Goal: Task Accomplishment & Management: Manage account settings

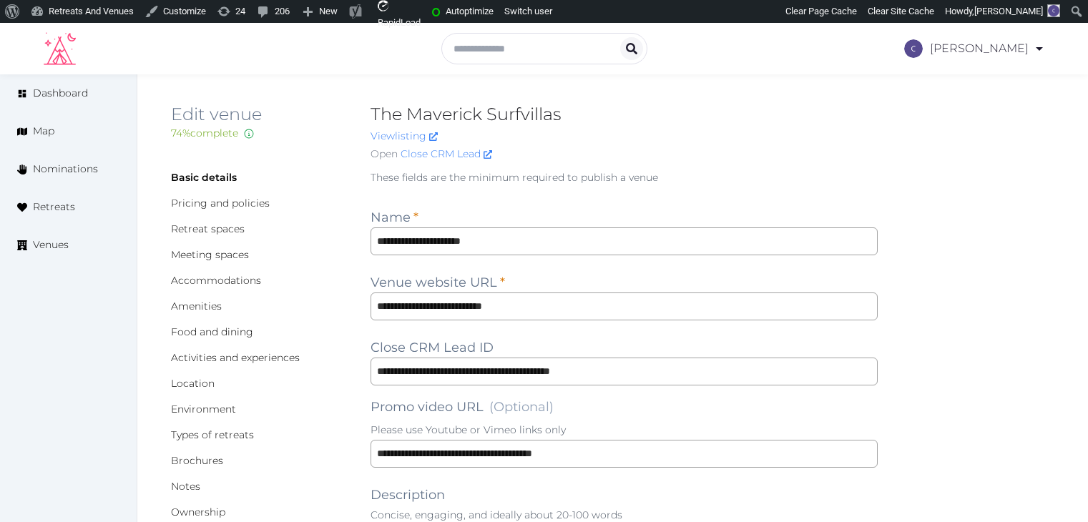
click at [46, 248] on span "Venues" at bounding box center [51, 244] width 36 height 15
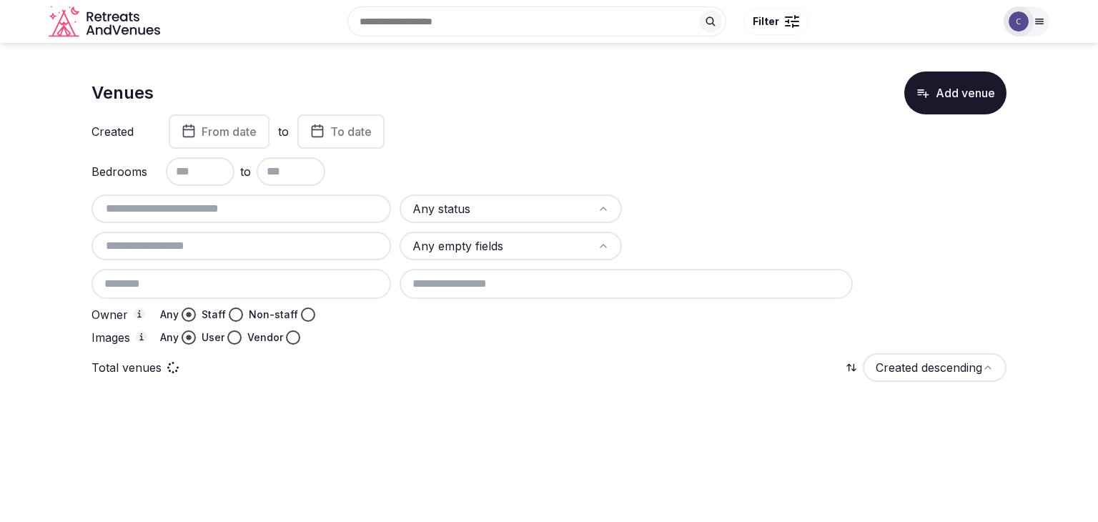
click at [302, 207] on input "text" at bounding box center [241, 208] width 288 height 17
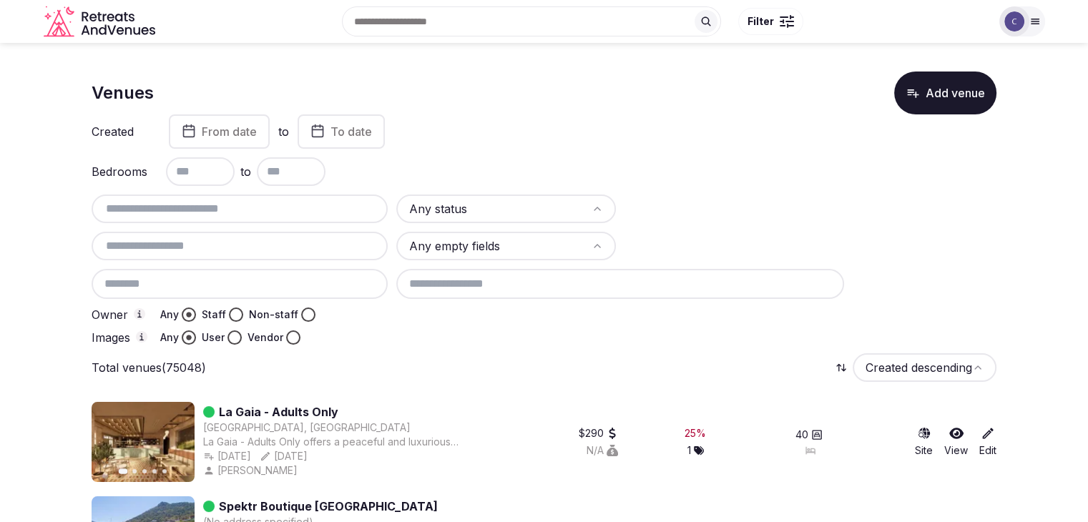
paste input "**********"
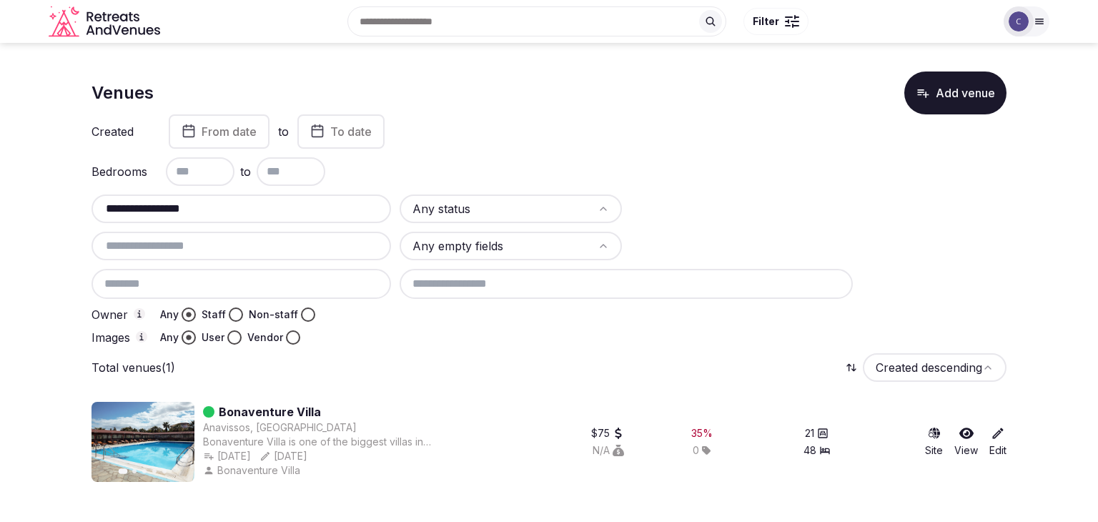
type input "**********"
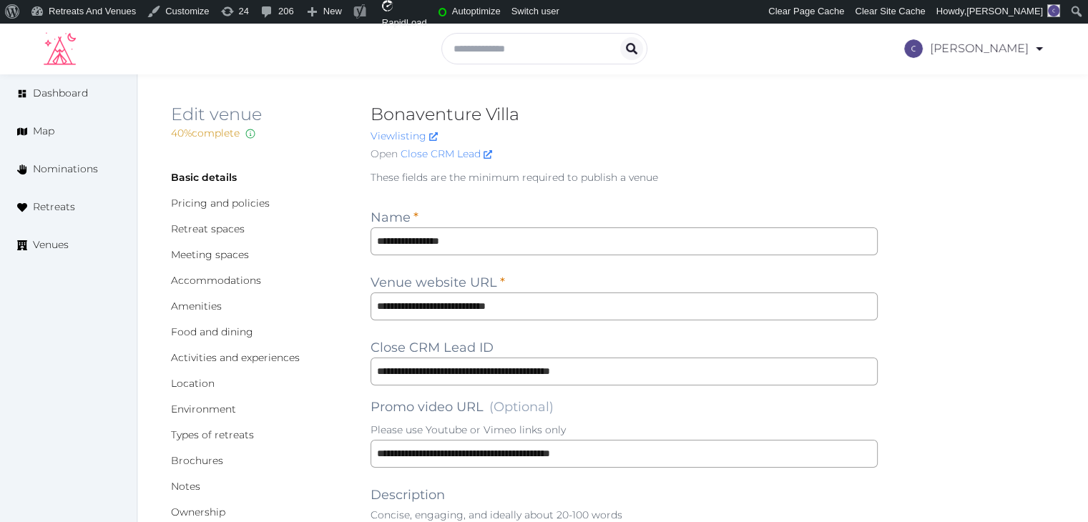
type input "***"
click at [545, 239] on input "**********" at bounding box center [623, 241] width 507 height 28
click at [573, 305] on input "**********" at bounding box center [623, 306] width 507 height 28
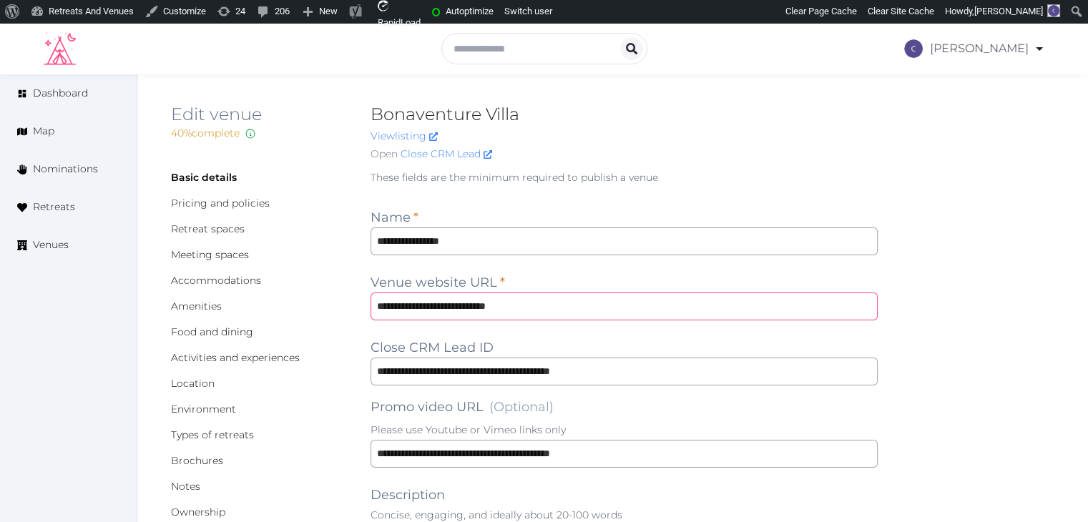
click at [573, 305] on input "**********" at bounding box center [623, 306] width 507 height 28
drag, startPoint x: 237, startPoint y: 279, endPoint x: 240, endPoint y: 291, distance: 12.5
click at [237, 279] on link "Accommodations" at bounding box center [216, 280] width 90 height 13
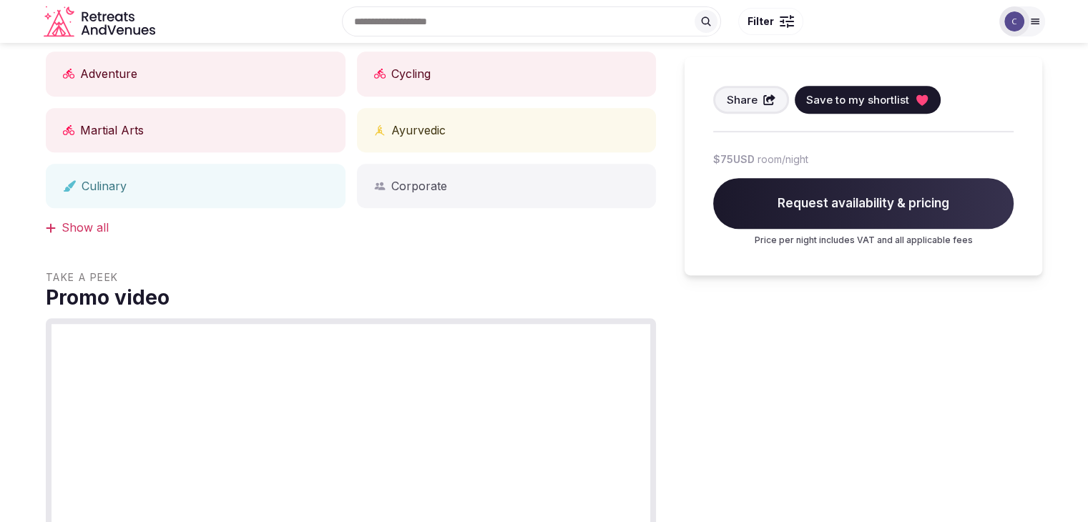
scroll to position [286, 0]
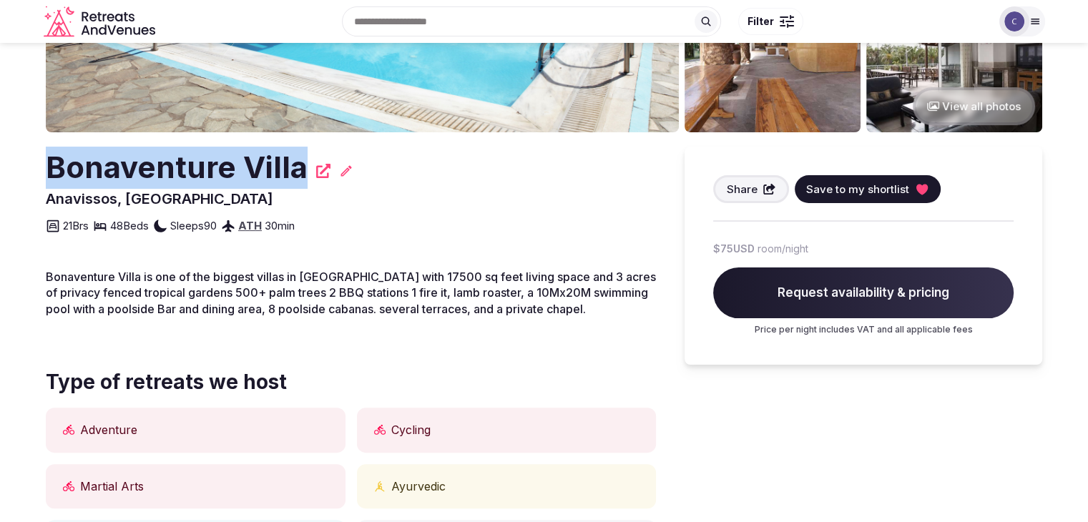
drag, startPoint x: 47, startPoint y: 169, endPoint x: 298, endPoint y: 141, distance: 252.6
click at [298, 141] on div "View all photos Bonaventure Villa Anavissos, Greece Share Save to my shortlist …" at bounding box center [544, 392] width 996 height 1271
copy h2 "Bonaventure Villa"
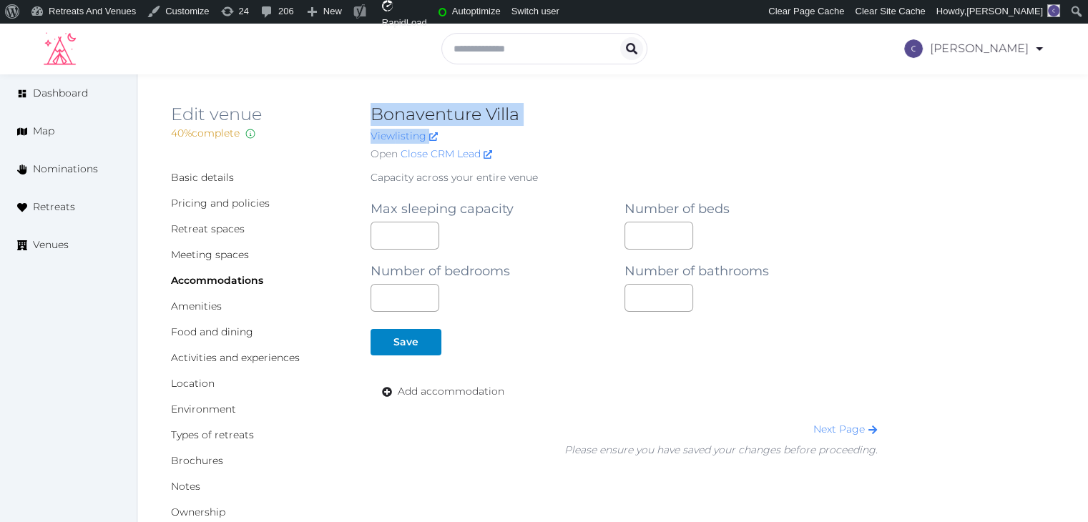
drag, startPoint x: 370, startPoint y: 108, endPoint x: 576, endPoint y: 132, distance: 207.3
click at [573, 127] on div "Bonaventure Villa View listing Open Close CRM Lead" at bounding box center [623, 135] width 507 height 64
click at [470, 111] on h2 "Bonaventure Villa" at bounding box center [623, 114] width 507 height 23
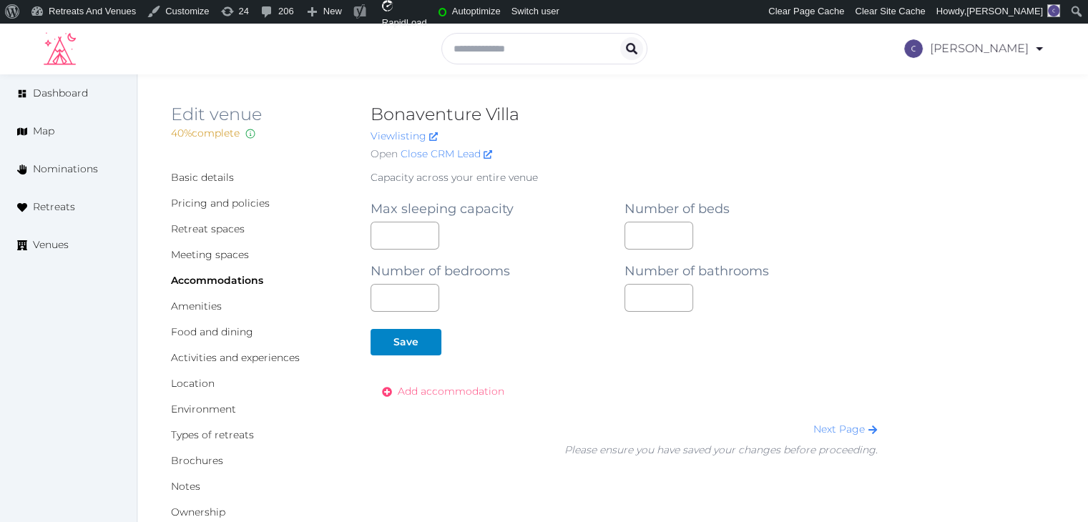
click at [460, 383] on link "Add accommodation" at bounding box center [442, 391] width 145 height 26
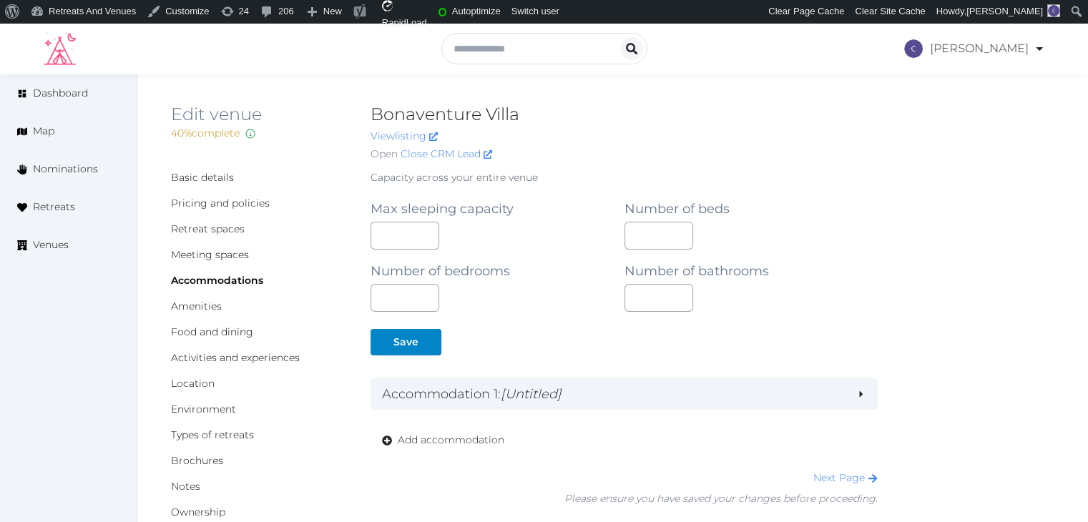
drag, startPoint x: 480, startPoint y: 390, endPoint x: 480, endPoint y: 433, distance: 42.2
click at [480, 391] on h2 "Accommodation 1 : [Untitled]" at bounding box center [613, 394] width 463 height 20
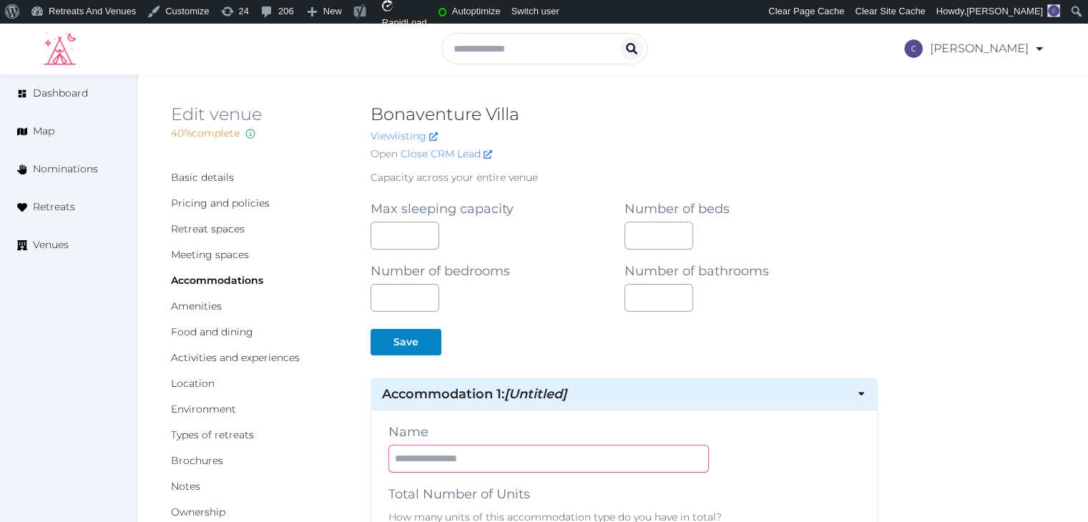
click at [472, 460] on input "text" at bounding box center [548, 459] width 320 height 28
type input "*****"
drag, startPoint x: 395, startPoint y: 289, endPoint x: 361, endPoint y: 286, distance: 34.4
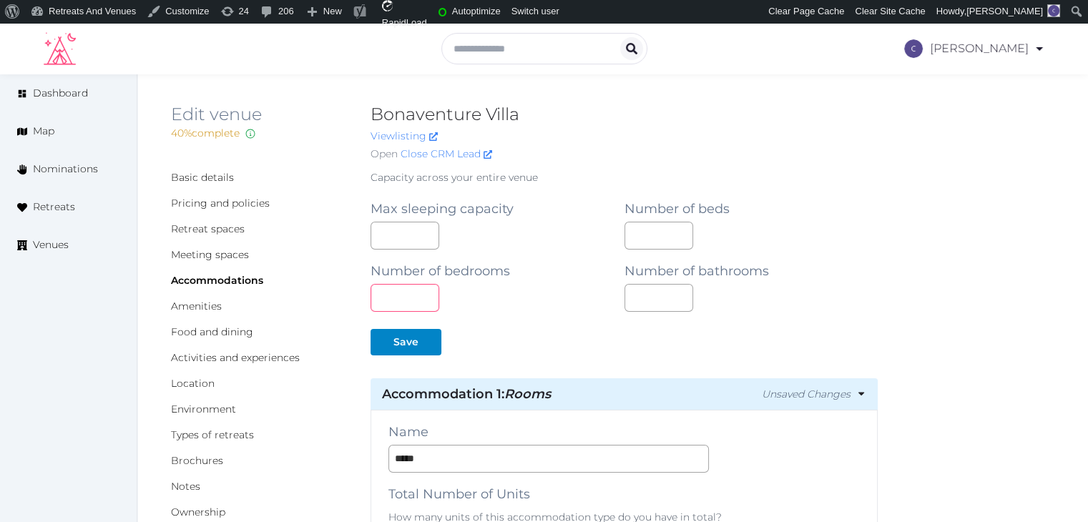
type input "**"
drag, startPoint x: 650, startPoint y: 297, endPoint x: 552, endPoint y: 283, distance: 99.0
click at [555, 280] on div "Max sleeping capacity ** Number of beds ** Number of bedrooms ** Number of bath…" at bounding box center [623, 249] width 507 height 124
type input "**"
click at [558, 347] on div "Save" at bounding box center [620, 342] width 501 height 26
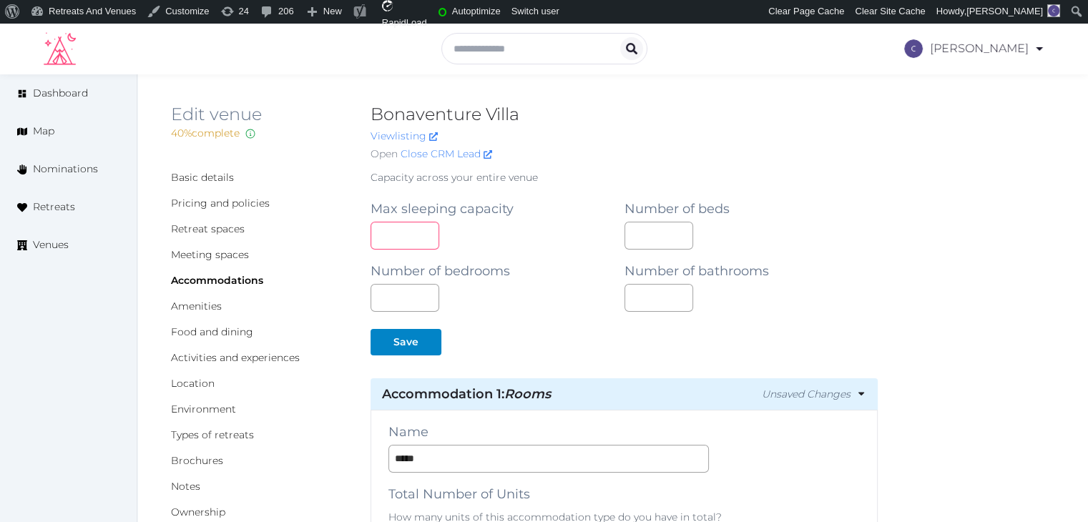
drag, startPoint x: 398, startPoint y: 235, endPoint x: 300, endPoint y: 212, distance: 100.4
type input "**"
click at [543, 250] on div "Number of bedrooms **" at bounding box center [497, 281] width 254 height 62
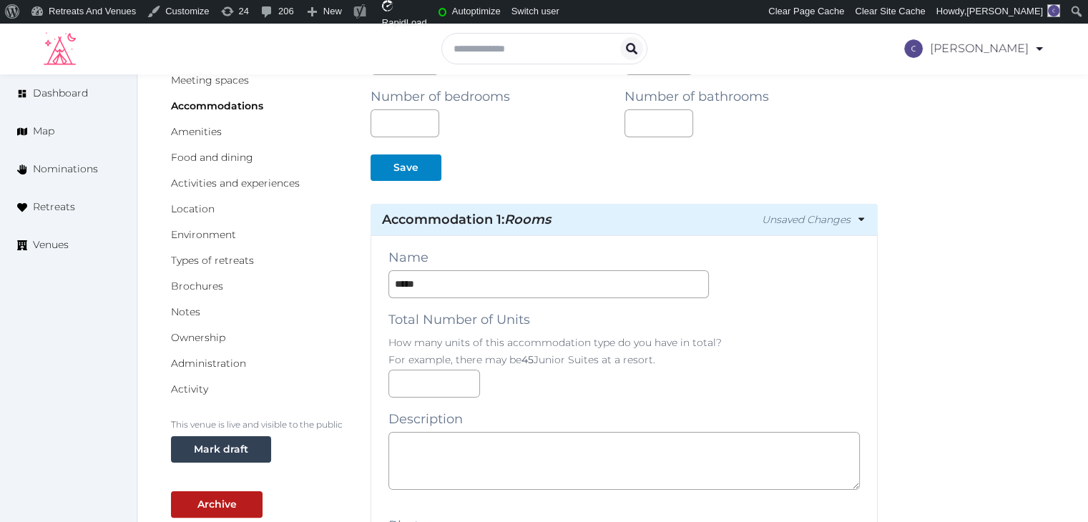
scroll to position [286, 0]
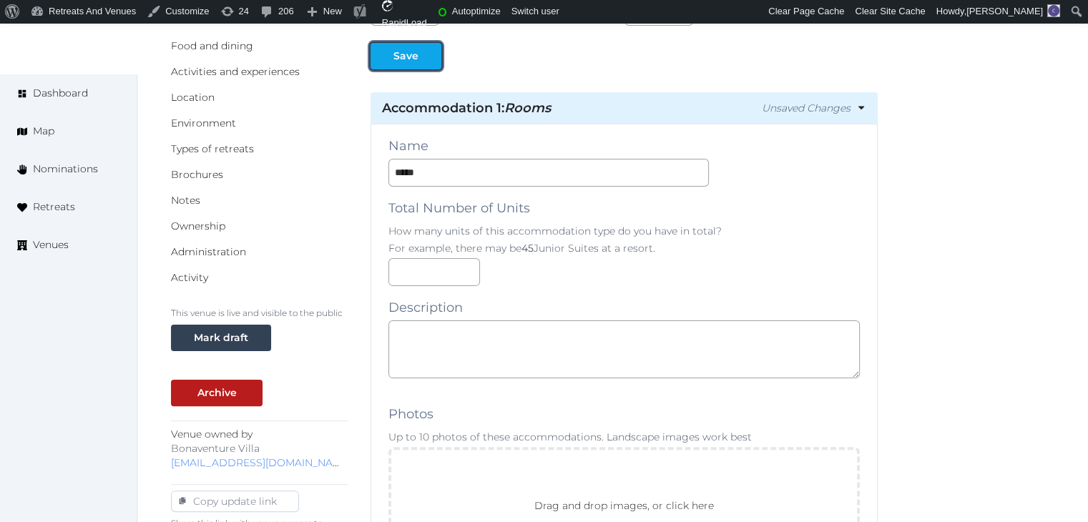
click at [413, 46] on button "Save" at bounding box center [405, 56] width 71 height 26
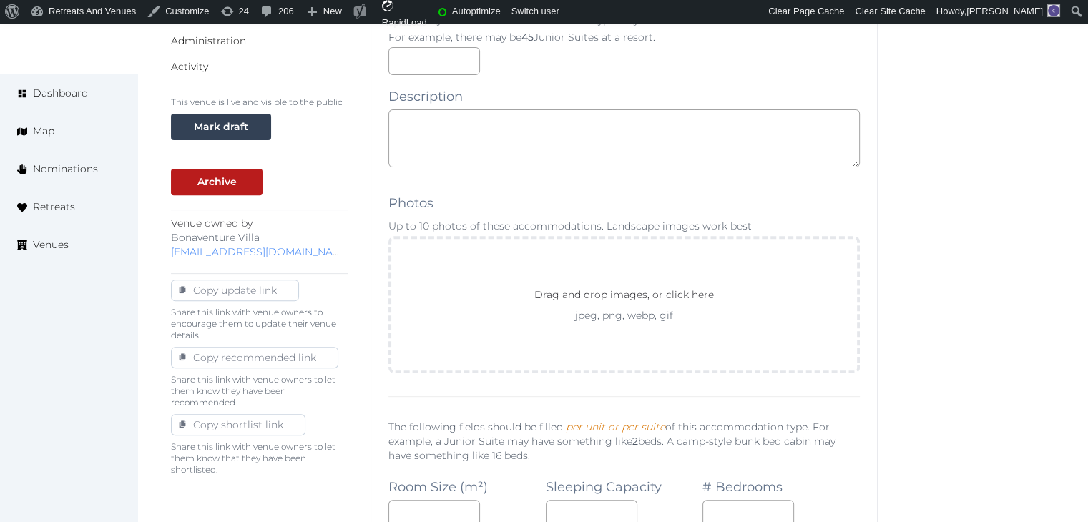
scroll to position [572, 0]
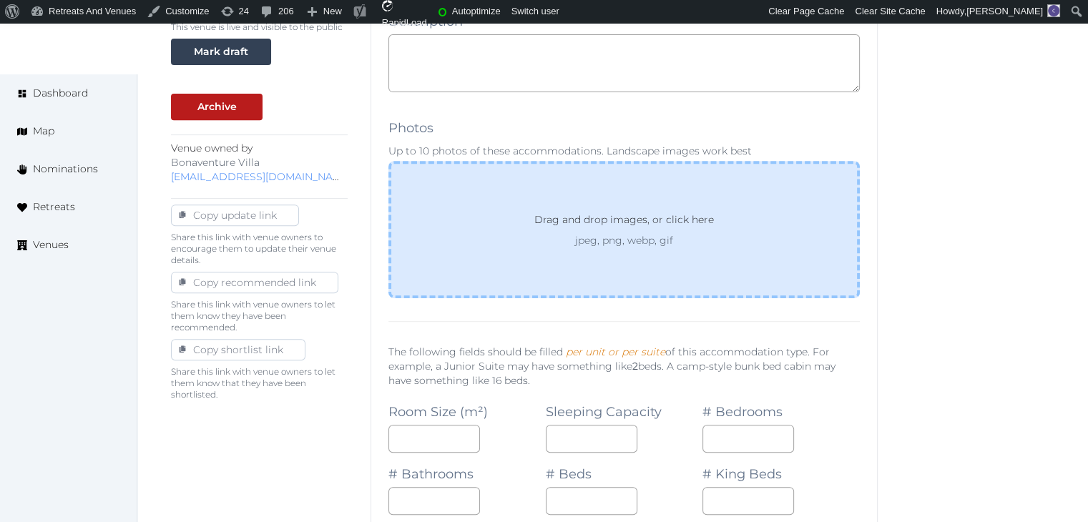
click at [552, 230] on p "Drag and drop images, or click here" at bounding box center [624, 222] width 202 height 21
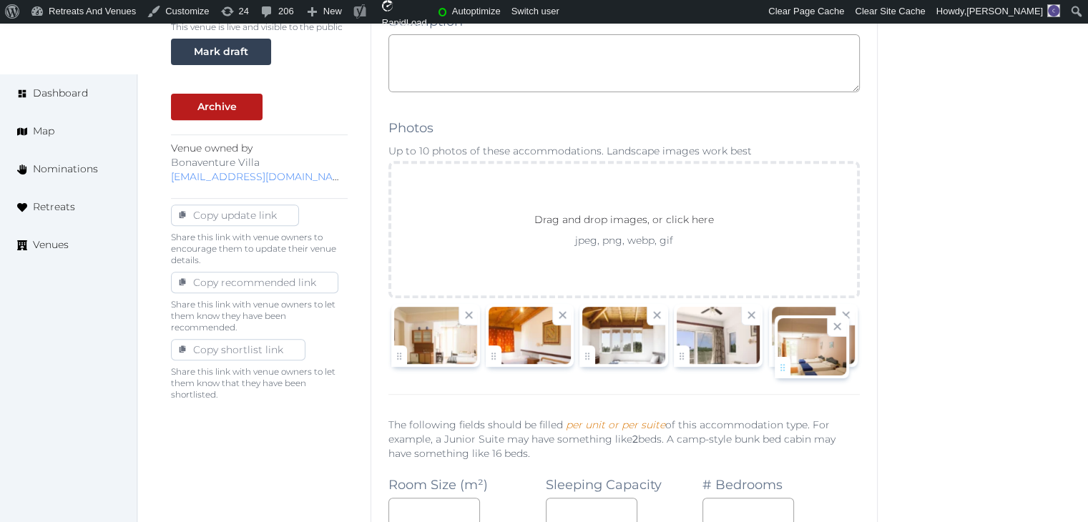
drag, startPoint x: 491, startPoint y: 350, endPoint x: 778, endPoint y: 363, distance: 287.7
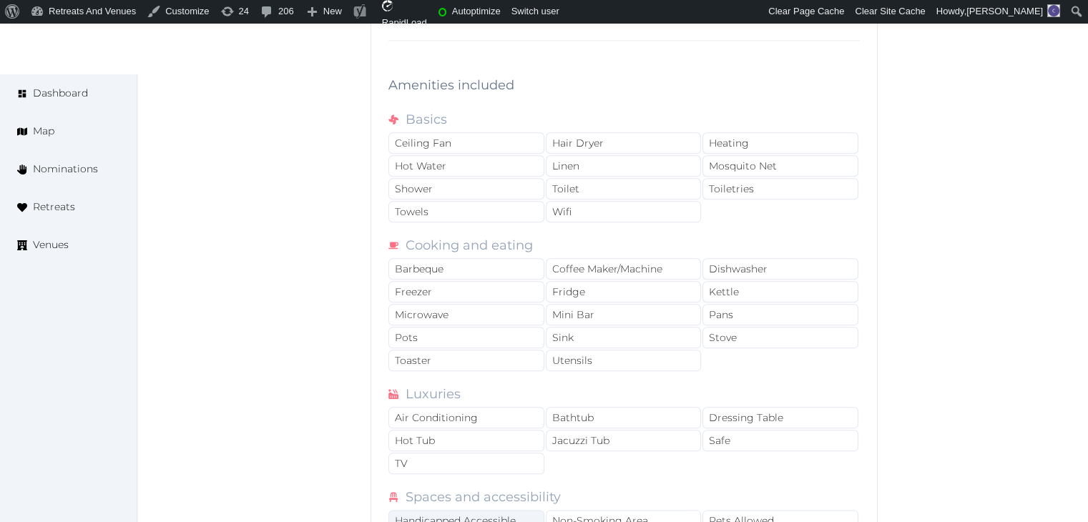
scroll to position [1573, 0]
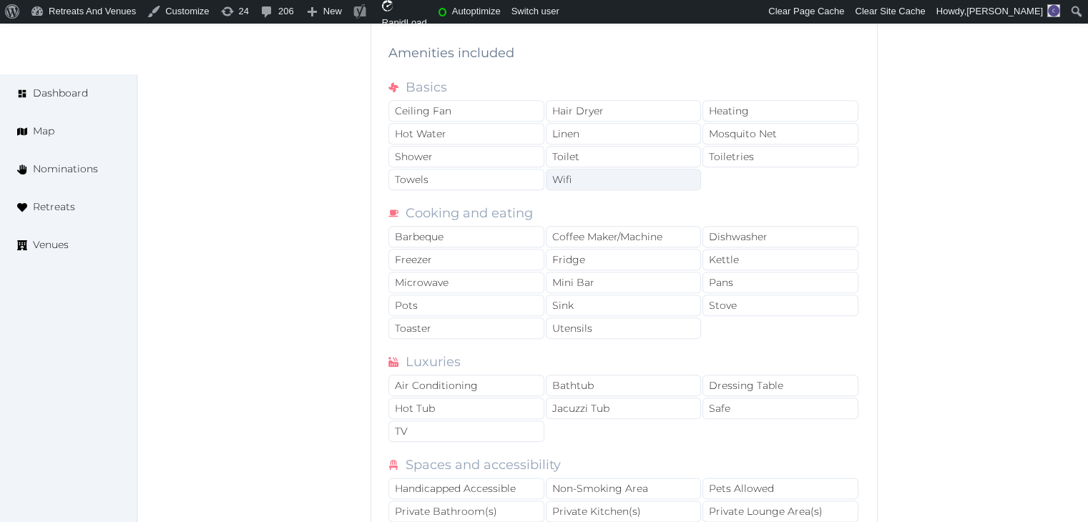
click at [621, 169] on div "Wifi" at bounding box center [624, 179] width 156 height 21
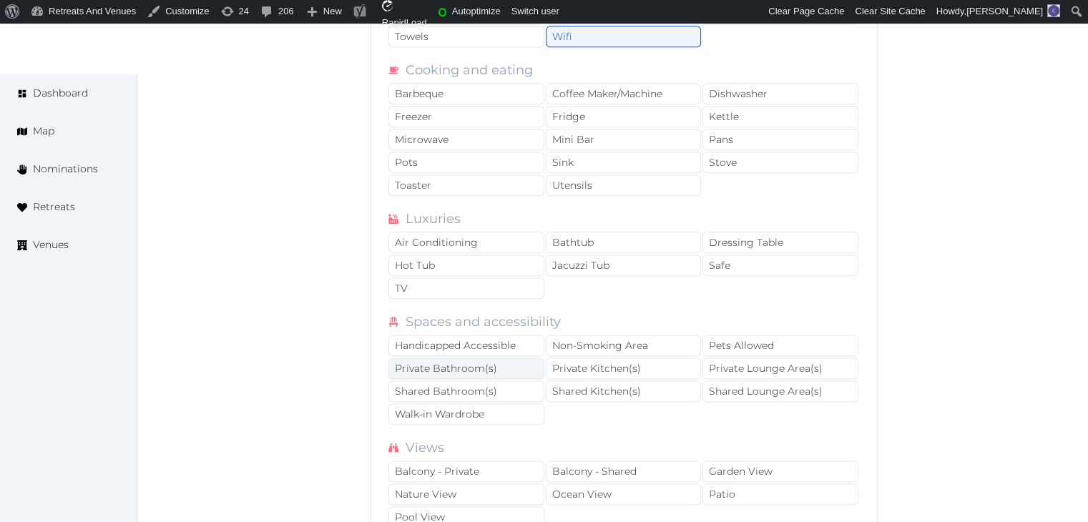
click at [480, 358] on div "Private Bathroom(s)" at bounding box center [466, 368] width 156 height 21
drag, startPoint x: 485, startPoint y: 240, endPoint x: 694, endPoint y: 12, distance: 309.2
click at [485, 240] on div "Air Conditioning" at bounding box center [466, 242] width 156 height 21
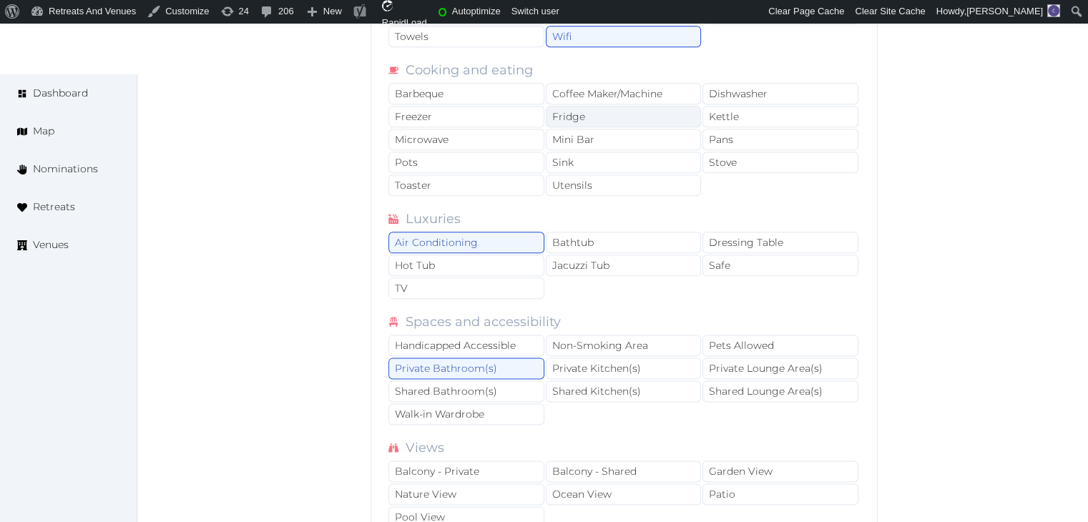
click at [607, 107] on div "Fridge" at bounding box center [624, 116] width 156 height 21
drag, startPoint x: 729, startPoint y: 87, endPoint x: 731, endPoint y: 79, distance: 8.2
click at [729, 87] on div "Dishwasher" at bounding box center [780, 93] width 156 height 21
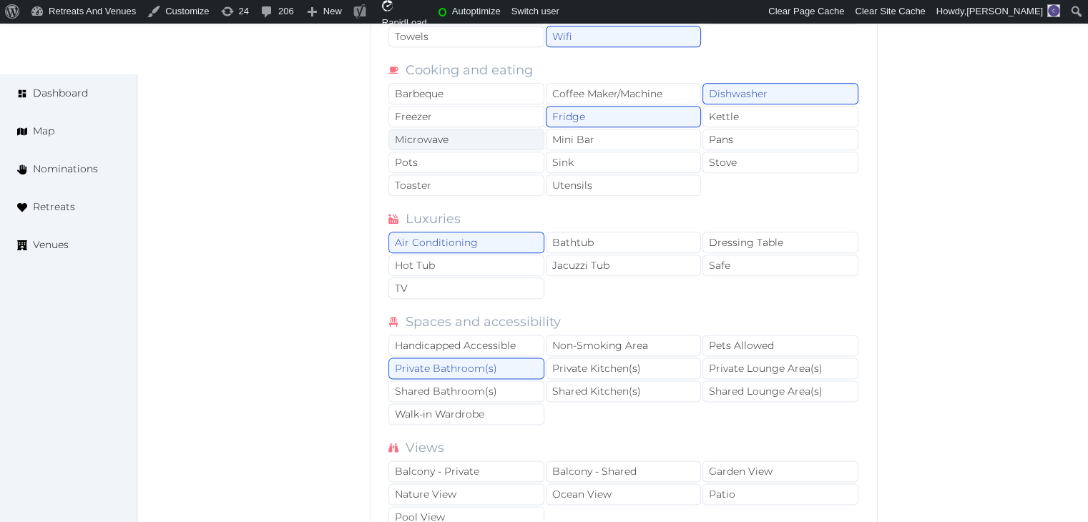
click at [483, 136] on div "Microwave" at bounding box center [466, 139] width 156 height 21
click at [760, 159] on div "Stove" at bounding box center [780, 162] width 156 height 21
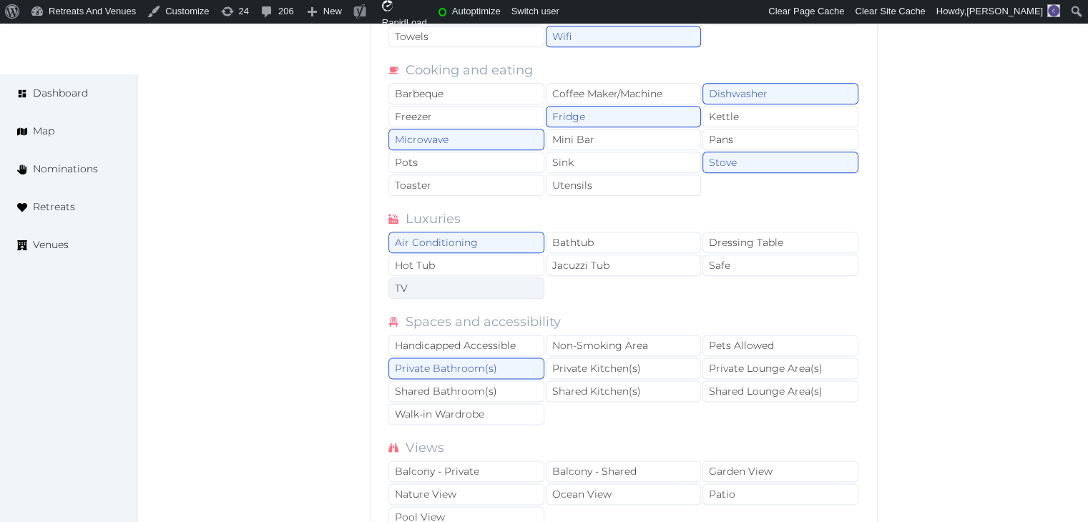
click at [485, 278] on div "TV" at bounding box center [466, 287] width 156 height 21
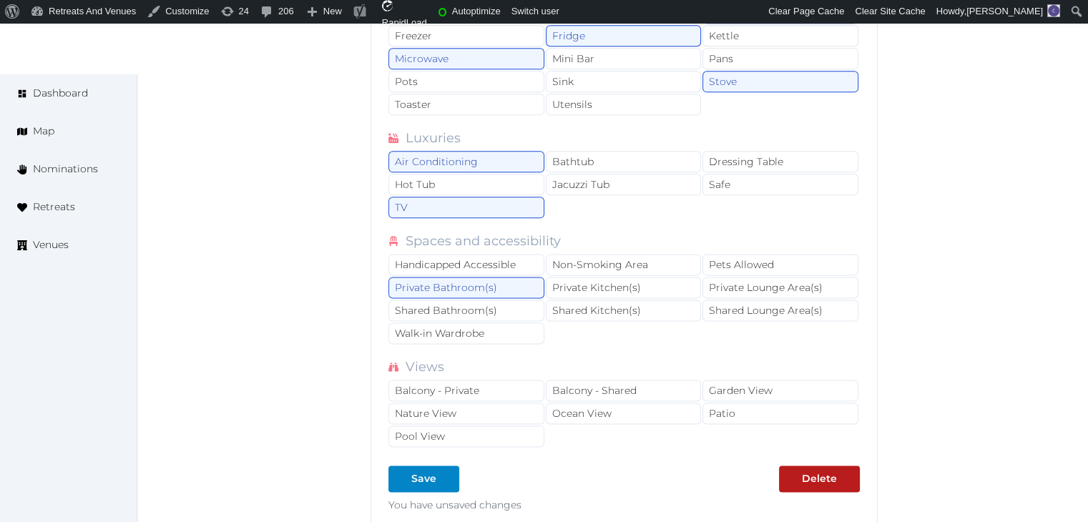
scroll to position [1859, 0]
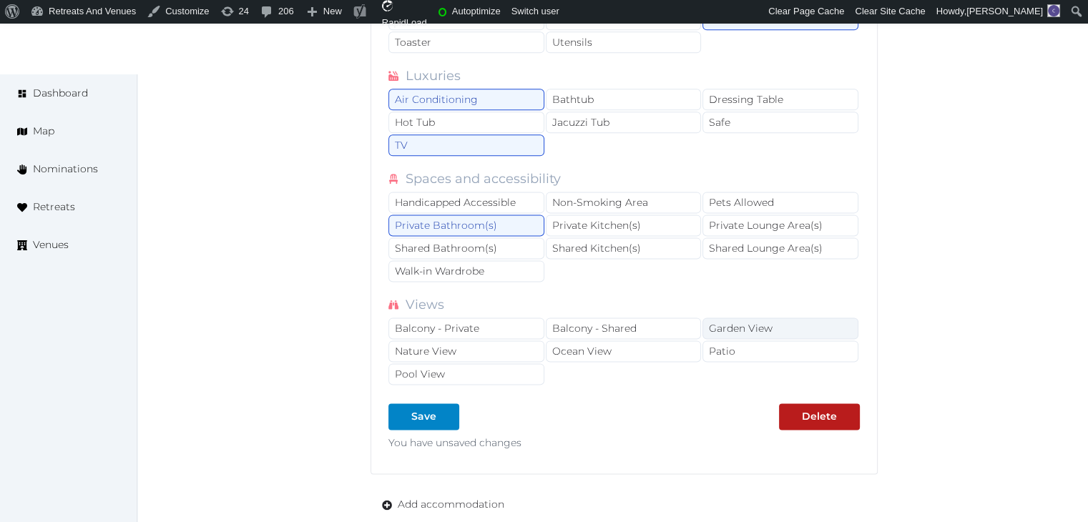
click at [732, 318] on div "Garden View" at bounding box center [780, 327] width 156 height 21
click at [488, 364] on div "Pool View" at bounding box center [466, 373] width 156 height 21
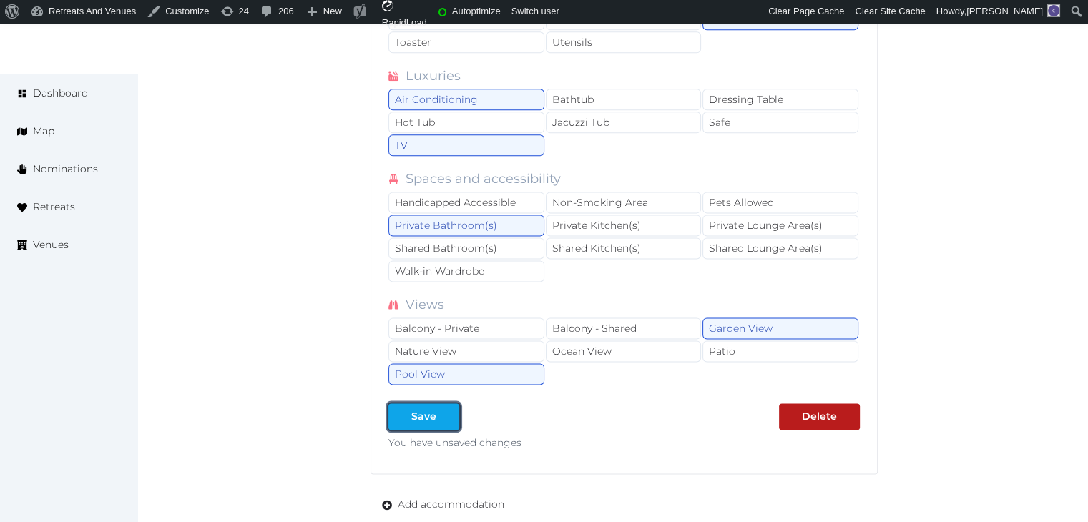
click at [439, 416] on button "Save" at bounding box center [423, 416] width 71 height 26
type input "*"
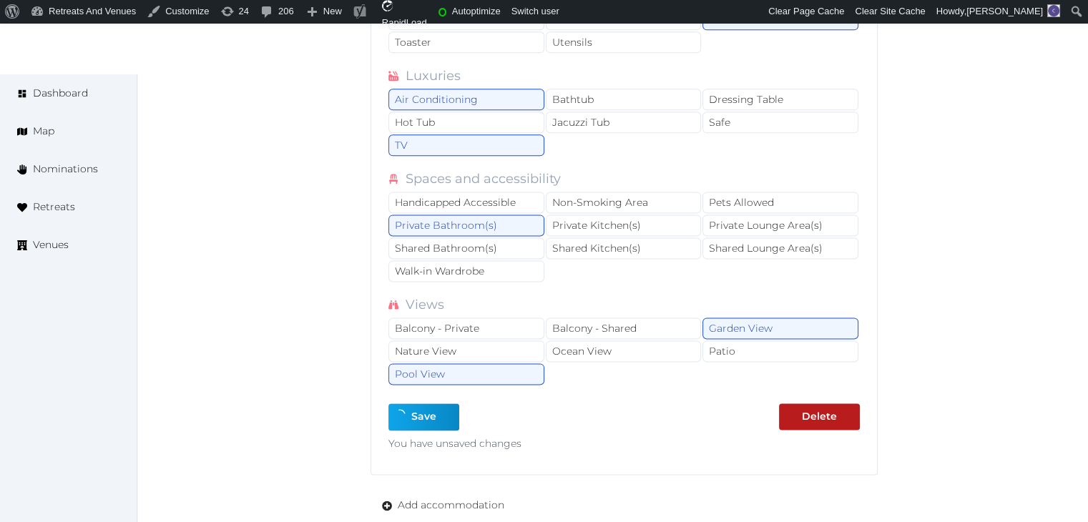
type input "*"
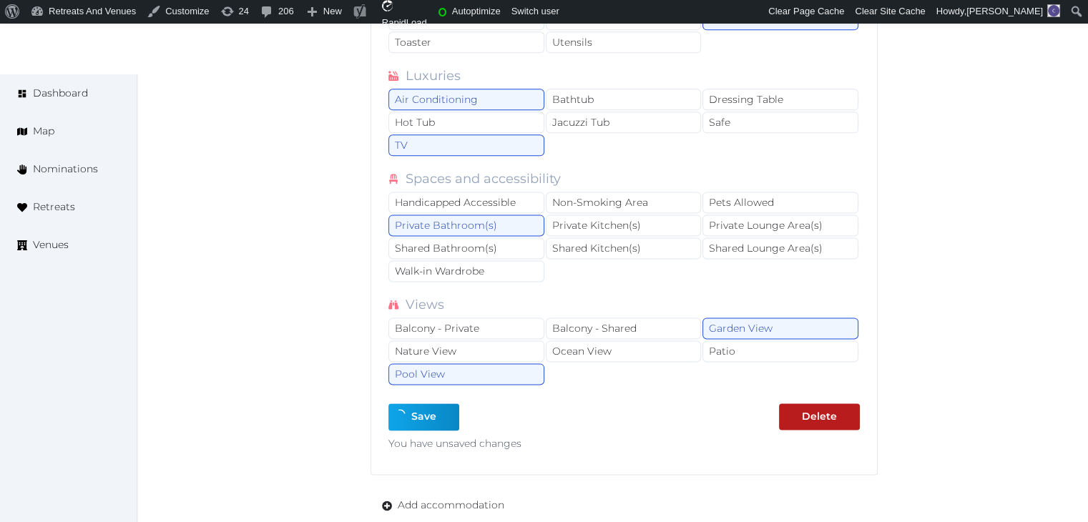
type input "*"
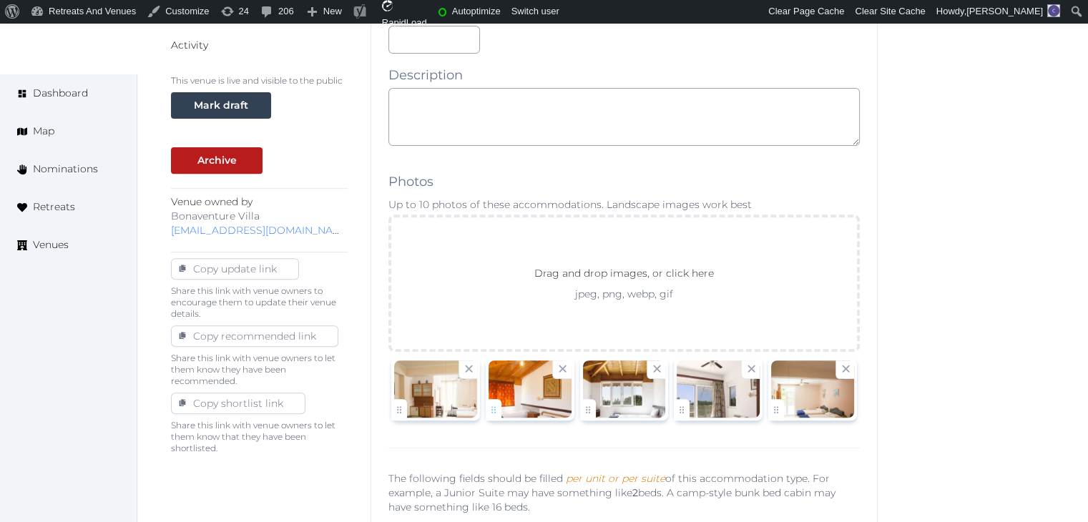
scroll to position [572, 0]
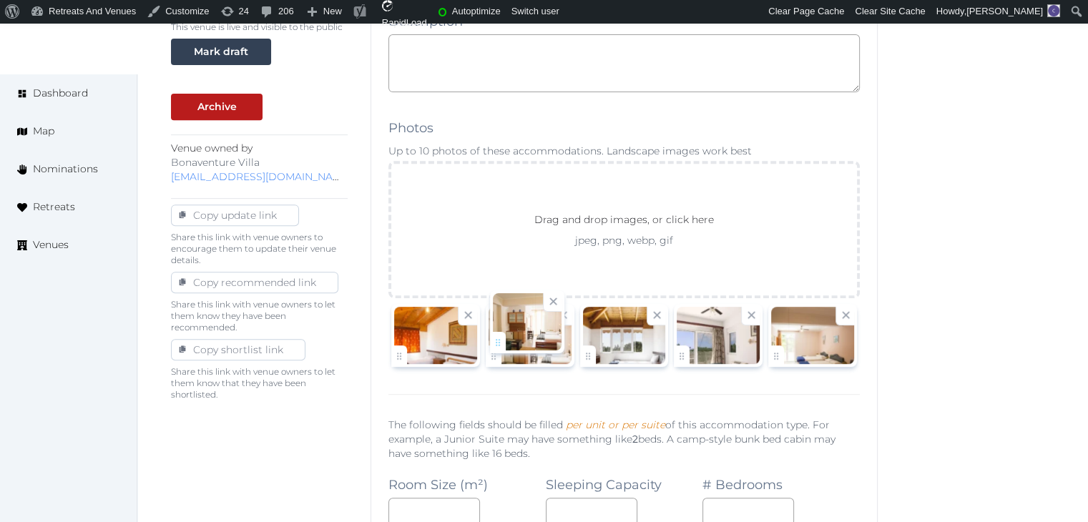
drag, startPoint x: 405, startPoint y: 357, endPoint x: 503, endPoint y: 345, distance: 99.4
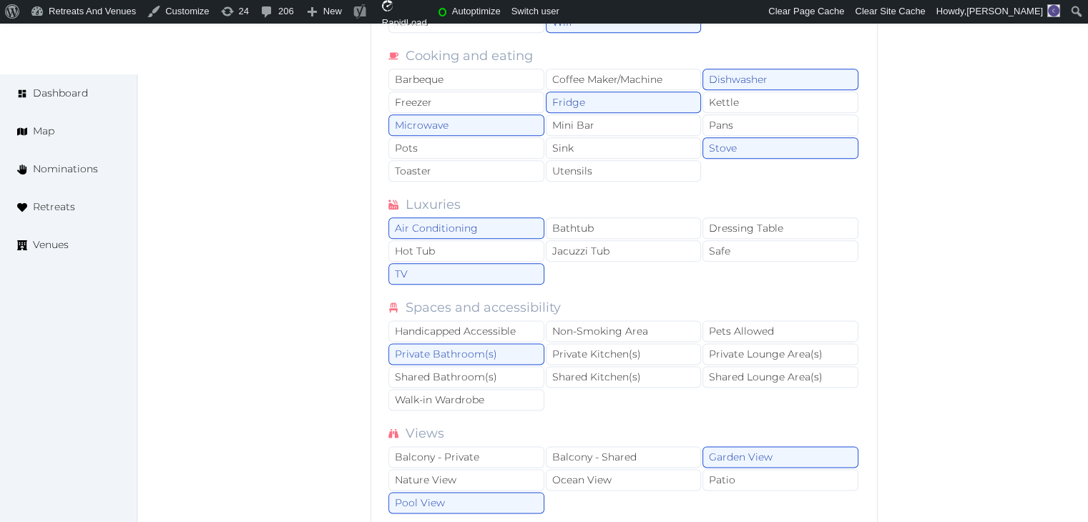
scroll to position [1788, 0]
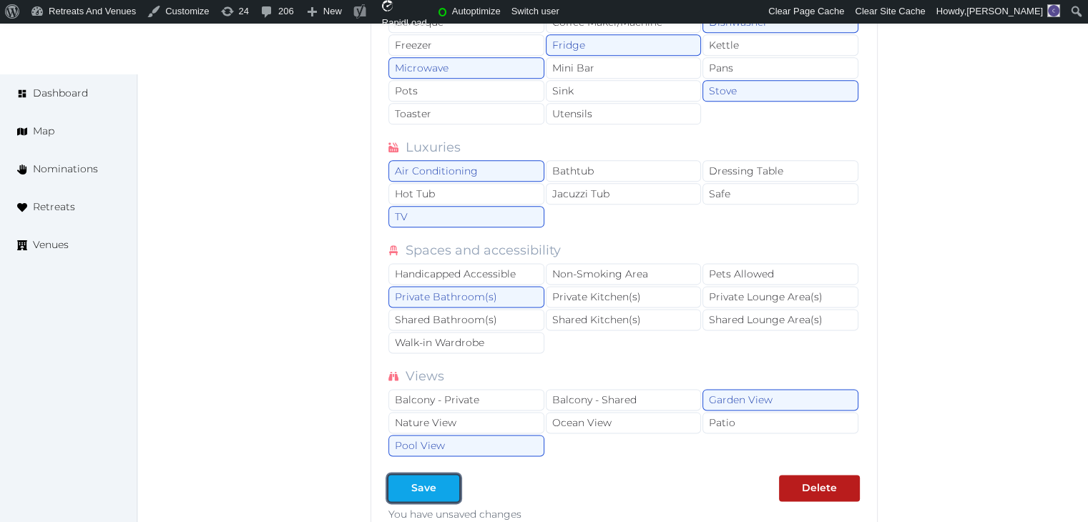
click at [430, 481] on div "Save" at bounding box center [423, 487] width 25 height 15
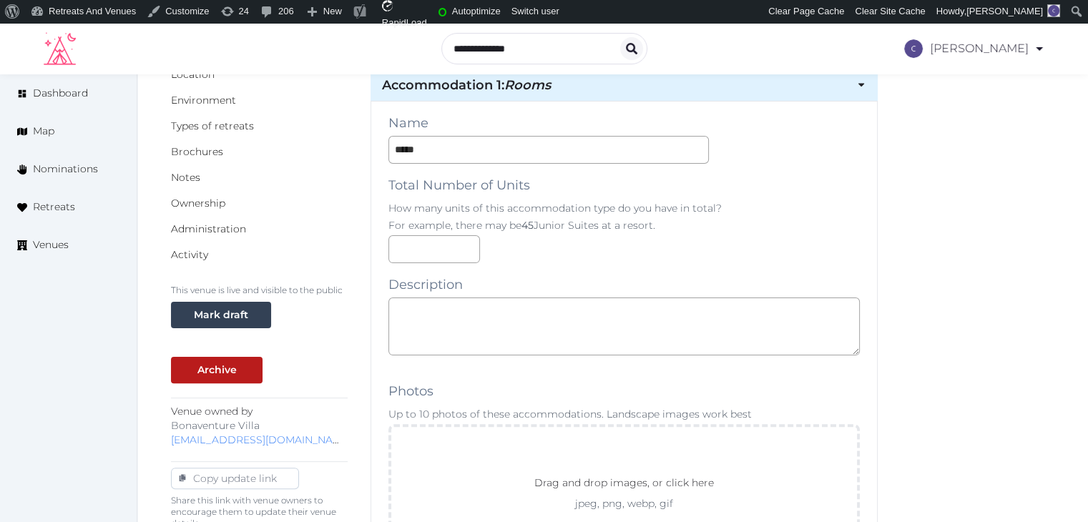
scroll to position [286, 0]
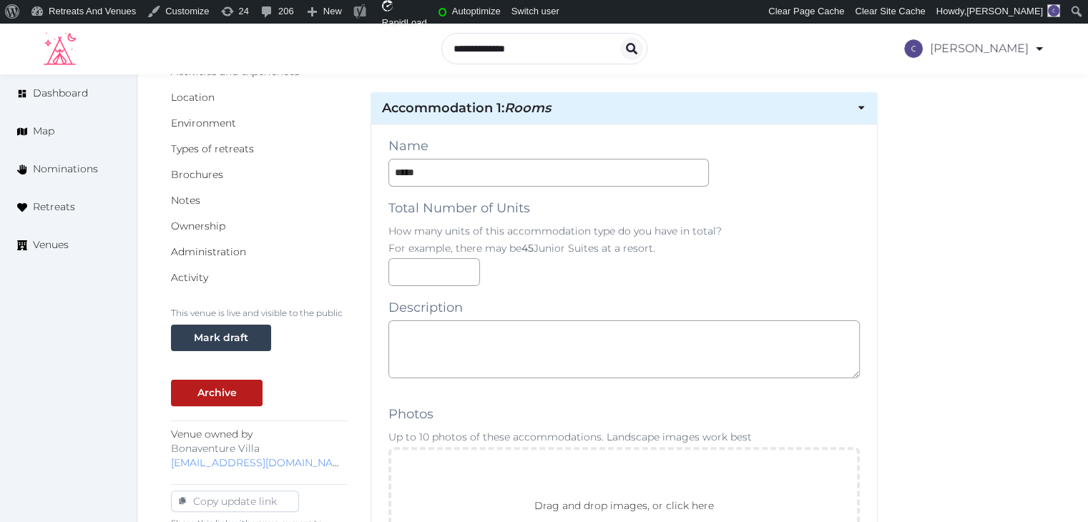
drag, startPoint x: 526, startPoint y: 295, endPoint x: 514, endPoint y: 338, distance: 45.1
click at [514, 338] on textarea at bounding box center [623, 349] width 471 height 58
paste textarea "**********"
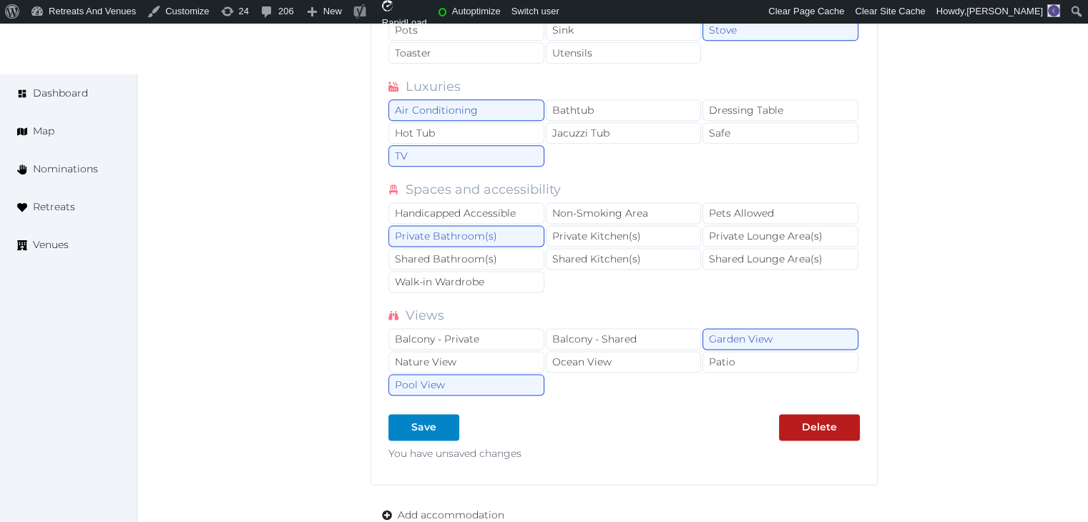
scroll to position [1931, 0]
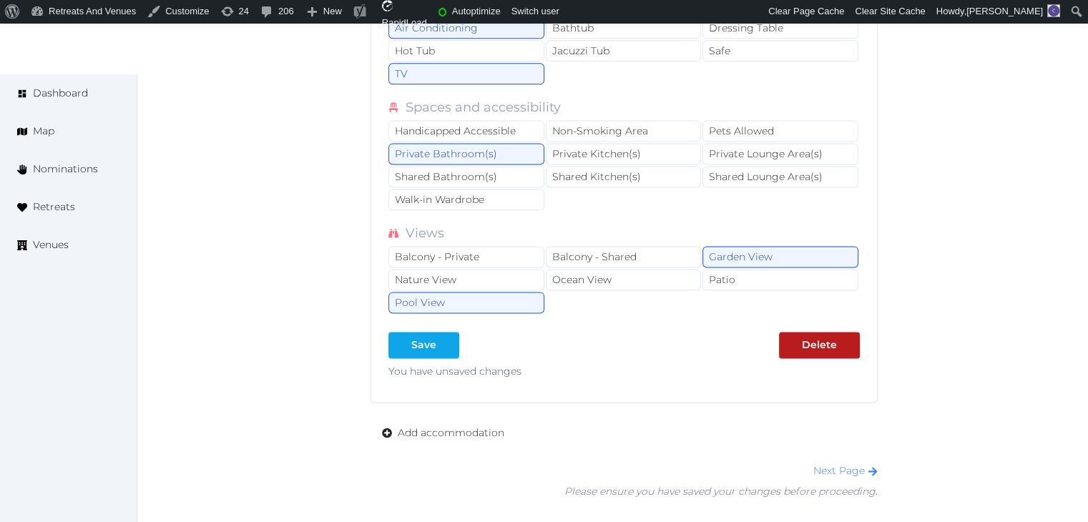
type textarea "**********"
drag, startPoint x: 428, startPoint y: 337, endPoint x: 435, endPoint y: 367, distance: 30.2
click at [428, 338] on div "Save" at bounding box center [423, 344] width 25 height 15
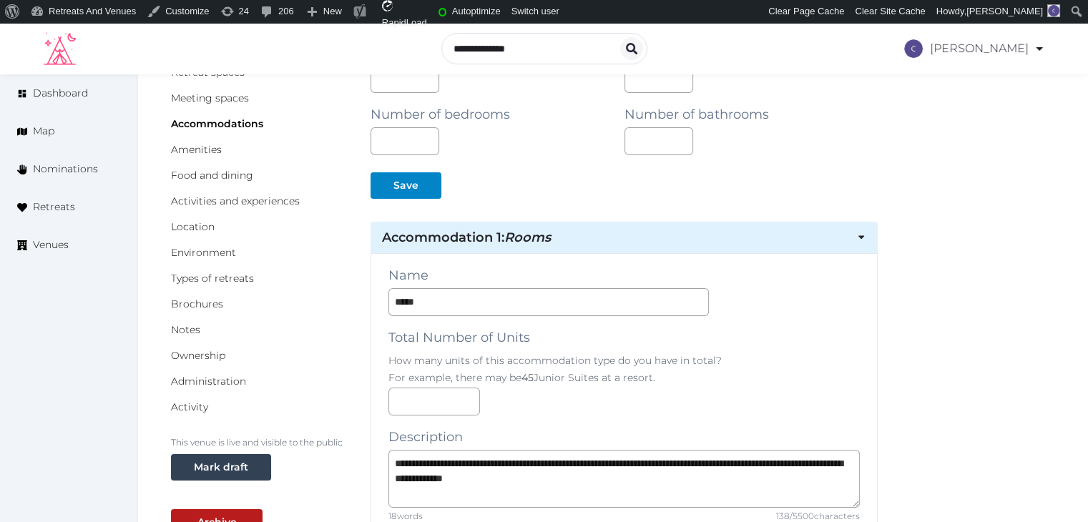
scroll to position [0, 0]
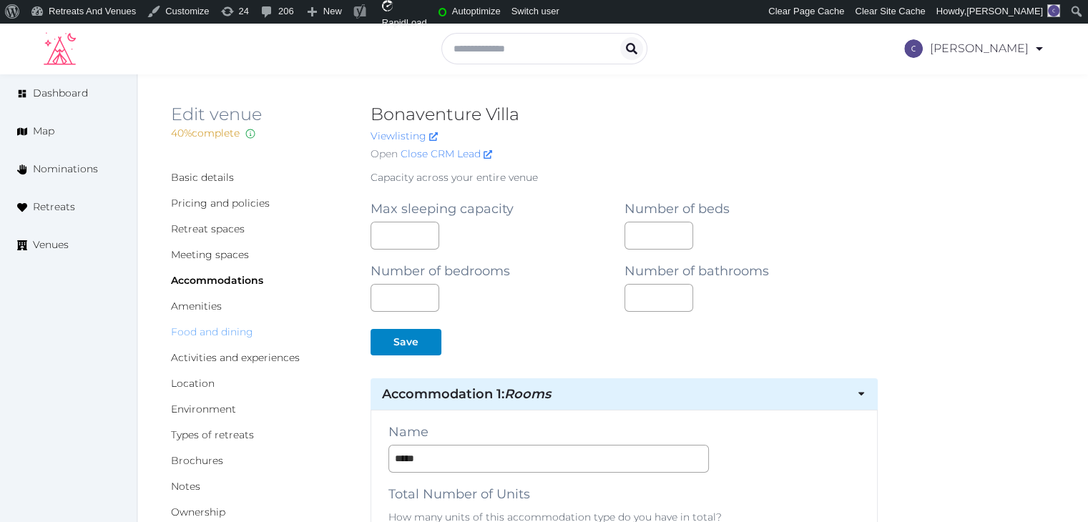
drag, startPoint x: 221, startPoint y: 327, endPoint x: 255, endPoint y: 353, distance: 42.3
click at [223, 327] on link "Food and dining" at bounding box center [212, 331] width 82 height 13
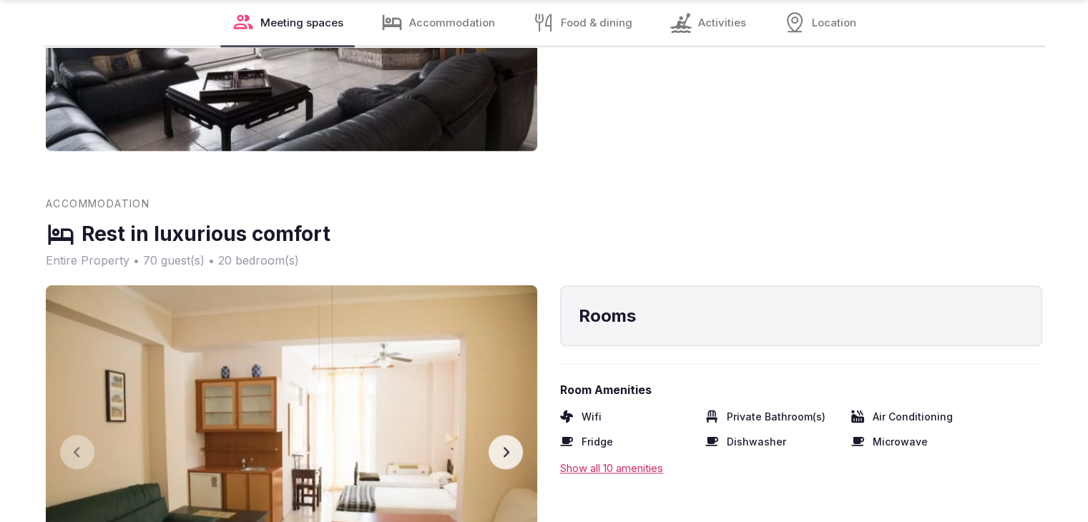
scroll to position [1859, 0]
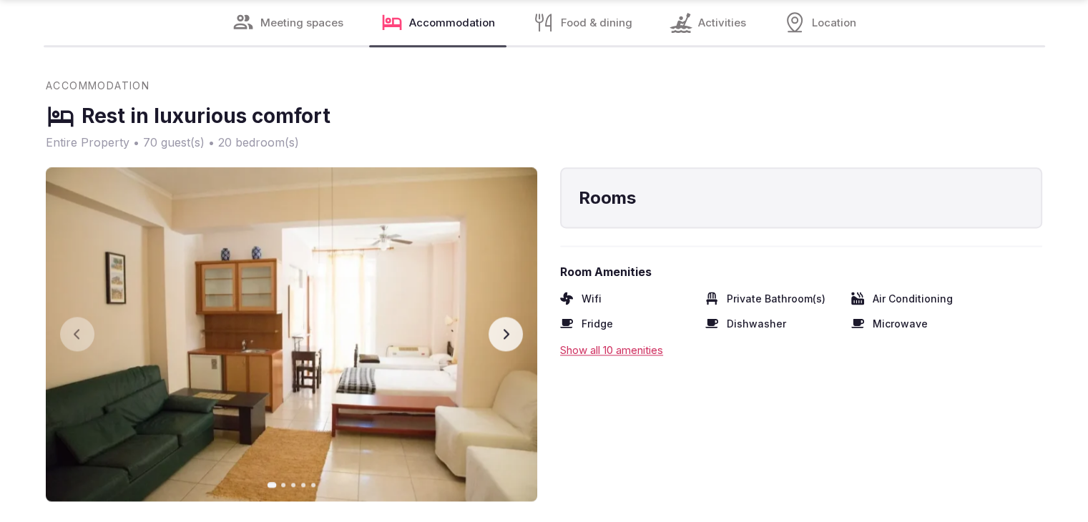
click at [515, 343] on button "Next slide" at bounding box center [505, 334] width 34 height 34
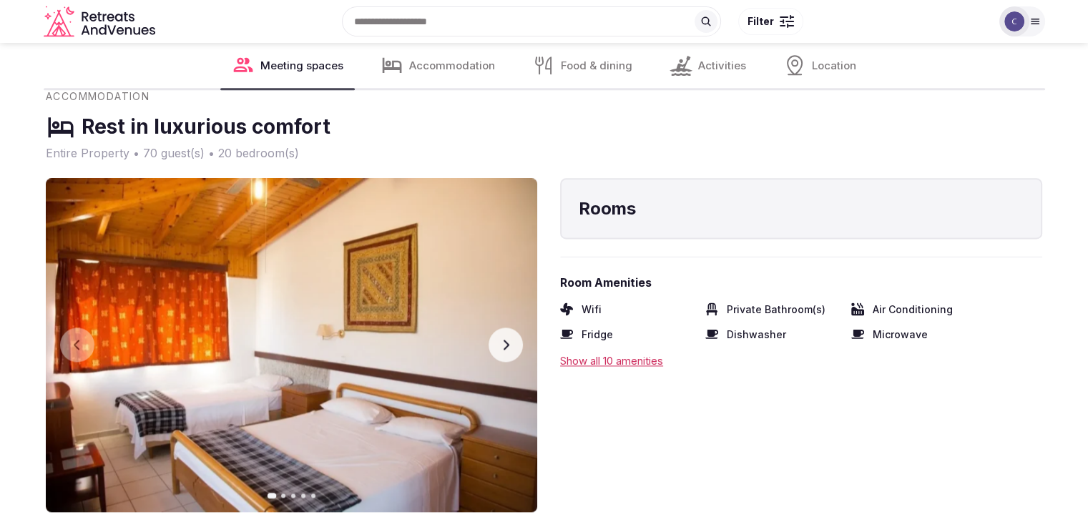
scroll to position [1859, 0]
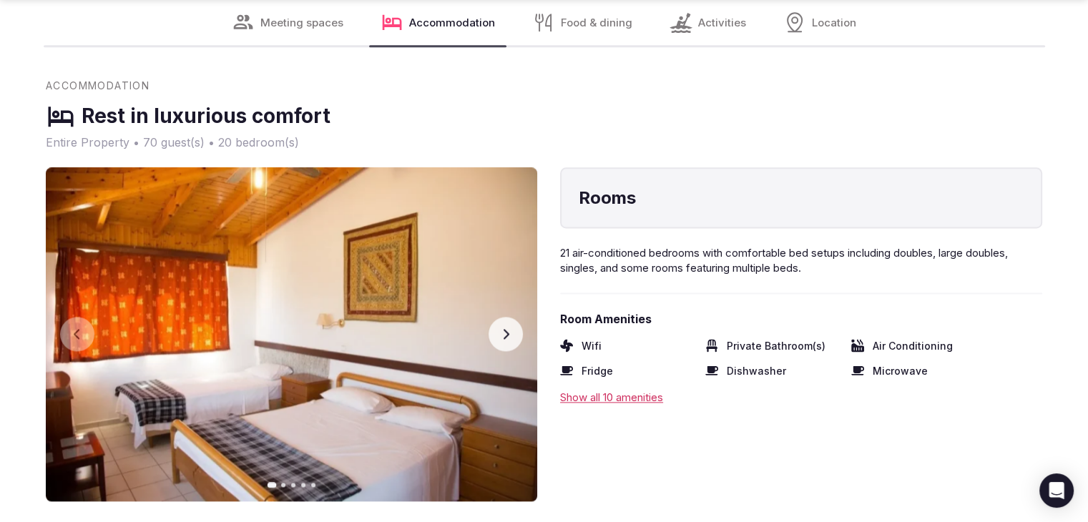
scroll to position [1859, 0]
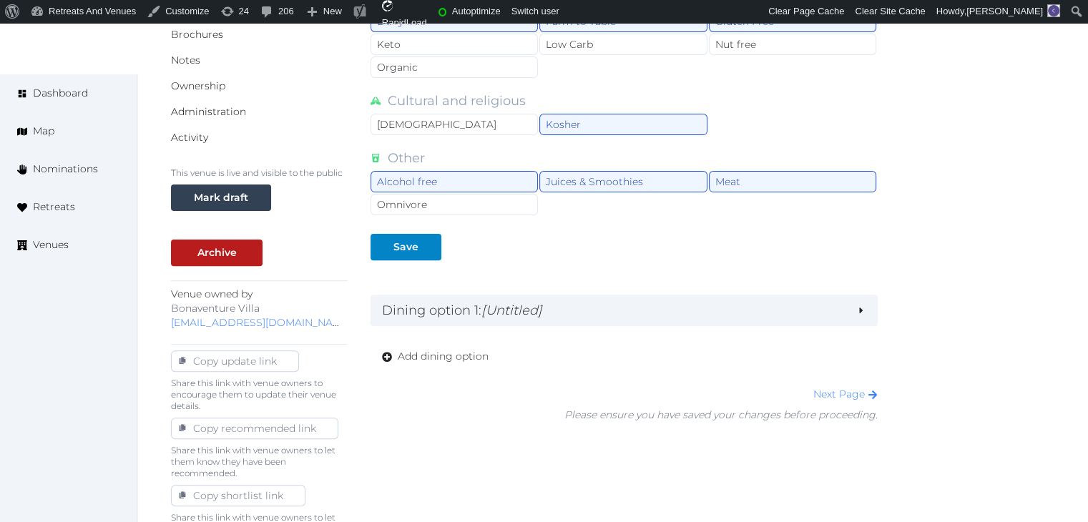
scroll to position [483, 0]
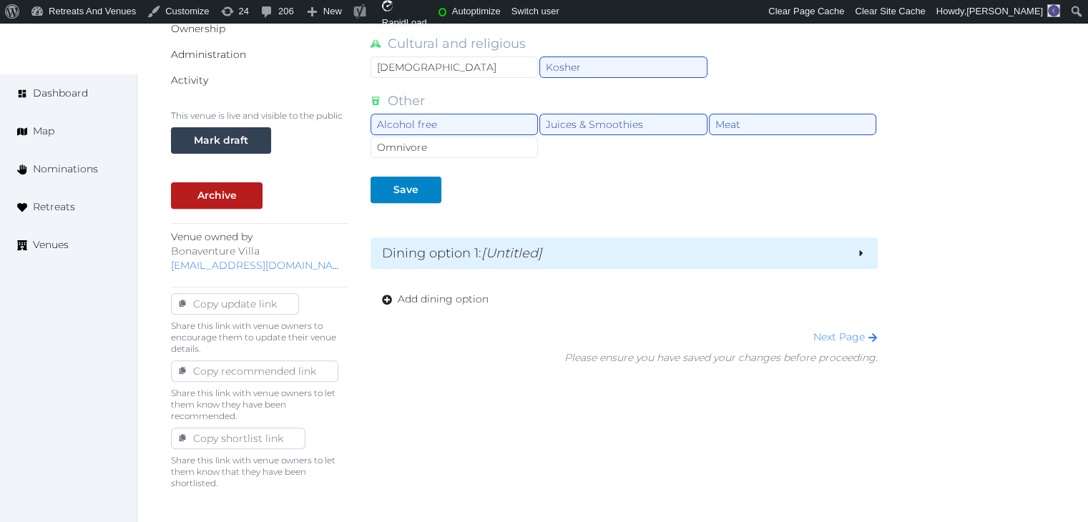
click at [575, 249] on h2 "Dining option 1 : [Untitled]" at bounding box center [613, 253] width 463 height 20
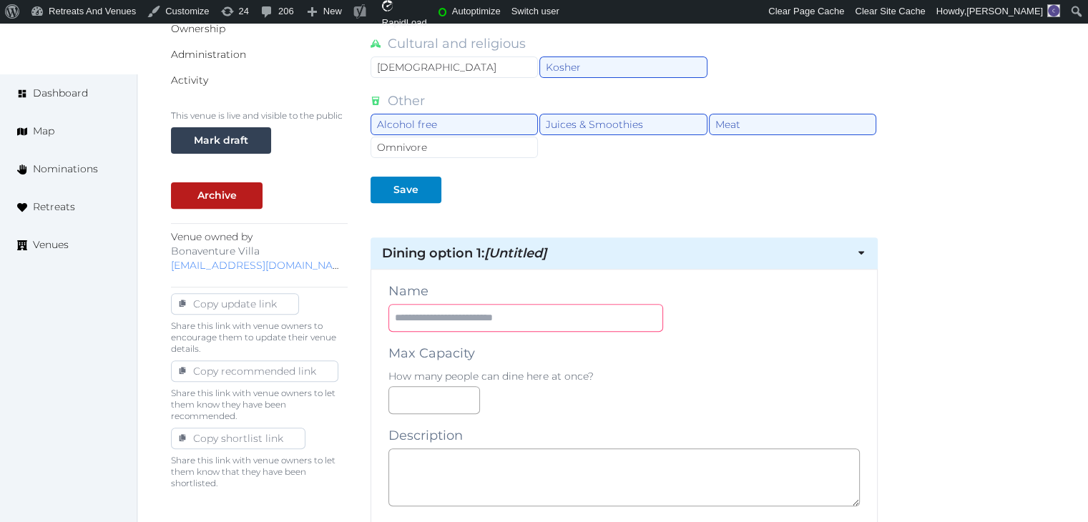
click at [527, 320] on input "text" at bounding box center [525, 318] width 275 height 28
paste input "**********"
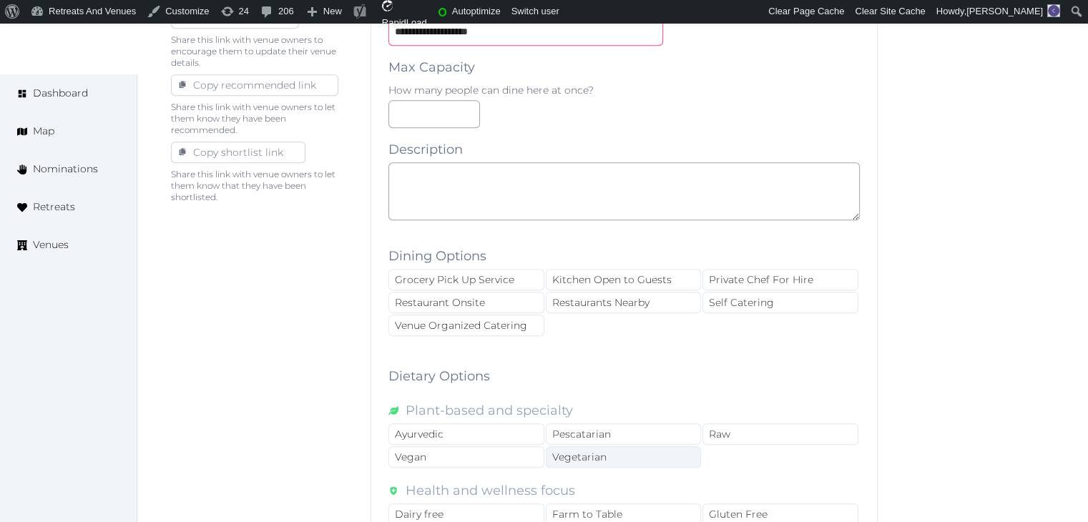
scroll to position [769, 0]
type input "**********"
click at [485, 207] on textarea at bounding box center [623, 191] width 471 height 58
paste textarea "**********"
type textarea "**********"
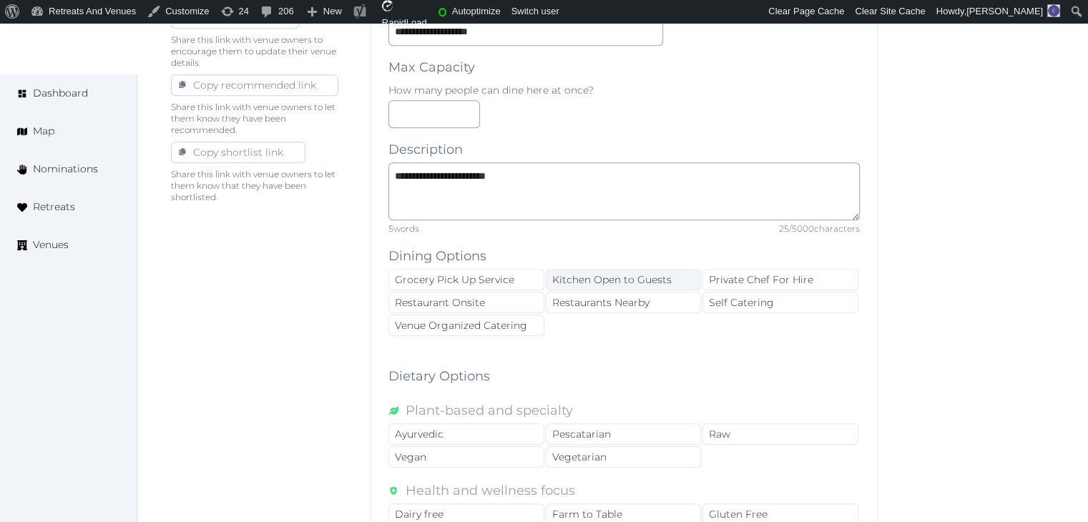
click at [662, 275] on div "Kitchen Open to Guests" at bounding box center [624, 279] width 156 height 21
click at [745, 297] on div "Self Catering" at bounding box center [780, 302] width 156 height 21
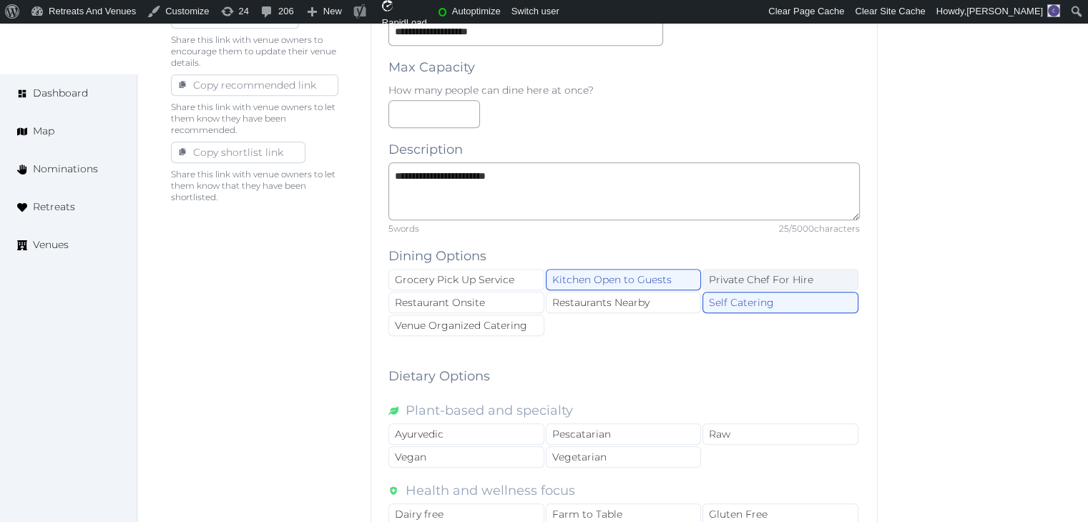
click at [759, 270] on div "Private Chef For Hire" at bounding box center [780, 279] width 156 height 21
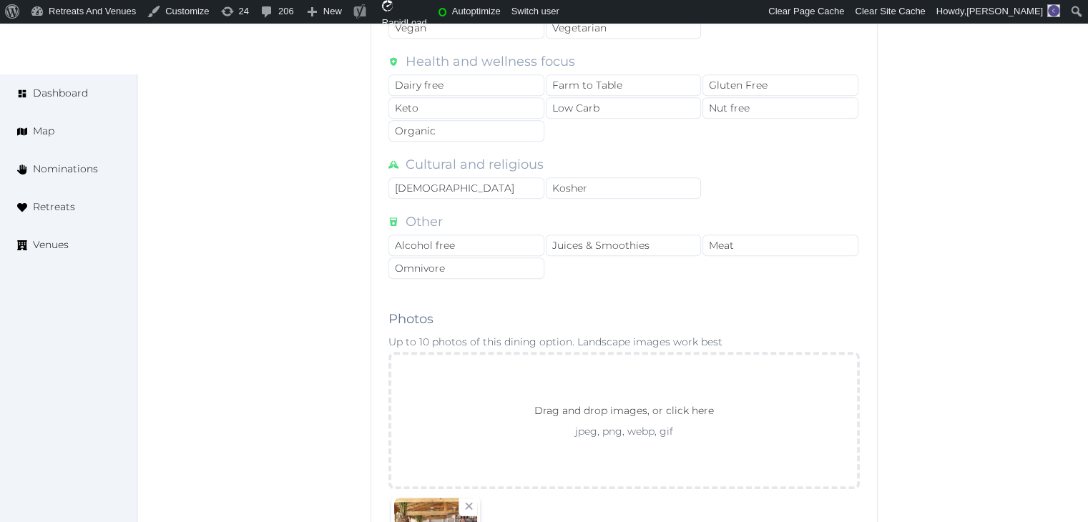
scroll to position [1484, 0]
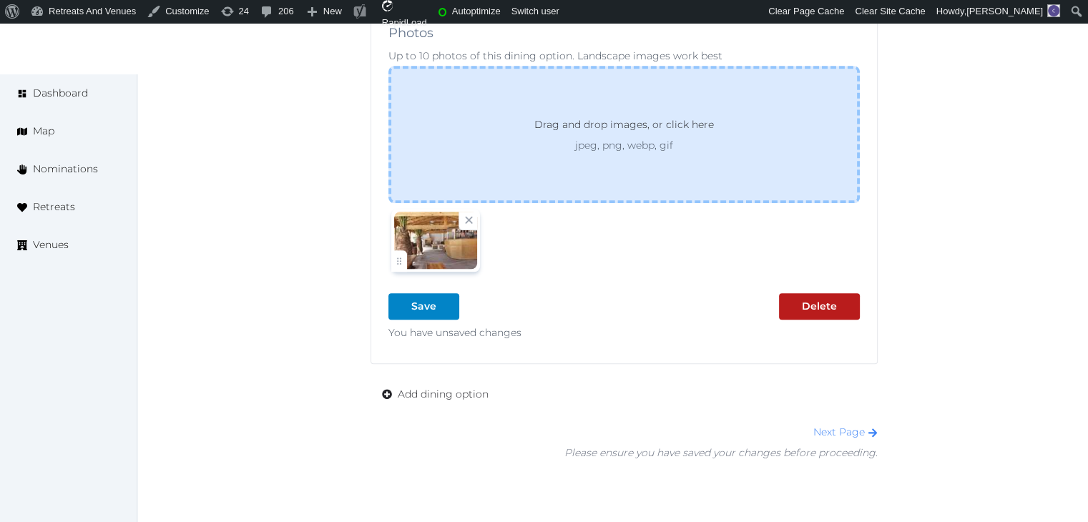
click at [588, 149] on div "Drag and drop images, or click here jpeg, png, webp, gif" at bounding box center [623, 134] width 471 height 137
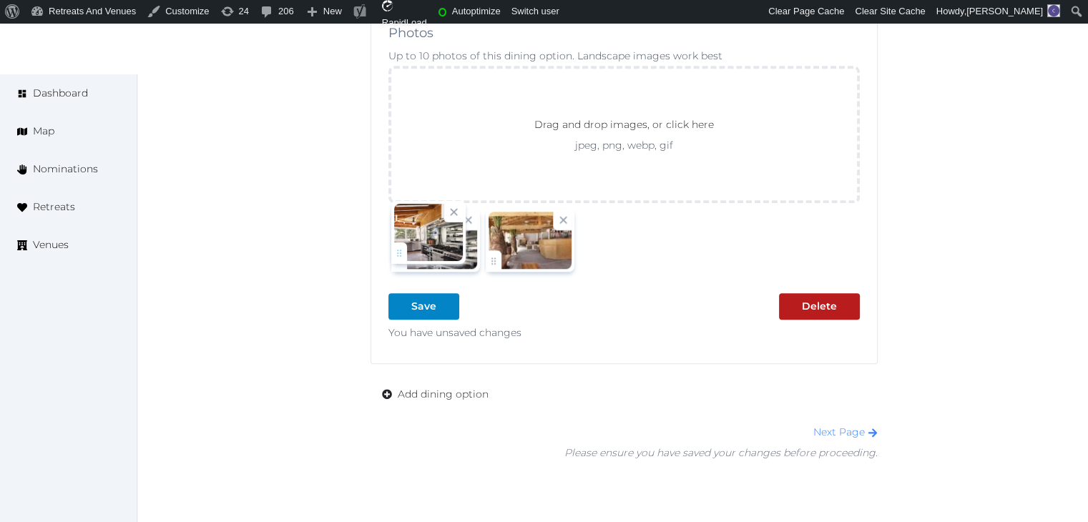
drag, startPoint x: 498, startPoint y: 252, endPoint x: 417, endPoint y: 243, distance: 81.3
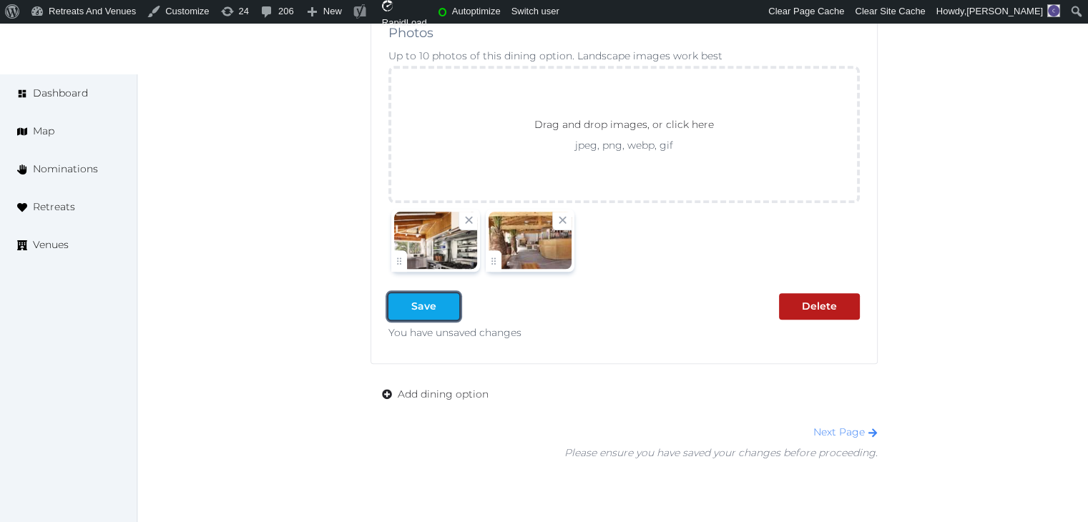
click at [439, 302] on div at bounding box center [447, 306] width 17 height 15
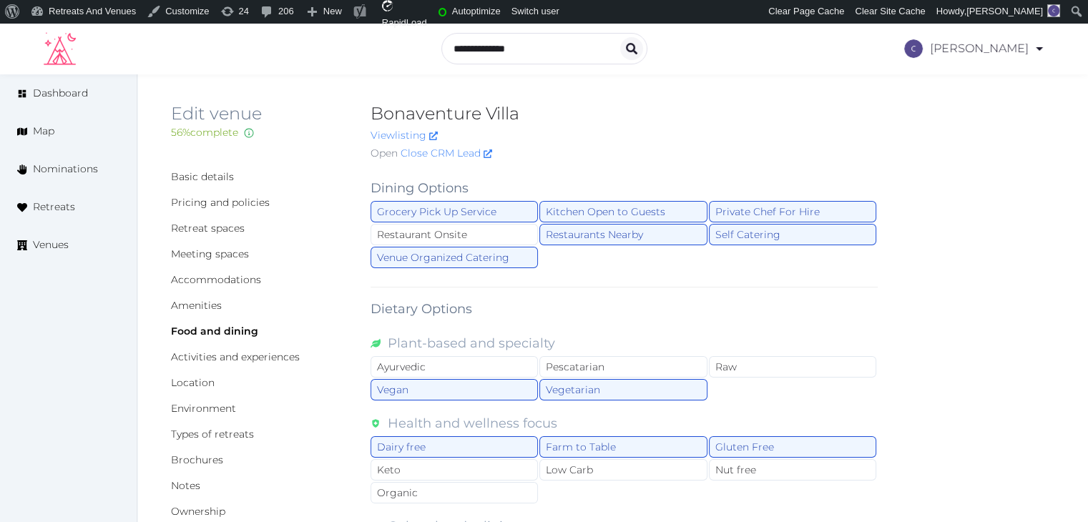
scroll to position [0, 0]
drag, startPoint x: 226, startPoint y: 250, endPoint x: 222, endPoint y: 267, distance: 17.5
click at [226, 250] on link "Meeting spaces" at bounding box center [210, 254] width 78 height 13
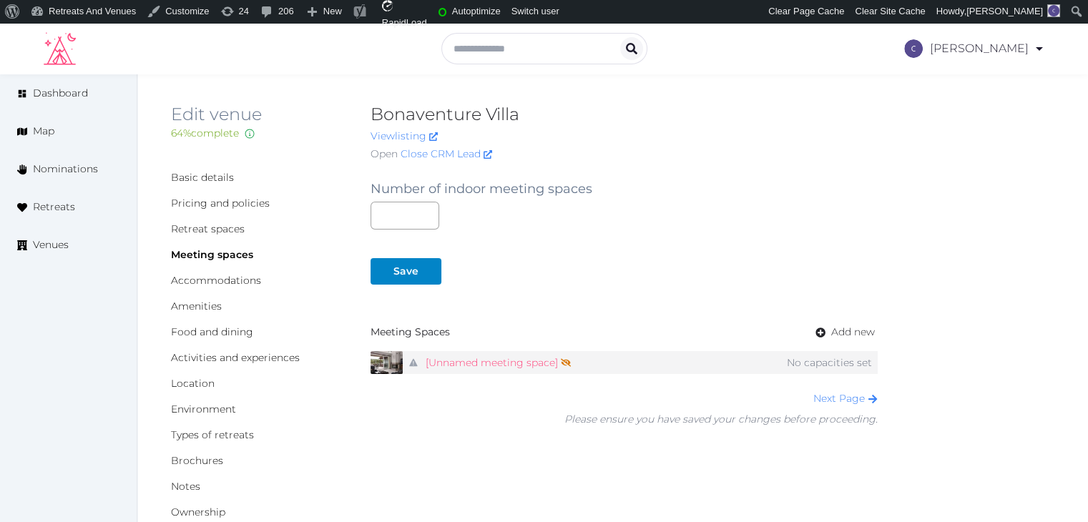
drag, startPoint x: 484, startPoint y: 353, endPoint x: 494, endPoint y: 373, distance: 22.4
click at [484, 354] on link "[Unnamed meeting space] Not shown on profile until a name, description, and pho…" at bounding box center [497, 363] width 145 height 21
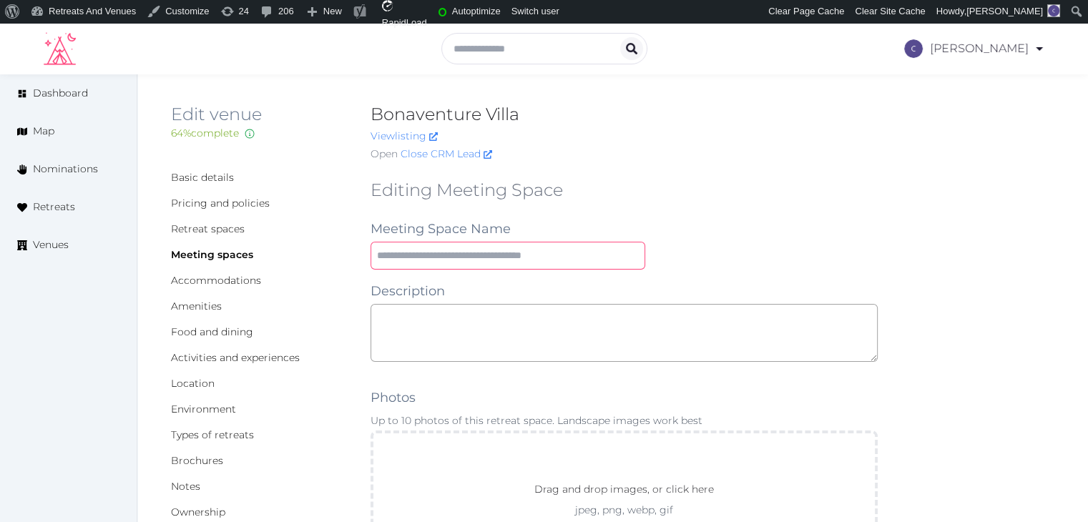
click at [563, 264] on input "text" at bounding box center [507, 256] width 275 height 28
paste input "**********"
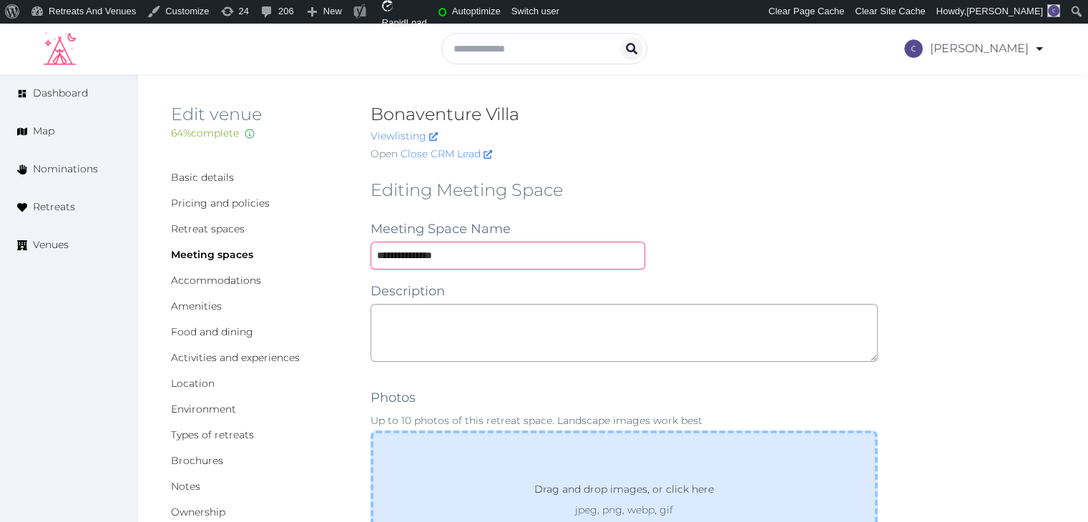
type input "**********"
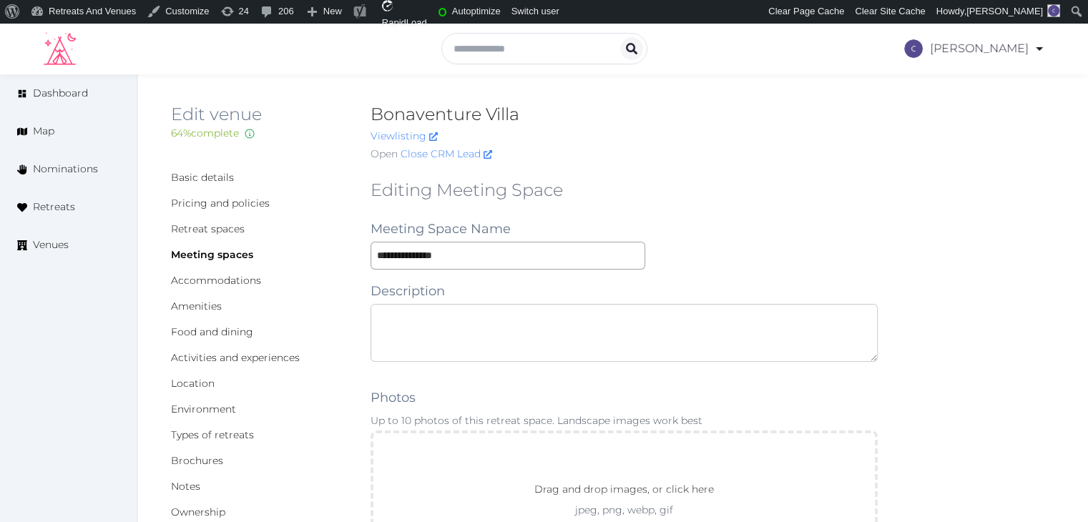
click at [506, 334] on textarea at bounding box center [623, 333] width 507 height 58
paste textarea "**********"
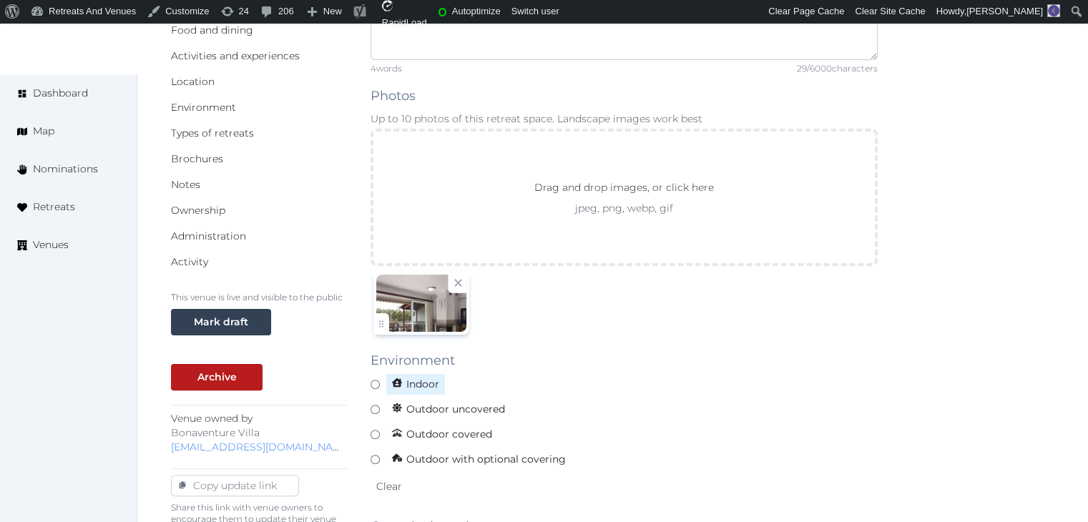
scroll to position [429, 0]
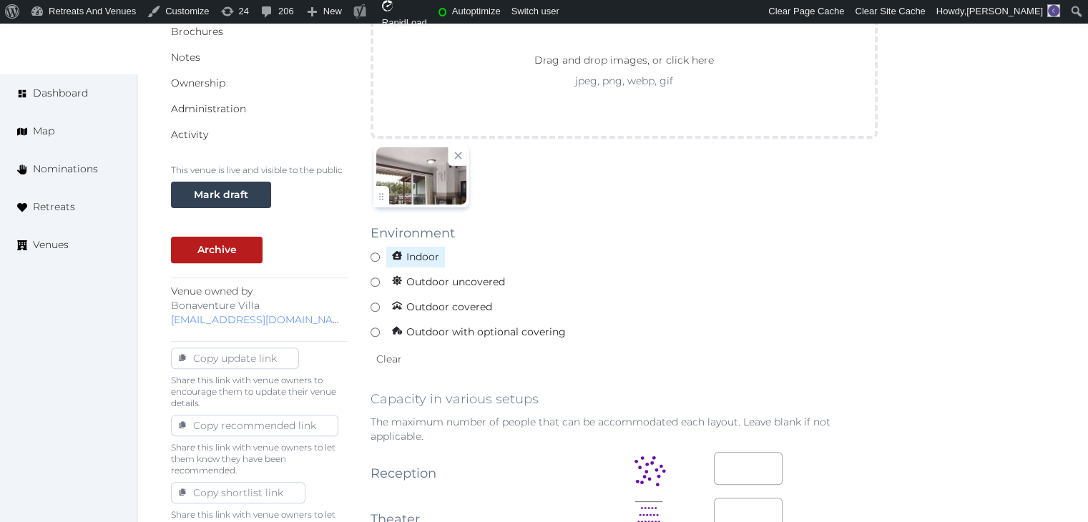
type textarea "**********"
click at [418, 247] on span "Indoor" at bounding box center [415, 257] width 60 height 22
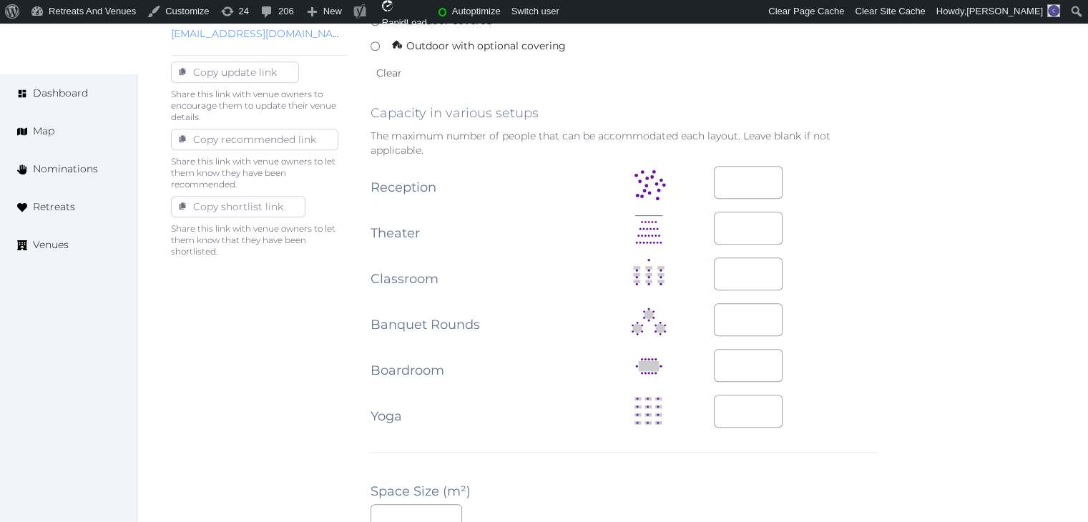
scroll to position [1001, 0]
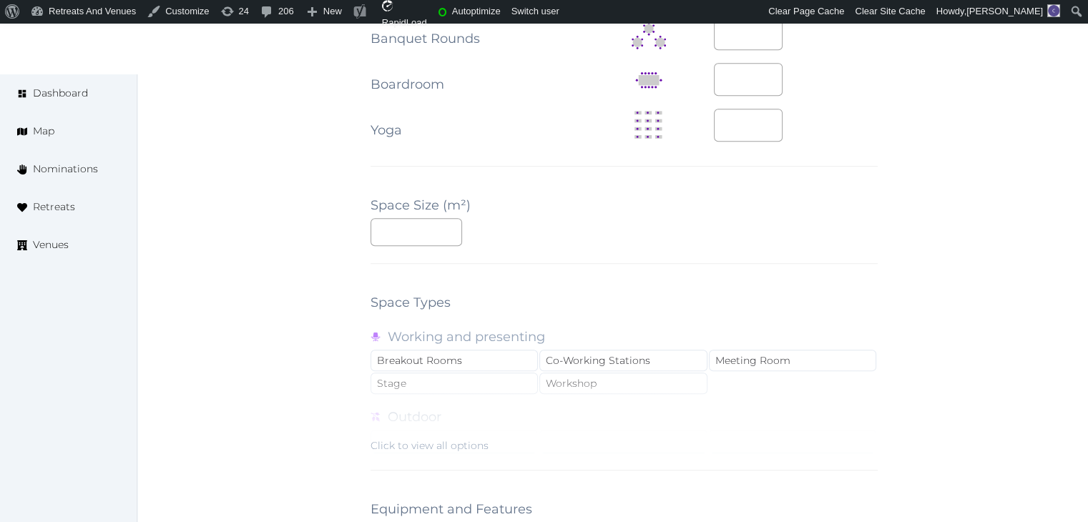
click at [444, 447] on div "Click to view all options" at bounding box center [429, 445] width 118 height 14
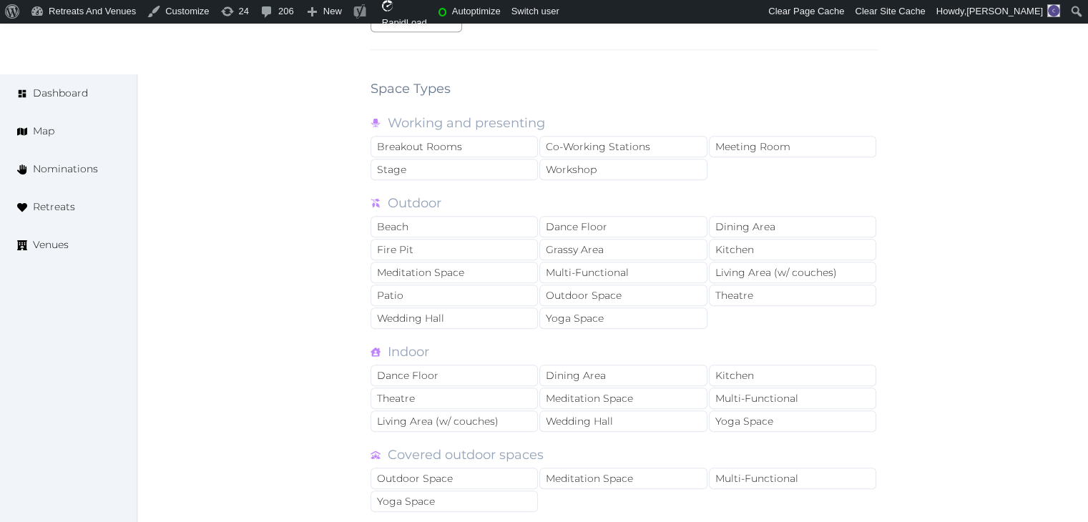
scroll to position [1216, 0]
click at [769, 391] on div "Multi-Functional" at bounding box center [792, 397] width 167 height 21
click at [463, 425] on div "Living Area (w/ couches)" at bounding box center [453, 420] width 167 height 21
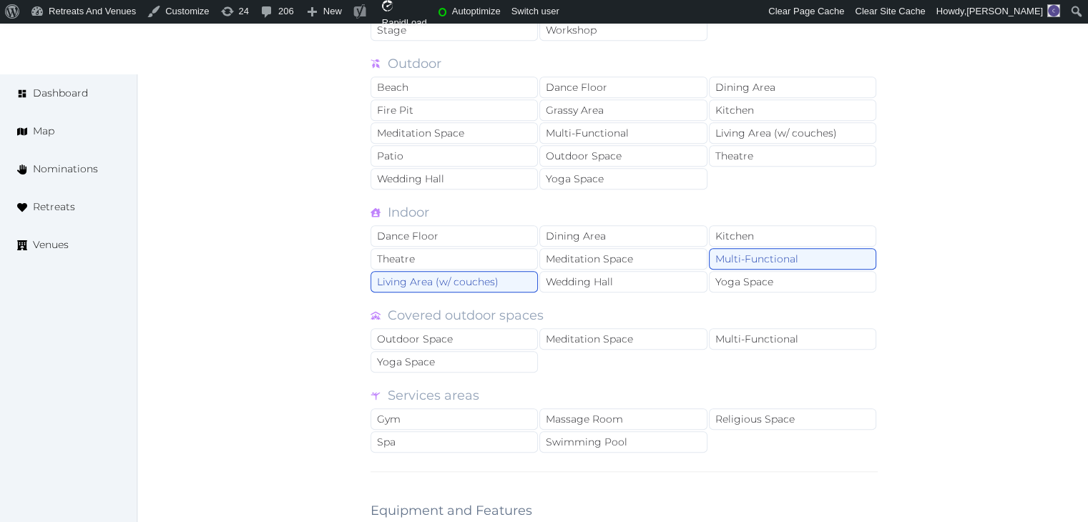
scroll to position [1645, 0]
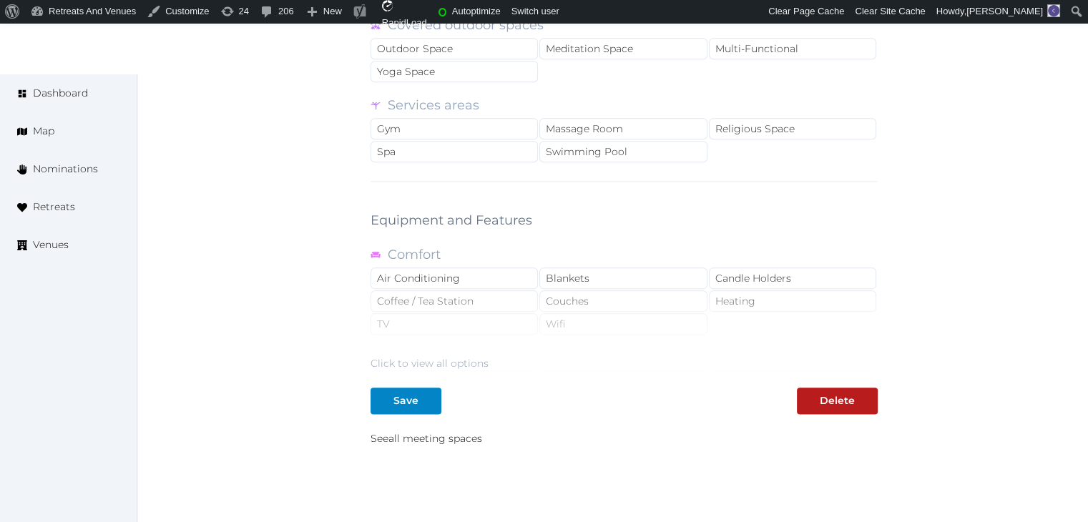
click at [512, 335] on div "Click to view all options" at bounding box center [623, 325] width 507 height 92
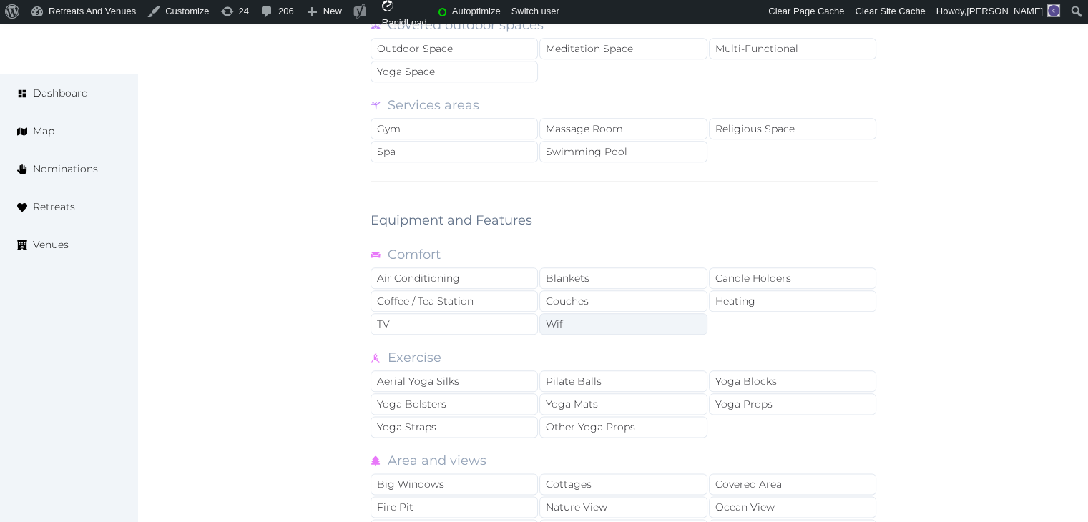
click at [573, 316] on div "Wifi" at bounding box center [622, 323] width 167 height 21
click at [578, 297] on div "Couches" at bounding box center [622, 300] width 167 height 21
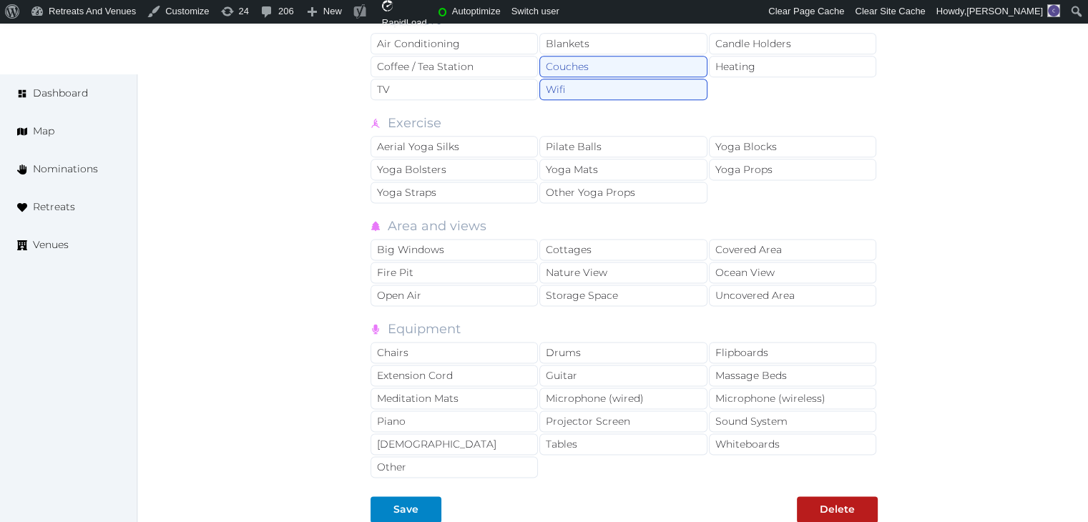
scroll to position [2002, 0]
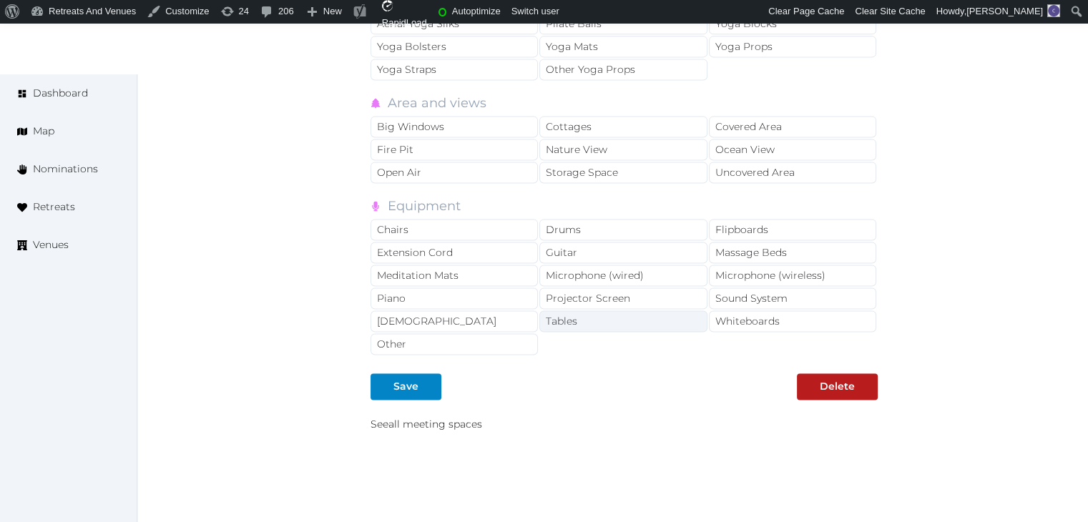
drag, startPoint x: 586, startPoint y: 317, endPoint x: 510, endPoint y: 241, distance: 108.2
click at [585, 317] on div "Tables" at bounding box center [622, 320] width 167 height 21
click at [504, 225] on div "Chairs" at bounding box center [453, 229] width 167 height 21
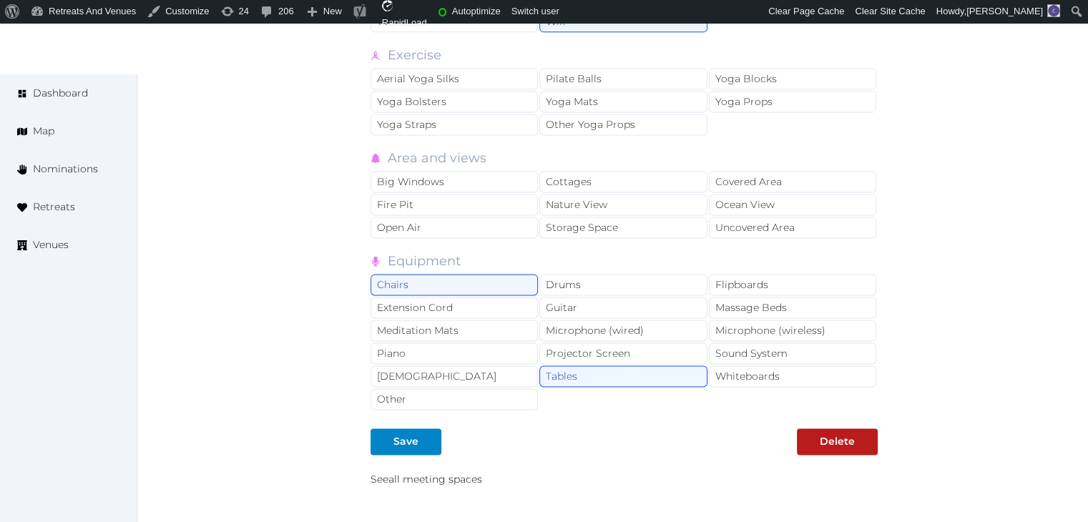
scroll to position [1859, 0]
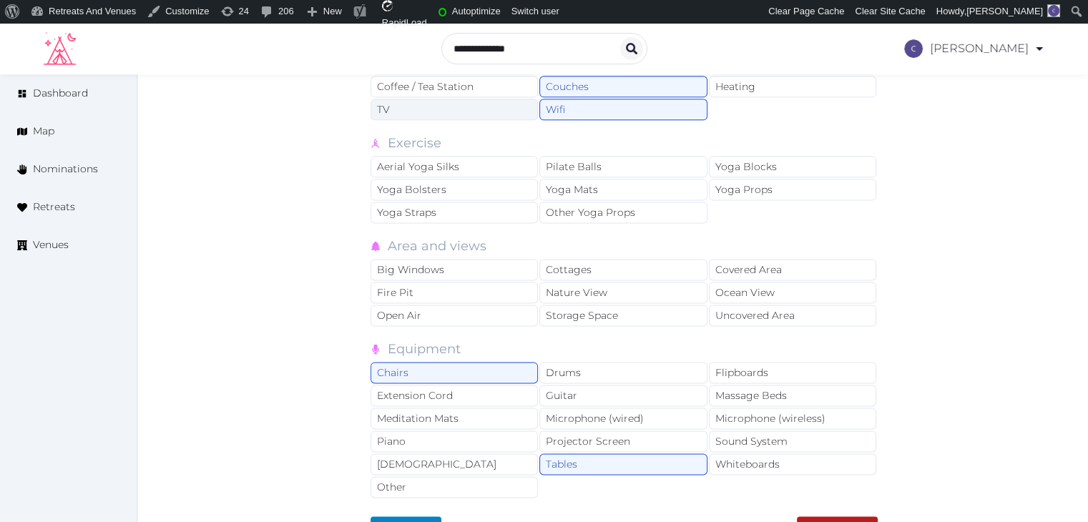
click at [442, 99] on div "TV" at bounding box center [453, 109] width 167 height 21
drag, startPoint x: 432, startPoint y: 258, endPoint x: 443, endPoint y: 358, distance: 100.8
click at [432, 262] on div "Big Windows" at bounding box center [453, 269] width 167 height 21
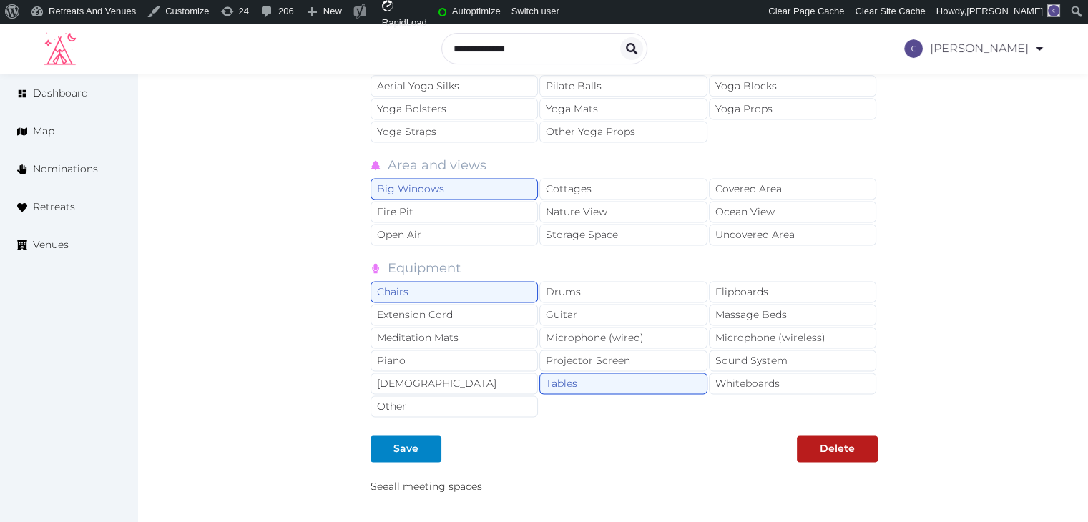
scroll to position [2002, 0]
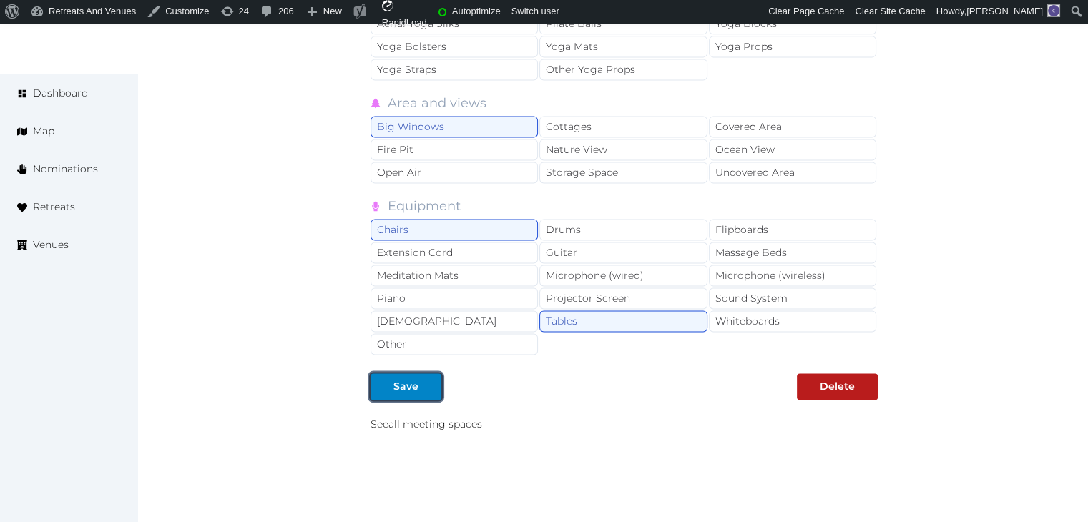
drag, startPoint x: 410, startPoint y: 373, endPoint x: 423, endPoint y: 392, distance: 23.2
click at [411, 379] on div "Save" at bounding box center [405, 386] width 25 height 15
click at [423, 379] on div at bounding box center [429, 386] width 17 height 15
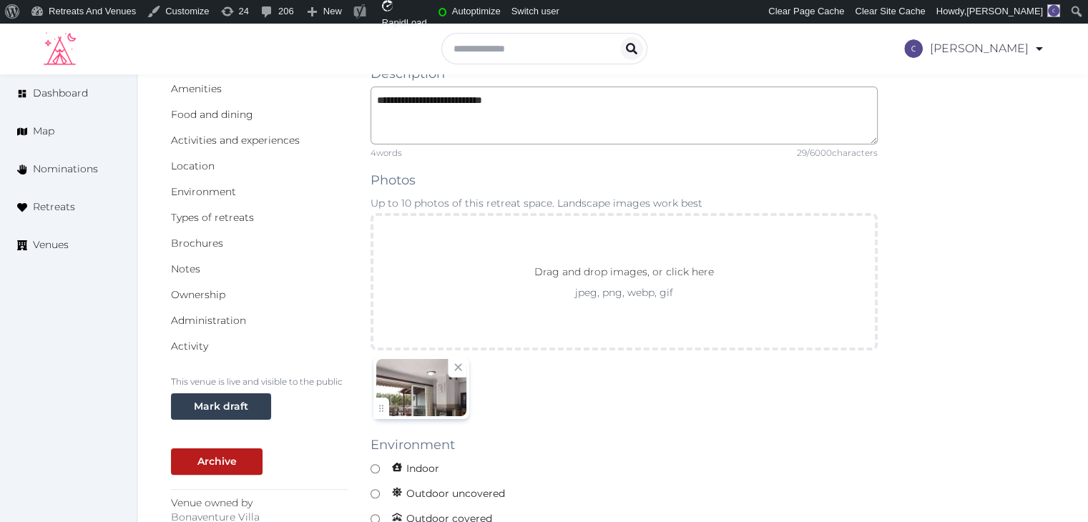
scroll to position [358, 0]
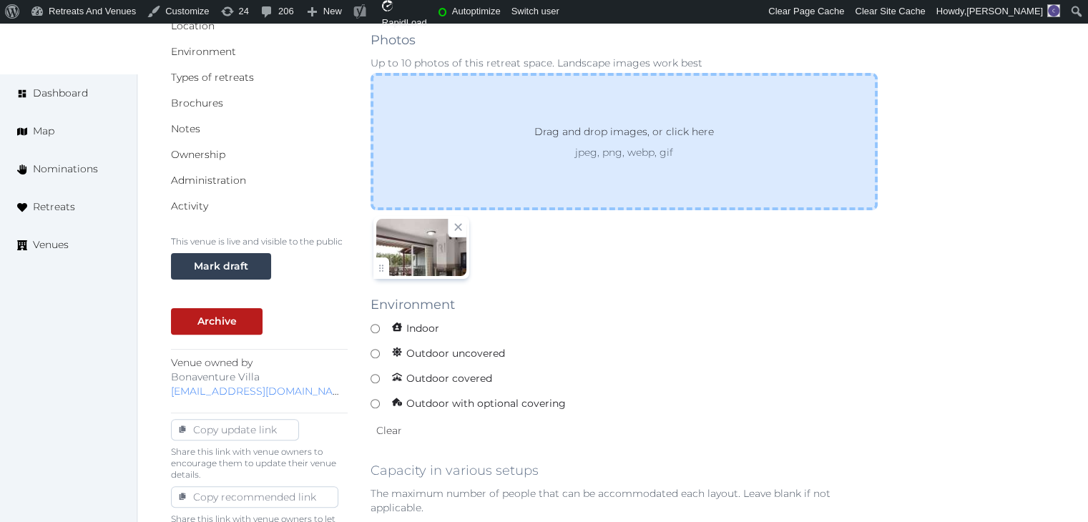
click at [529, 117] on div "Drag and drop images, or click here jpeg, png, webp, gif" at bounding box center [623, 141] width 507 height 137
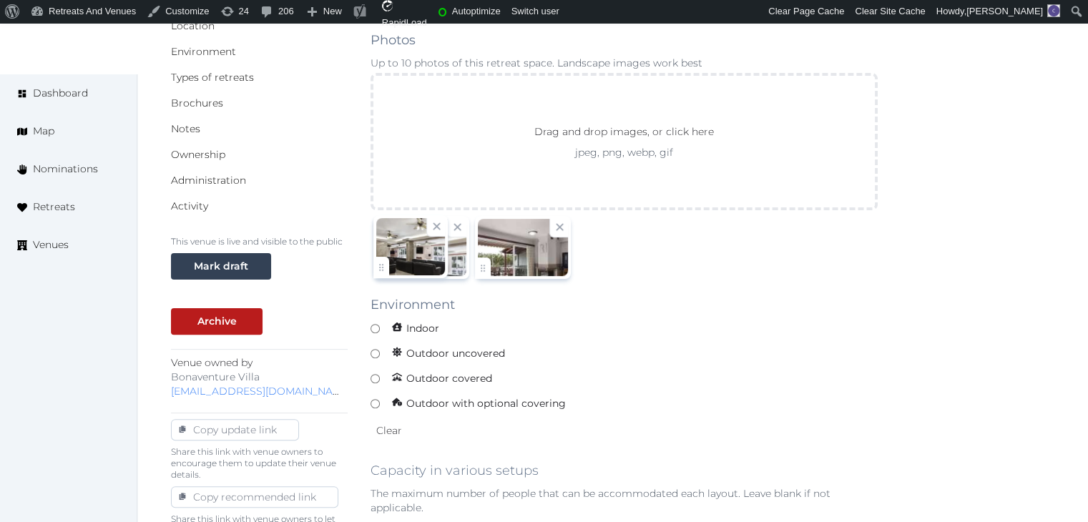
drag, startPoint x: 489, startPoint y: 265, endPoint x: 413, endPoint y: 280, distance: 77.8
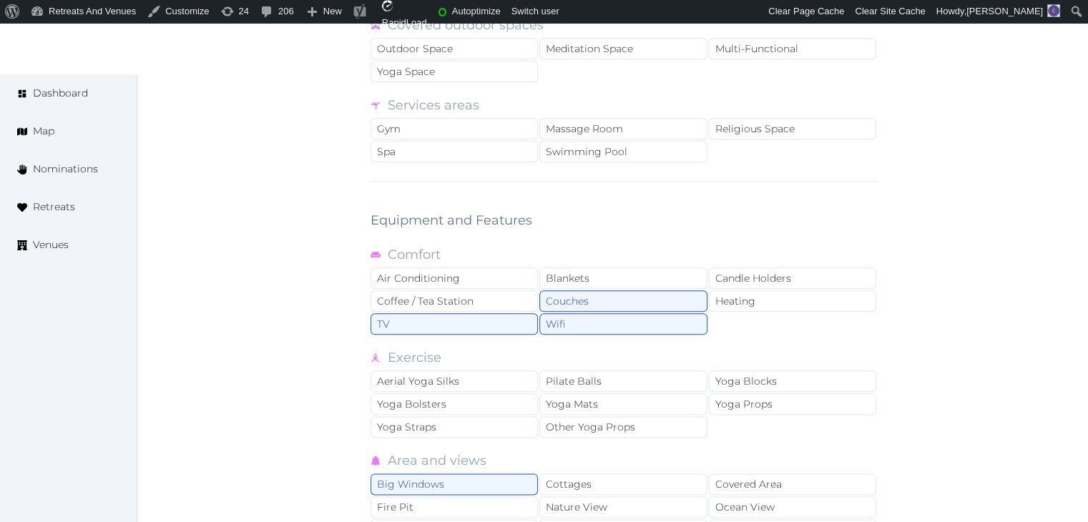
scroll to position [2002, 0]
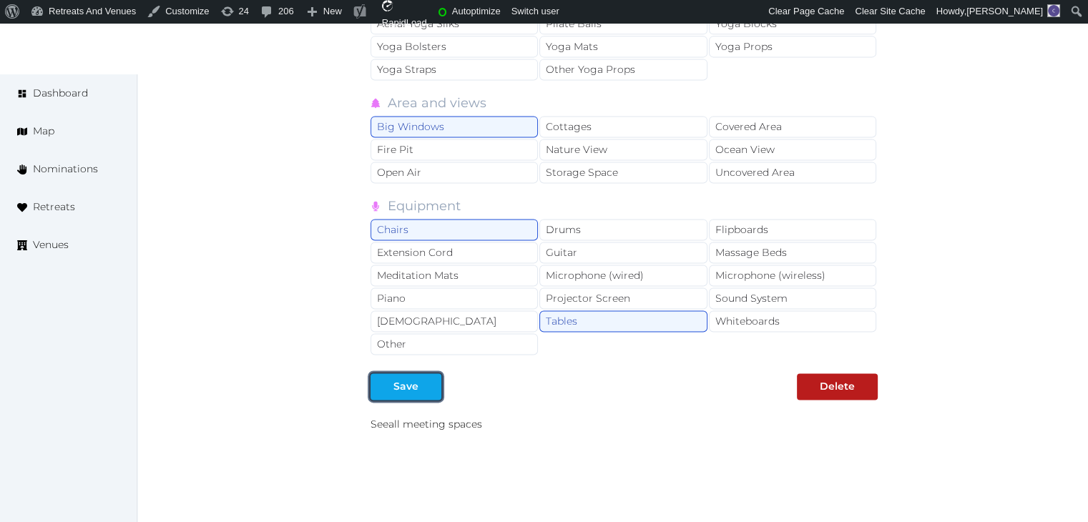
click at [419, 384] on button "Save" at bounding box center [405, 386] width 71 height 26
click at [432, 379] on div at bounding box center [429, 386] width 17 height 15
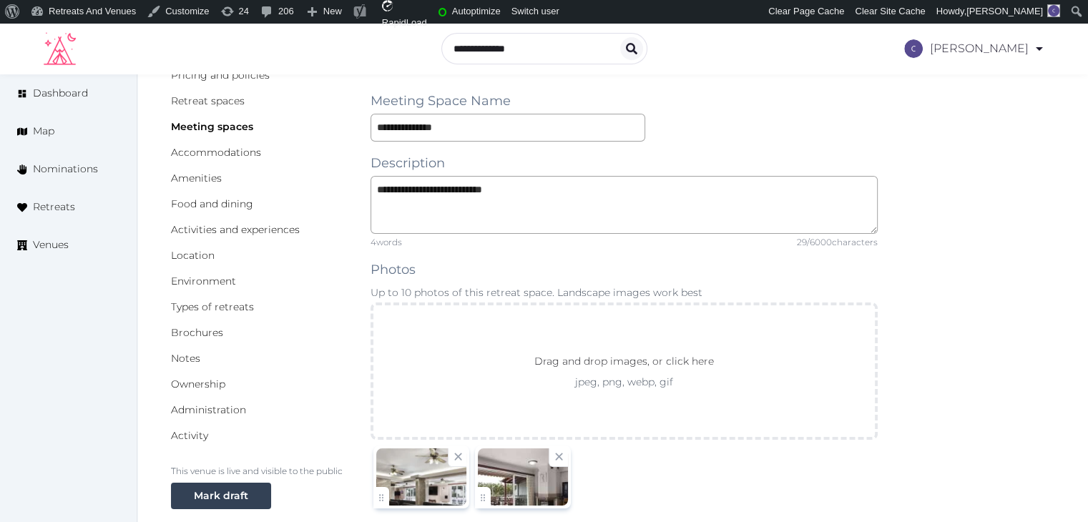
scroll to position [0, 0]
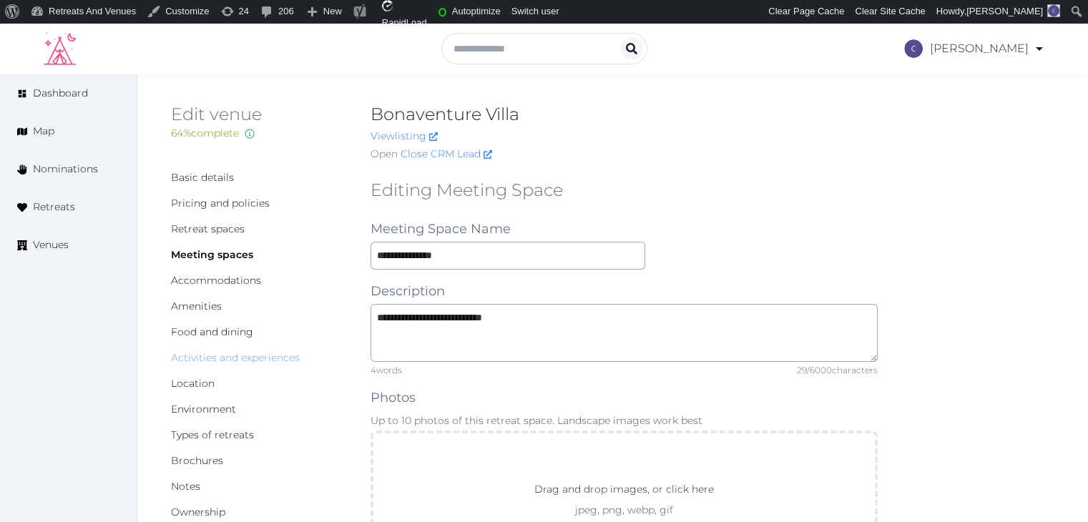
click at [214, 359] on link "Activities and experiences" at bounding box center [235, 357] width 129 height 13
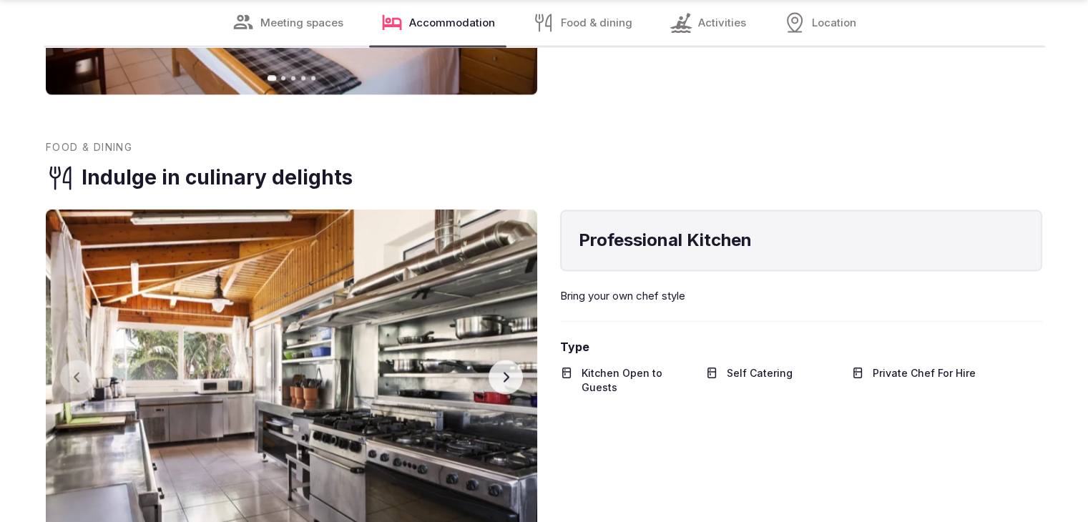
scroll to position [2277, 0]
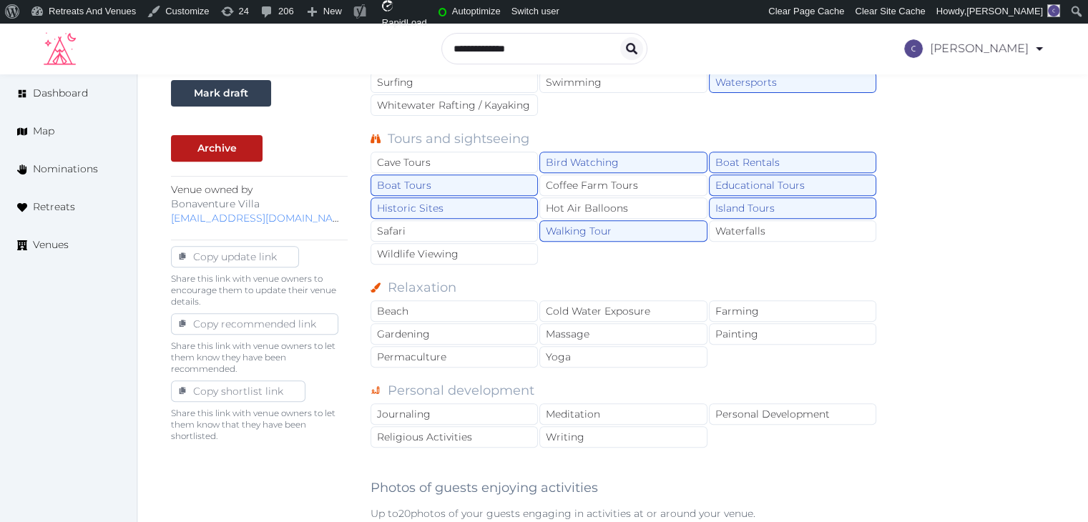
scroll to position [286, 0]
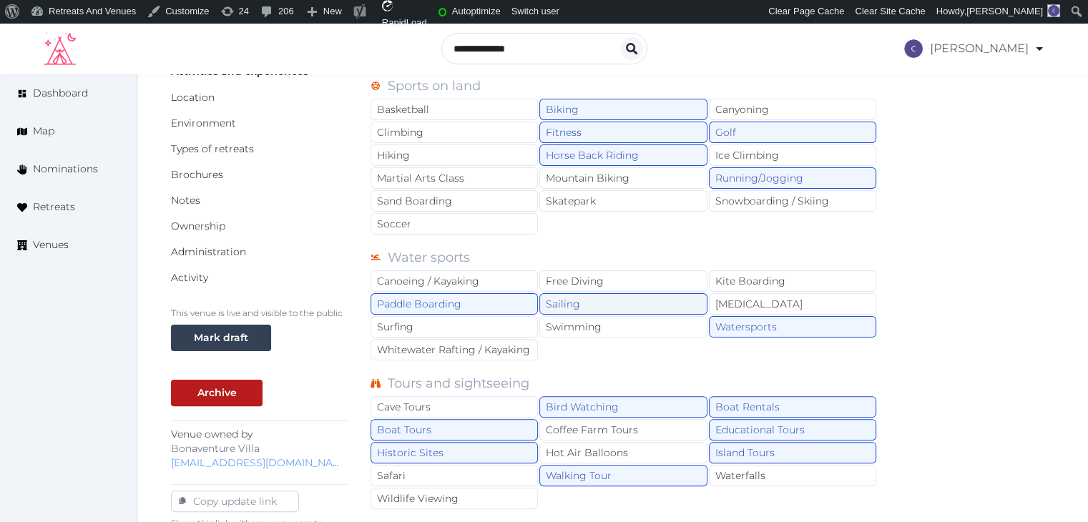
click at [618, 307] on div "Sailing" at bounding box center [622, 303] width 167 height 21
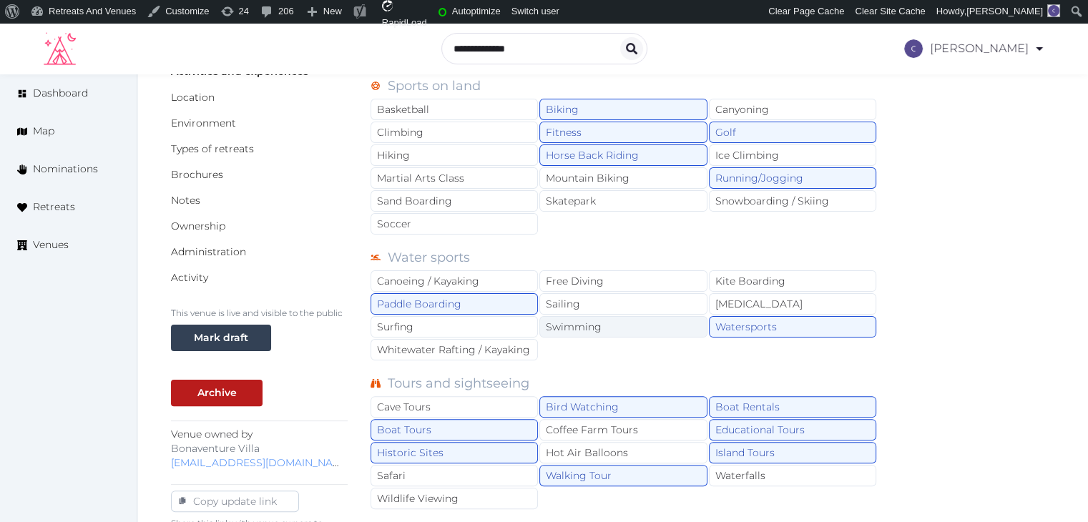
click at [617, 316] on div "Swimming" at bounding box center [622, 326] width 167 height 21
click at [615, 297] on div "Sailing" at bounding box center [622, 303] width 167 height 21
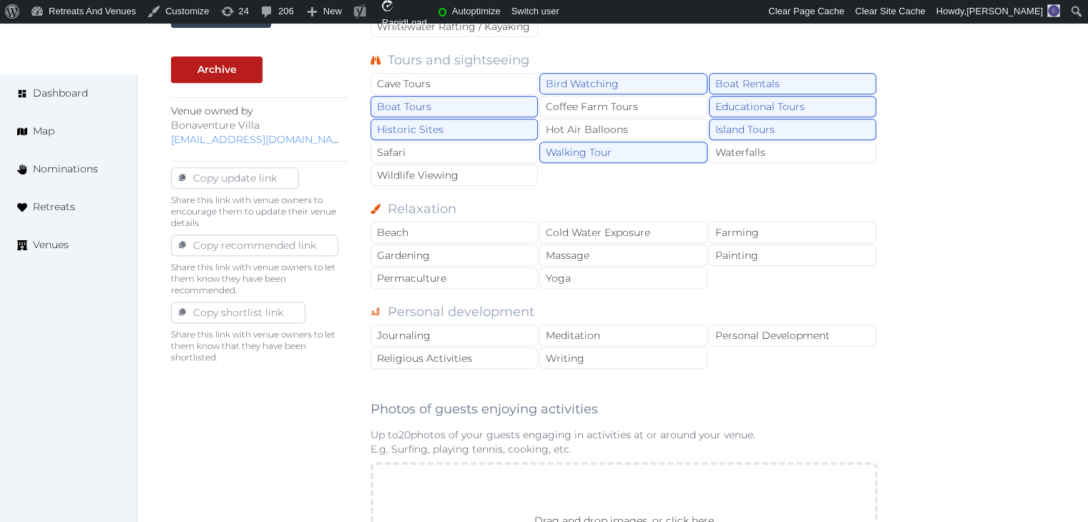
scroll to position [715, 0]
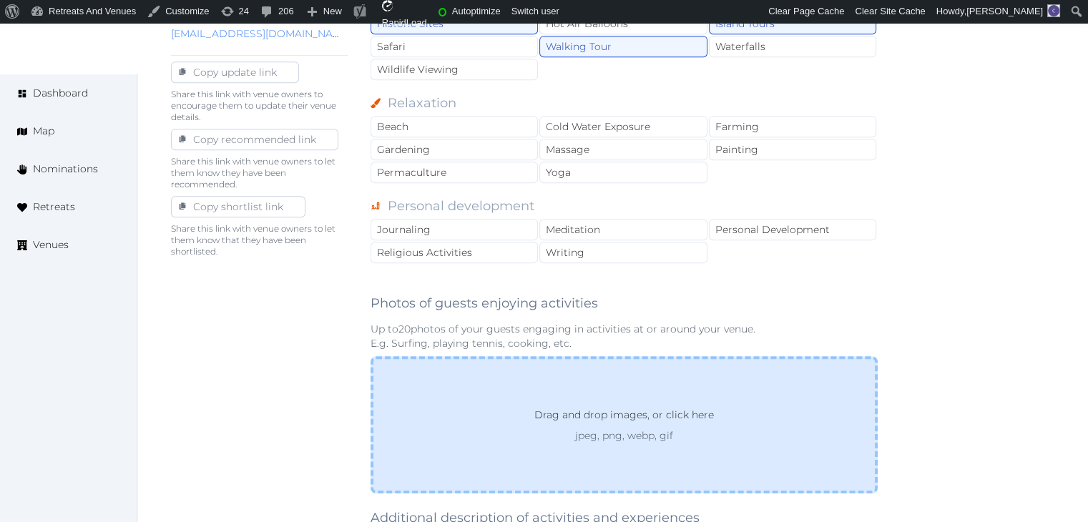
click at [604, 372] on div "Drag and drop images, or click here jpeg, png, webp, gif" at bounding box center [623, 424] width 507 height 137
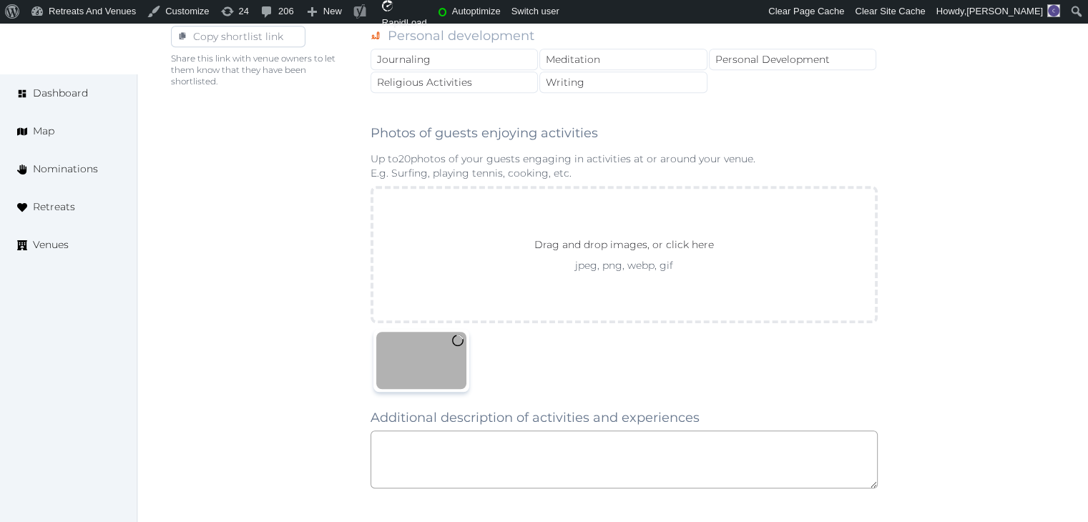
scroll to position [1001, 0]
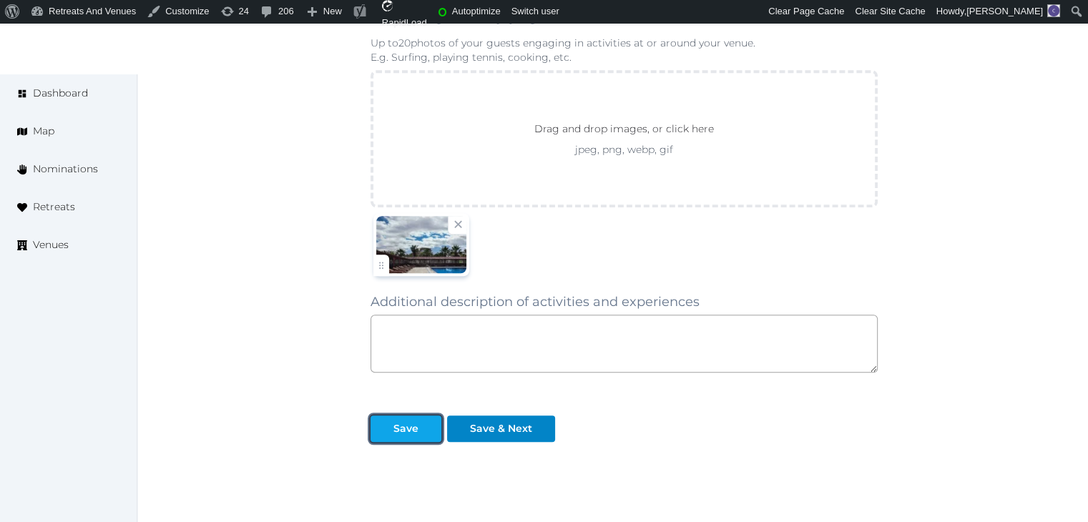
click at [409, 424] on div "Save" at bounding box center [405, 428] width 25 height 15
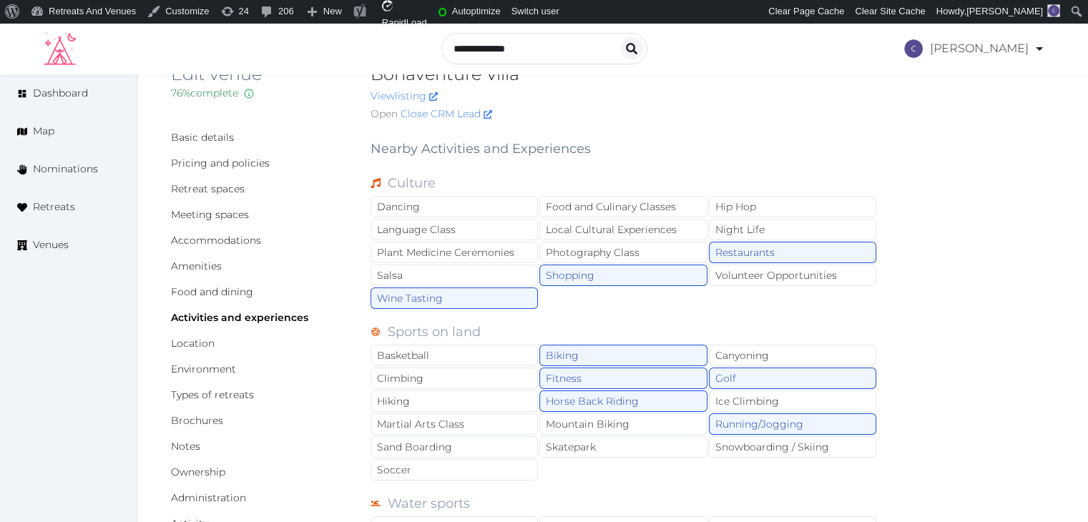
scroll to position [0, 0]
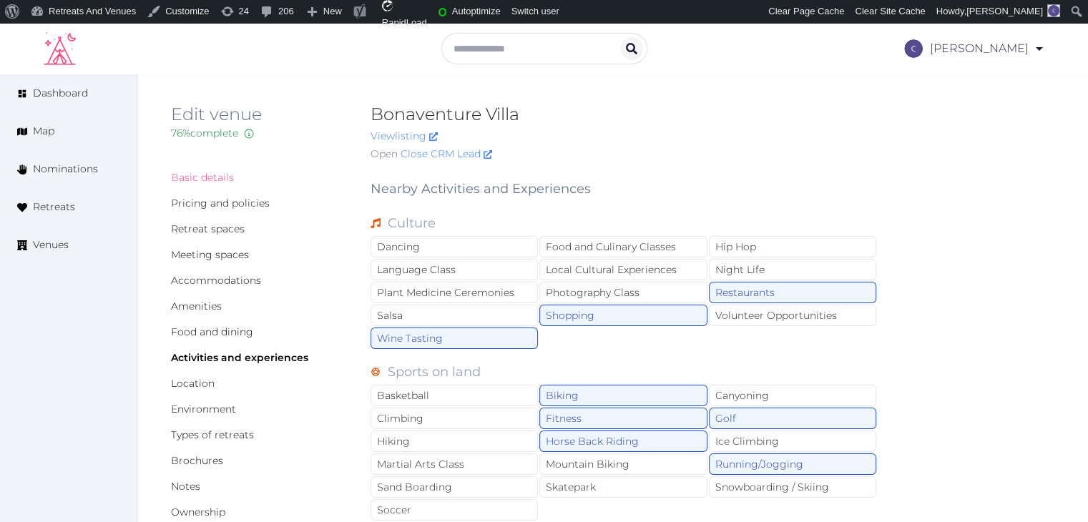
drag, startPoint x: 217, startPoint y: 174, endPoint x: 247, endPoint y: 224, distance: 57.4
click at [217, 174] on link "Basic details" at bounding box center [202, 177] width 63 height 13
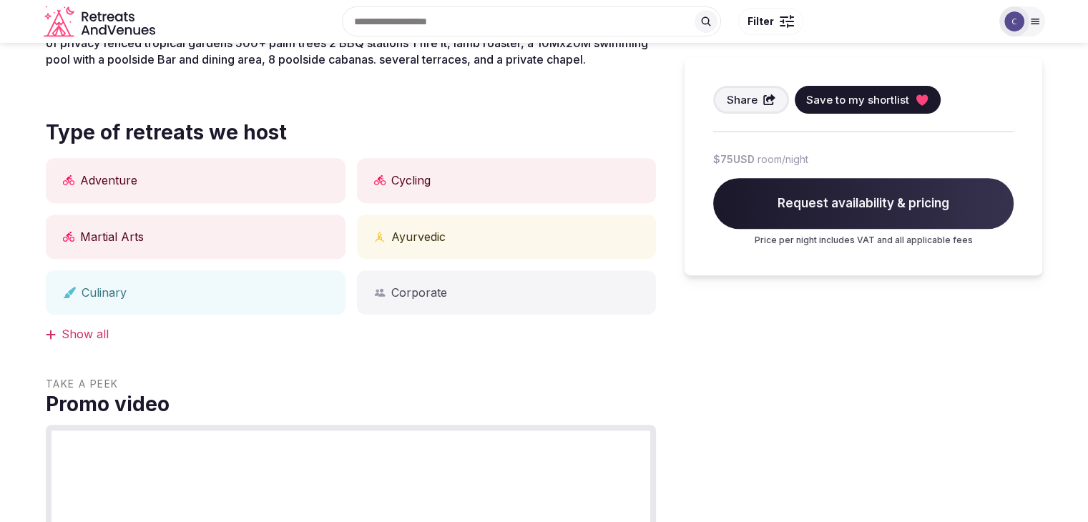
scroll to position [358, 0]
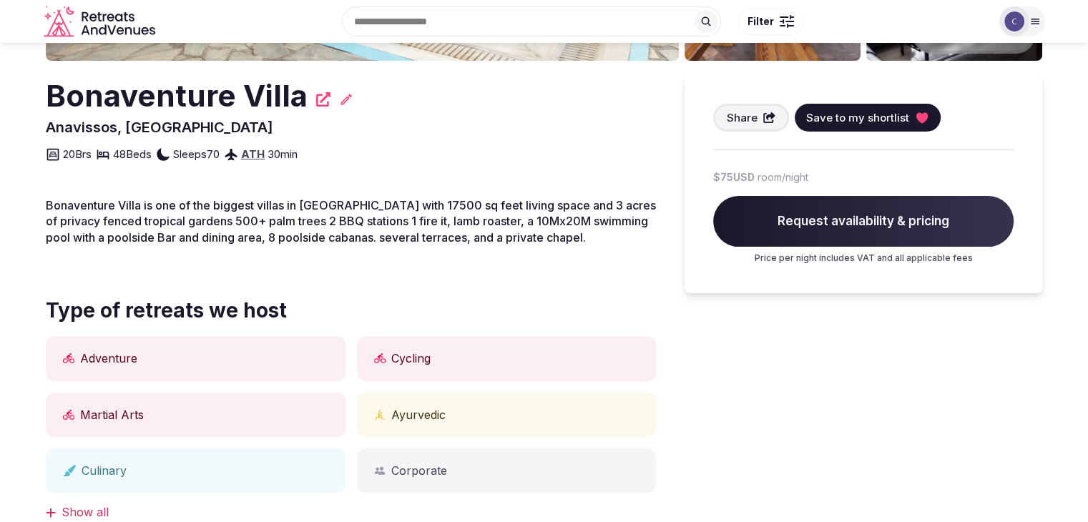
click at [240, 89] on h2 "Bonaventure Villa" at bounding box center [177, 96] width 262 height 42
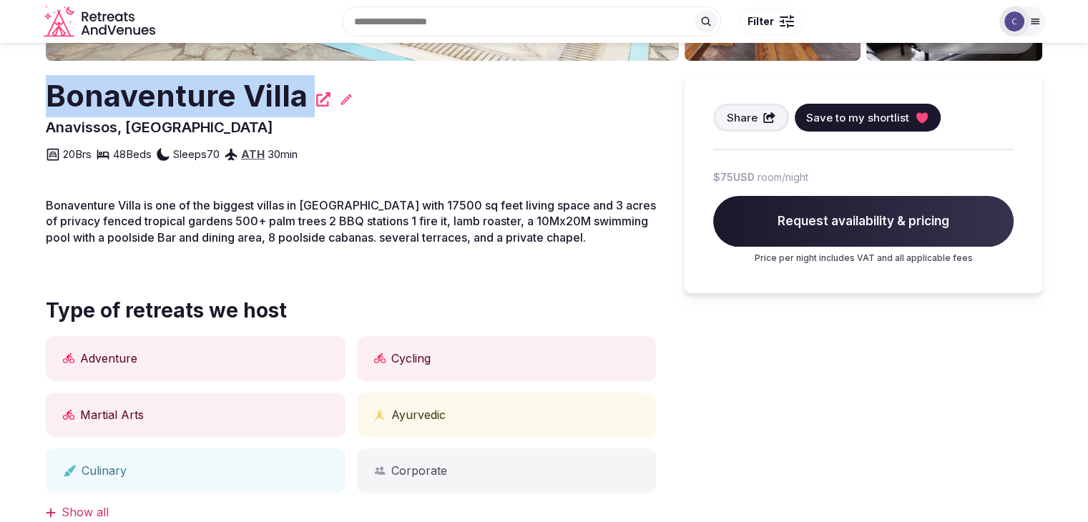
click at [240, 89] on h2 "Bonaventure Villa" at bounding box center [177, 96] width 262 height 42
copy div "Bonaventure Villa"
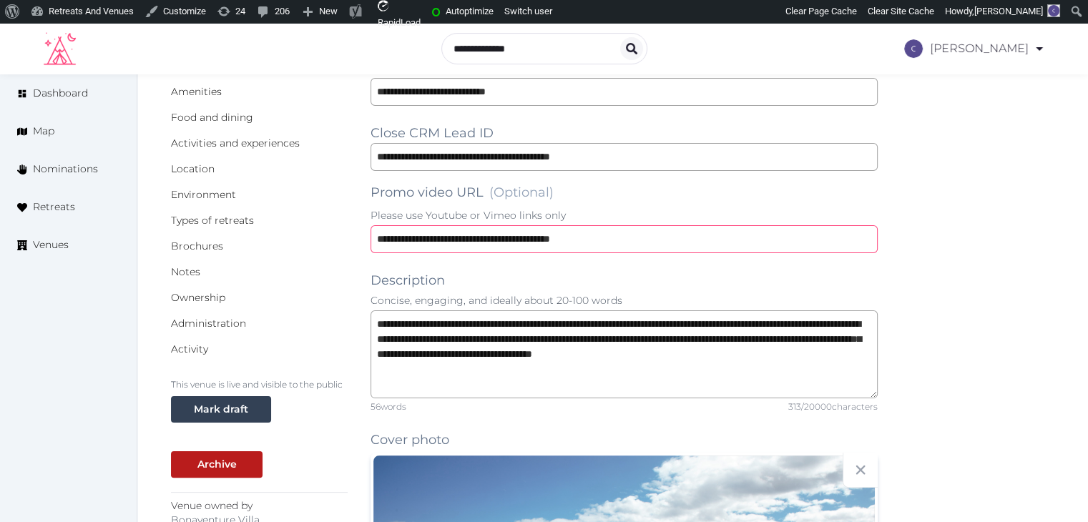
click at [693, 239] on input "**********" at bounding box center [623, 239] width 507 height 28
click at [692, 238] on input "**********" at bounding box center [623, 239] width 507 height 28
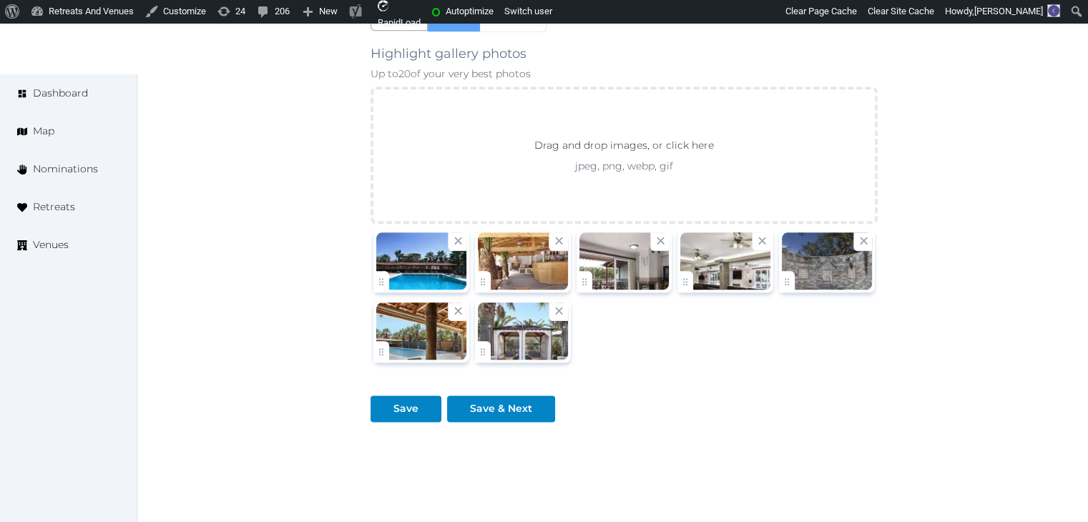
scroll to position [1712, 0]
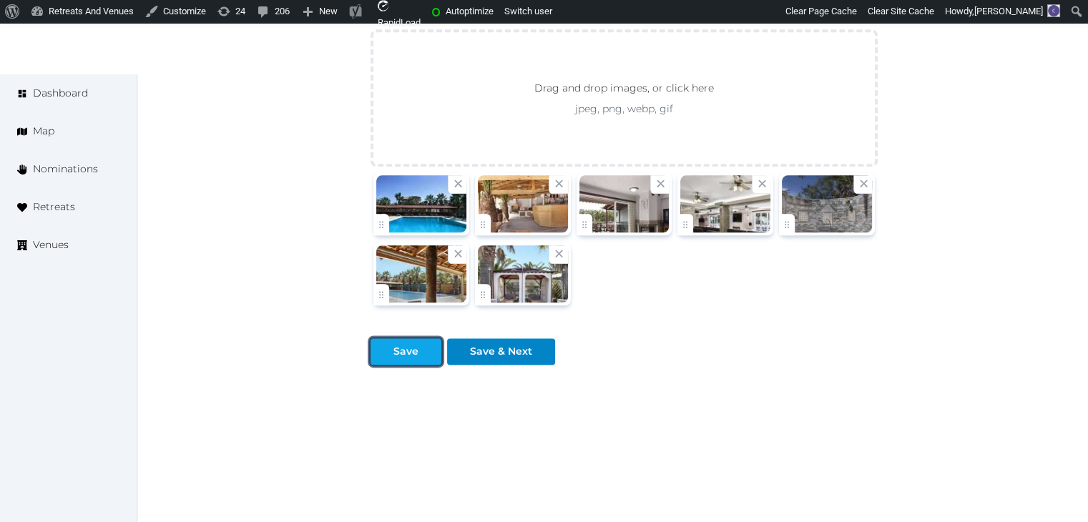
click at [400, 353] on div "Save" at bounding box center [405, 351] width 25 height 15
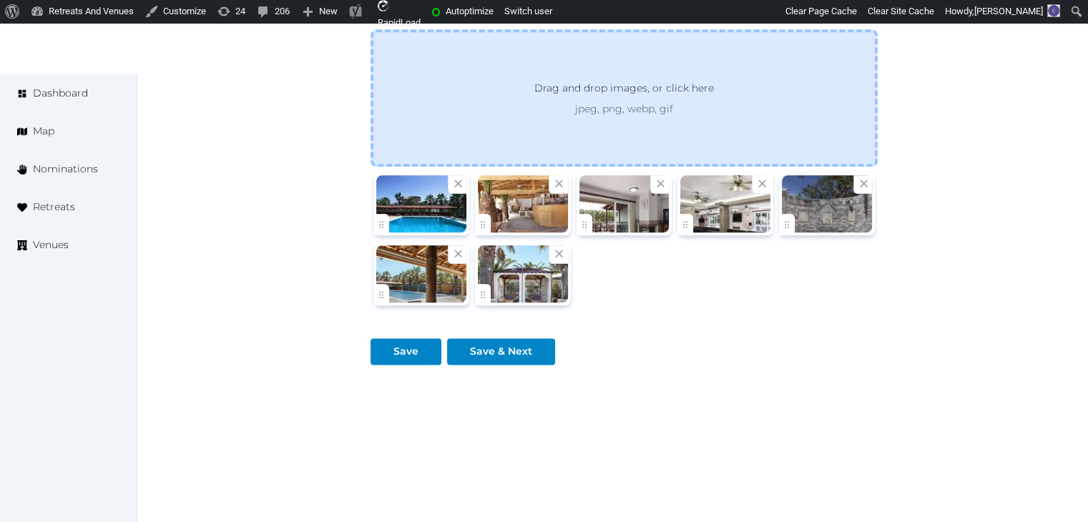
click at [620, 100] on div "Drag and drop images, or click here jpeg, png, webp, gif" at bounding box center [623, 98] width 231 height 36
click at [650, 107] on p "jpeg, png, webp, gif" at bounding box center [623, 109] width 231 height 14
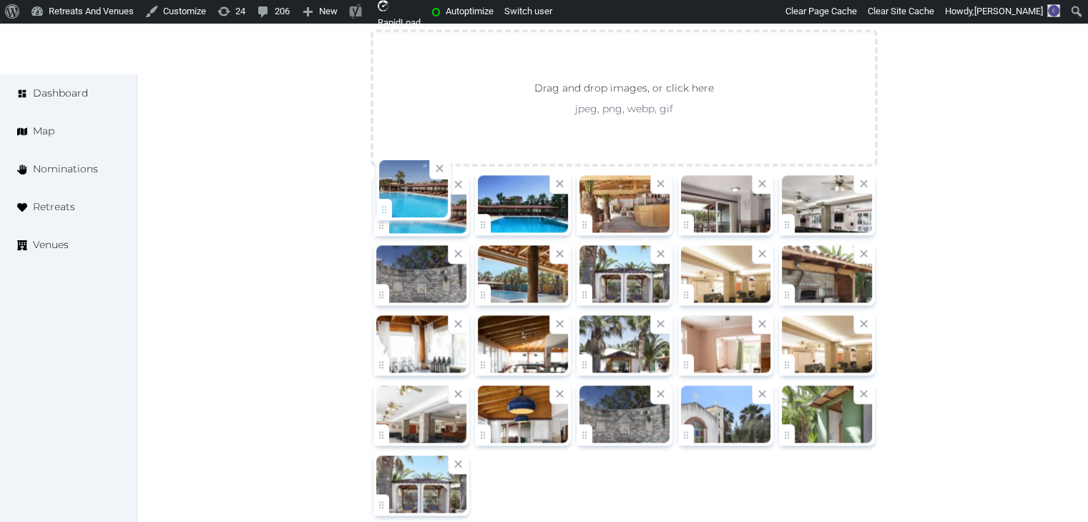
drag, startPoint x: 795, startPoint y: 429, endPoint x: 392, endPoint y: 207, distance: 460.5
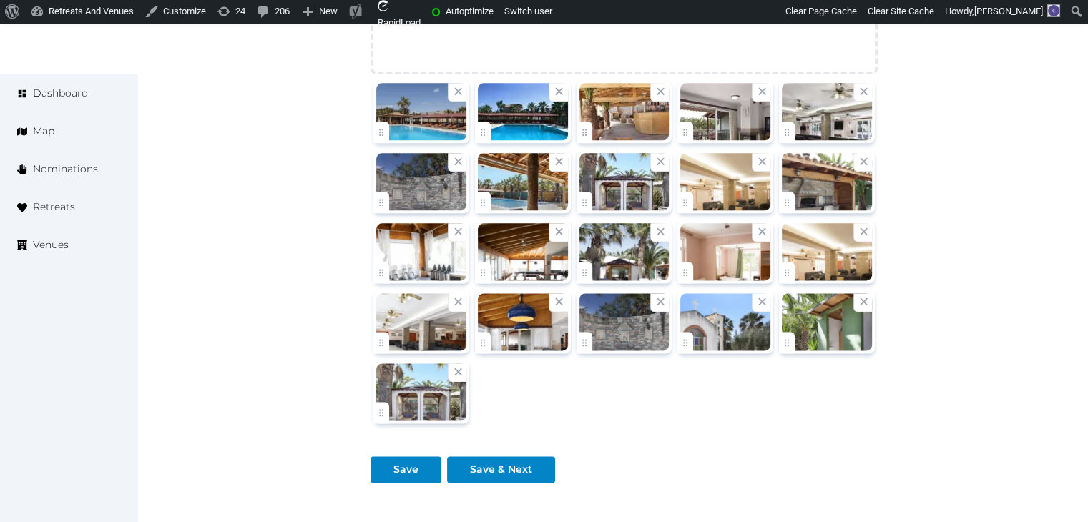
scroll to position [1784, 0]
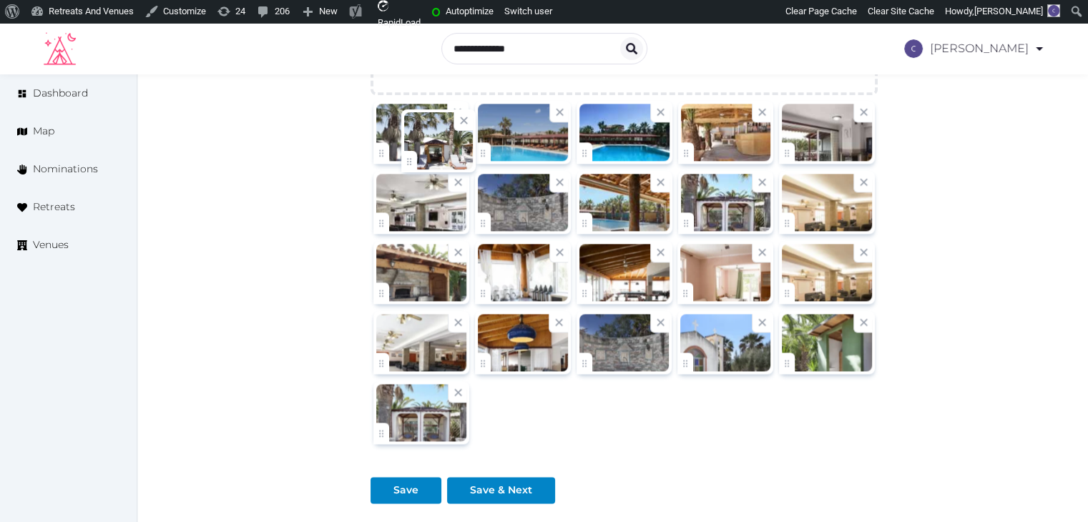
drag, startPoint x: 591, startPoint y: 291, endPoint x: 420, endPoint y: 155, distance: 217.8
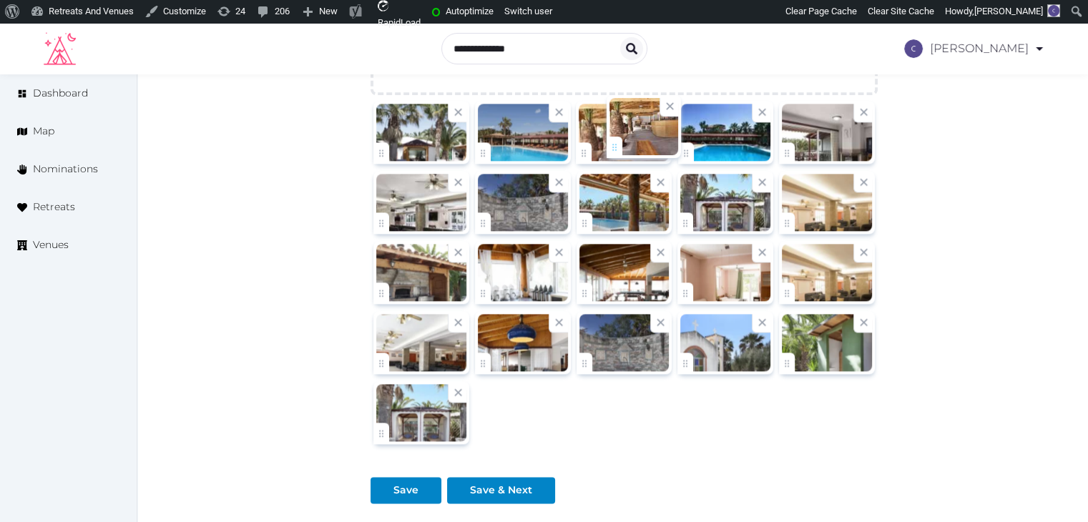
drag, startPoint x: 682, startPoint y: 152, endPoint x: 606, endPoint y: 152, distance: 75.8
click at [777, 154] on div at bounding box center [827, 132] width 102 height 69
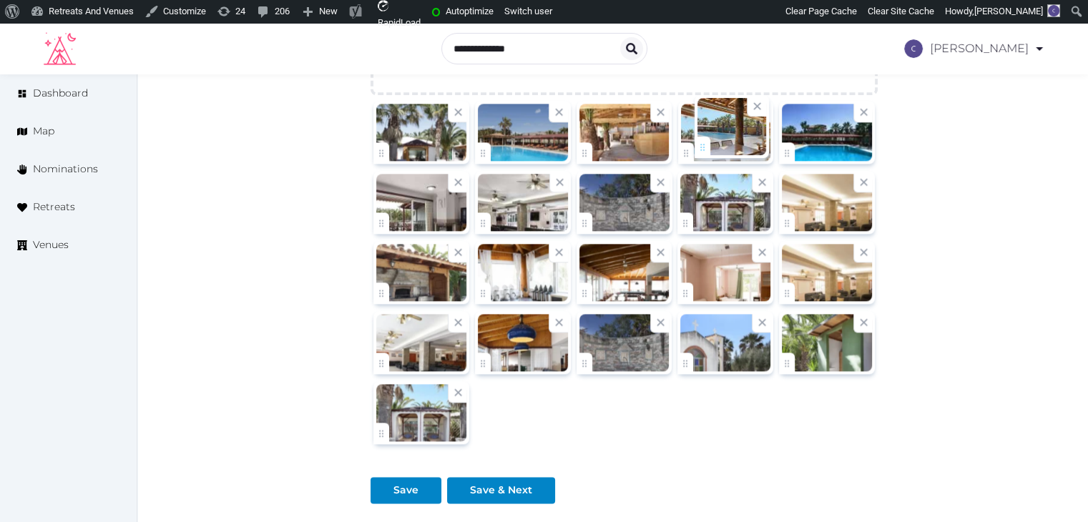
drag, startPoint x: 591, startPoint y: 215, endPoint x: 709, endPoint y: 141, distance: 139.7
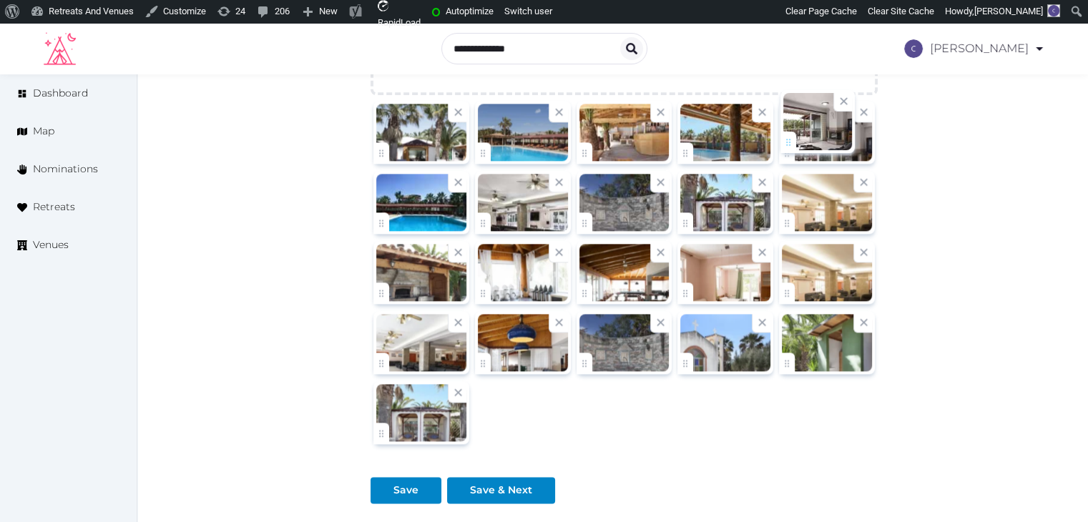
drag, startPoint x: 379, startPoint y: 215, endPoint x: 789, endPoint y: 137, distance: 417.8
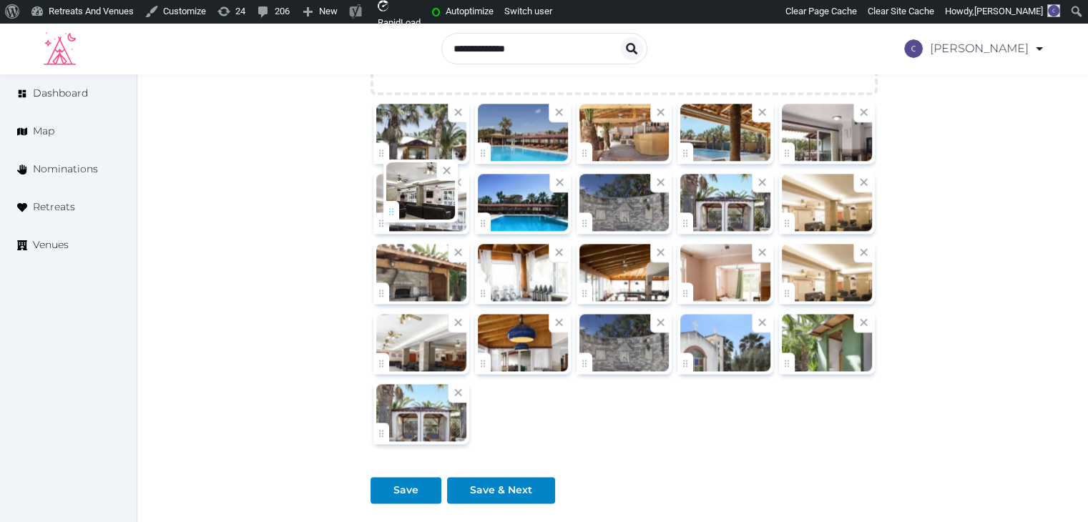
drag, startPoint x: 488, startPoint y: 227, endPoint x: 386, endPoint y: 216, distance: 102.8
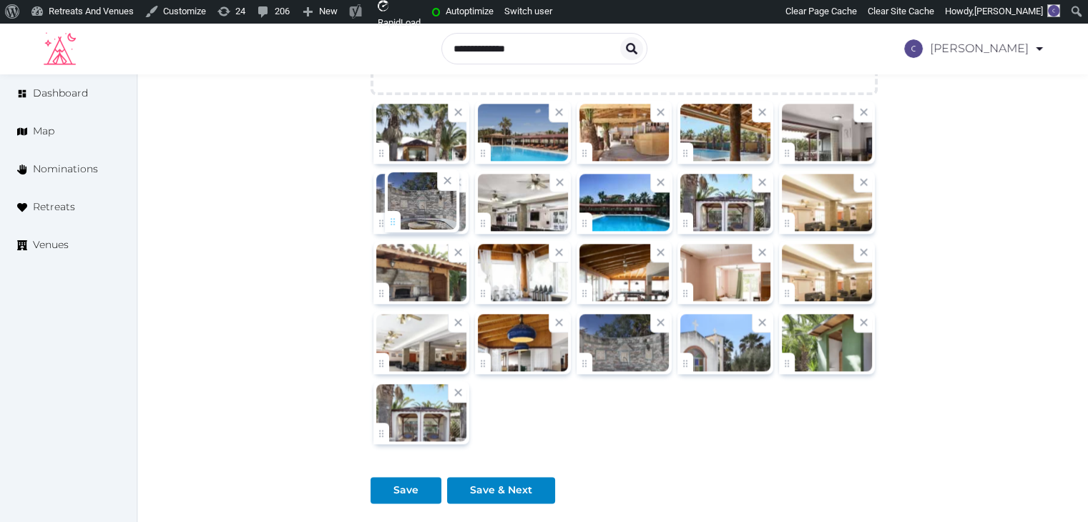
drag, startPoint x: 597, startPoint y: 222, endPoint x: 400, endPoint y: 225, distance: 197.4
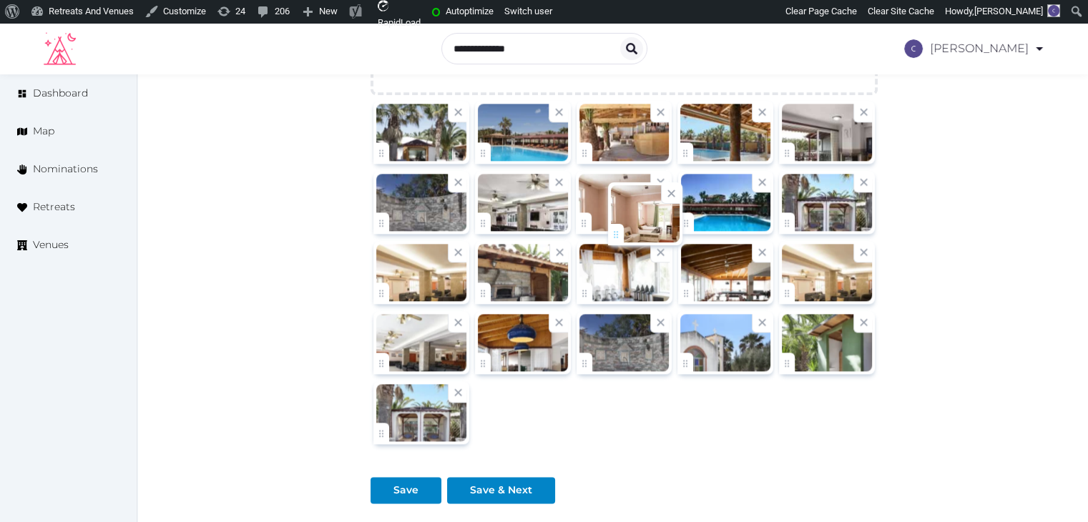
drag, startPoint x: 690, startPoint y: 293, endPoint x: 620, endPoint y: 237, distance: 89.6
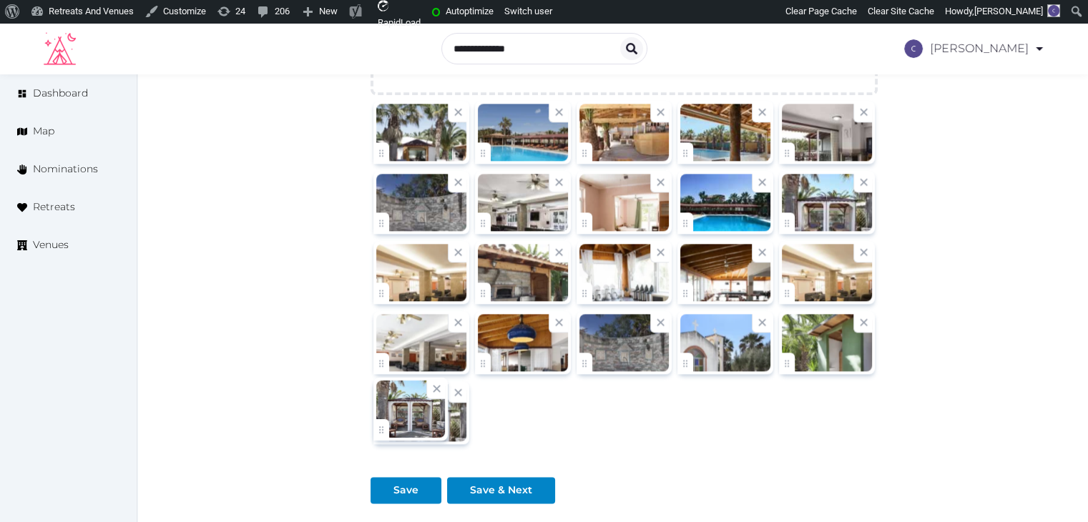
click at [658, 322] on icon at bounding box center [661, 322] width 14 height 14
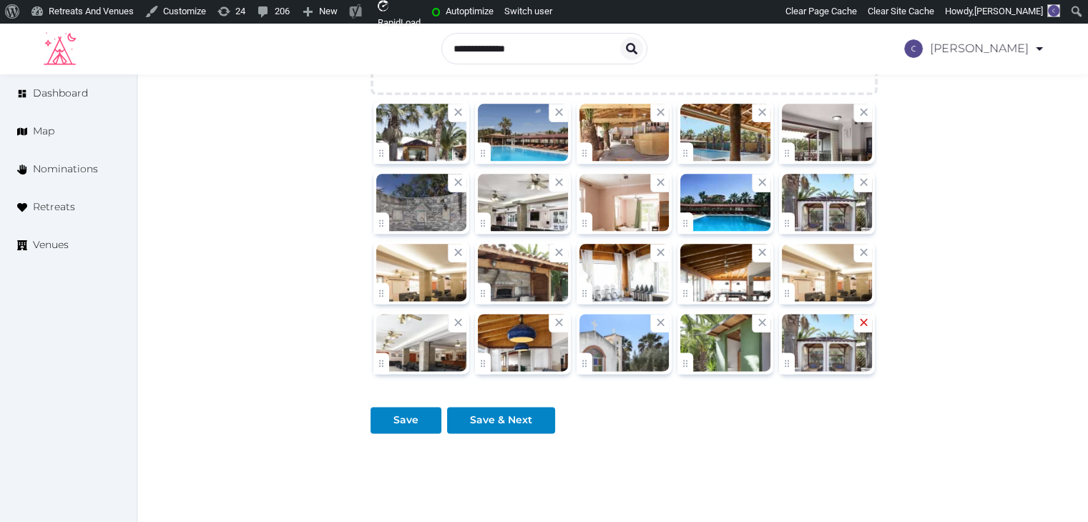
click at [864, 321] on icon at bounding box center [864, 322] width 14 height 14
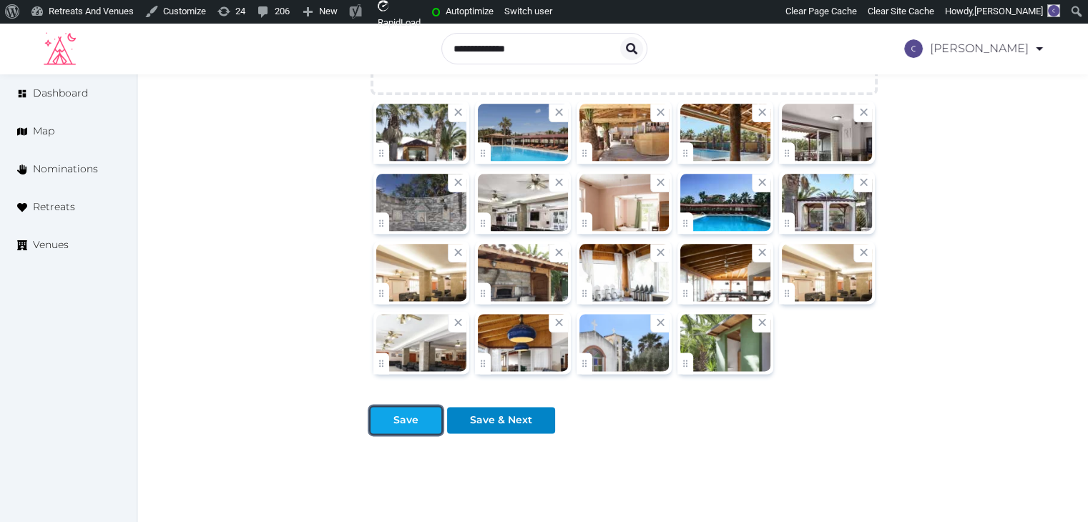
click at [390, 416] on div at bounding box center [381, 420] width 17 height 15
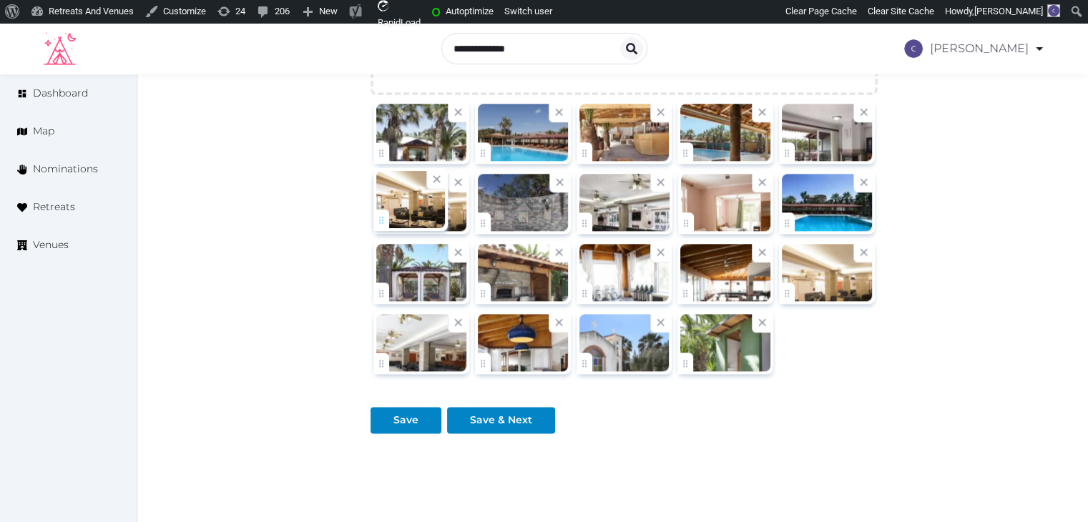
drag, startPoint x: 380, startPoint y: 292, endPoint x: 386, endPoint y: 239, distance: 53.2
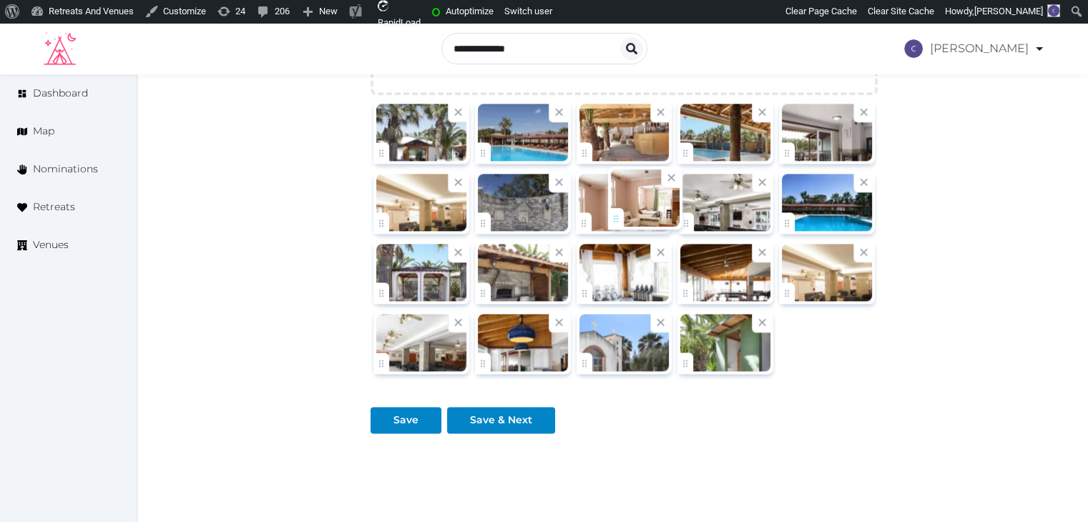
drag, startPoint x: 689, startPoint y: 222, endPoint x: 602, endPoint y: 221, distance: 87.2
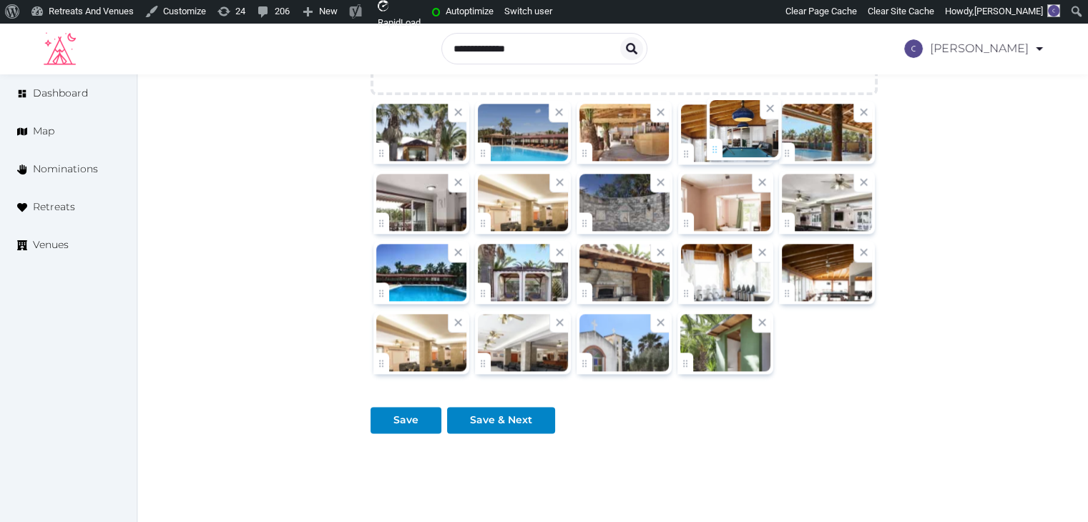
drag, startPoint x: 489, startPoint y: 358, endPoint x: 721, endPoint y: 149, distance: 312.3
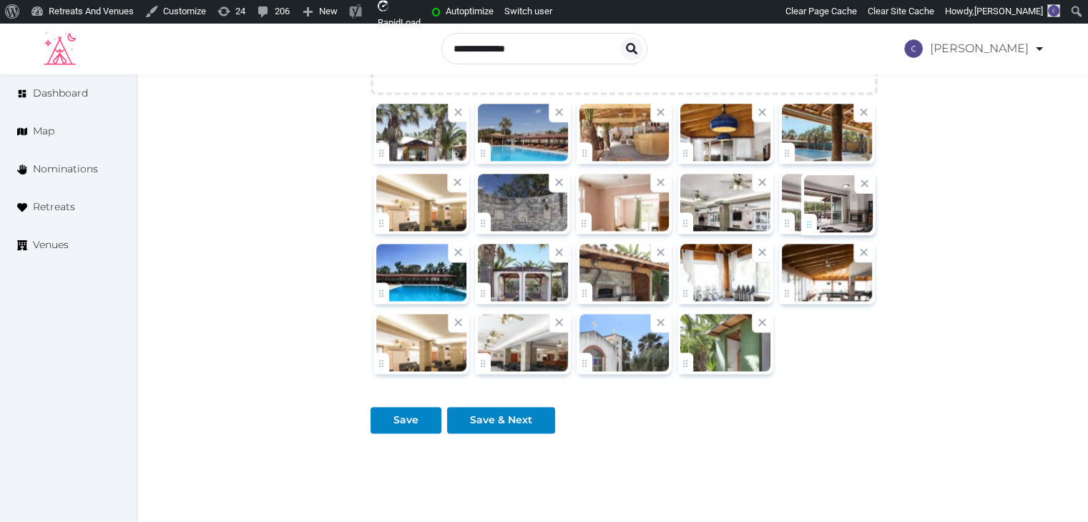
drag, startPoint x: 383, startPoint y: 218, endPoint x: 810, endPoint y: 222, distance: 426.9
click at [403, 422] on div "Save" at bounding box center [405, 420] width 25 height 15
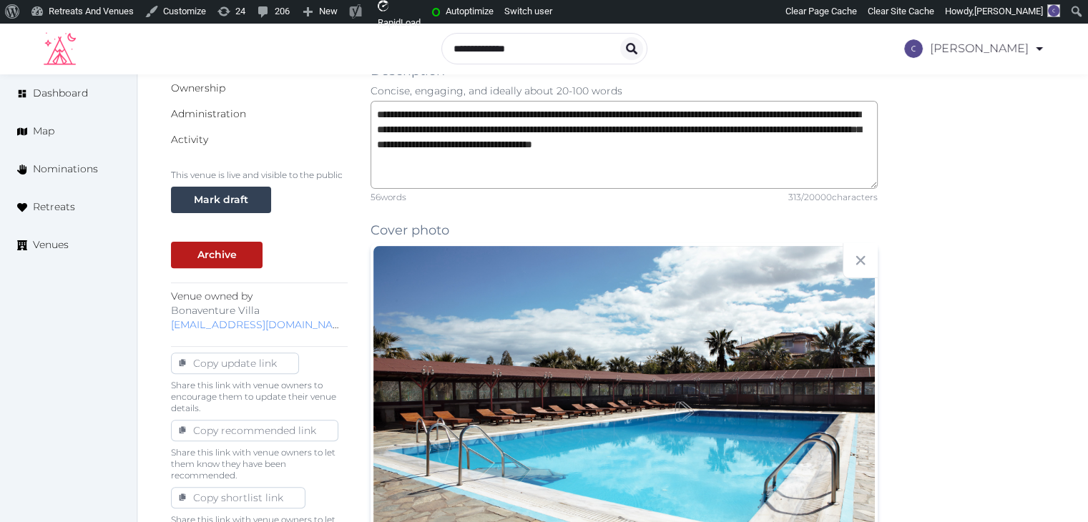
scroll to position [68, 0]
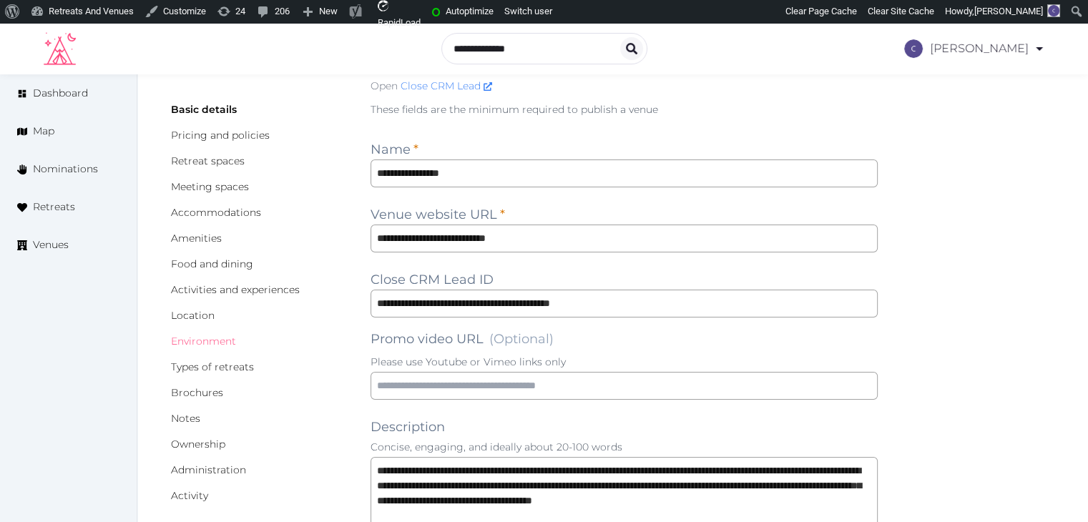
drag, startPoint x: 218, startPoint y: 341, endPoint x: 220, endPoint y: 350, distance: 9.5
click at [218, 341] on link "Environment" at bounding box center [203, 341] width 65 height 13
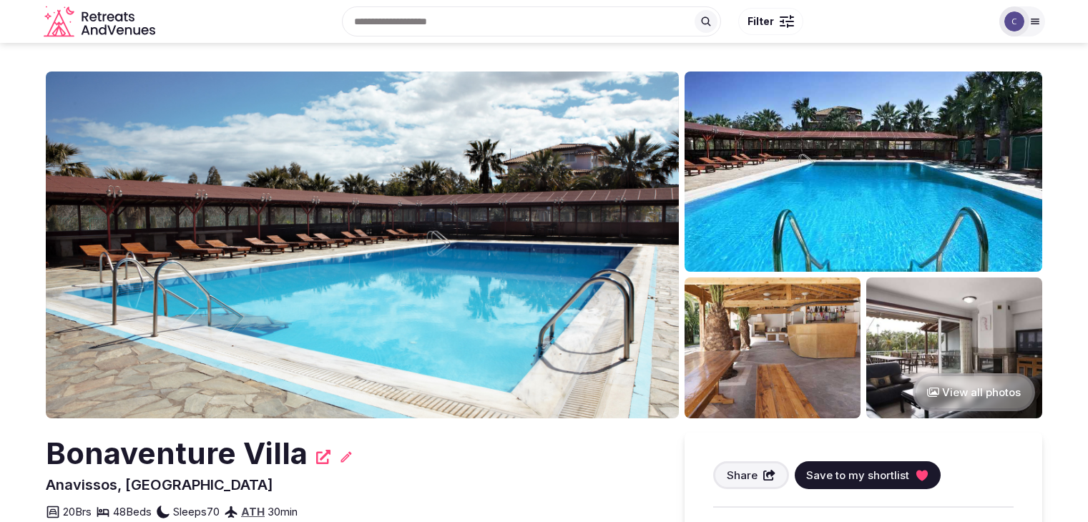
scroll to position [358, 0]
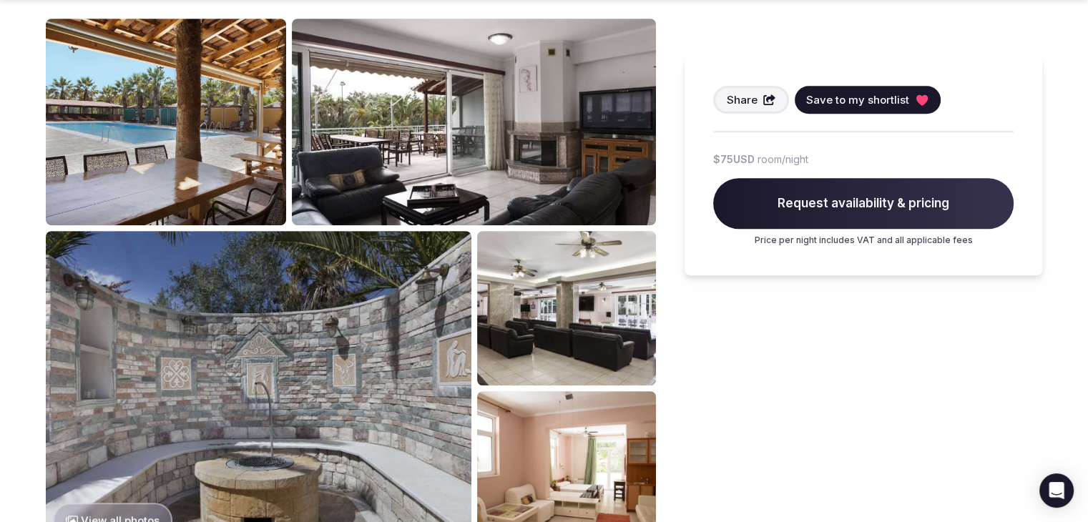
scroll to position [930, 0]
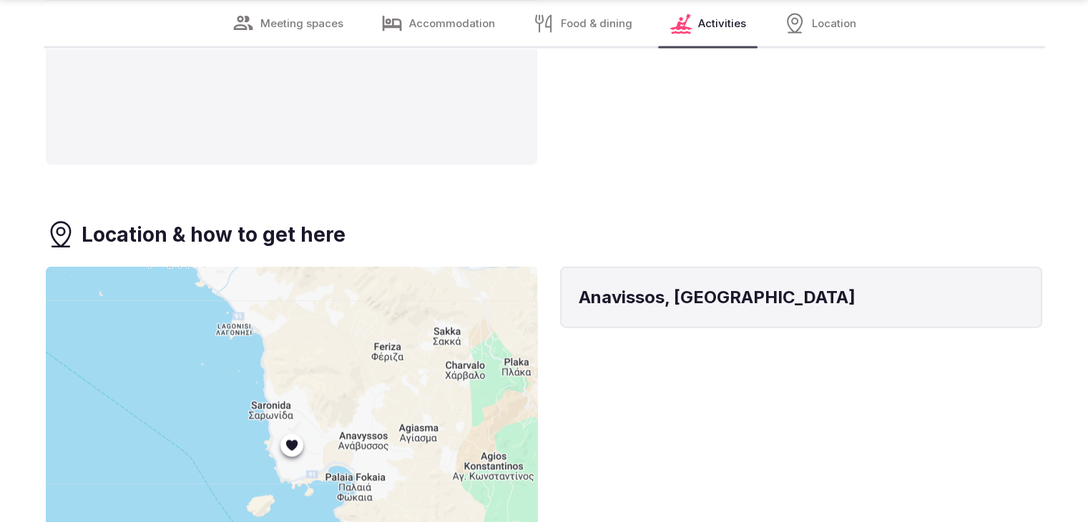
scroll to position [3575, 0]
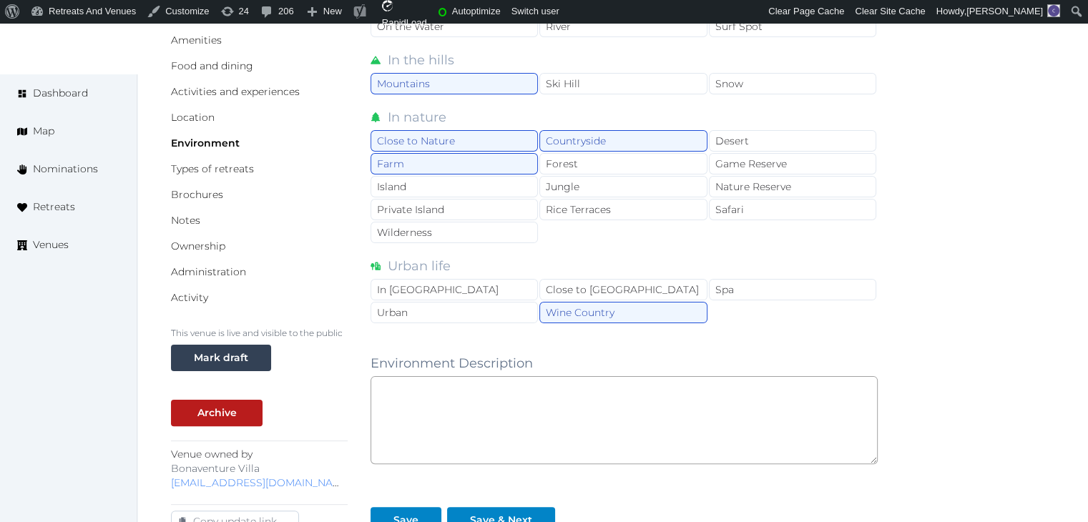
scroll to position [358, 0]
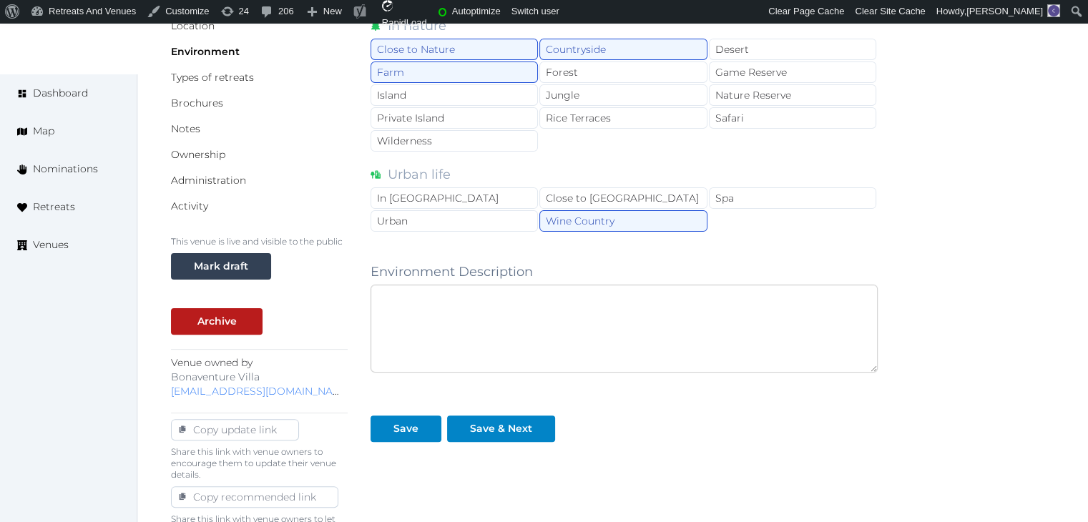
click at [473, 344] on textarea at bounding box center [623, 329] width 507 height 88
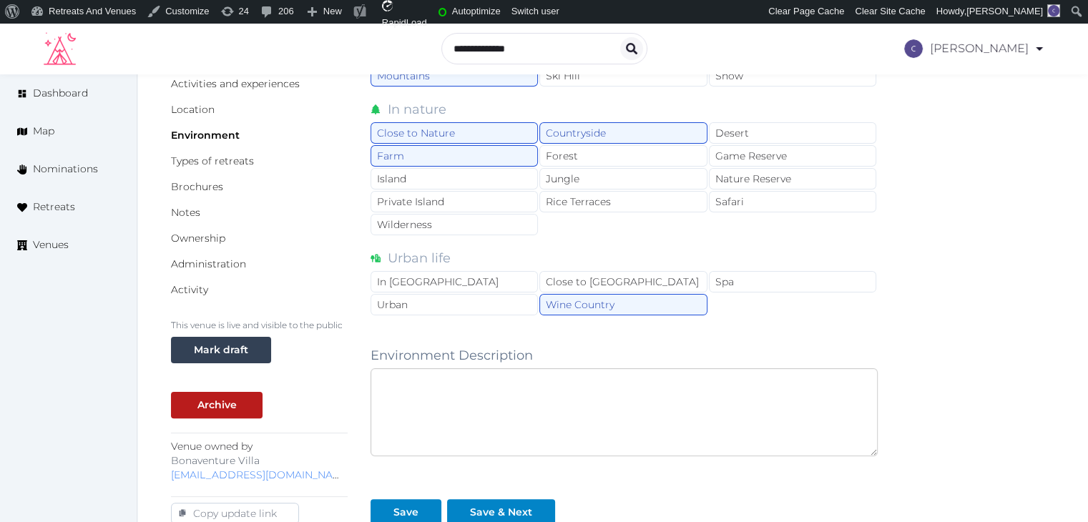
scroll to position [215, 0]
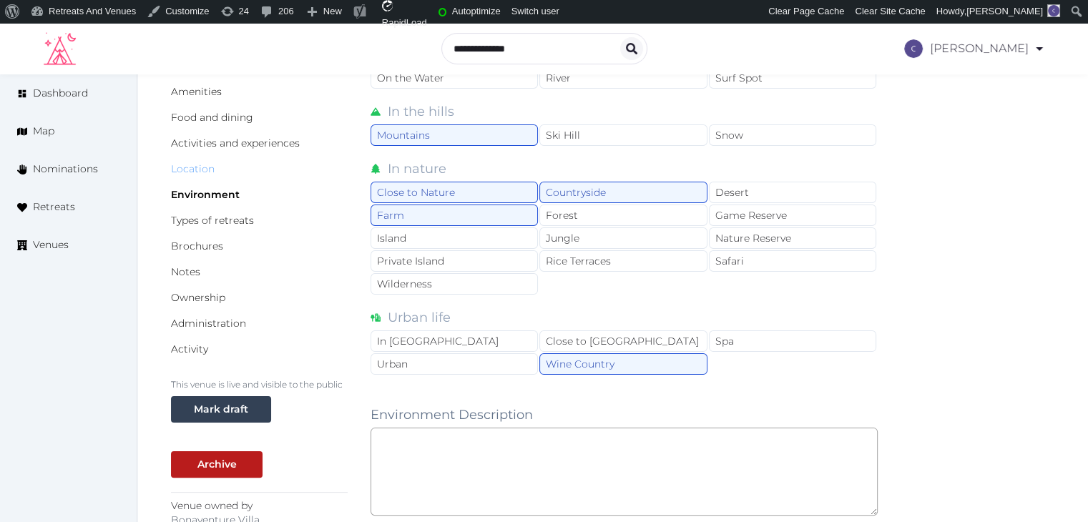
click at [207, 167] on link "Location" at bounding box center [193, 168] width 44 height 13
click at [206, 197] on link "Environment" at bounding box center [205, 194] width 69 height 13
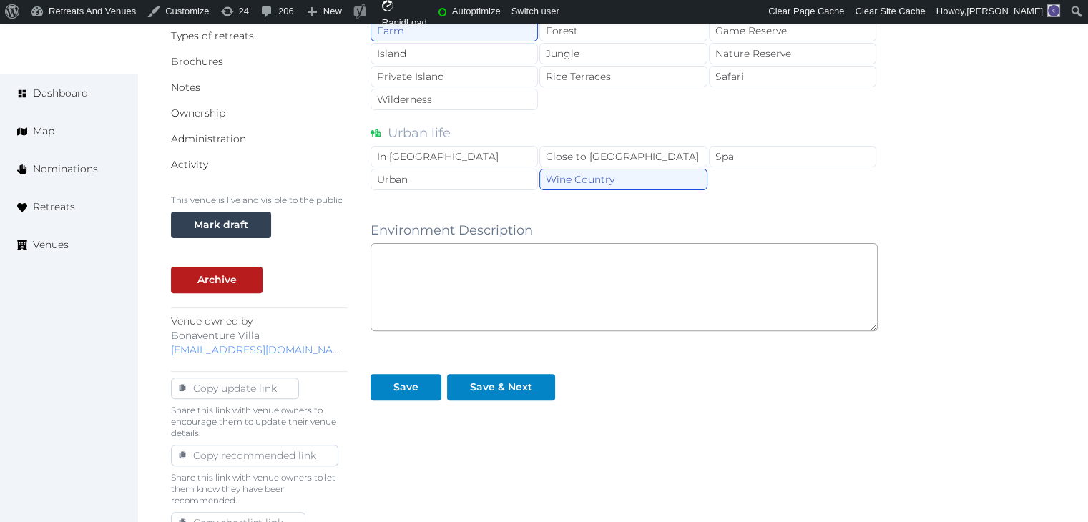
scroll to position [472, 0]
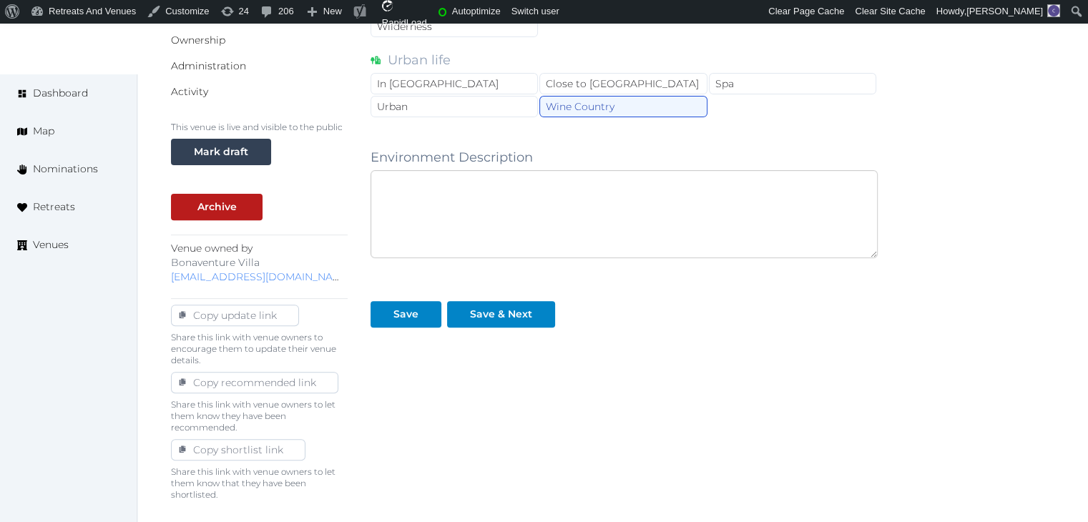
click at [498, 183] on textarea at bounding box center [623, 214] width 507 height 88
paste textarea "**********"
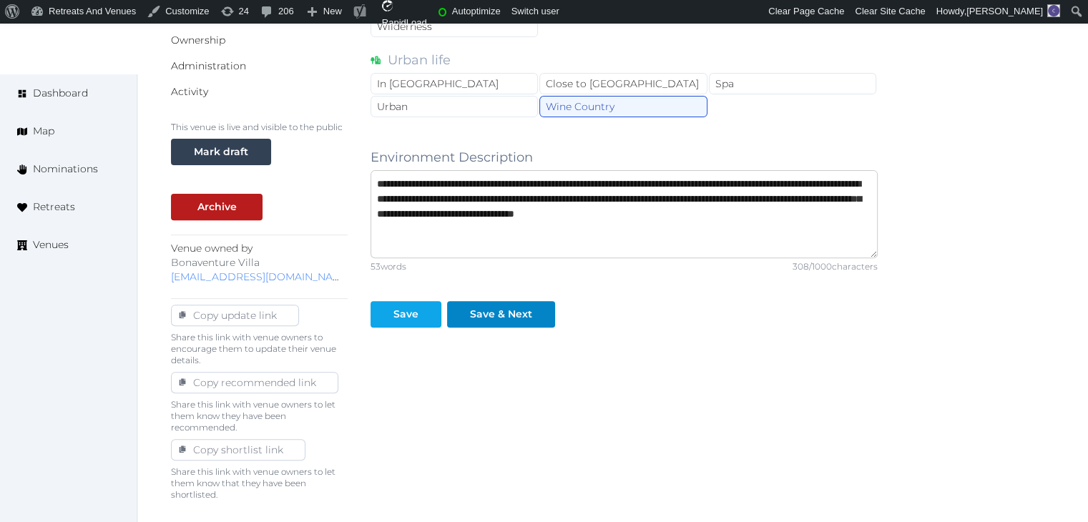
type textarea "**********"
drag, startPoint x: 425, startPoint y: 310, endPoint x: 457, endPoint y: 349, distance: 50.4
click at [426, 312] on div at bounding box center [429, 314] width 17 height 15
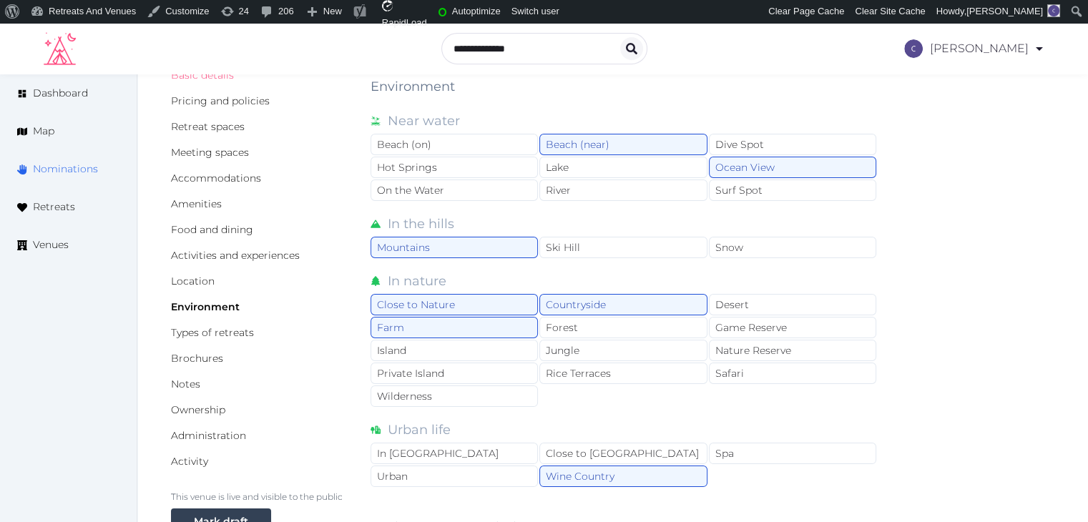
scroll to position [0, 0]
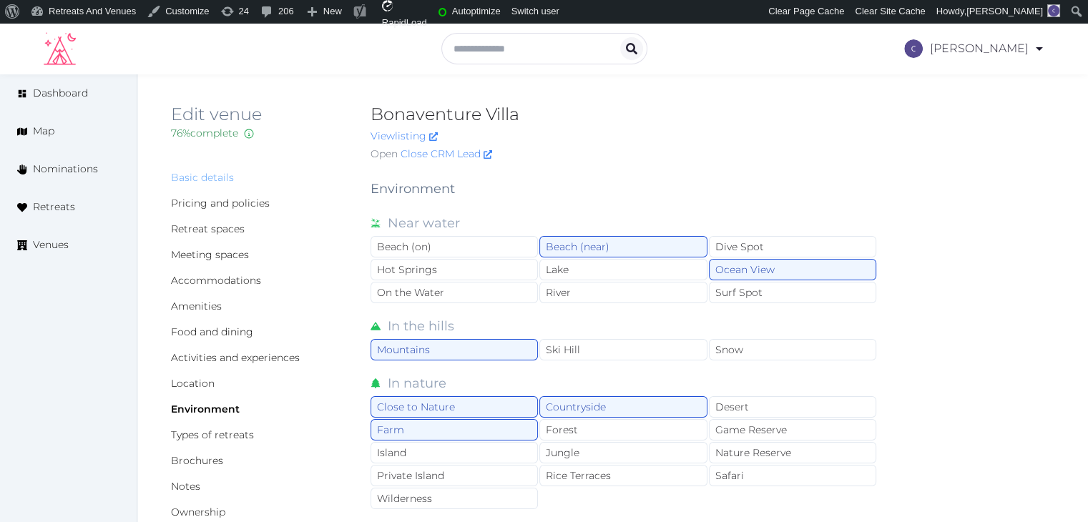
click at [182, 178] on link "Basic details" at bounding box center [202, 177] width 63 height 13
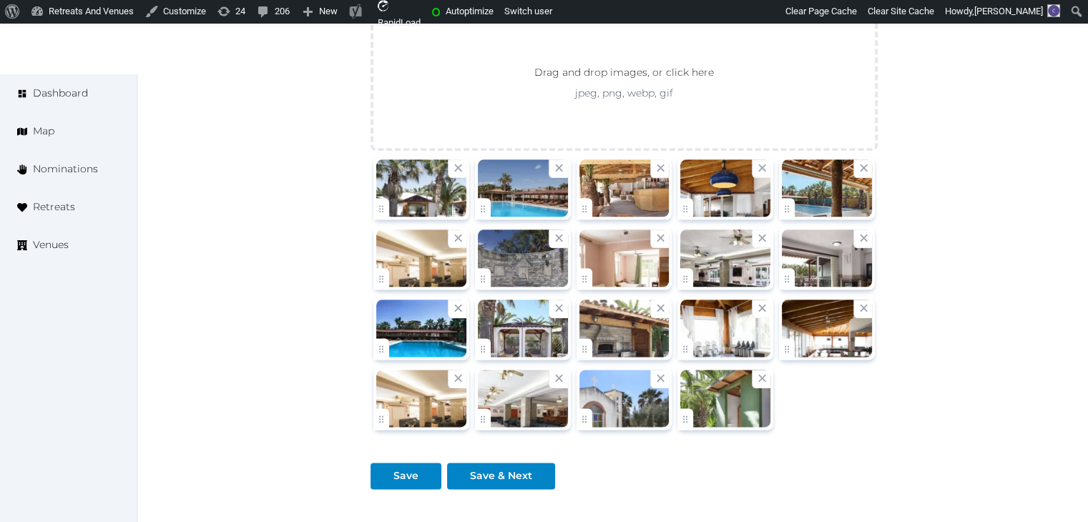
scroll to position [1788, 0]
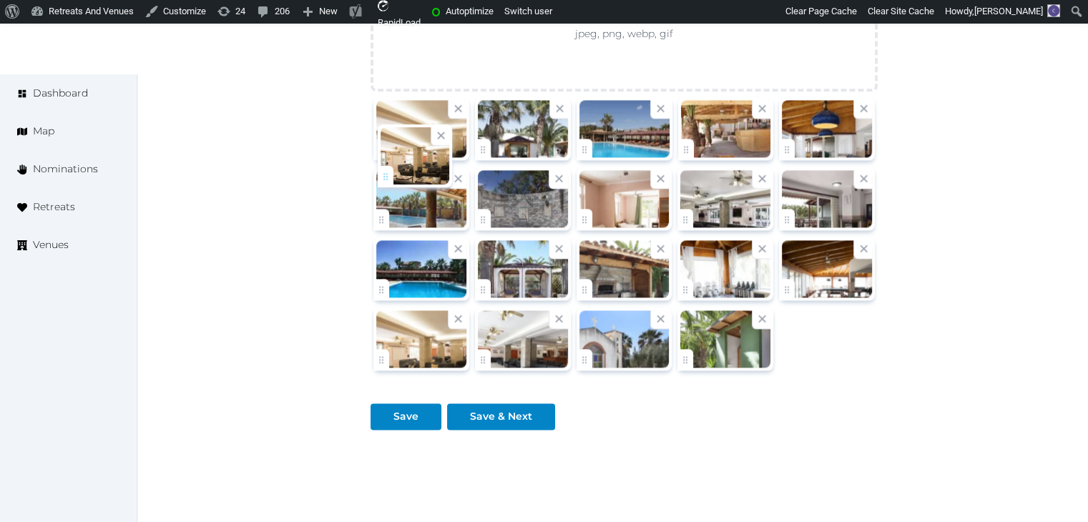
drag, startPoint x: 385, startPoint y: 211, endPoint x: 389, endPoint y: 171, distance: 40.3
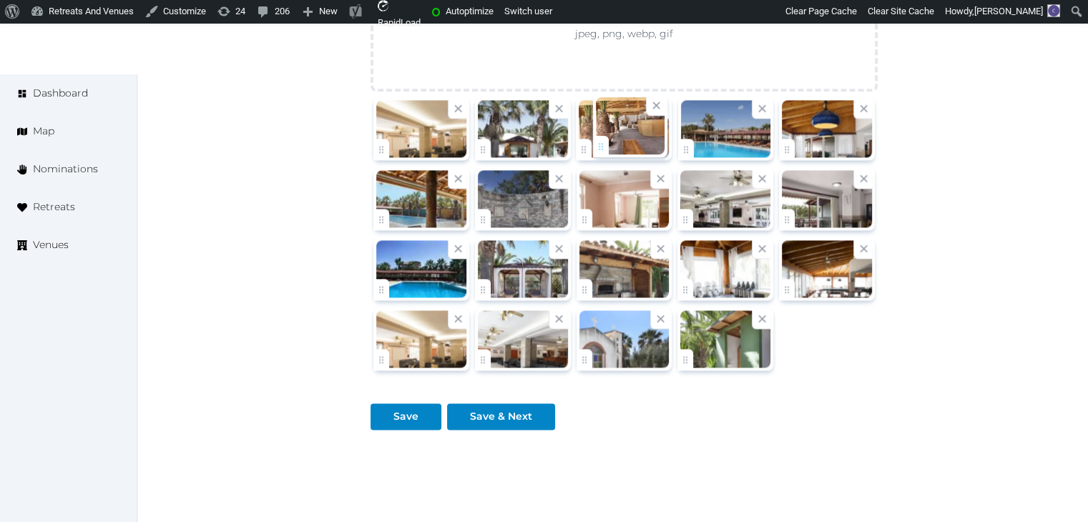
drag, startPoint x: 696, startPoint y: 147, endPoint x: 601, endPoint y: 147, distance: 95.1
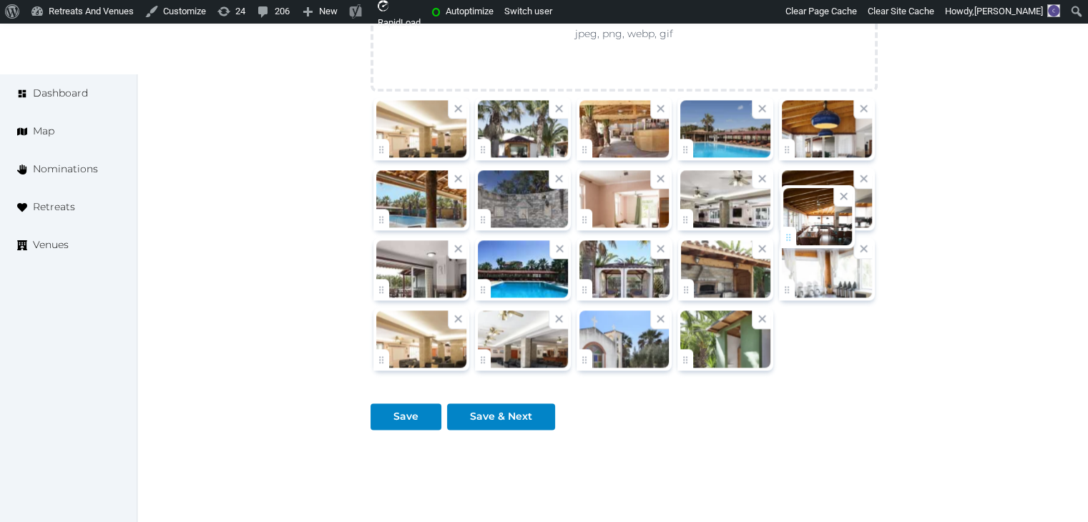
drag, startPoint x: 781, startPoint y: 290, endPoint x: 782, endPoint y: 237, distance: 52.9
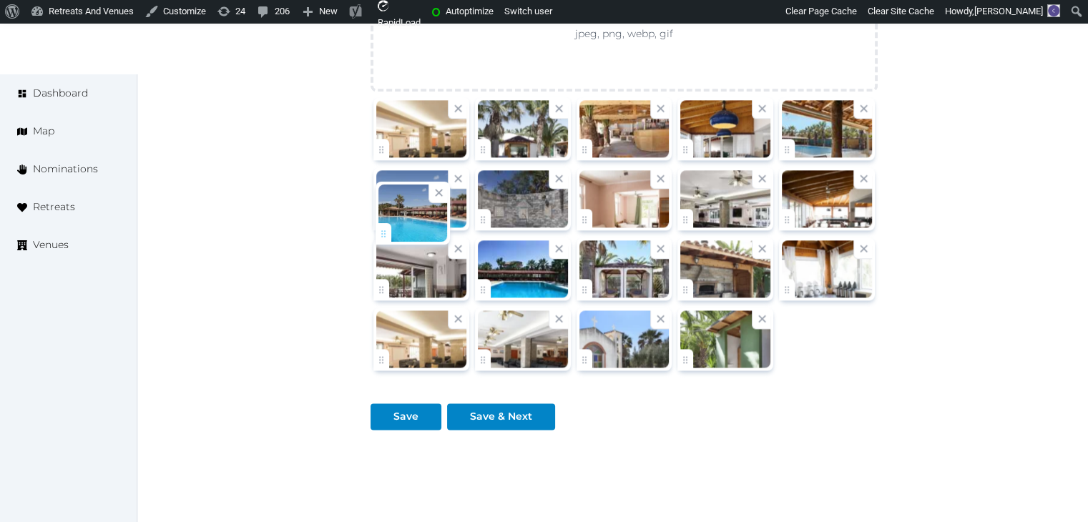
drag, startPoint x: 682, startPoint y: 143, endPoint x: 378, endPoint y: 230, distance: 316.6
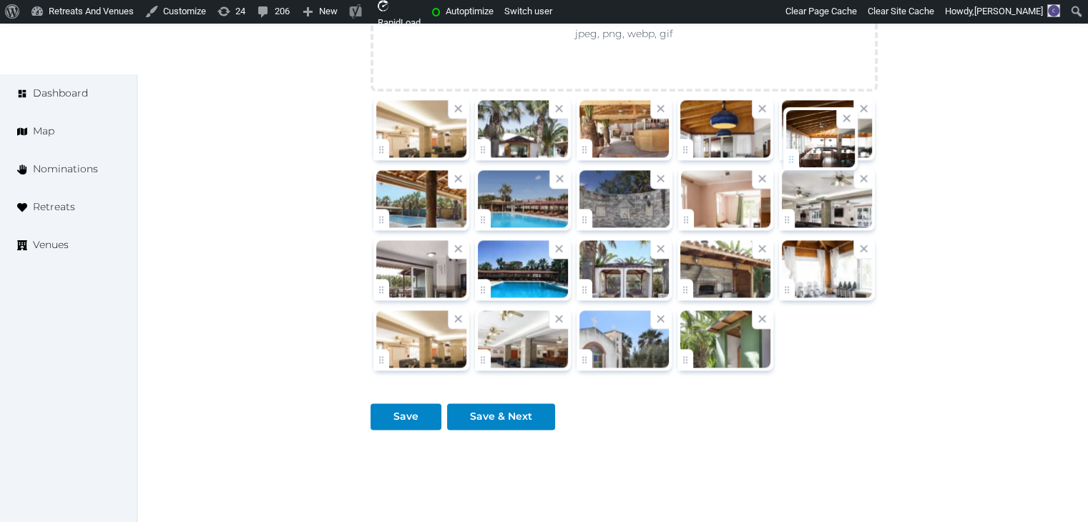
drag, startPoint x: 791, startPoint y: 215, endPoint x: 795, endPoint y: 157, distance: 58.1
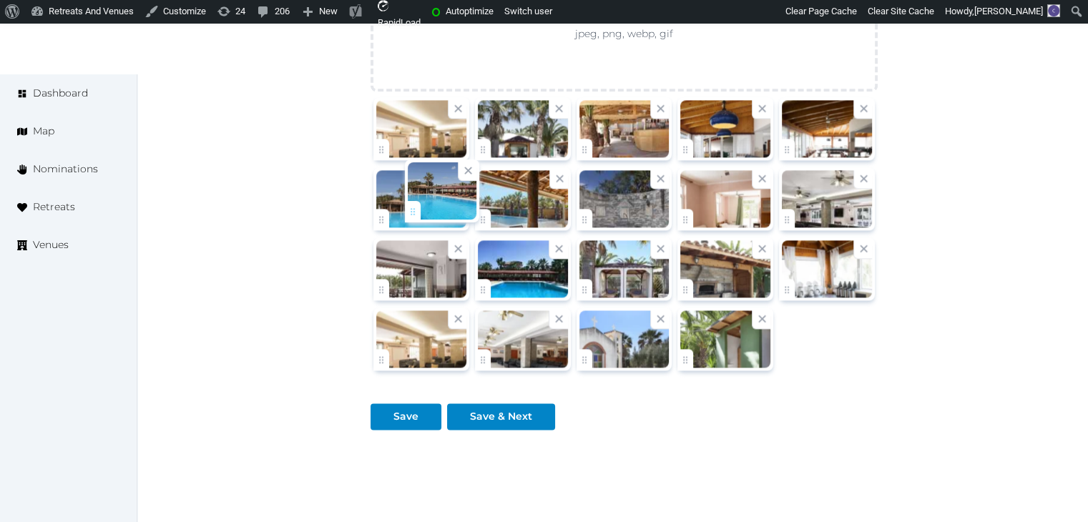
drag, startPoint x: 482, startPoint y: 213, endPoint x: 411, endPoint y: 208, distance: 71.0
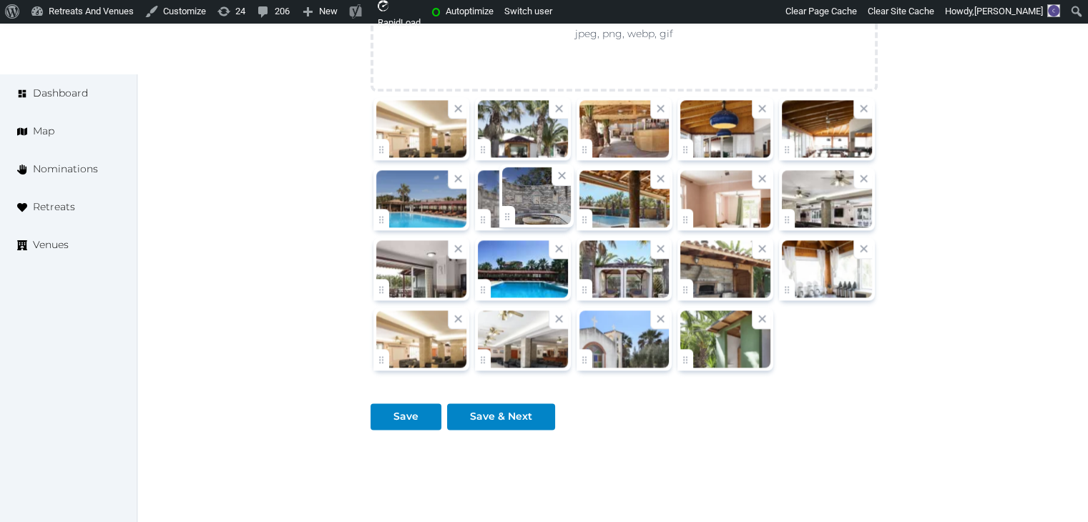
drag, startPoint x: 588, startPoint y: 213, endPoint x: 509, endPoint y: 213, distance: 78.7
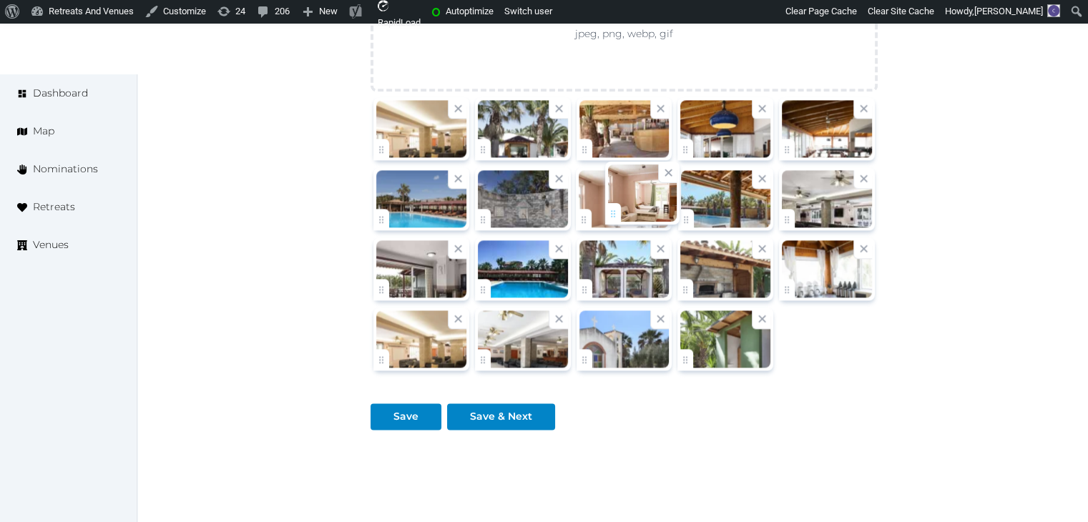
drag, startPoint x: 689, startPoint y: 215, endPoint x: 618, endPoint y: 212, distance: 71.6
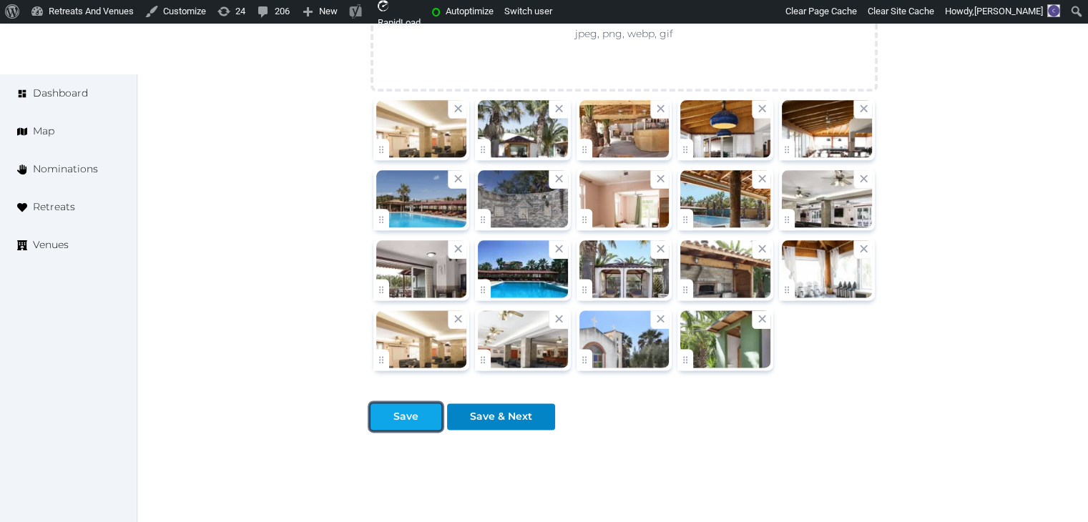
click at [415, 412] on div "Save" at bounding box center [405, 416] width 25 height 15
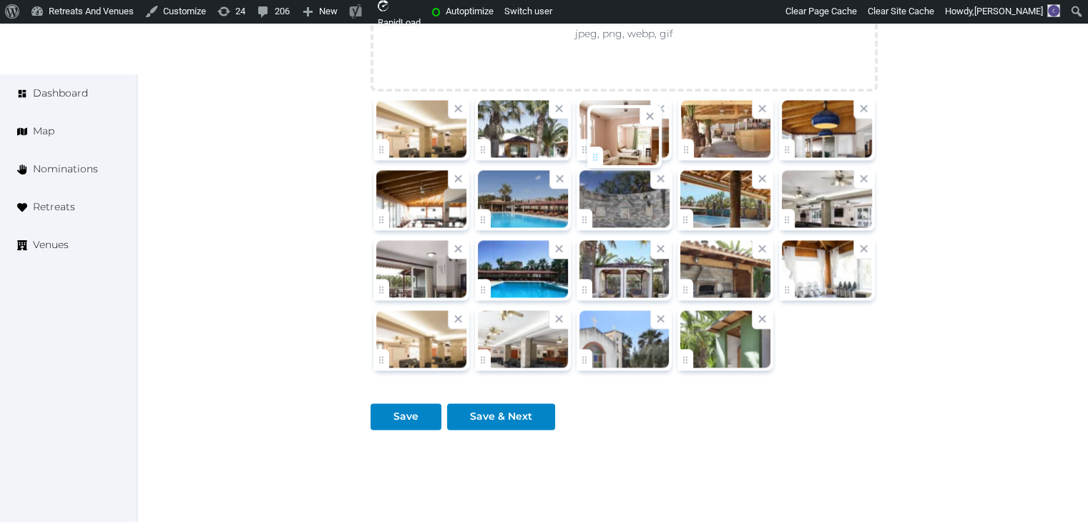
drag, startPoint x: 578, startPoint y: 212, endPoint x: 589, endPoint y: 153, distance: 60.4
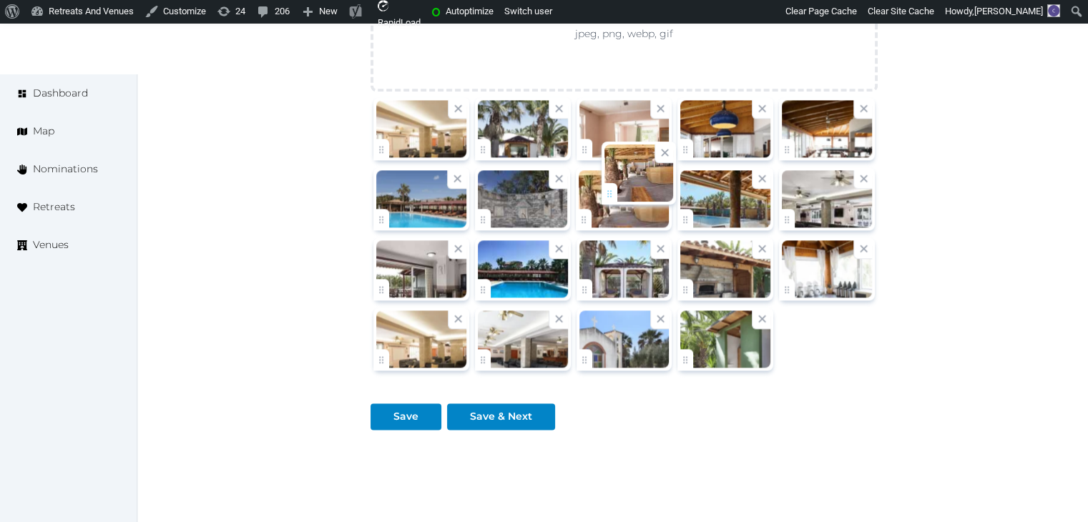
drag, startPoint x: 686, startPoint y: 144, endPoint x: 603, endPoint y: 215, distance: 108.6
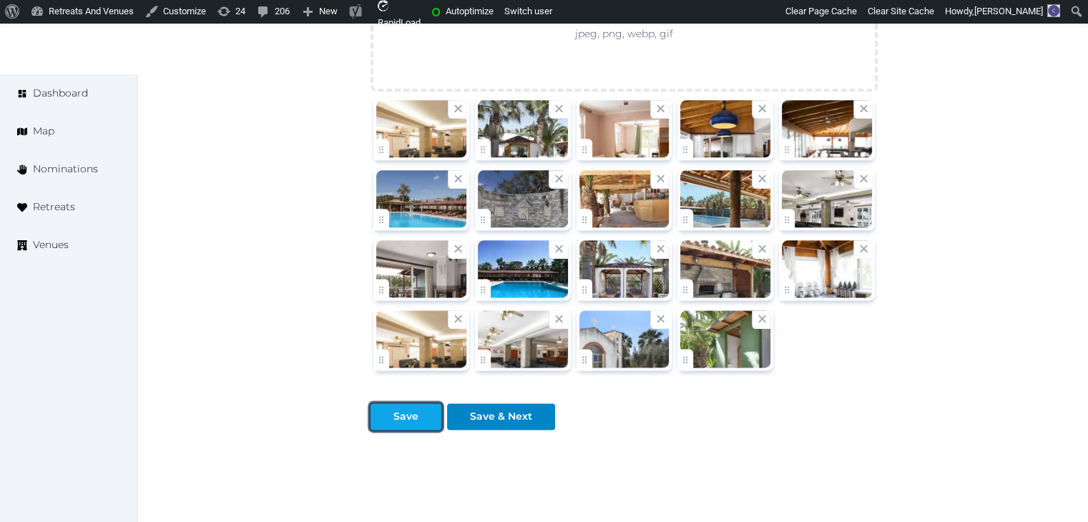
click at [408, 403] on button "Save" at bounding box center [405, 416] width 71 height 26
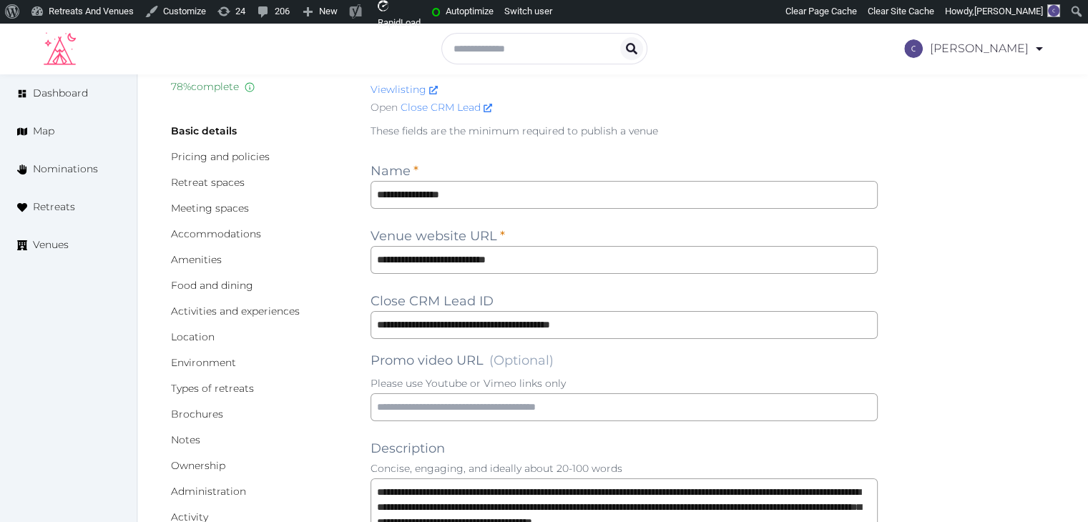
scroll to position [0, 0]
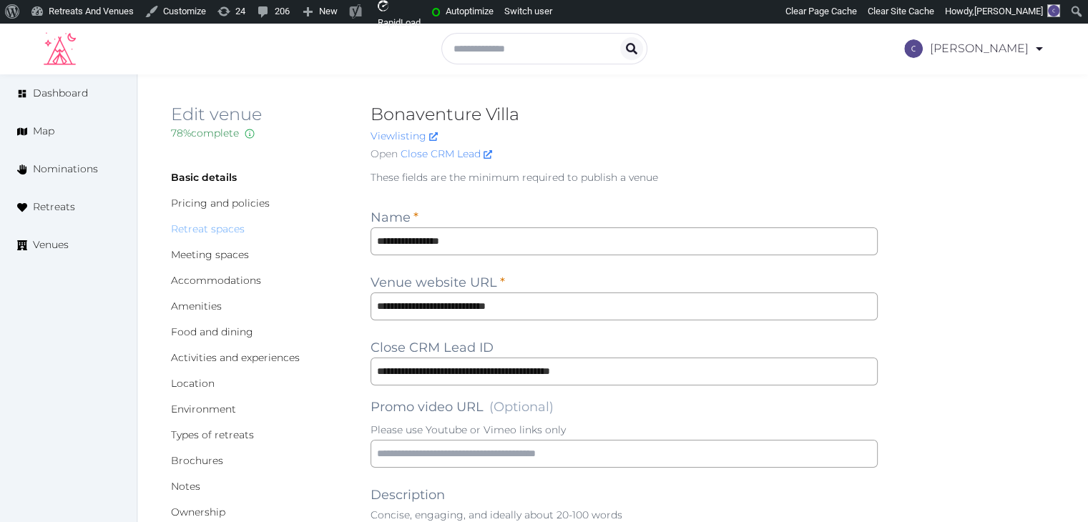
click at [217, 226] on link "Retreat spaces" at bounding box center [208, 228] width 74 height 13
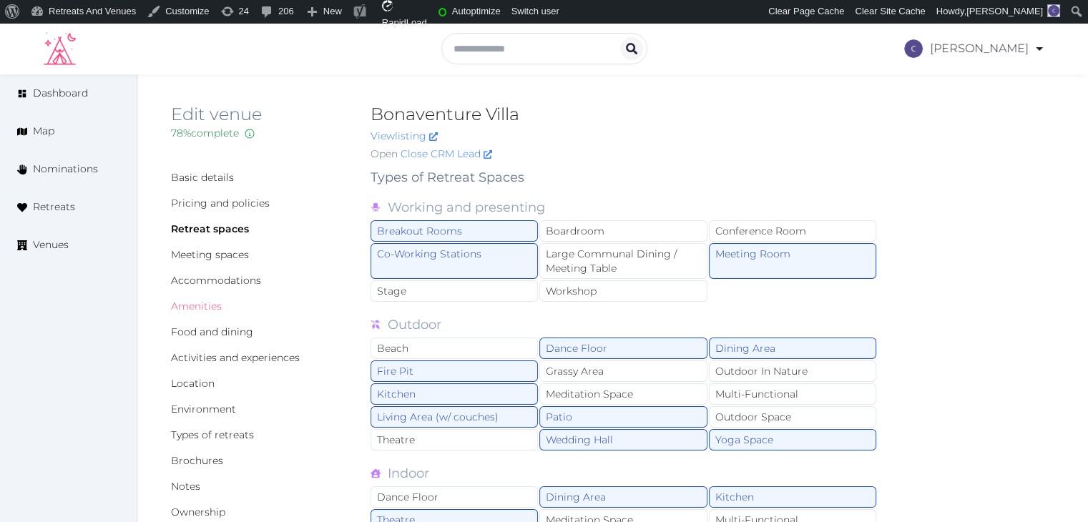
drag, startPoint x: 209, startPoint y: 308, endPoint x: 226, endPoint y: 347, distance: 42.0
click at [209, 308] on link "Amenities" at bounding box center [196, 306] width 51 height 13
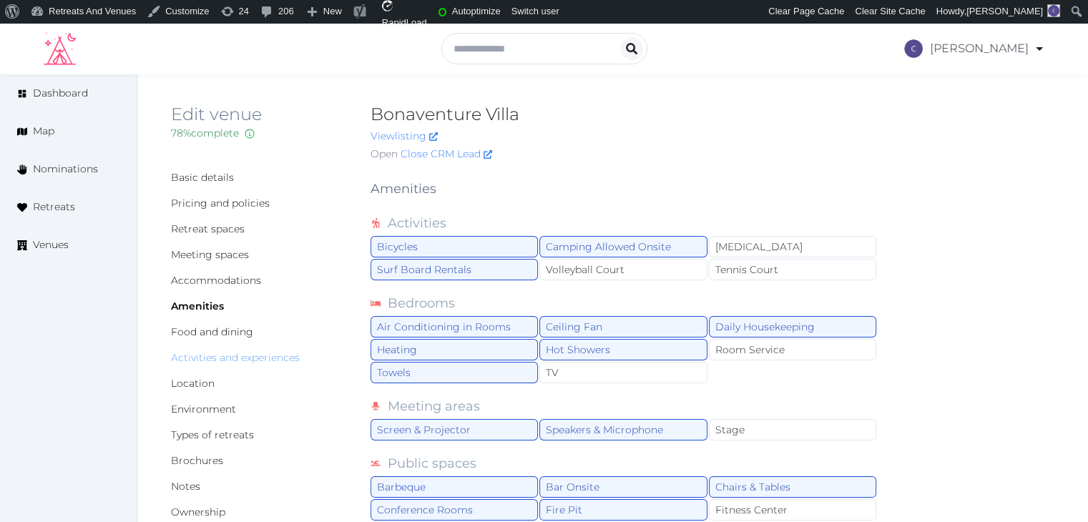
click at [240, 363] on link "Activities and experiences" at bounding box center [235, 357] width 129 height 13
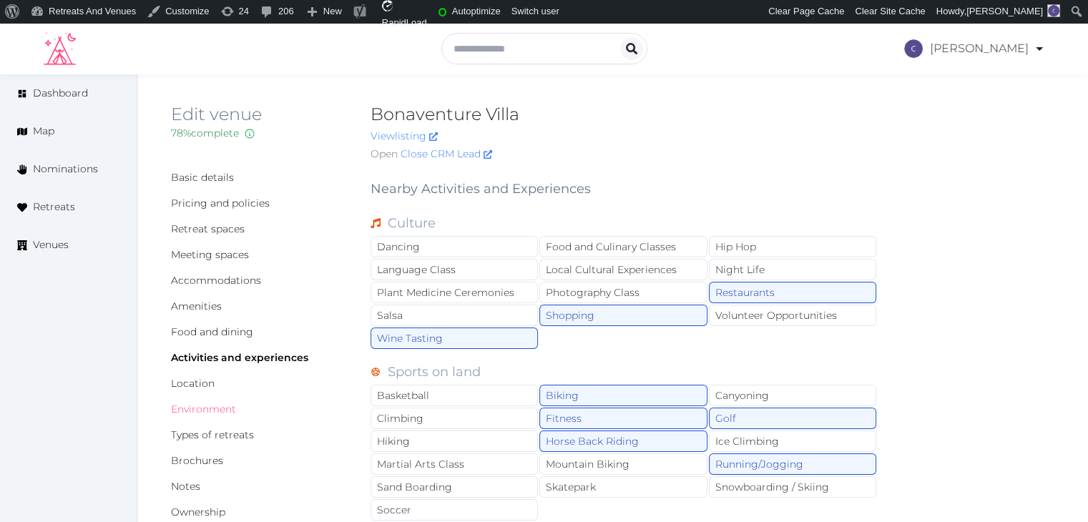
click at [226, 412] on link "Environment" at bounding box center [203, 409] width 65 height 13
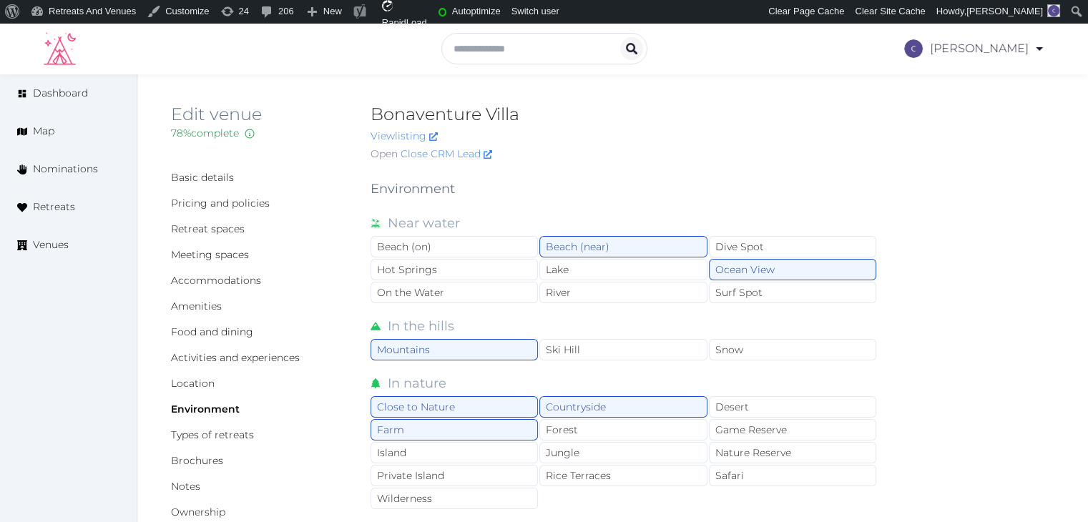
scroll to position [215, 0]
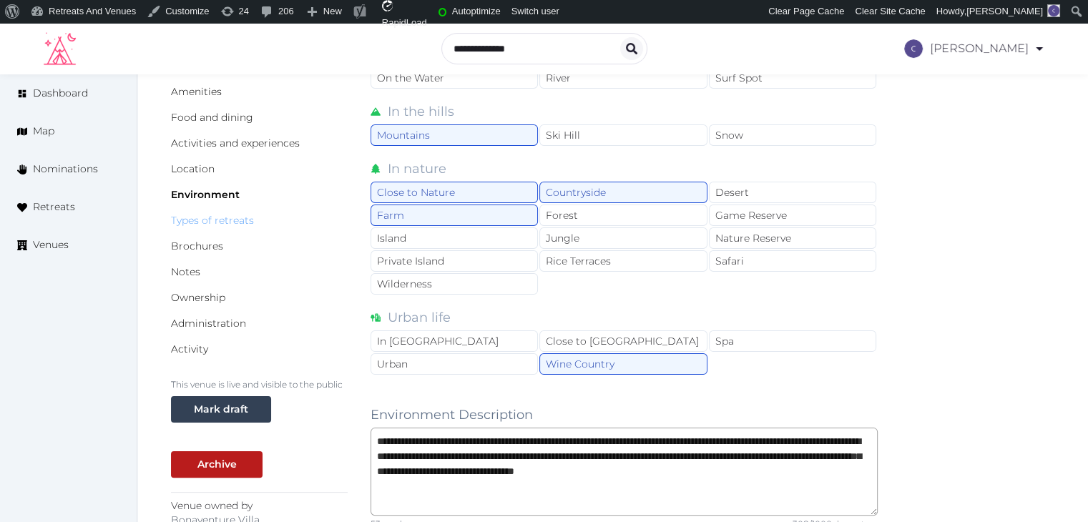
drag, startPoint x: 210, startPoint y: 218, endPoint x: 222, endPoint y: 268, distance: 51.3
click at [210, 219] on link "Types of retreats" at bounding box center [212, 220] width 83 height 13
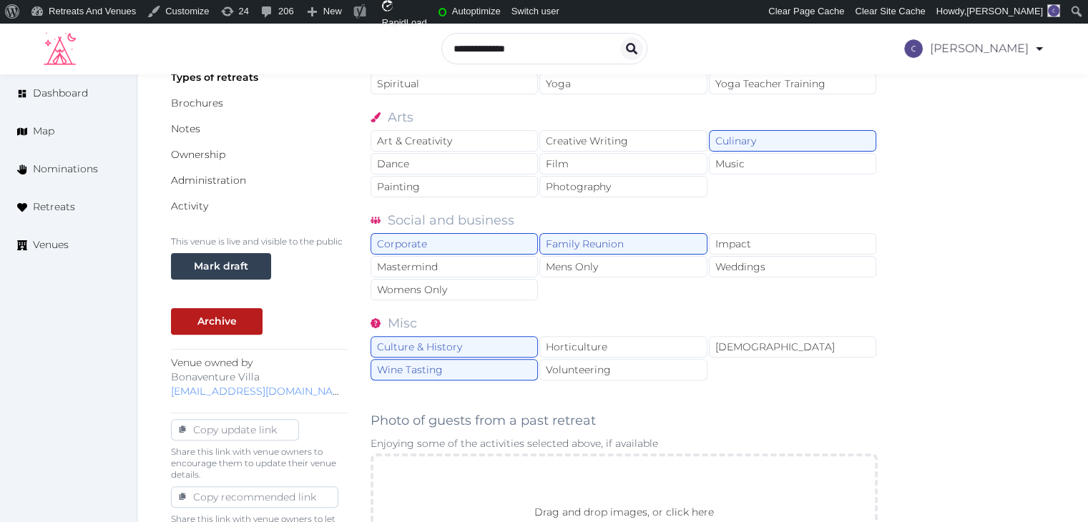
scroll to position [640, 0]
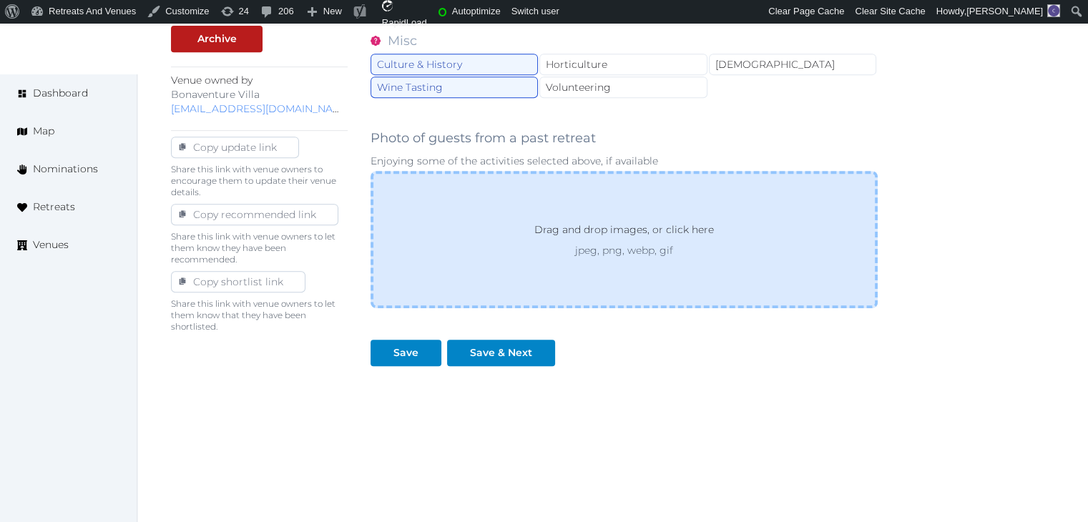
click at [612, 265] on div "Drag and drop images, or click here jpeg, png, webp, gif" at bounding box center [623, 239] width 507 height 137
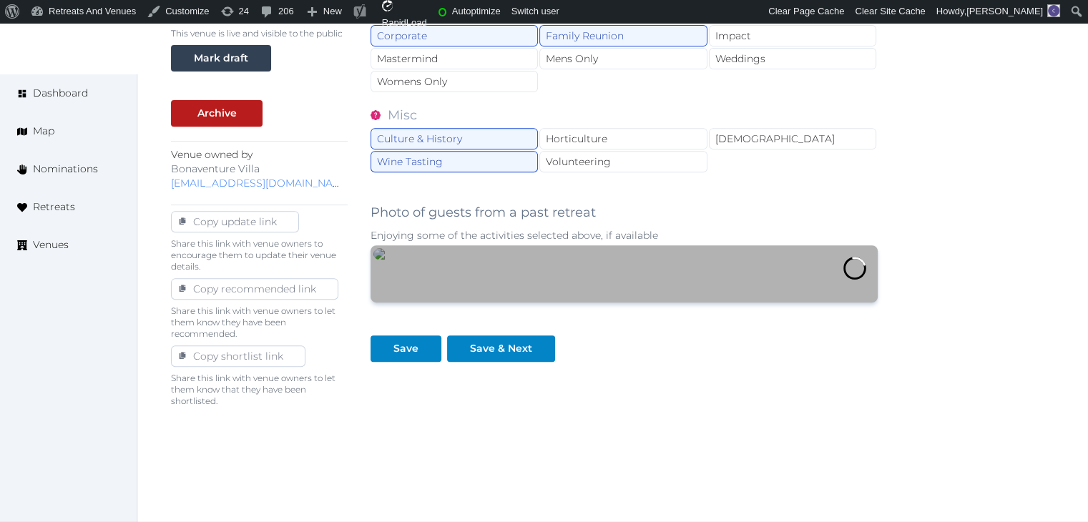
scroll to position [844, 0]
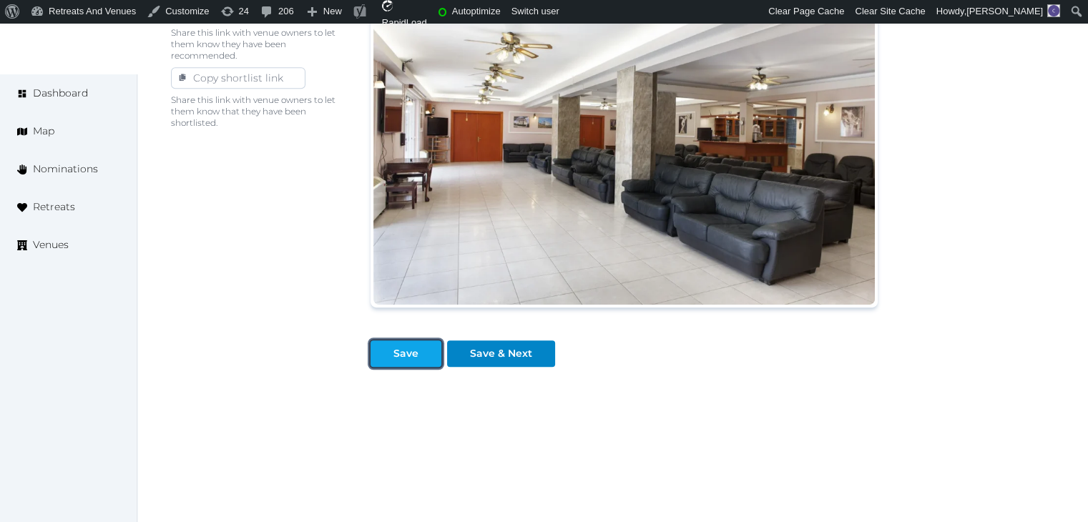
click at [409, 353] on div "Save" at bounding box center [405, 353] width 25 height 15
click at [407, 346] on div "Save" at bounding box center [405, 353] width 25 height 15
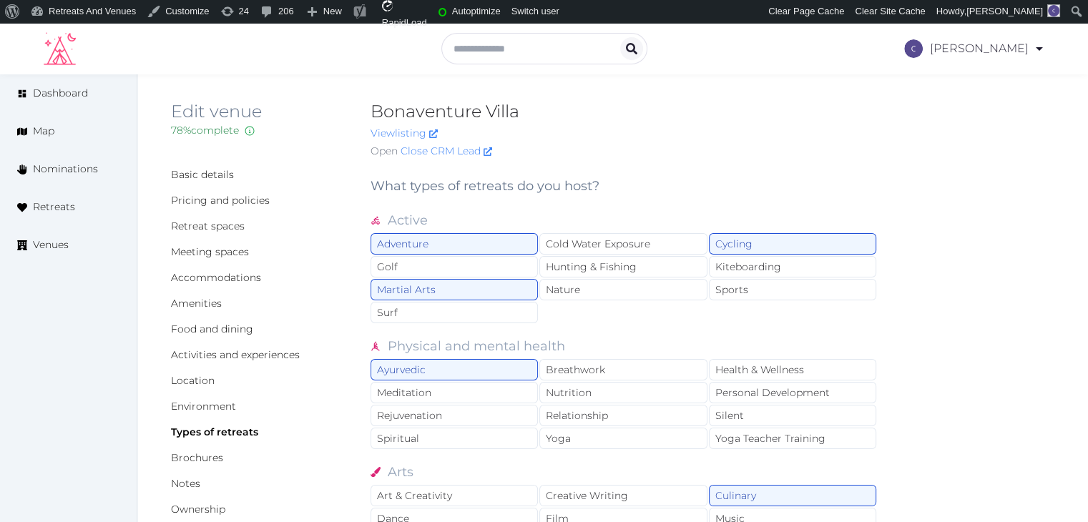
scroll to position [0, 0]
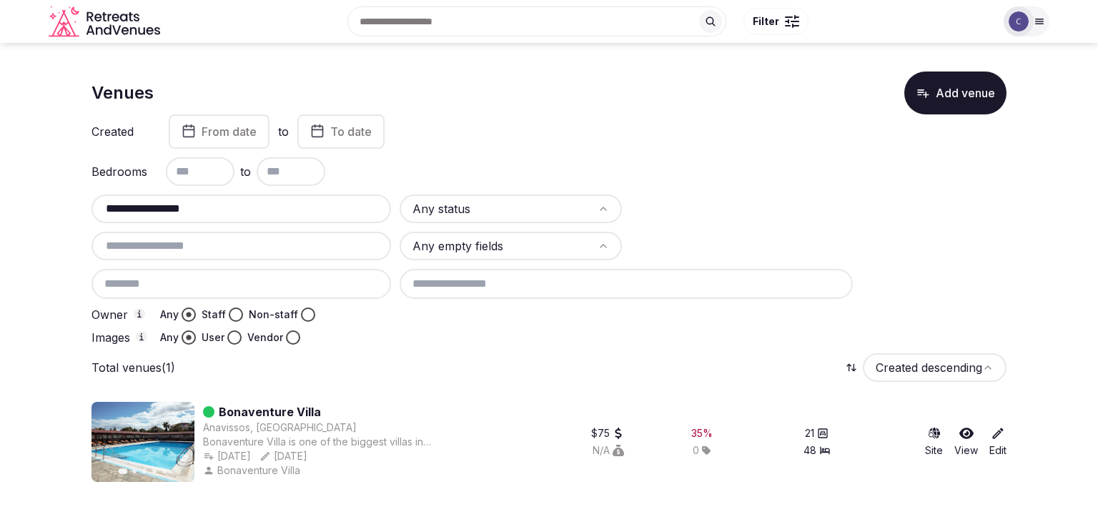
click at [280, 204] on input "**********" at bounding box center [241, 208] width 288 height 17
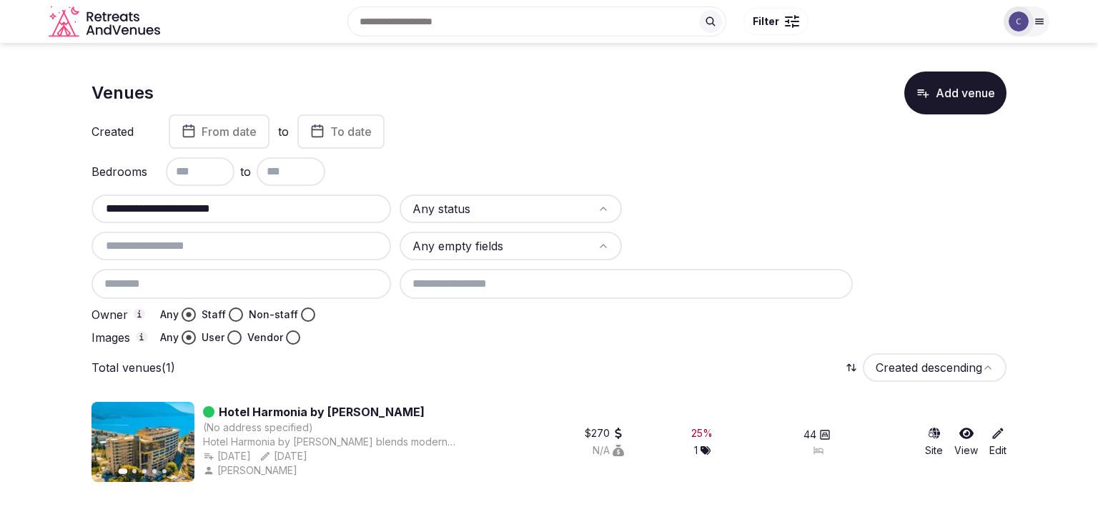
type input "**********"
click at [280, 205] on input "**********" at bounding box center [241, 208] width 288 height 17
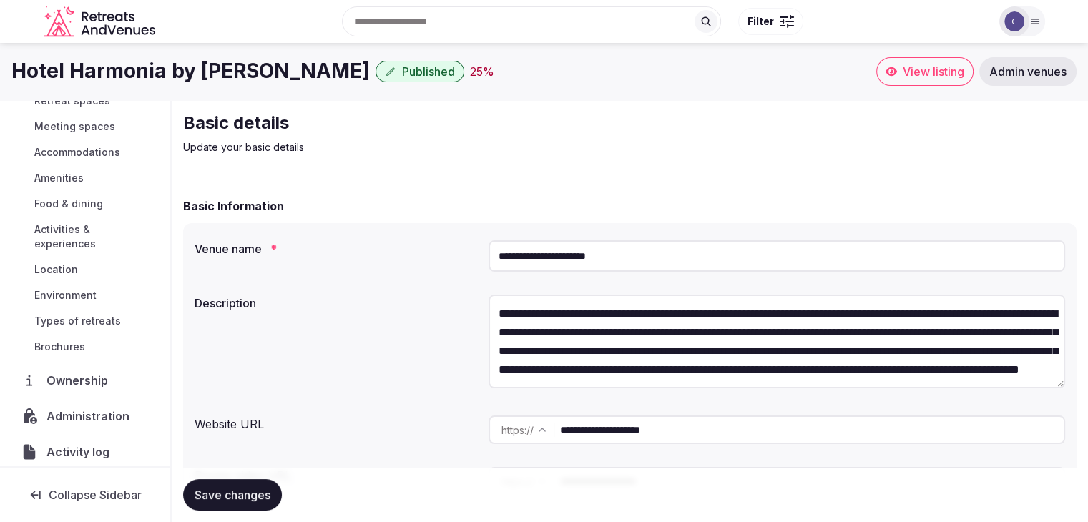
scroll to position [152, 0]
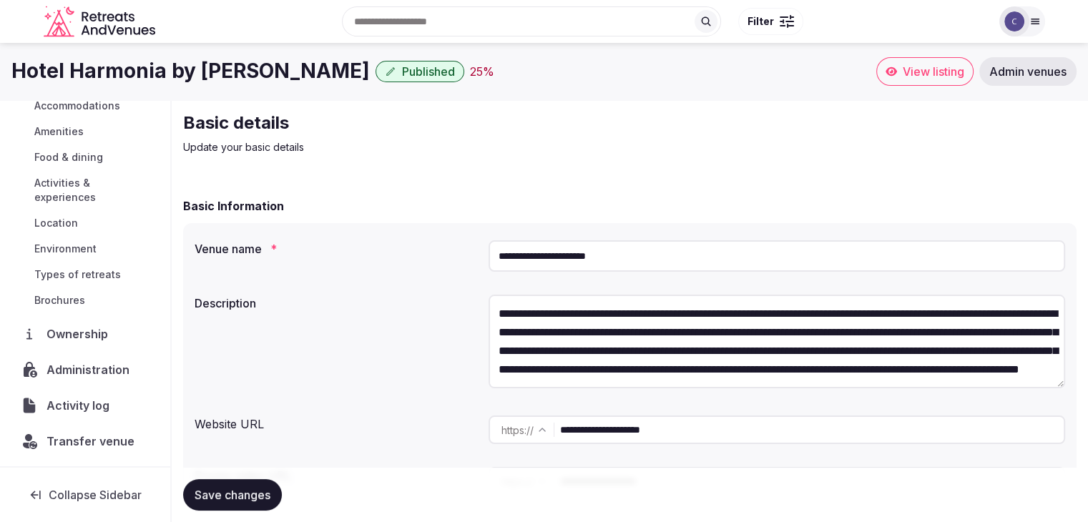
click at [87, 403] on span "Activity log" at bounding box center [80, 405] width 69 height 17
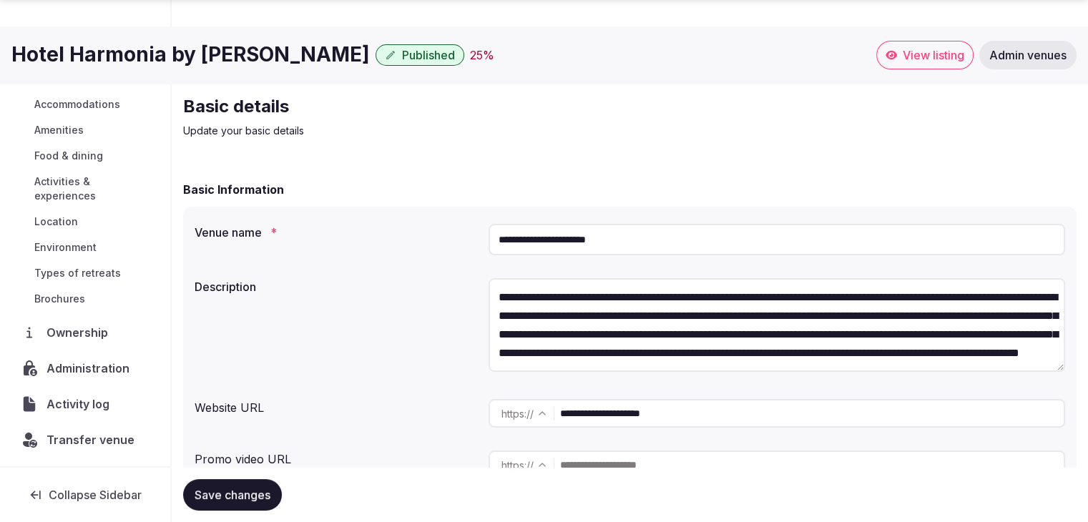
scroll to position [344, 0]
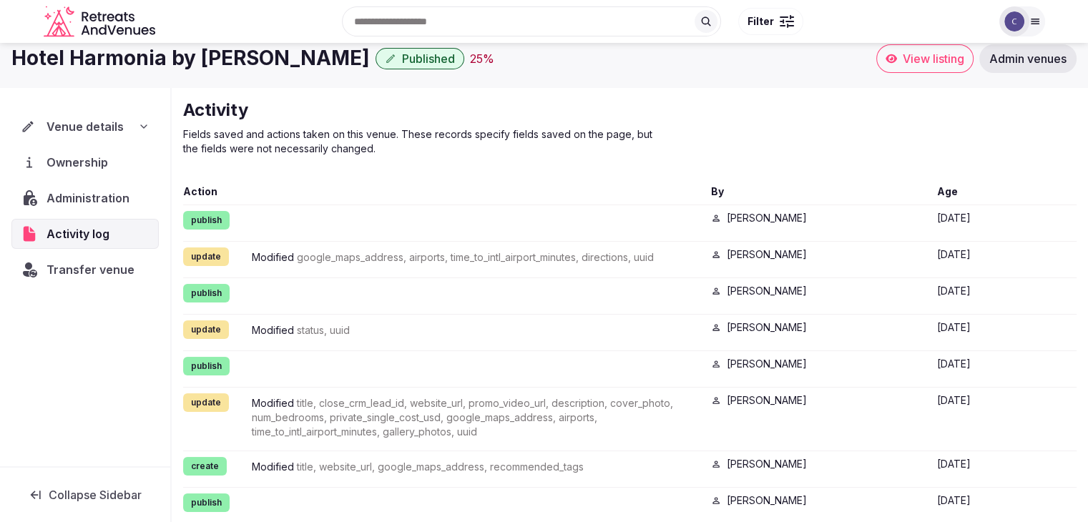
scroll to position [23, 0]
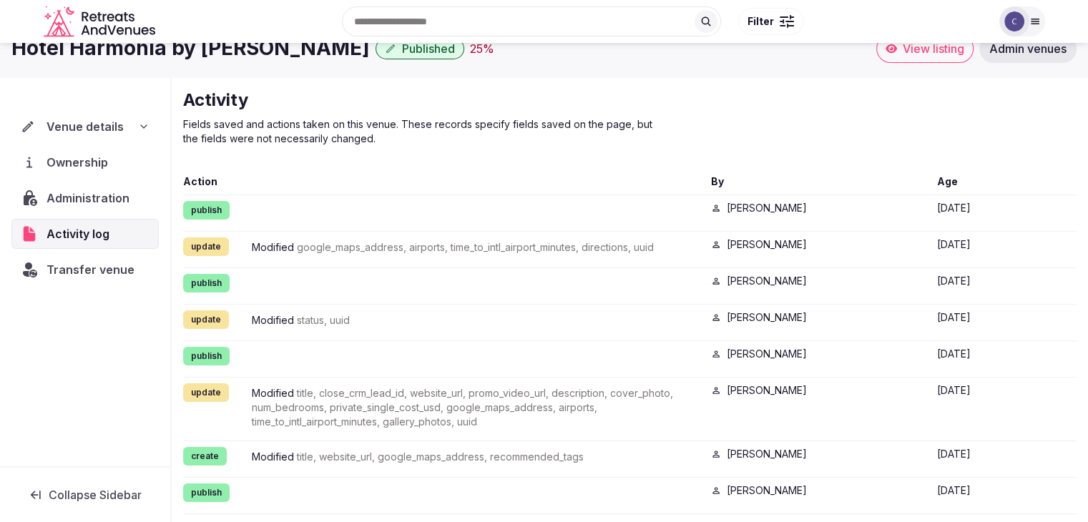
click at [134, 121] on div "Venue details" at bounding box center [85, 126] width 129 height 17
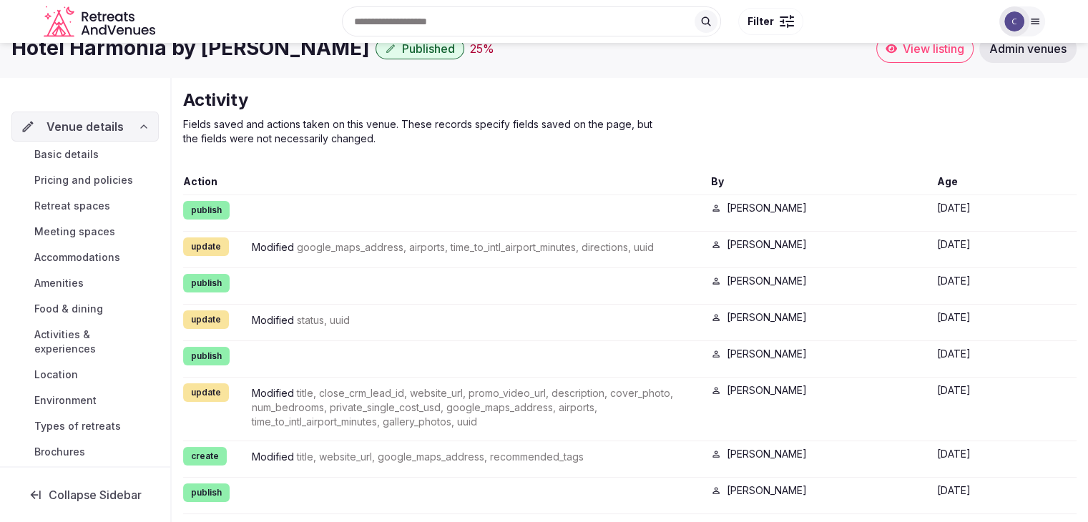
click at [85, 153] on span "Basic details" at bounding box center [66, 154] width 64 height 14
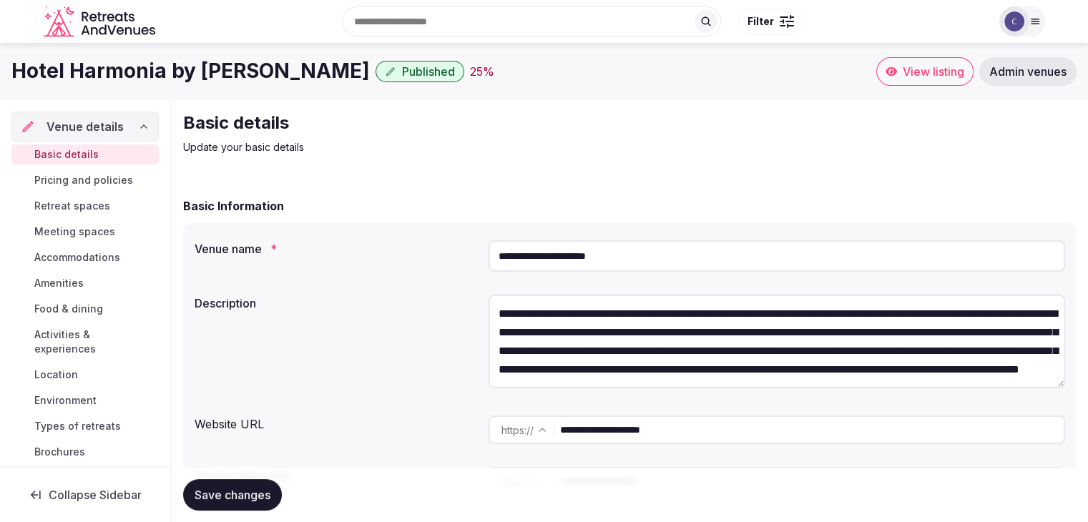
click at [724, 431] on input "**********" at bounding box center [811, 429] width 503 height 29
click at [92, 257] on span "Accommodations" at bounding box center [77, 257] width 86 height 14
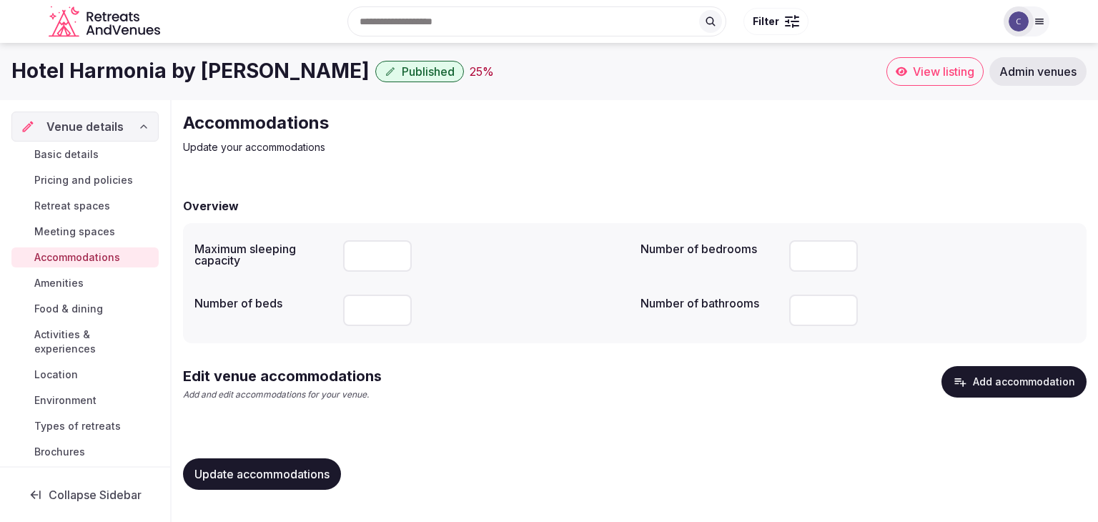
click at [1005, 381] on button "Add accommodation" at bounding box center [1014, 381] width 145 height 31
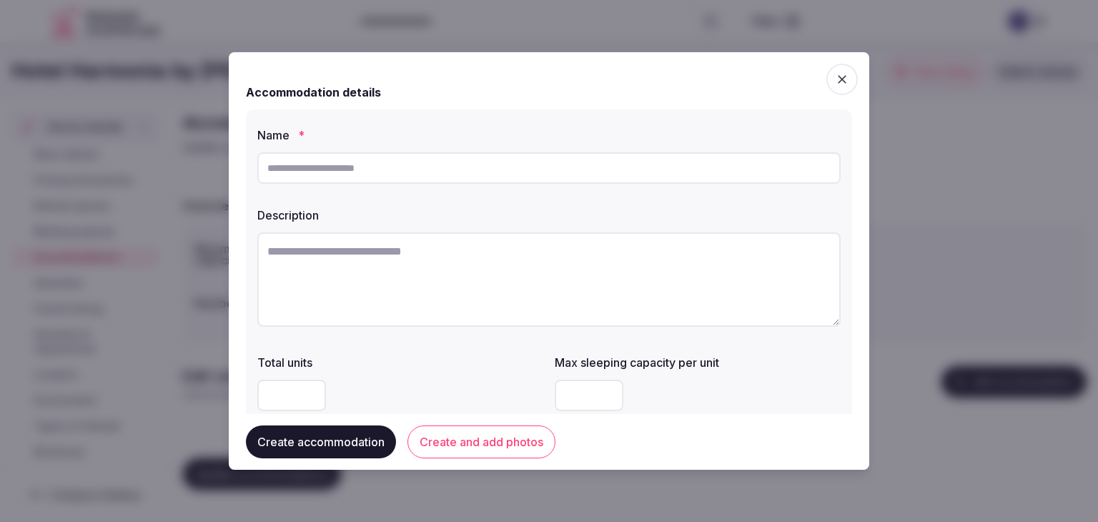
click at [532, 169] on input "text" at bounding box center [548, 167] width 583 height 31
paste input "**********"
type input "**********"
click at [420, 275] on textarea at bounding box center [548, 279] width 583 height 94
paste textarea "**********"
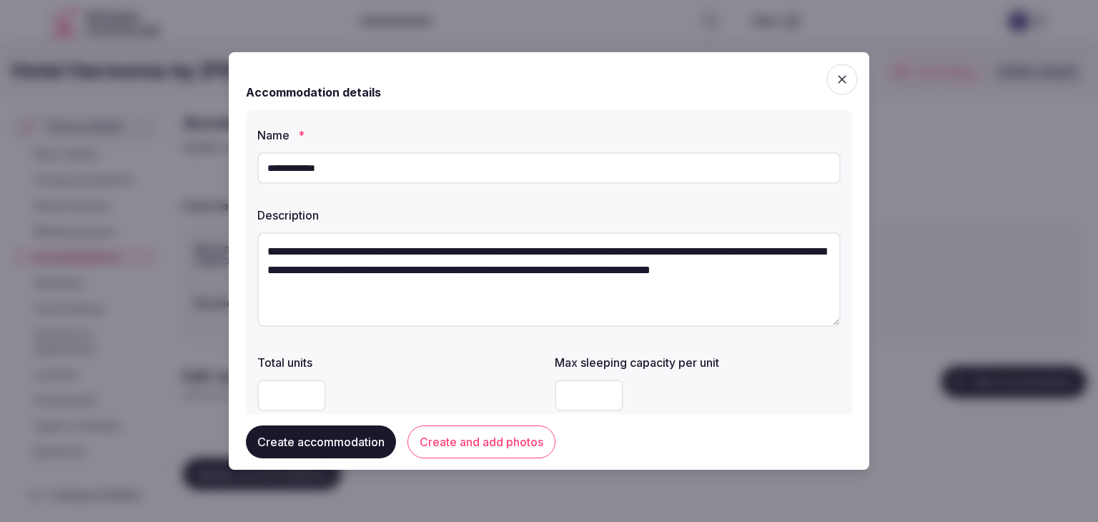
scroll to position [8, 0]
type textarea "**********"
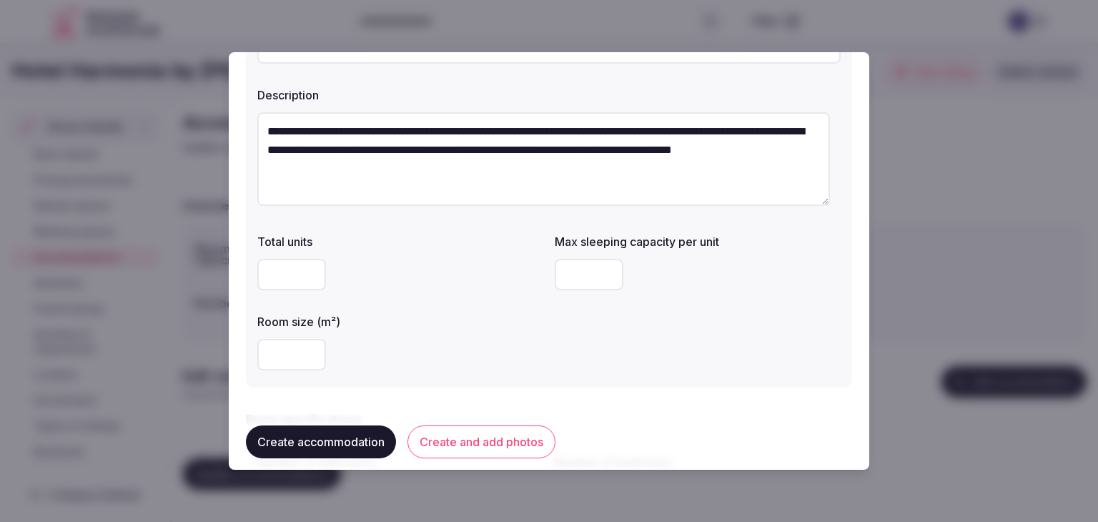
scroll to position [143, 0]
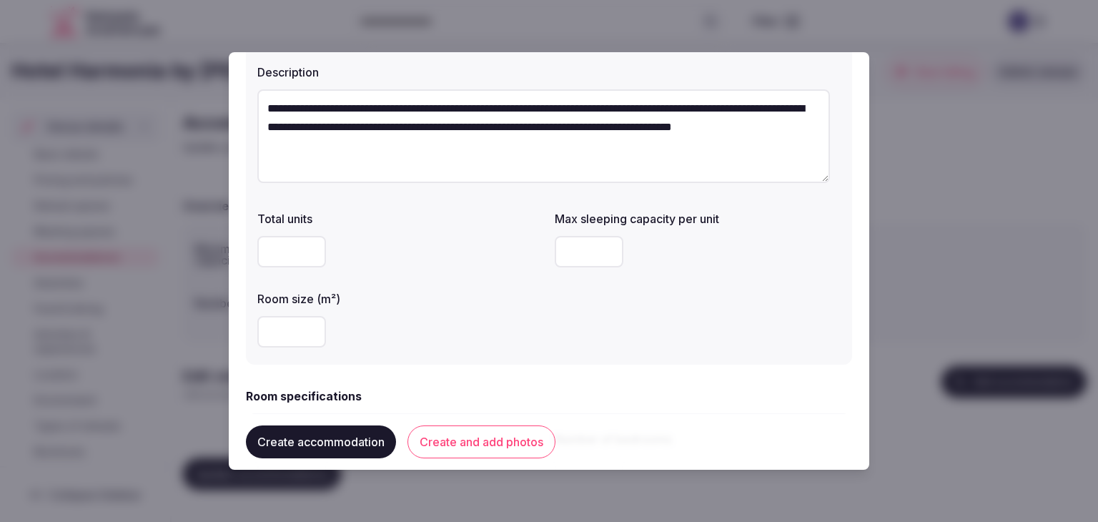
click at [297, 325] on input "number" at bounding box center [291, 331] width 69 height 31
type input "**"
click at [551, 310] on div "Total units Max sleeping capacity per unit Room size (m²) **" at bounding box center [548, 278] width 583 height 149
click at [581, 255] on input "number" at bounding box center [589, 251] width 69 height 31
type input "*"
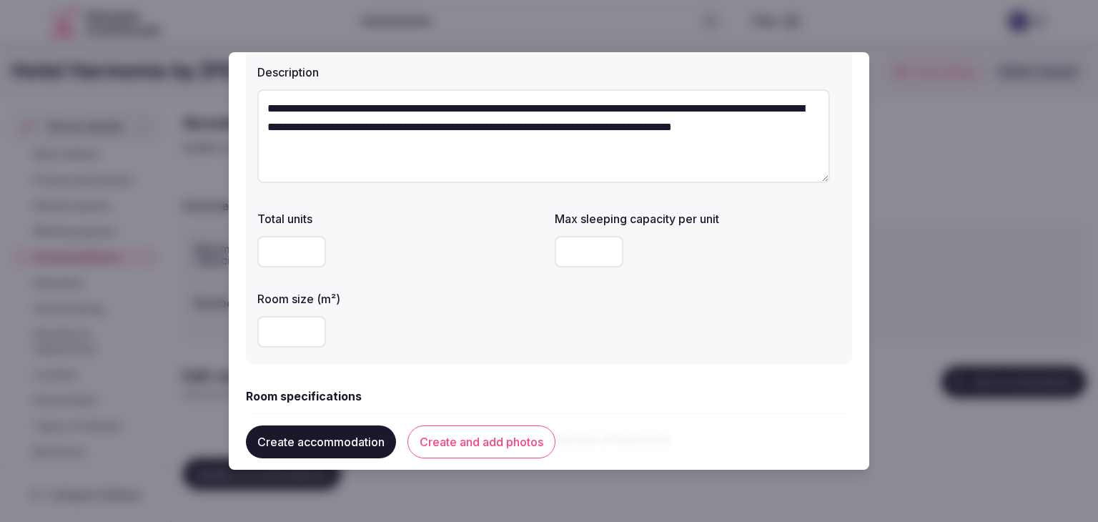
click at [549, 350] on div "Total units Max sleeping capacity per unit * Room size (m²) **" at bounding box center [548, 278] width 583 height 149
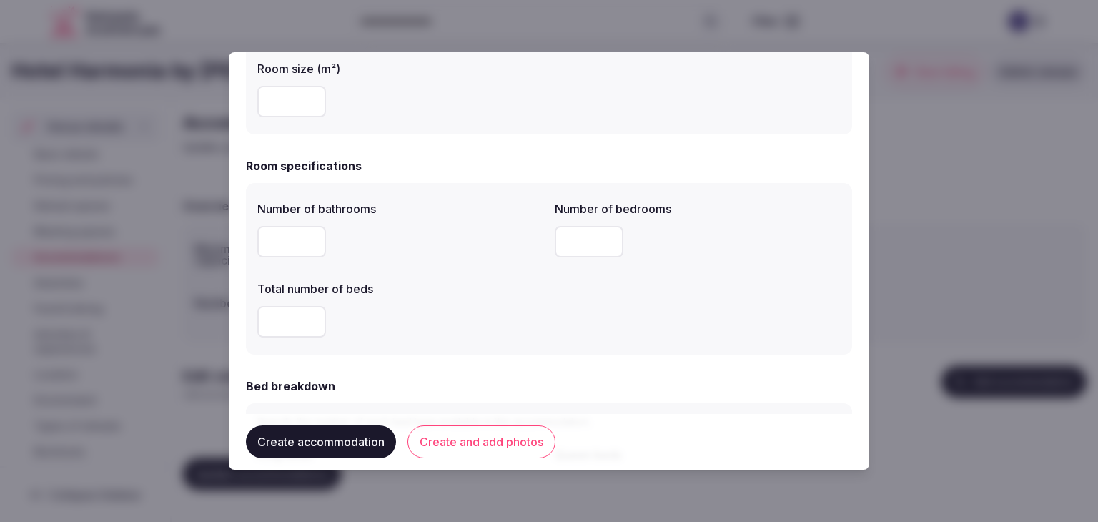
scroll to position [501, 0]
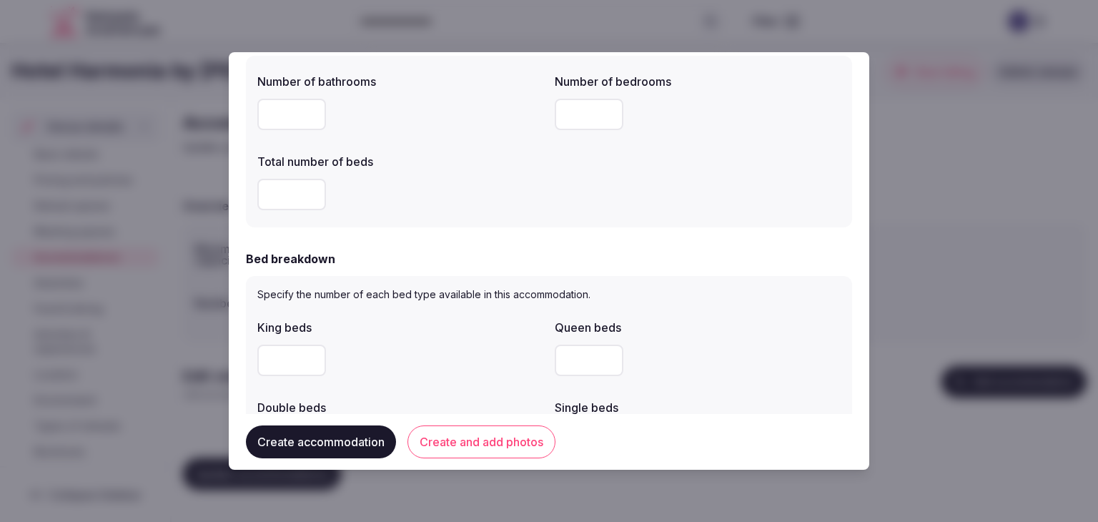
click at [281, 127] on input "number" at bounding box center [291, 114] width 69 height 31
type input "*"
drag, startPoint x: 560, startPoint y: 114, endPoint x: 350, endPoint y: 169, distance: 216.6
click at [560, 115] on input "number" at bounding box center [589, 114] width 69 height 31
type input "*"
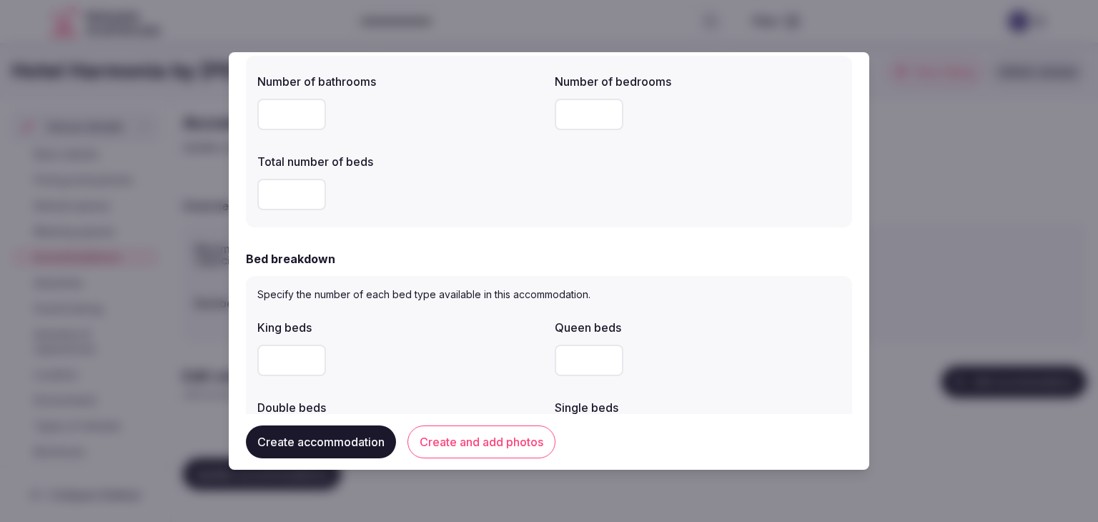
click at [274, 189] on input "number" at bounding box center [291, 194] width 69 height 31
type input "*"
click at [569, 363] on input "number" at bounding box center [589, 360] width 69 height 31
type input "*"
click at [688, 347] on div "*" at bounding box center [698, 360] width 286 height 31
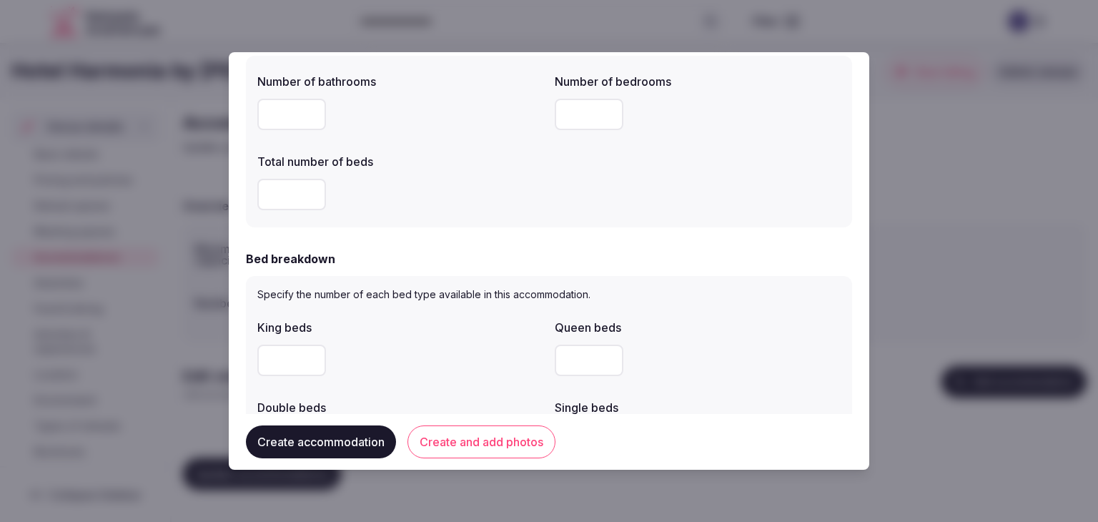
click at [701, 247] on form "**********" at bounding box center [549, 384] width 606 height 1630
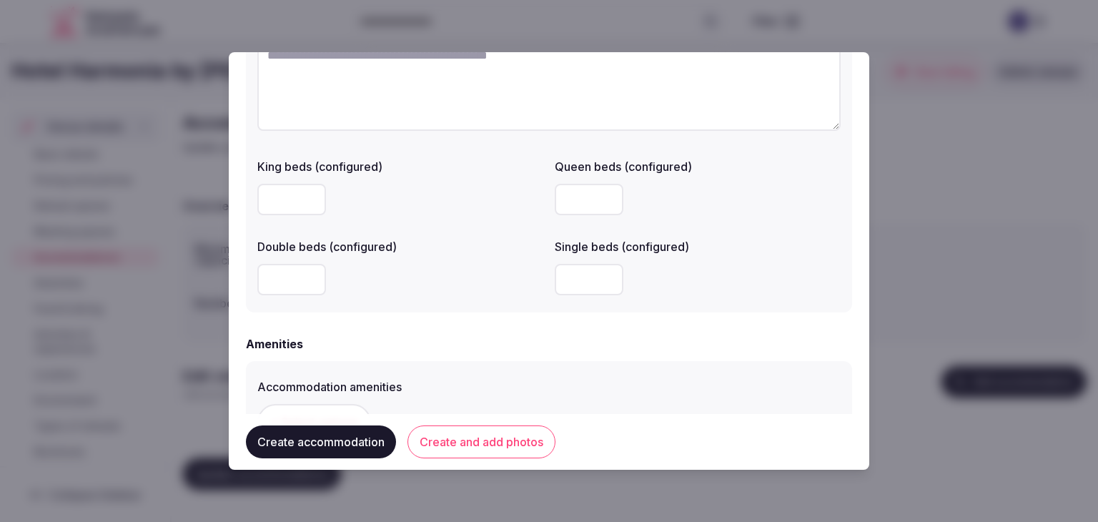
scroll to position [1098, 0]
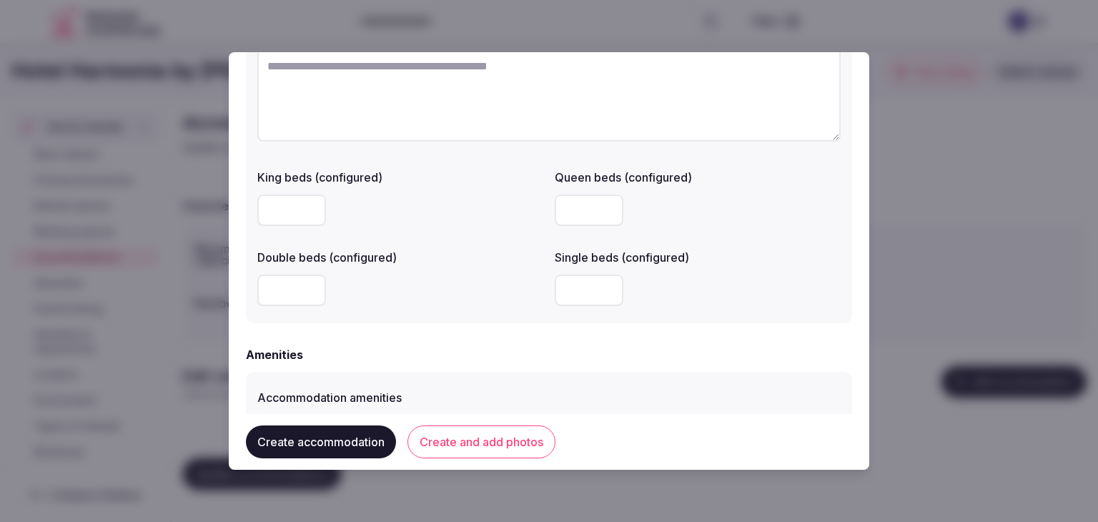
click at [389, 73] on textarea at bounding box center [548, 94] width 583 height 94
paste textarea "**********"
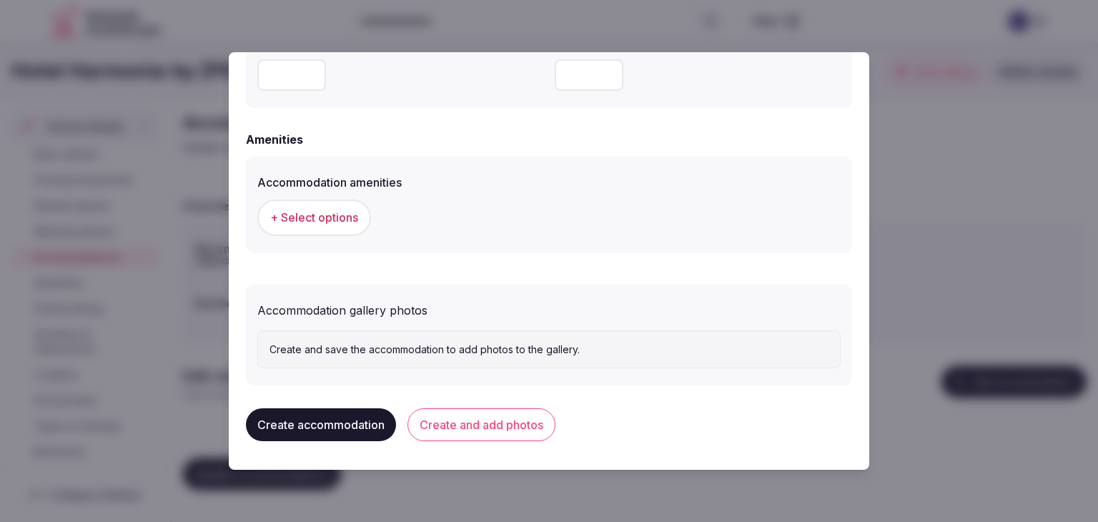
type textarea "**********"
drag, startPoint x: 333, startPoint y: 209, endPoint x: 343, endPoint y: 212, distance: 10.4
click at [343, 212] on span "+ Select options" at bounding box center [314, 217] width 88 height 16
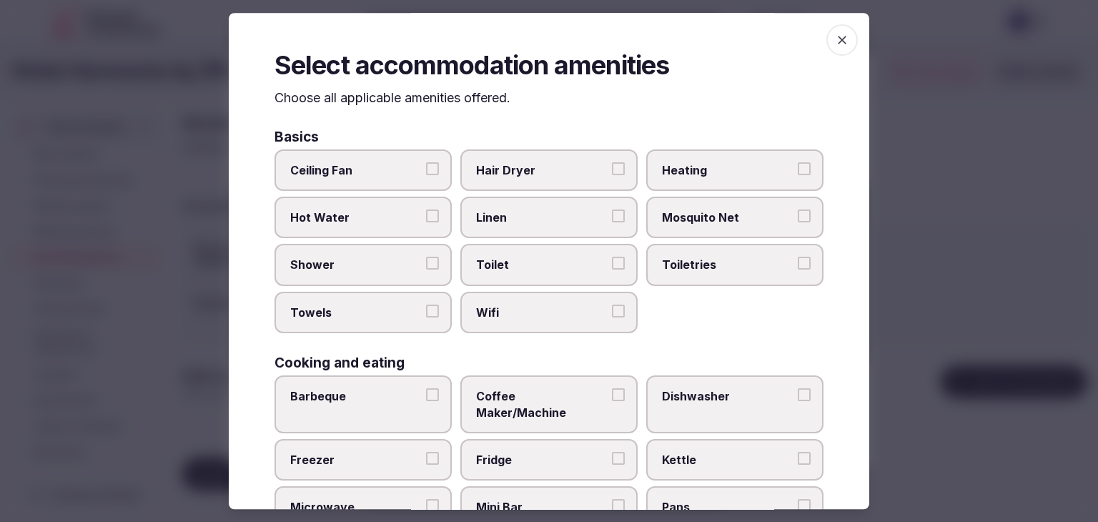
click at [521, 314] on span "Wifi" at bounding box center [542, 313] width 132 height 16
click at [612, 314] on button "Wifi" at bounding box center [618, 311] width 13 height 13
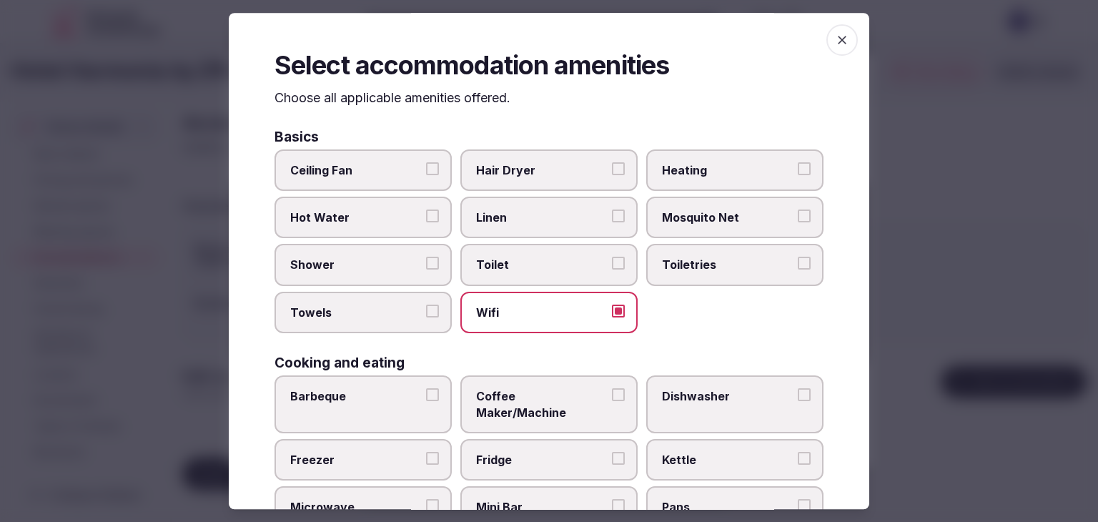
click at [667, 257] on span "Toiletries" at bounding box center [728, 265] width 132 height 16
click at [798, 257] on button "Toiletries" at bounding box center [804, 263] width 13 height 13
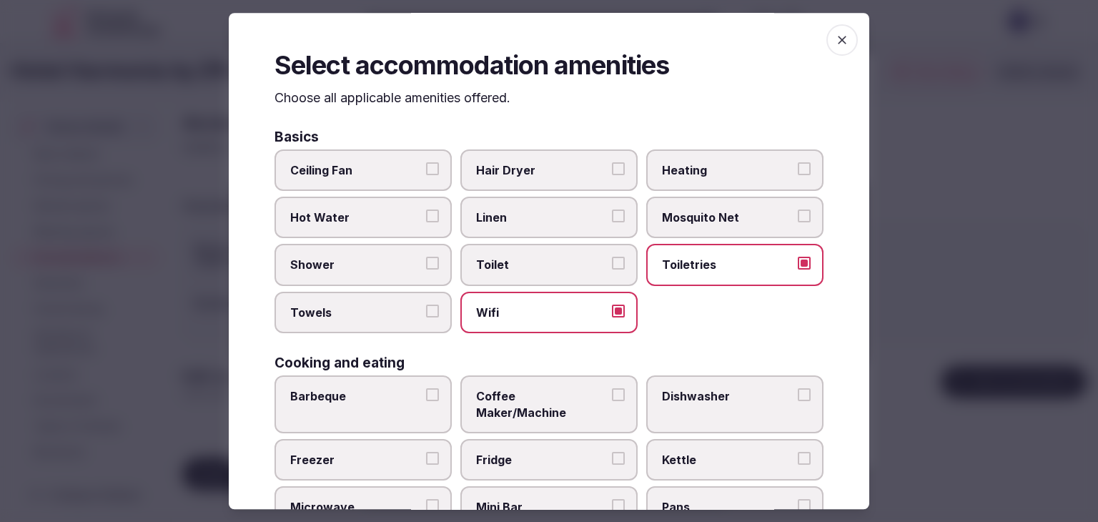
click at [522, 132] on div "Basics" at bounding box center [549, 137] width 549 height 14
click at [526, 162] on span "Hair Dryer" at bounding box center [542, 170] width 132 height 16
click at [612, 162] on button "Hair Dryer" at bounding box center [618, 168] width 13 height 13
drag, startPoint x: 367, startPoint y: 272, endPoint x: 364, endPoint y: 312, distance: 40.1
click at [366, 274] on label "Shower" at bounding box center [363, 265] width 177 height 41
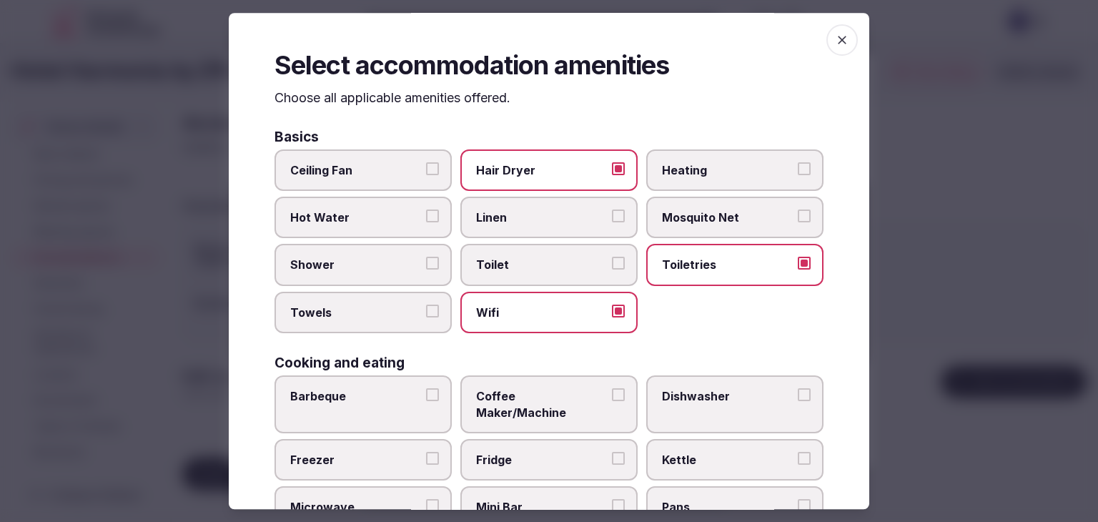
click at [426, 270] on button "Shower" at bounding box center [432, 263] width 13 height 13
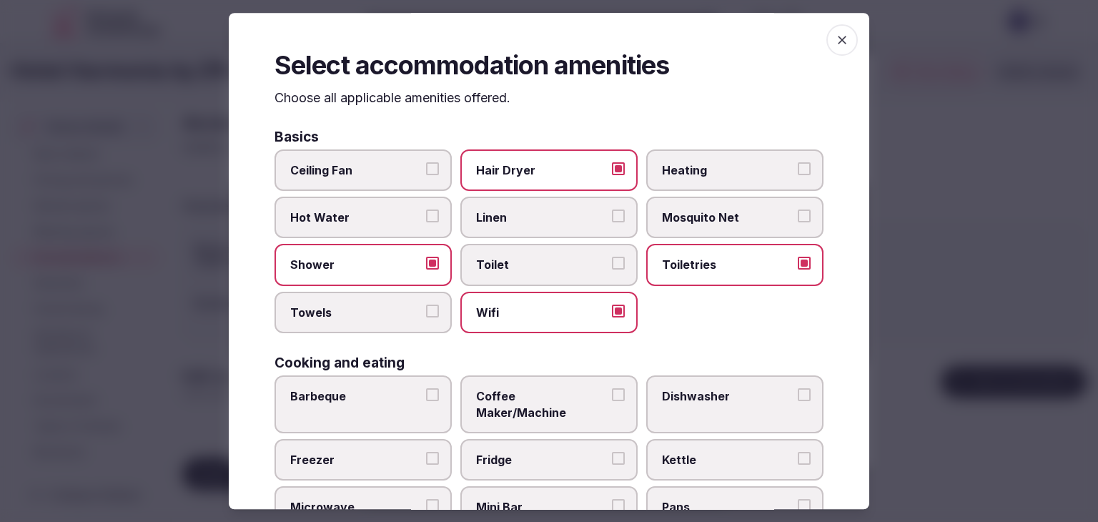
click at [364, 312] on span "Towels" at bounding box center [356, 313] width 132 height 16
click at [426, 312] on button "Towels" at bounding box center [432, 311] width 13 height 13
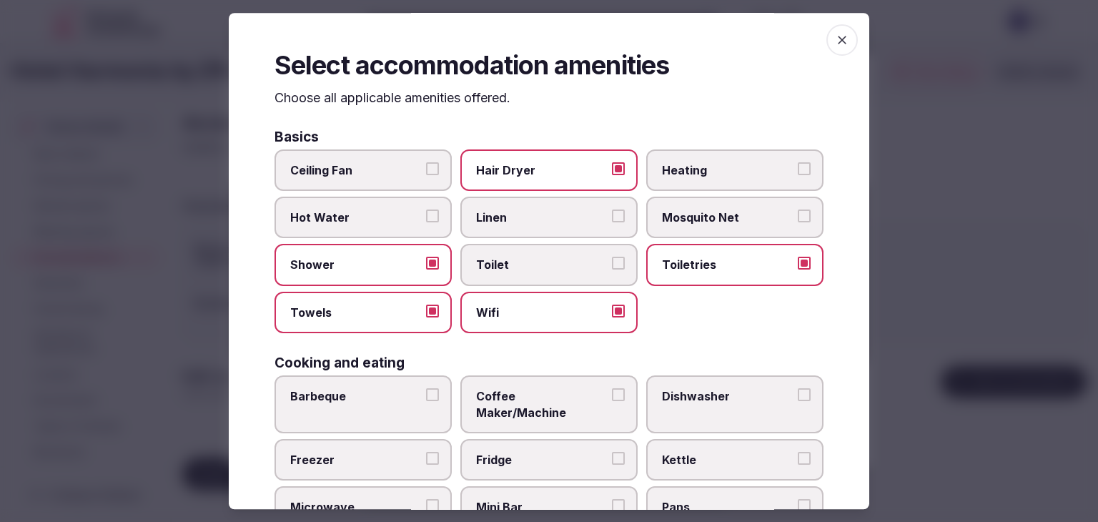
scroll to position [286, 0]
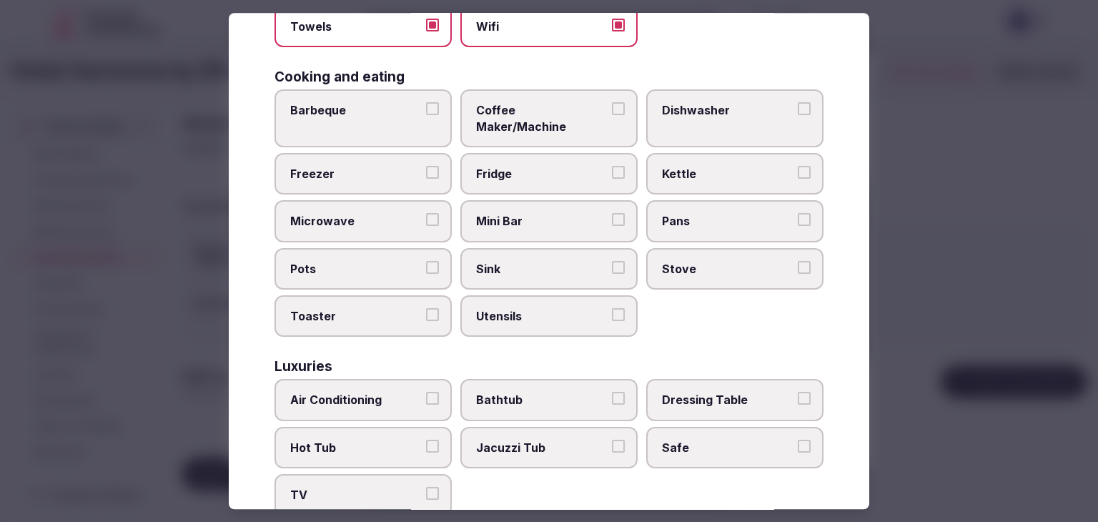
click at [381, 393] on span "Air Conditioning" at bounding box center [356, 401] width 132 height 16
click at [426, 393] on button "Air Conditioning" at bounding box center [432, 399] width 13 height 13
click at [373, 488] on span "TV" at bounding box center [356, 496] width 132 height 16
click at [426, 488] on button "TV" at bounding box center [432, 494] width 13 height 13
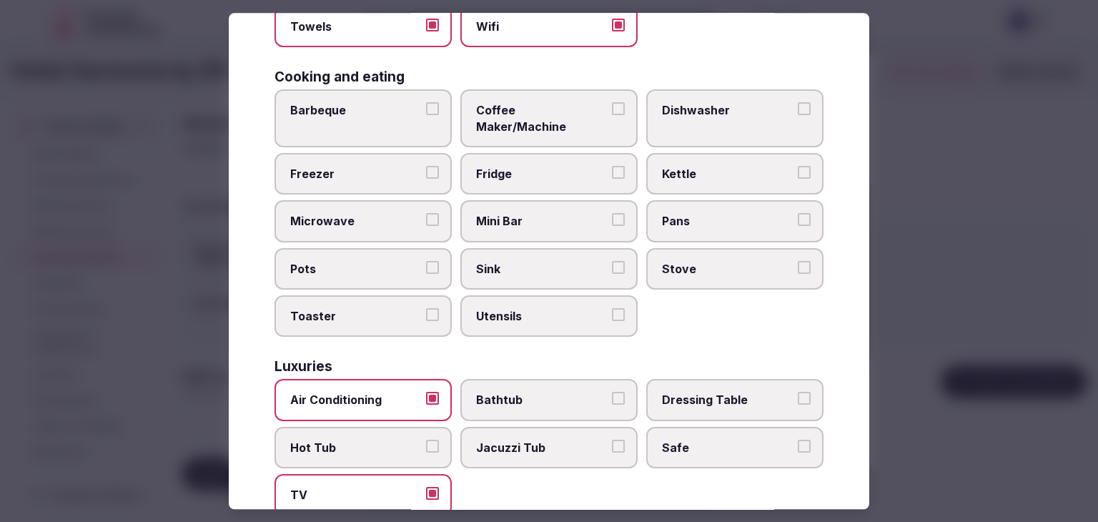
scroll to position [501, 0]
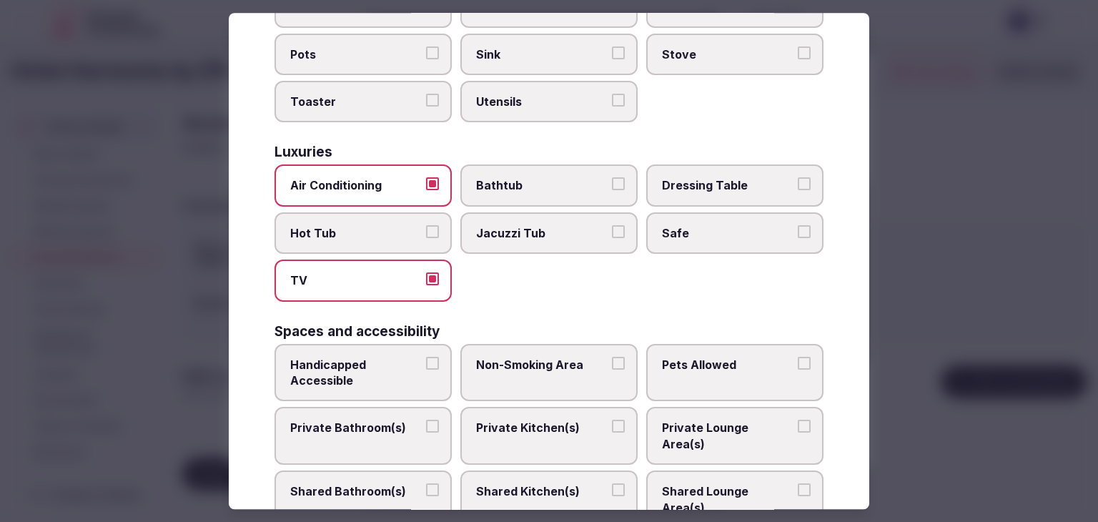
click at [377, 420] on span "Private Bathroom(s)" at bounding box center [356, 428] width 132 height 16
click at [426, 420] on button "Private Bathroom(s)" at bounding box center [432, 426] width 13 height 13
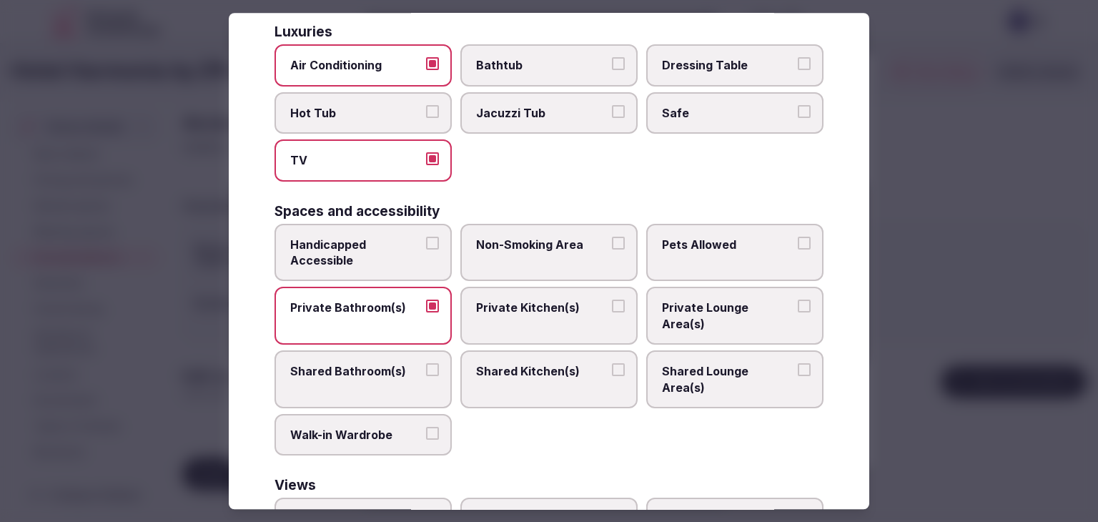
scroll to position [644, 0]
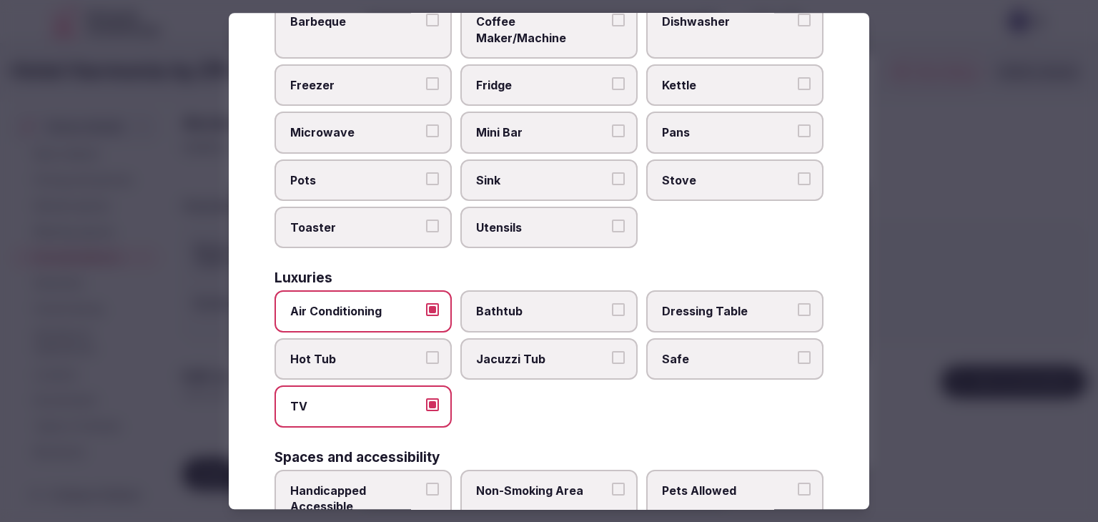
scroll to position [358, 0]
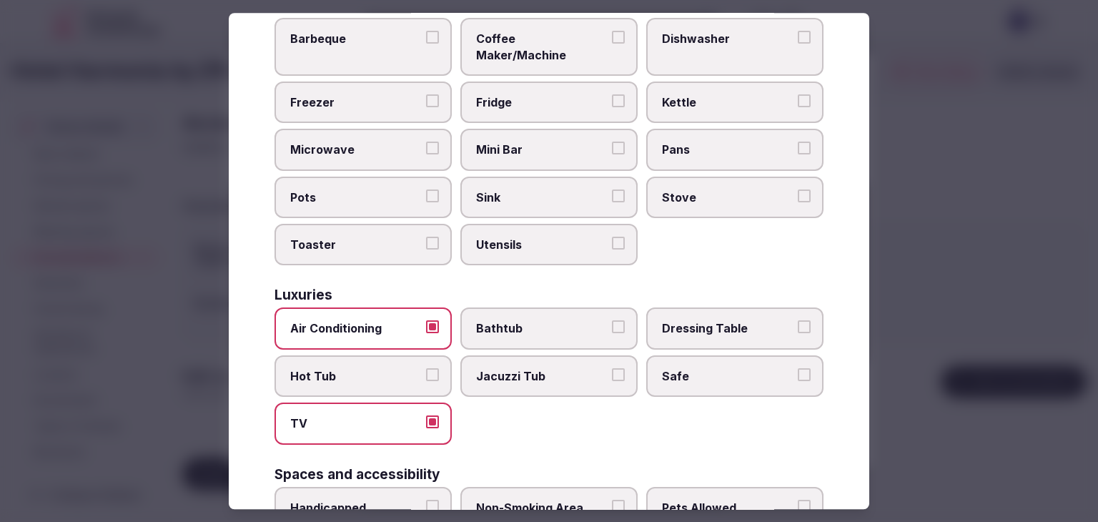
click at [707, 94] on span "Kettle" at bounding box center [728, 102] width 132 height 16
click at [798, 94] on button "Kettle" at bounding box center [804, 100] width 13 height 13
click at [522, 145] on label "Mini Bar" at bounding box center [548, 149] width 177 height 41
click at [612, 145] on button "Mini Bar" at bounding box center [618, 148] width 13 height 13
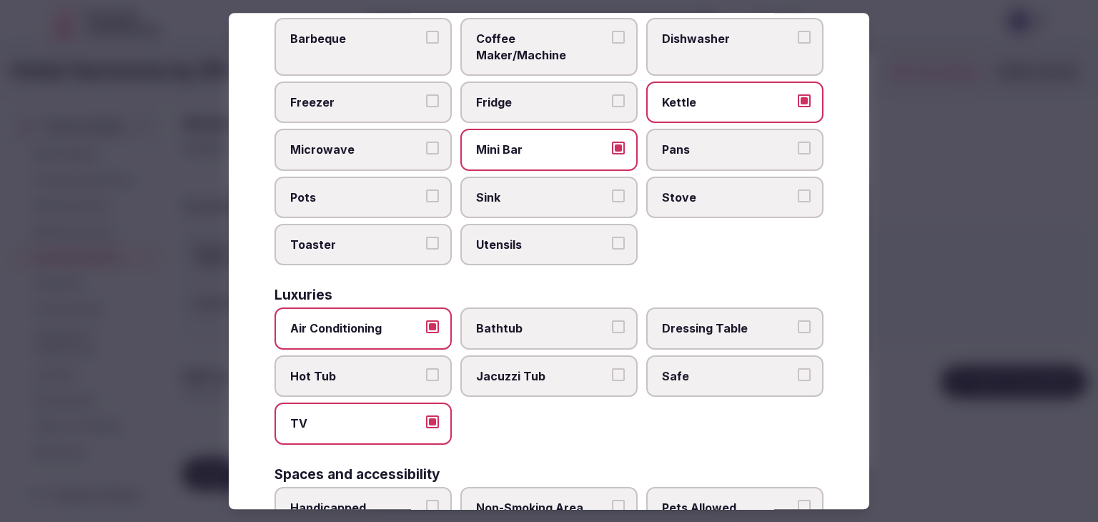
click at [716, 368] on span "Safe" at bounding box center [728, 376] width 132 height 16
click at [798, 368] on button "Safe" at bounding box center [804, 374] width 13 height 13
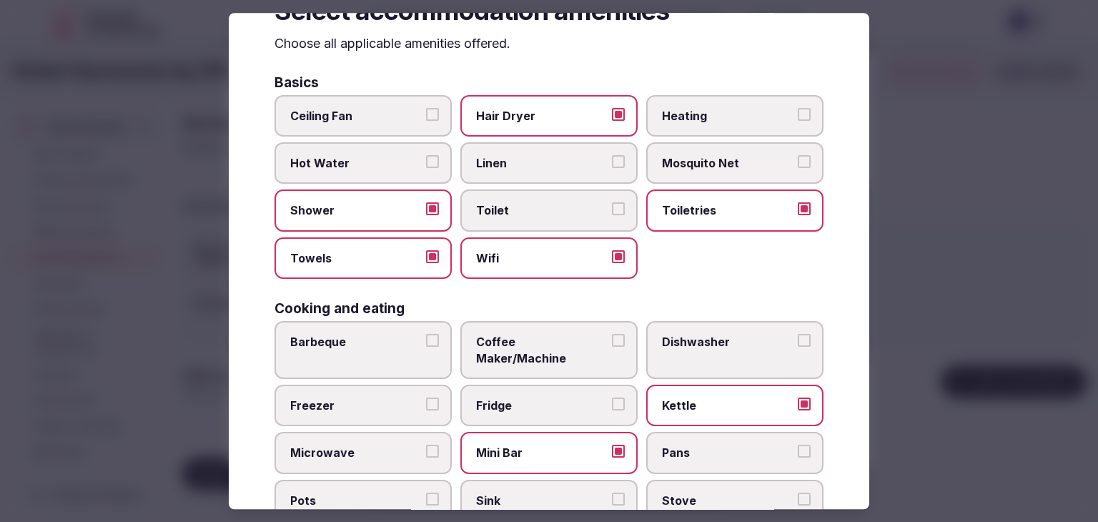
scroll to position [0, 0]
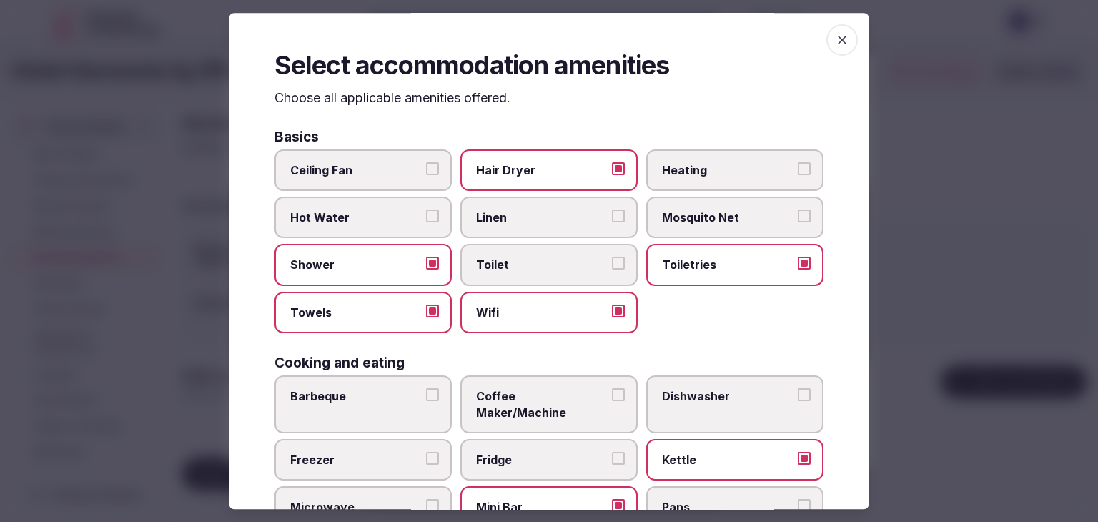
click at [844, 26] on div "Select accommodation amenities Choose all applicable amenities offered. Basics …" at bounding box center [549, 261] width 641 height 496
click at [835, 38] on icon "button" at bounding box center [842, 40] width 14 height 14
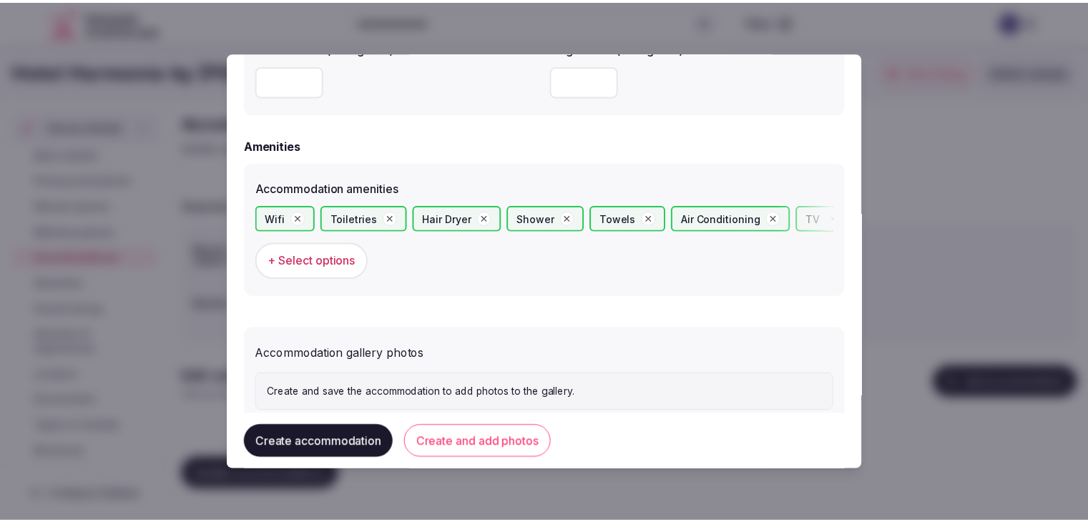
scroll to position [1349, 0]
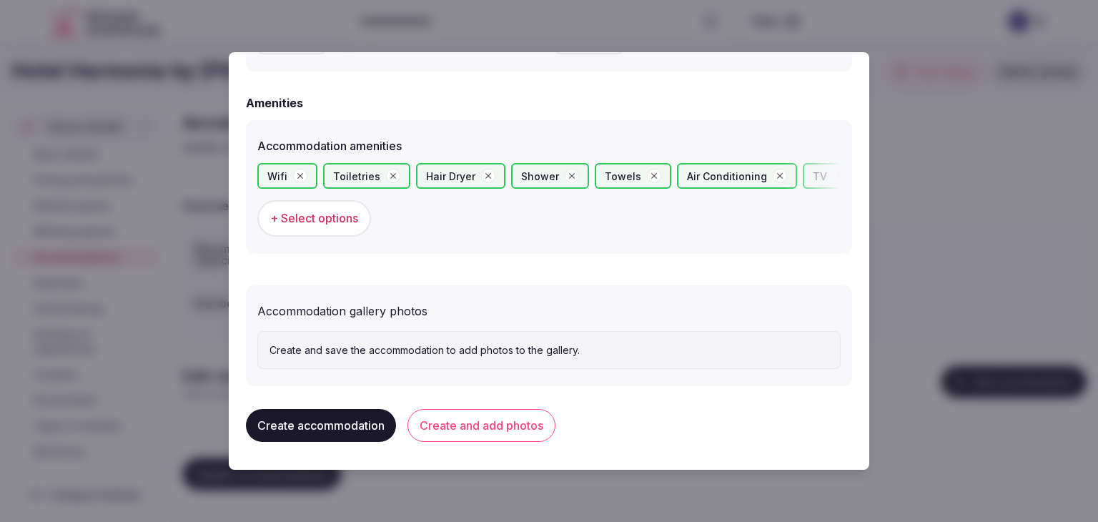
drag, startPoint x: 509, startPoint y: 425, endPoint x: 513, endPoint y: 469, distance: 43.8
click at [509, 426] on button "Create and add photos" at bounding box center [482, 425] width 148 height 33
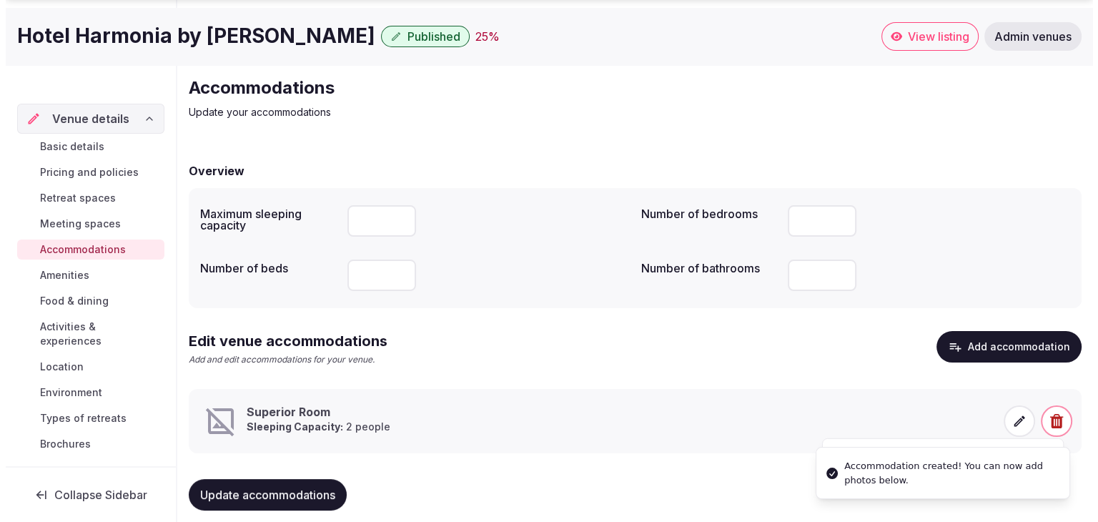
scroll to position [54, 0]
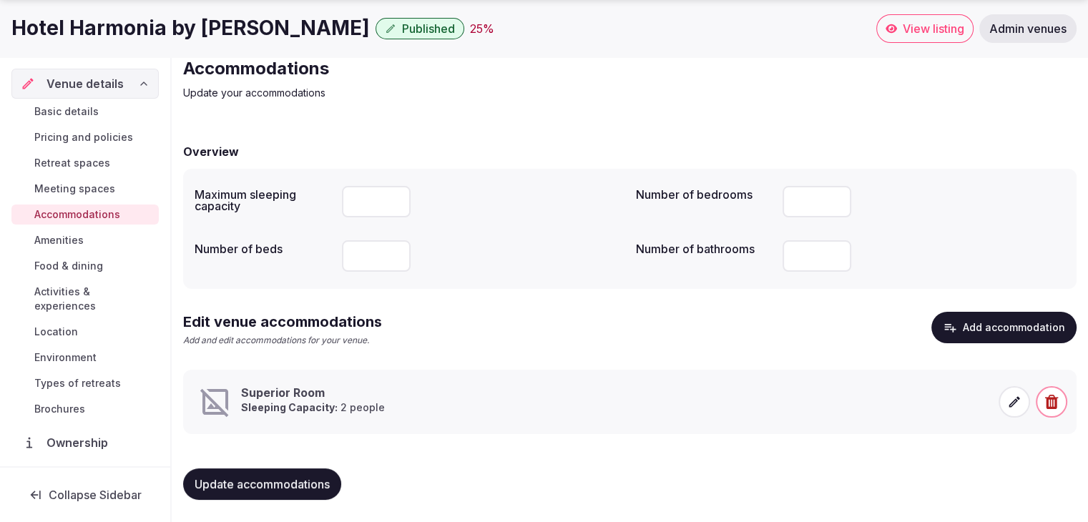
click at [1012, 404] on icon at bounding box center [1014, 402] width 14 height 14
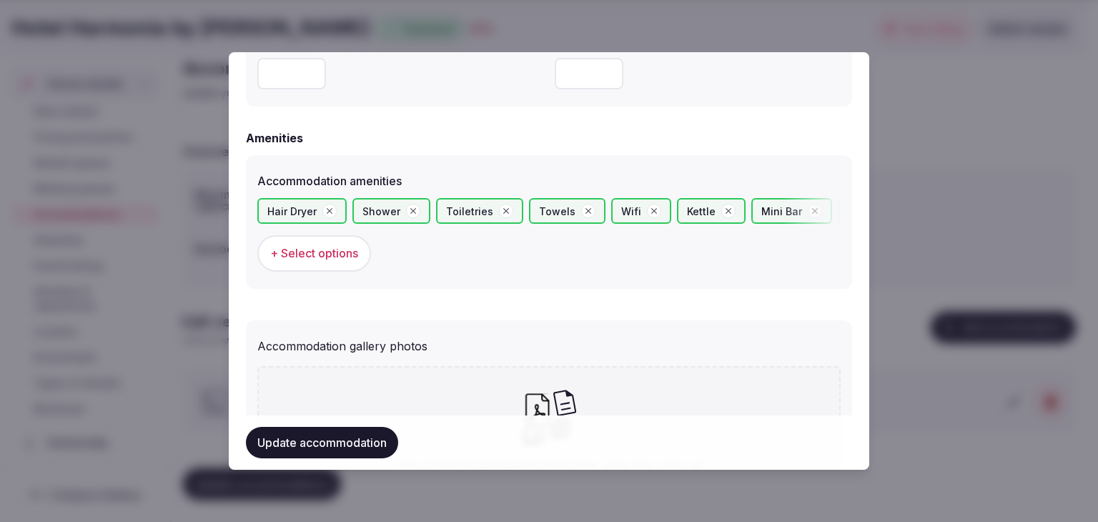
scroll to position [1430, 0]
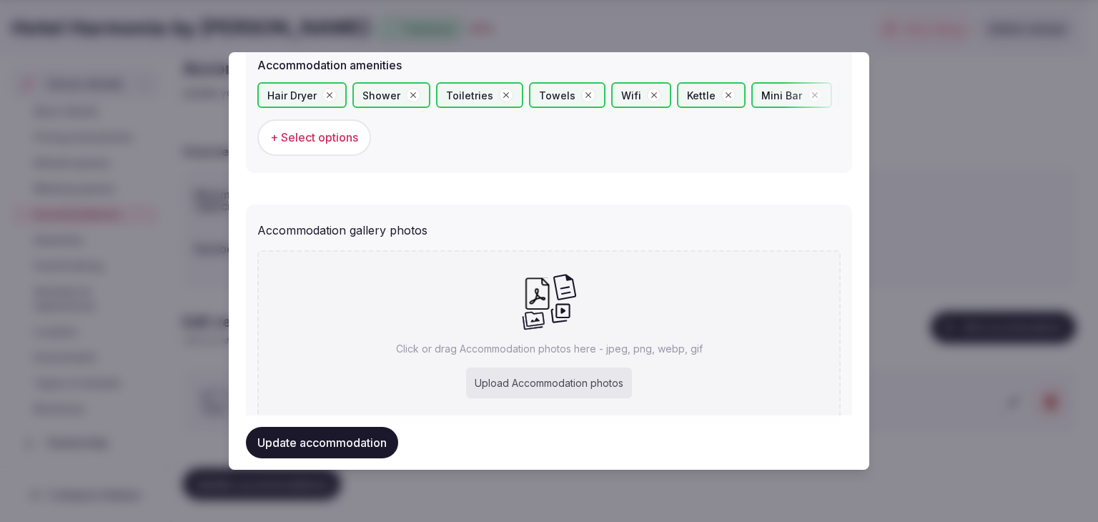
click at [584, 381] on div "Upload Accommodation photos" at bounding box center [549, 383] width 166 height 31
type input "**********"
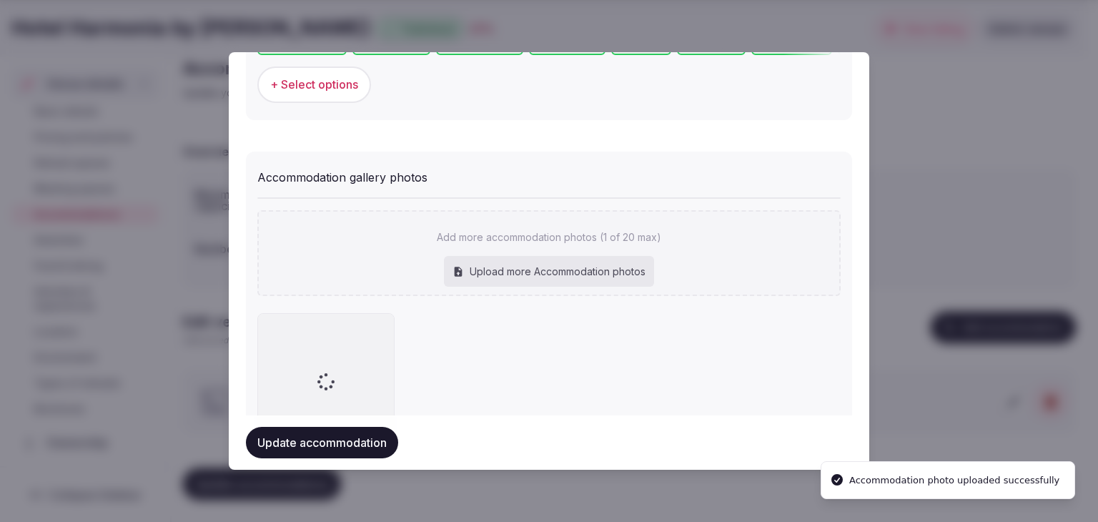
scroll to position [1559, 0]
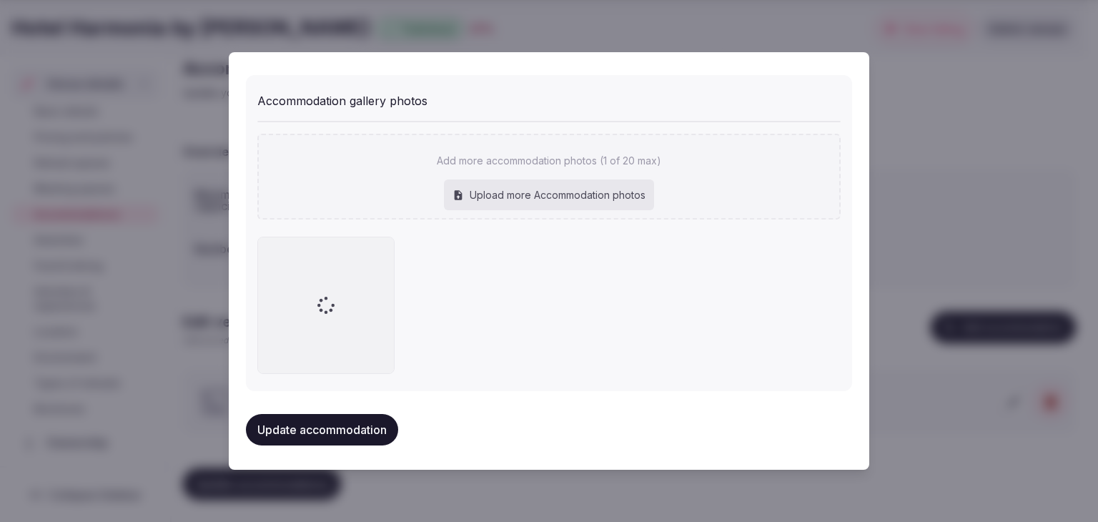
click at [566, 182] on div "Upload more Accommodation photos" at bounding box center [549, 194] width 210 height 31
type input "**********"
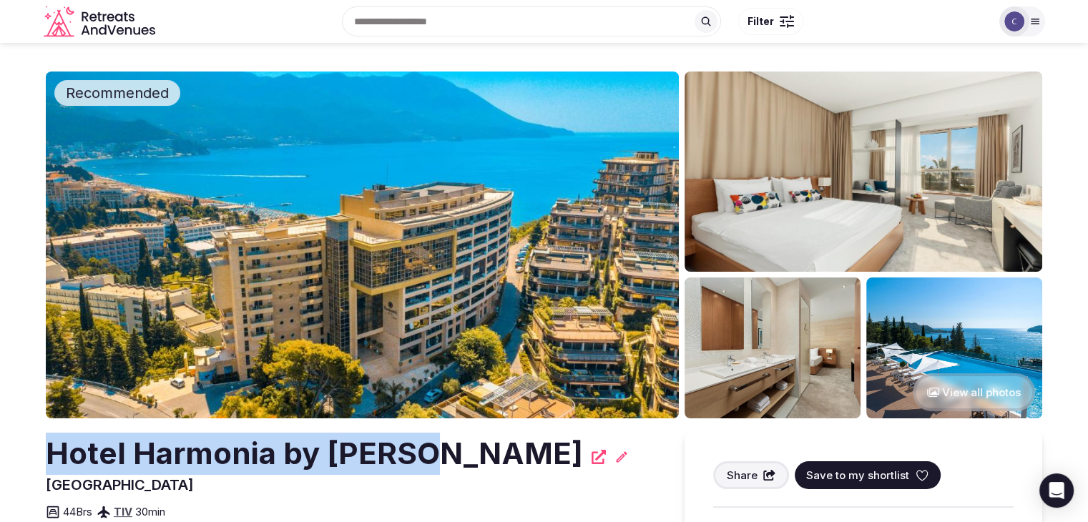
drag, startPoint x: 49, startPoint y: 450, endPoint x: 422, endPoint y: 458, distance: 373.3
click at [420, 459] on h2 "Hotel Harmonia by [PERSON_NAME]" at bounding box center [314, 454] width 537 height 42
copy h2 "Hotel Harmonia by [PERSON_NAME]"
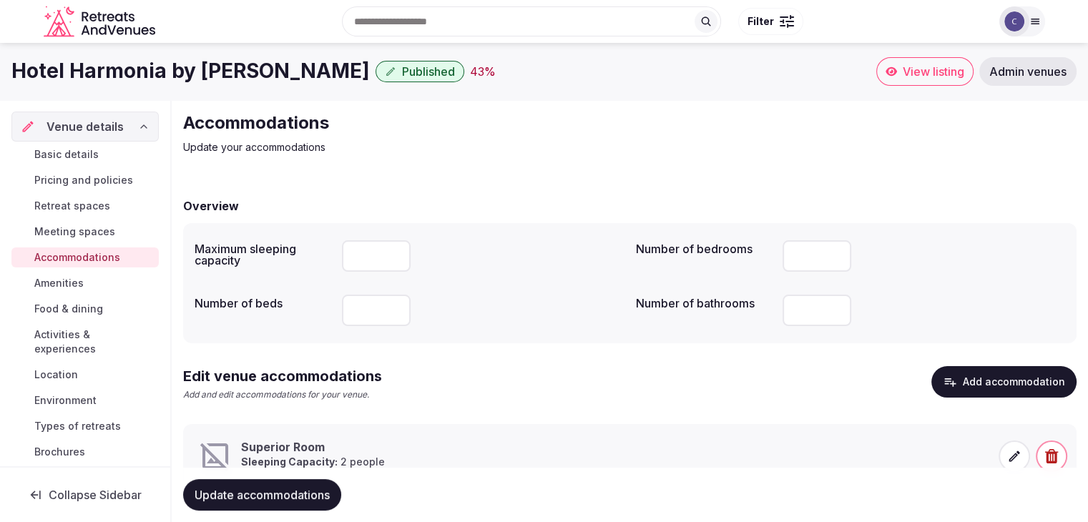
click at [1009, 457] on icon at bounding box center [1014, 456] width 14 height 14
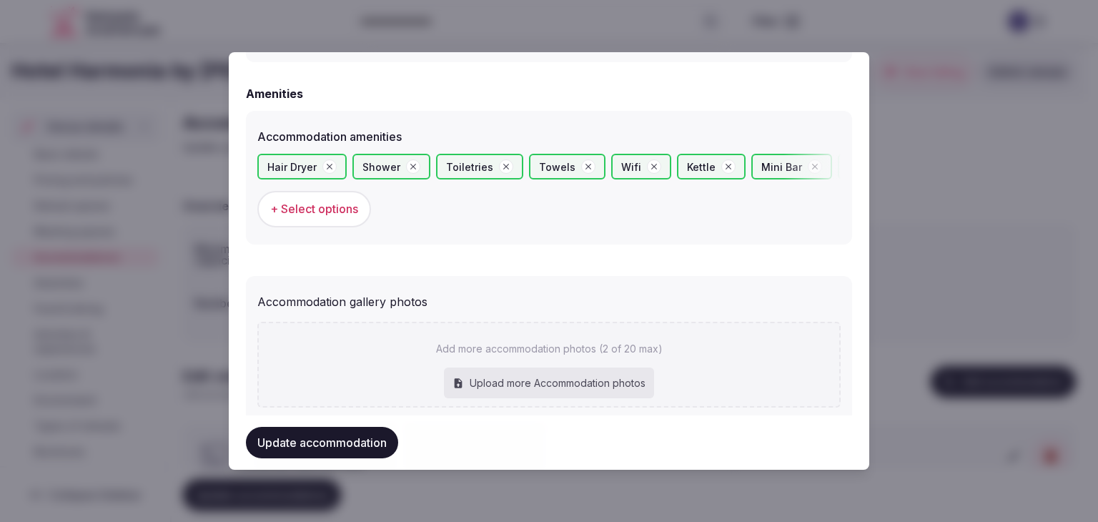
scroll to position [1547, 0]
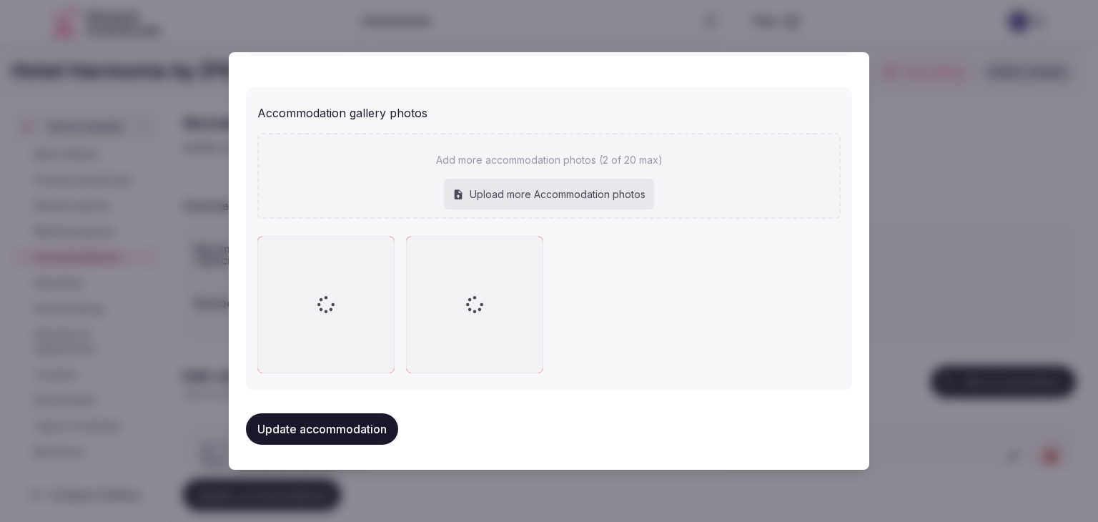
click at [577, 199] on div "Upload more Accommodation photos" at bounding box center [549, 194] width 210 height 31
type input "**********"
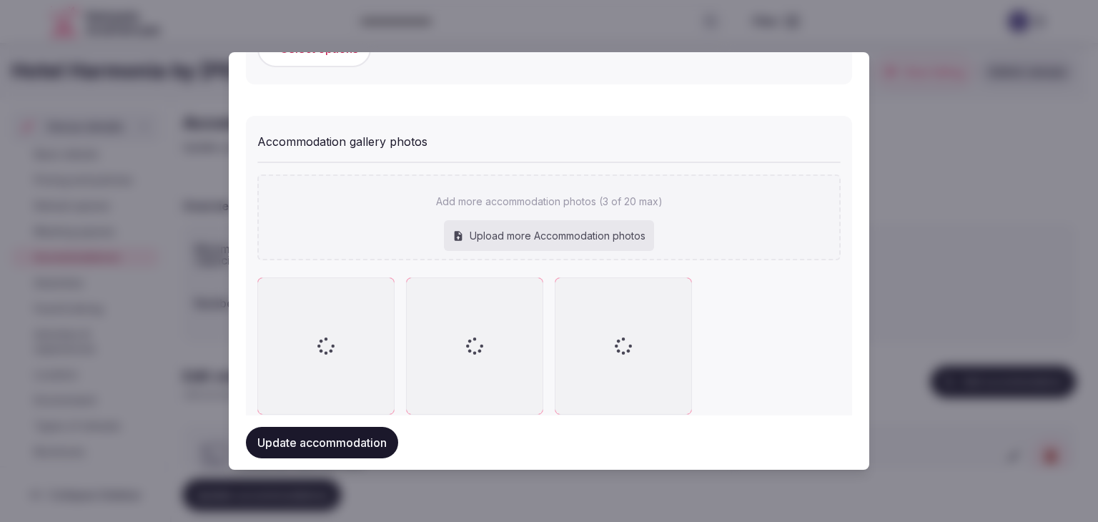
scroll to position [1559, 0]
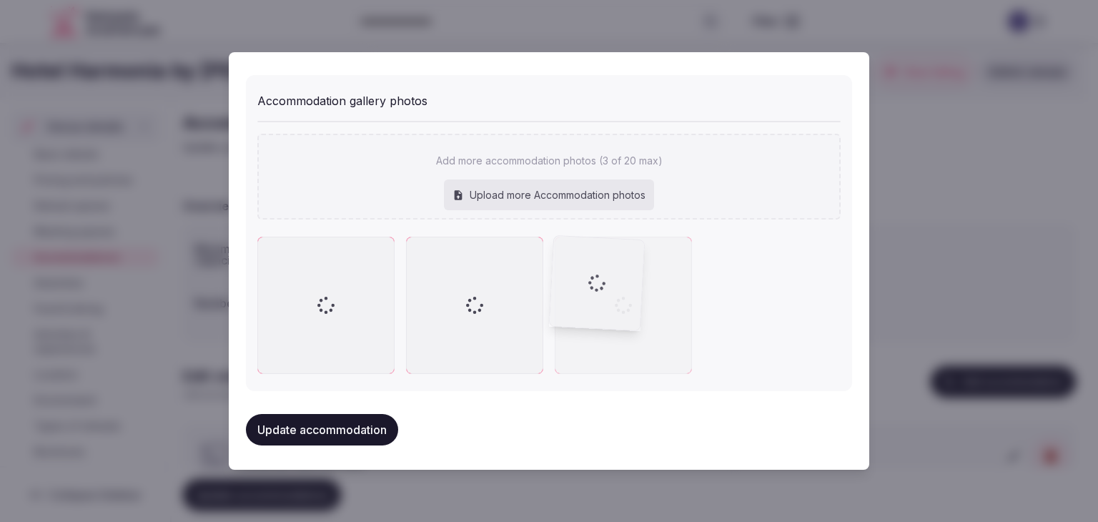
drag, startPoint x: 554, startPoint y: 247, endPoint x: 787, endPoint y: 554, distance: 385.3
click at [787, 521] on html "Search Popular Destinations [GEOGRAPHIC_DATA], [GEOGRAPHIC_DATA] [GEOGRAPHIC_DA…" at bounding box center [549, 288] width 1098 height 577
click at [1031, 174] on div at bounding box center [549, 261] width 1098 height 522
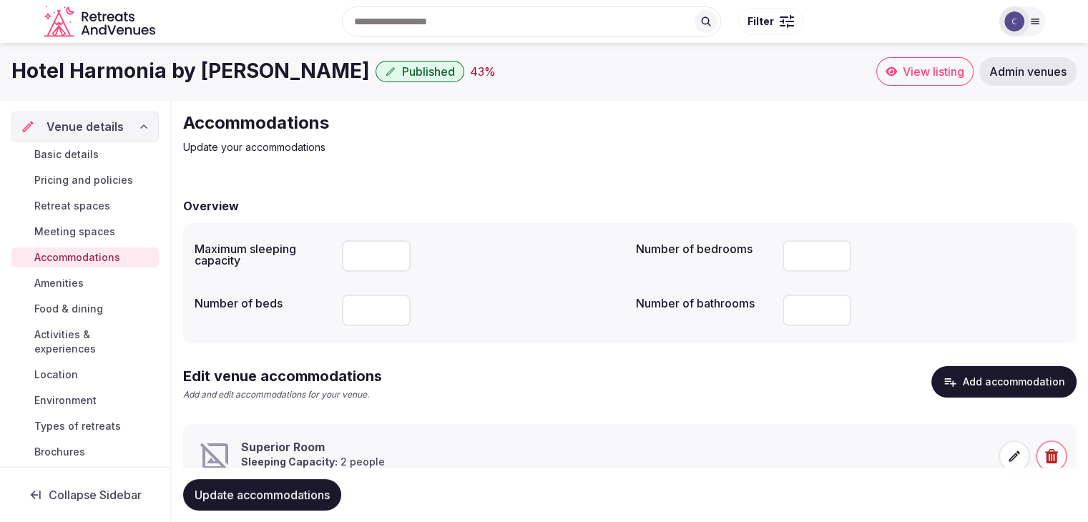
drag, startPoint x: 68, startPoint y: 304, endPoint x: 147, endPoint y: 354, distance: 93.2
click at [69, 305] on span "Food & dining" at bounding box center [68, 309] width 69 height 14
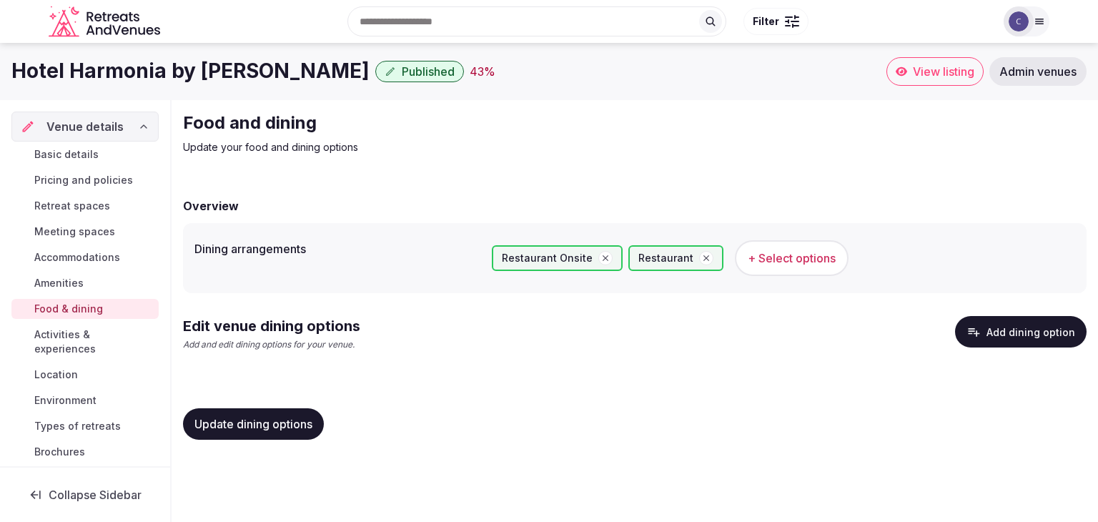
click at [1012, 333] on button "Add dining option" at bounding box center [1021, 331] width 132 height 31
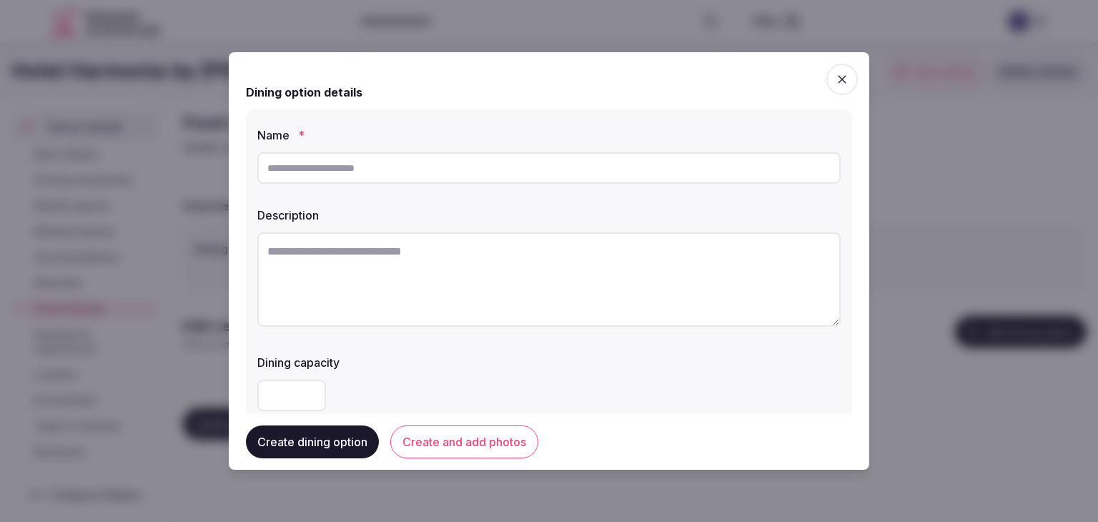
click at [491, 173] on input "text" at bounding box center [548, 167] width 583 height 31
paste input "**********"
type input "**********"
click at [502, 274] on textarea at bounding box center [548, 279] width 583 height 94
paste textarea "**********"
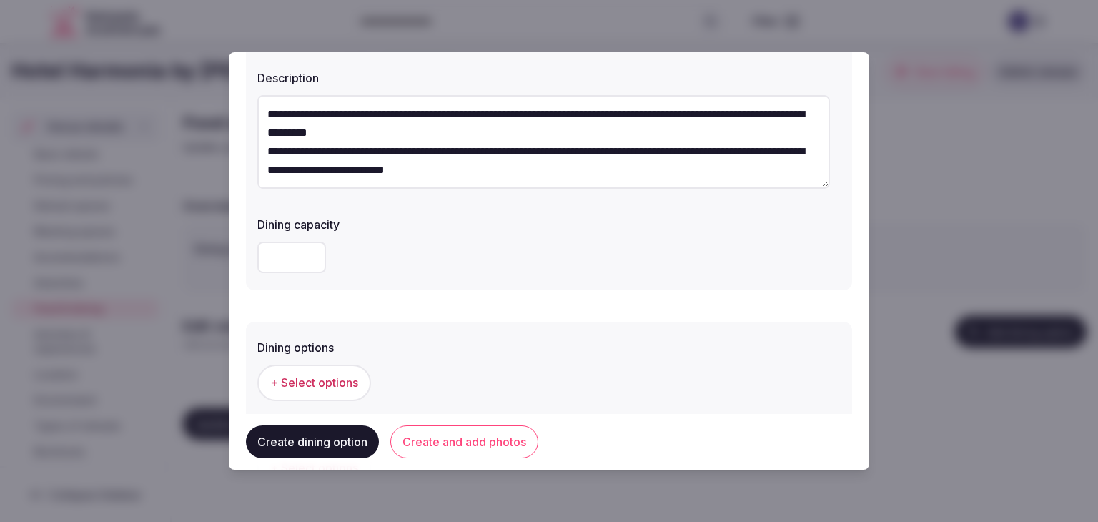
scroll to position [286, 0]
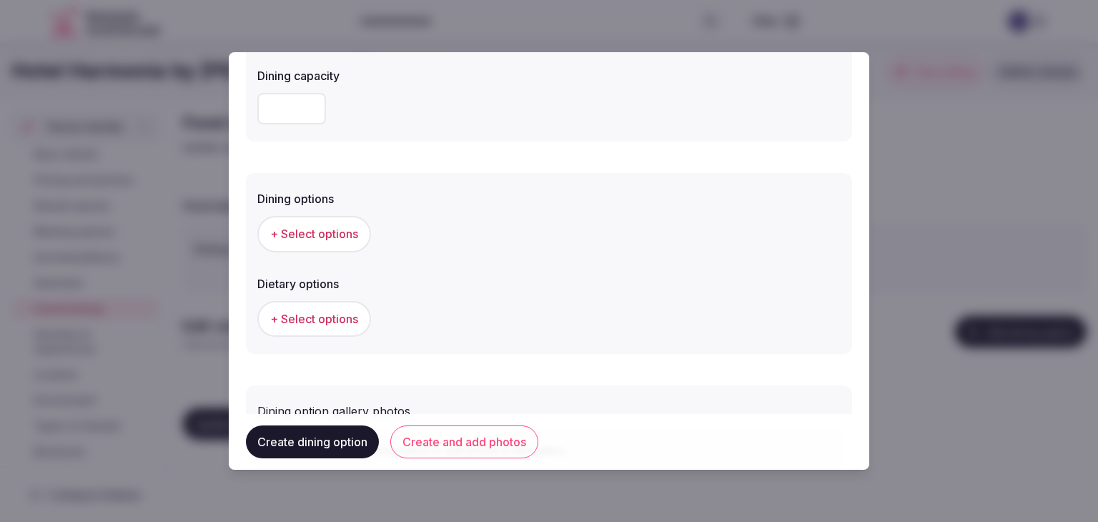
type textarea "**********"
click at [365, 239] on button "+ Select options" at bounding box center [314, 234] width 114 height 36
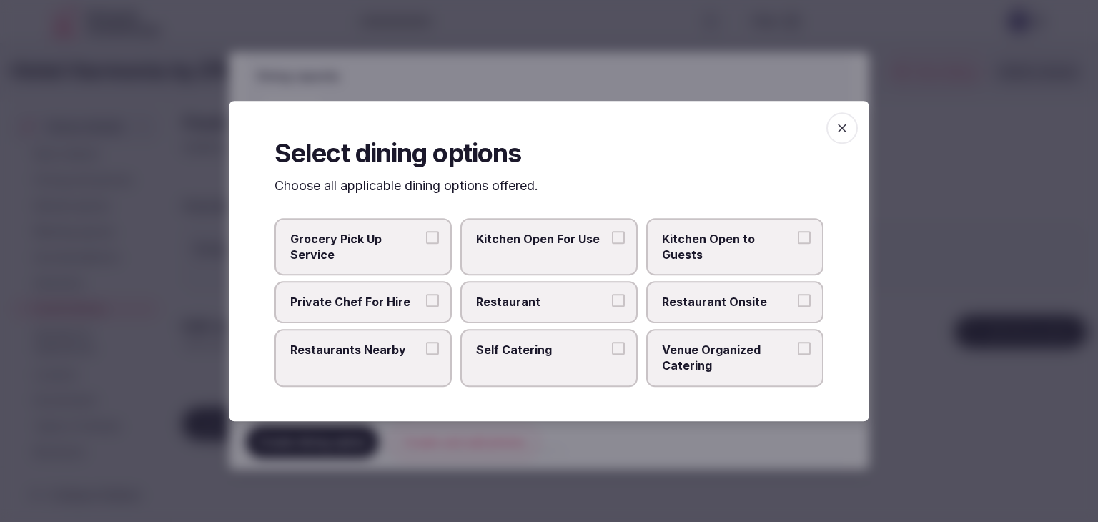
click at [513, 295] on span "Restaurant" at bounding box center [542, 303] width 132 height 16
click at [612, 295] on button "Restaurant" at bounding box center [618, 301] width 13 height 13
click at [741, 298] on span "Restaurant Onsite" at bounding box center [728, 303] width 132 height 16
click at [798, 298] on button "Restaurant Onsite" at bounding box center [804, 301] width 13 height 13
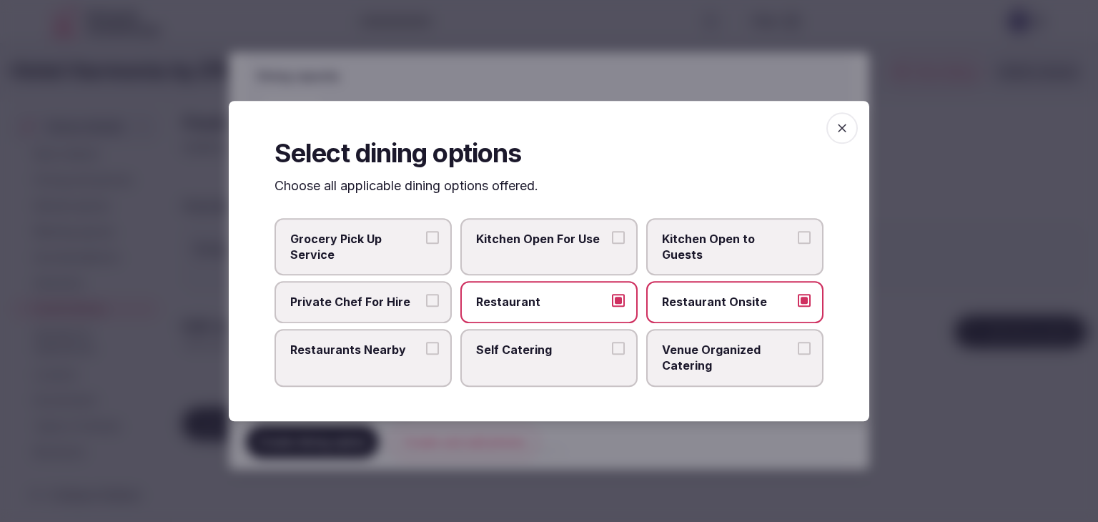
click at [850, 129] on span "button" at bounding box center [842, 127] width 31 height 31
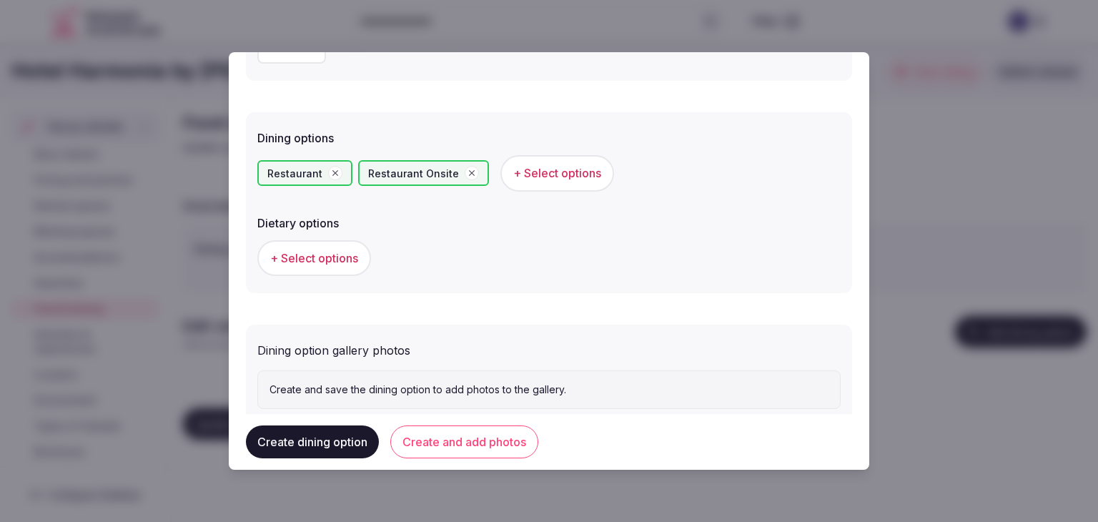
scroll to position [386, 0]
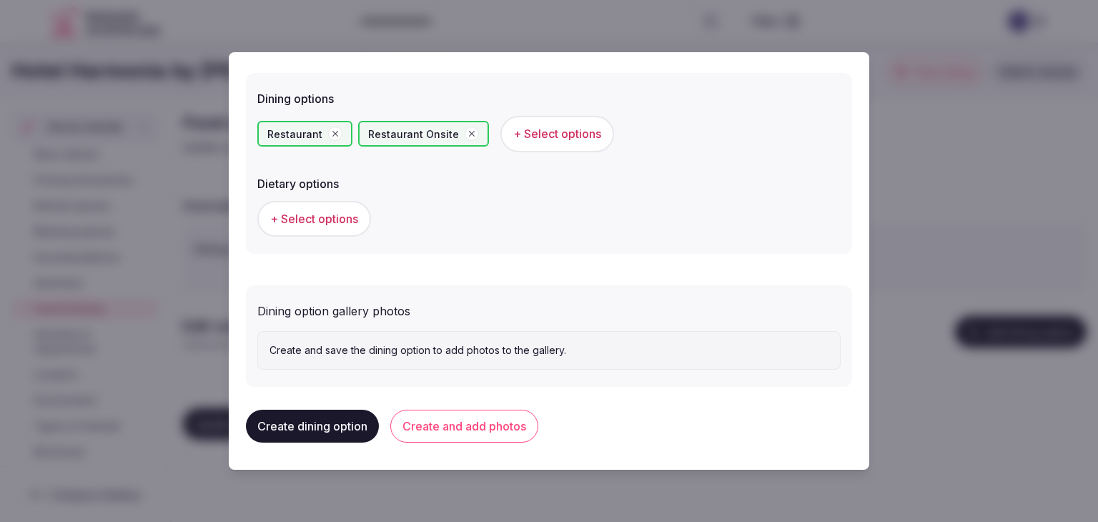
drag, startPoint x: 459, startPoint y: 428, endPoint x: 471, endPoint y: 438, distance: 15.3
click at [459, 430] on button "Create and add photos" at bounding box center [464, 426] width 148 height 33
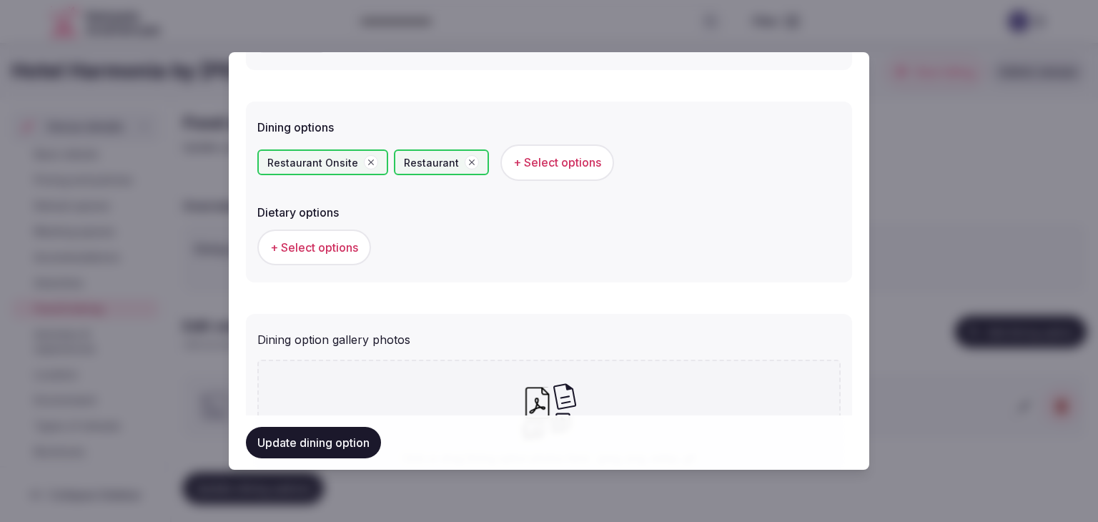
scroll to position [518, 0]
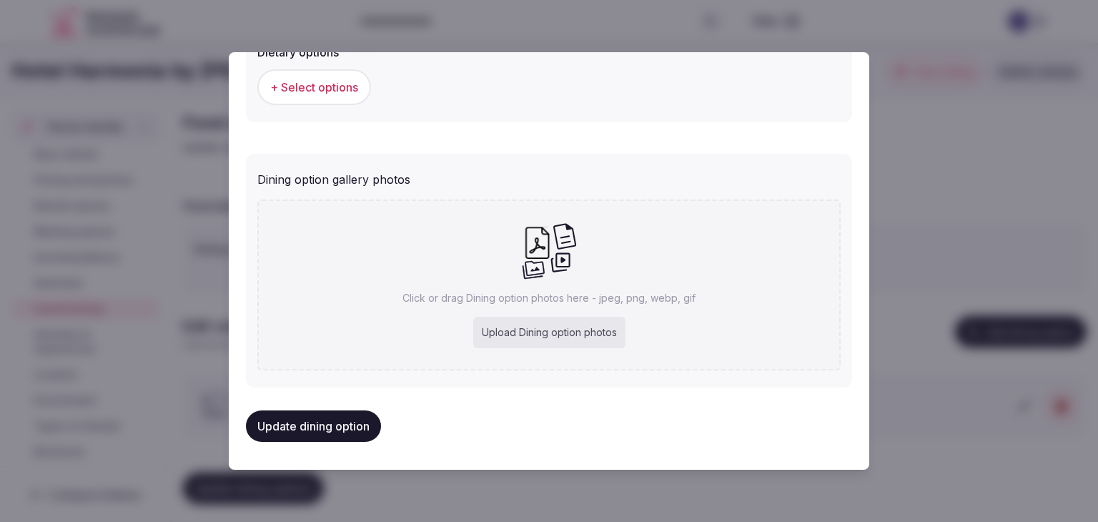
click at [550, 340] on div "Upload Dining option photos" at bounding box center [549, 332] width 152 height 31
type input "**********"
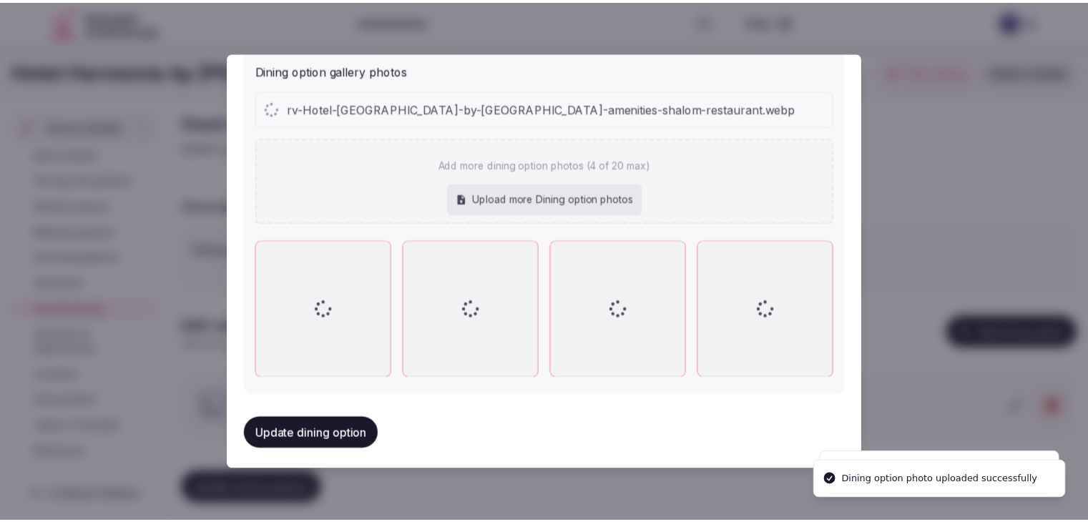
scroll to position [631, 0]
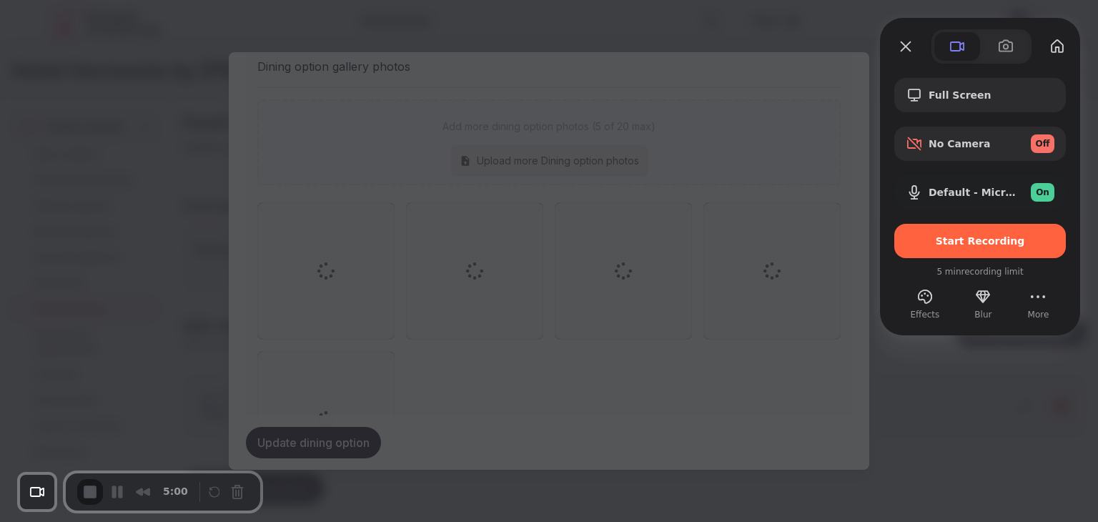
click at [971, 245] on span "Start Recording" at bounding box center [980, 240] width 89 height 11
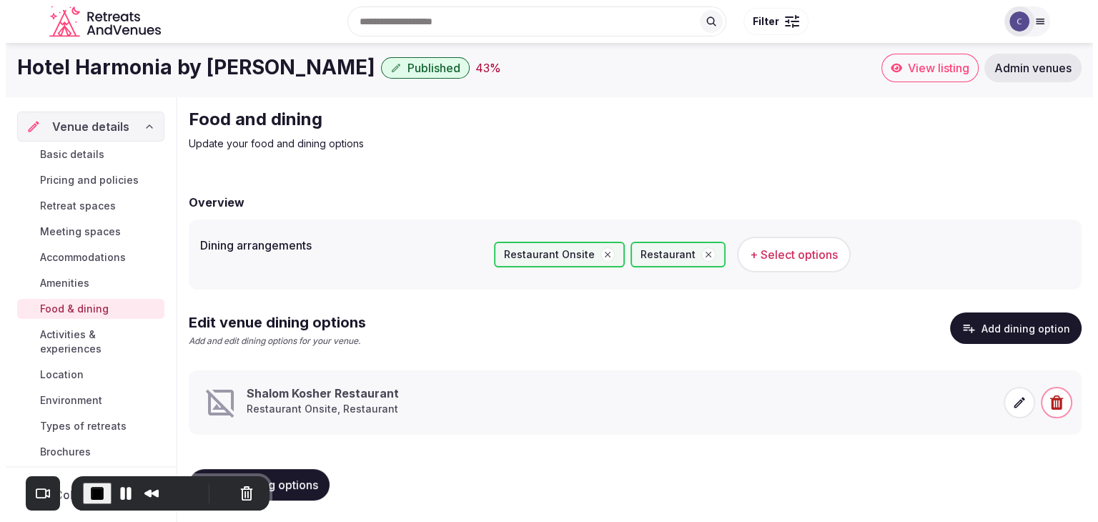
scroll to position [4, 0]
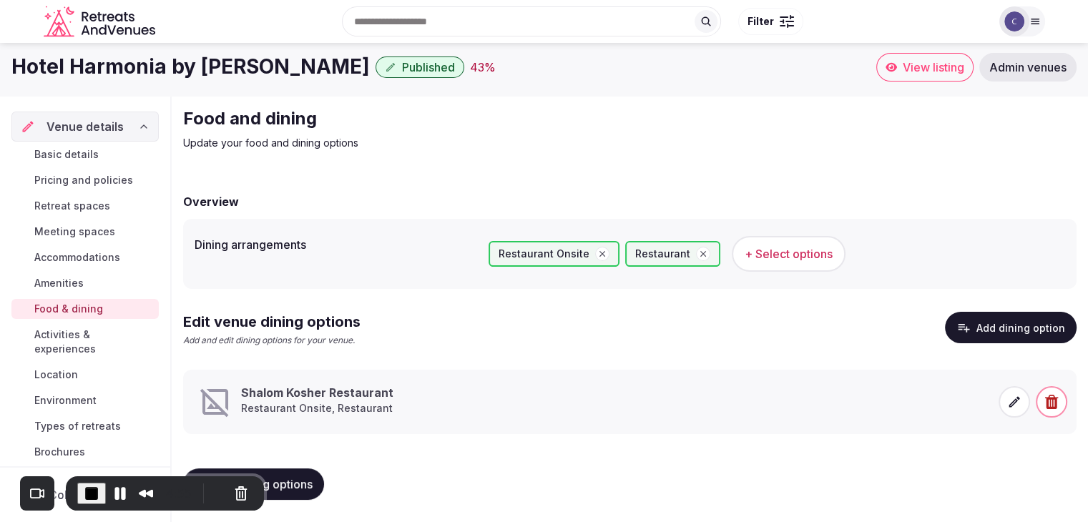
click at [1019, 404] on icon at bounding box center [1014, 402] width 14 height 14
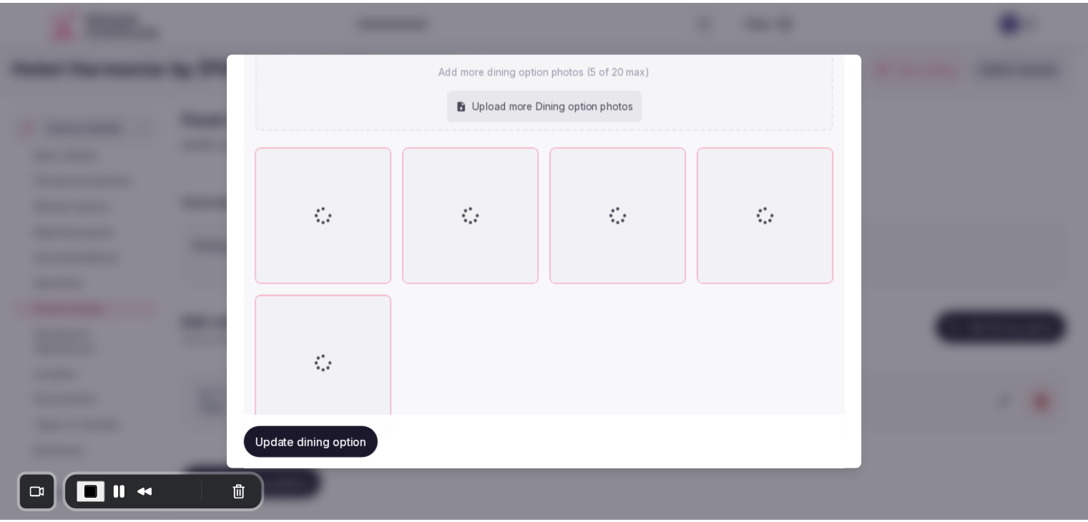
scroll to position [644, 0]
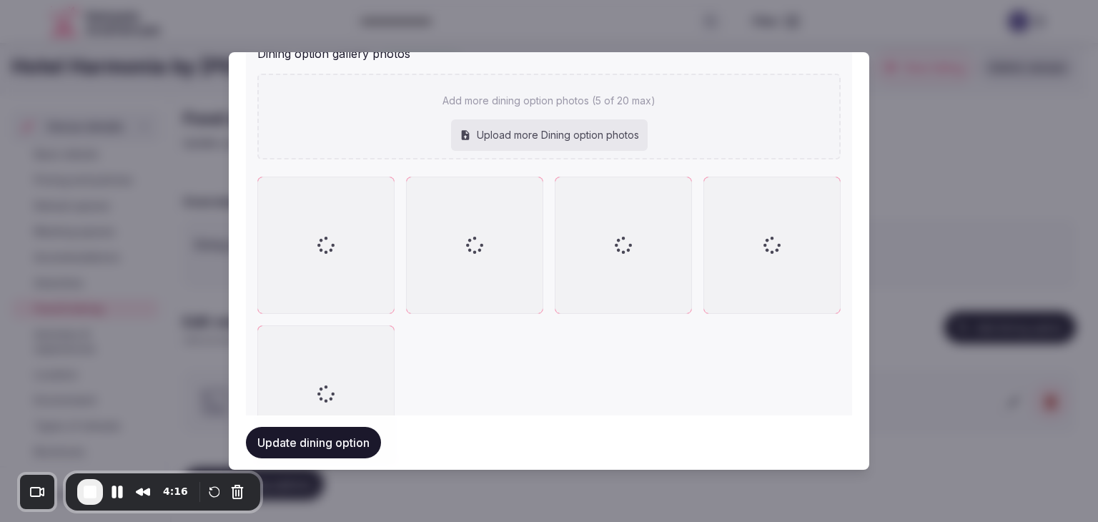
click at [975, 153] on div at bounding box center [549, 261] width 1098 height 522
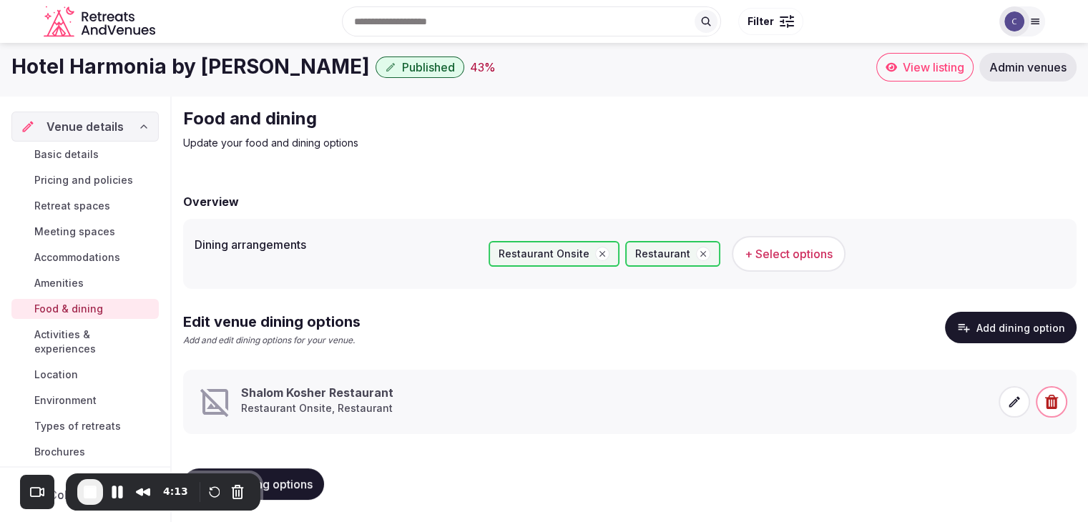
click at [74, 265] on link "Accommodations" at bounding box center [84, 257] width 147 height 20
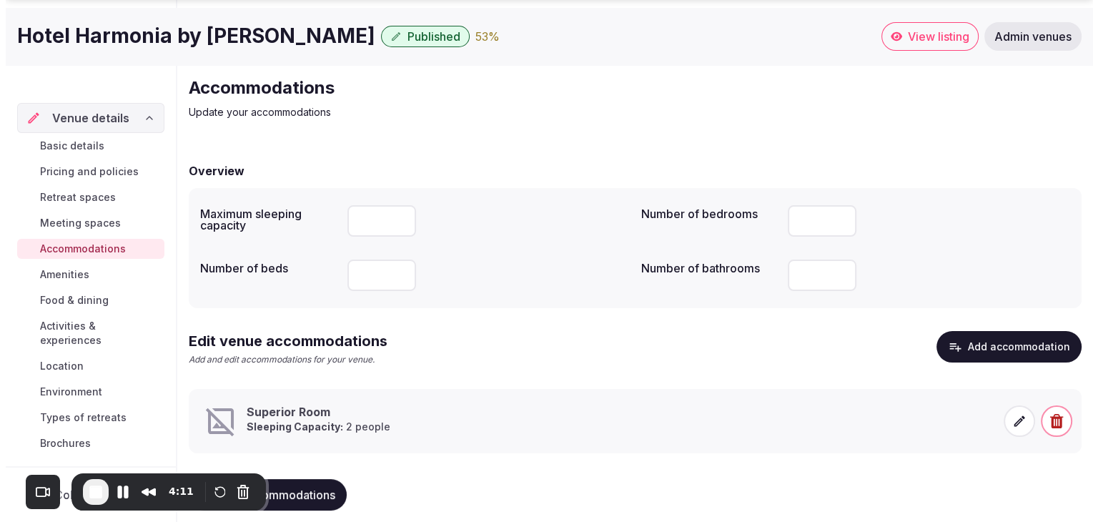
scroll to position [54, 0]
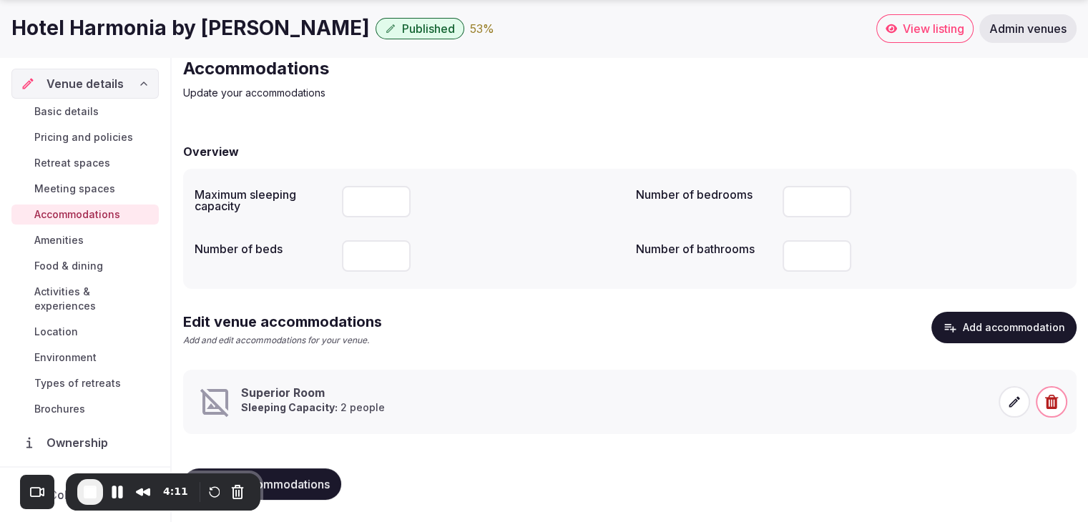
click at [1008, 407] on icon at bounding box center [1014, 402] width 14 height 14
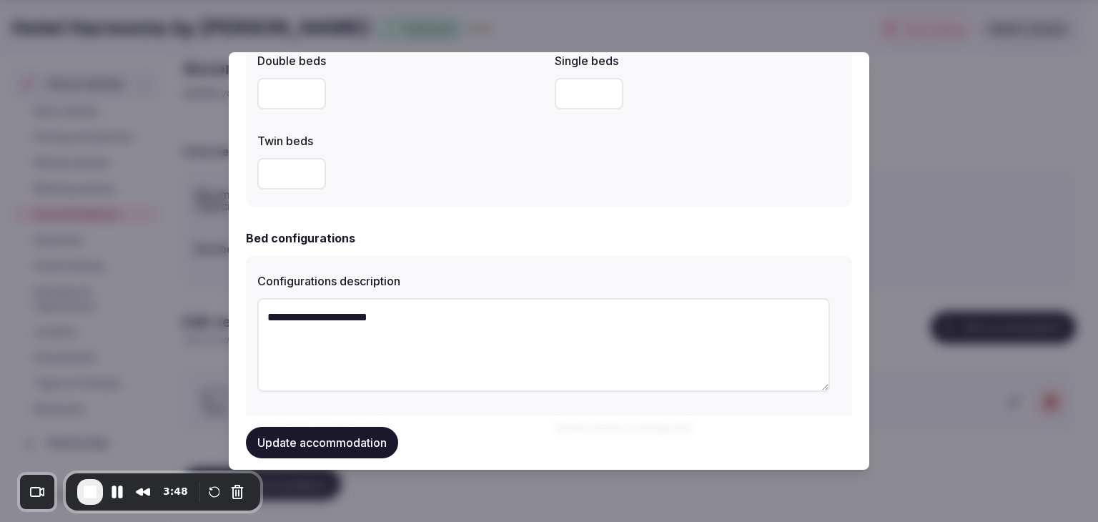
scroll to position [618, 0]
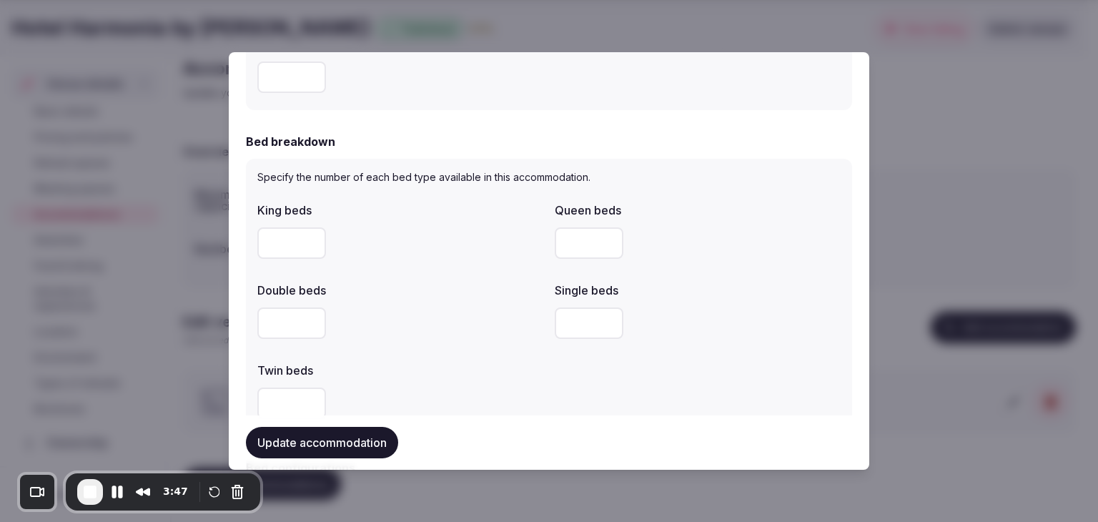
click at [977, 258] on div at bounding box center [549, 261] width 1098 height 522
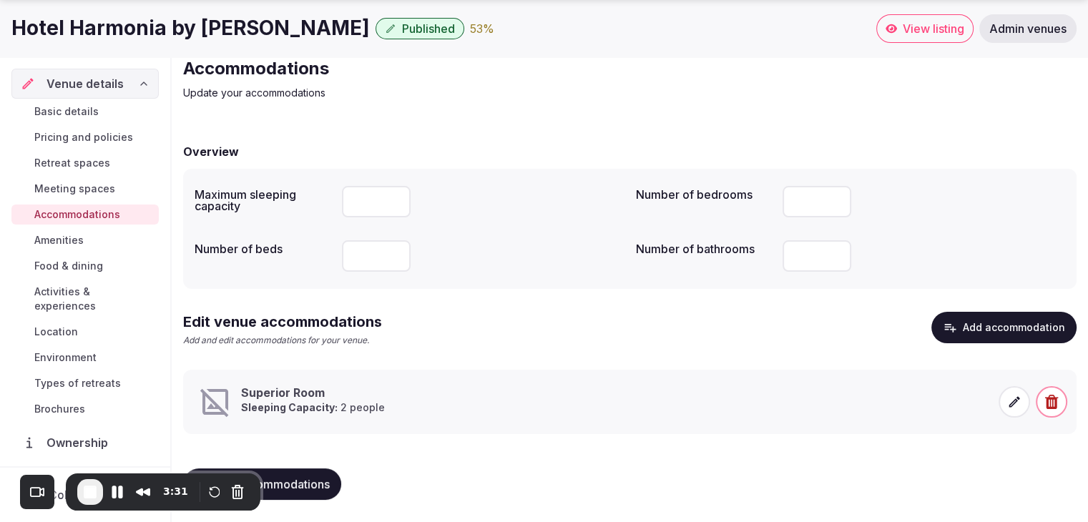
click at [92, 490] on span "End Recording" at bounding box center [90, 491] width 17 height 17
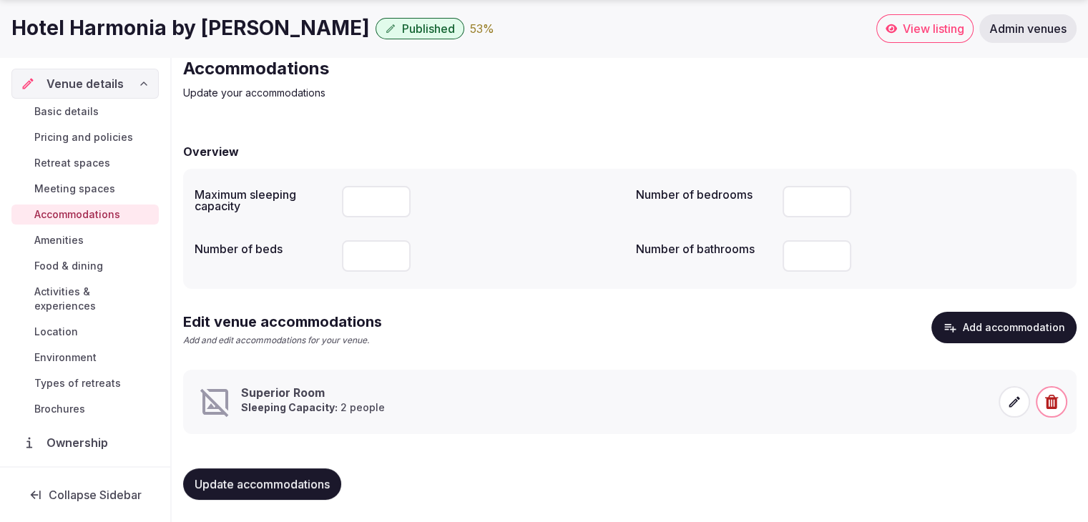
click at [1022, 402] on span at bounding box center [1013, 401] width 31 height 31
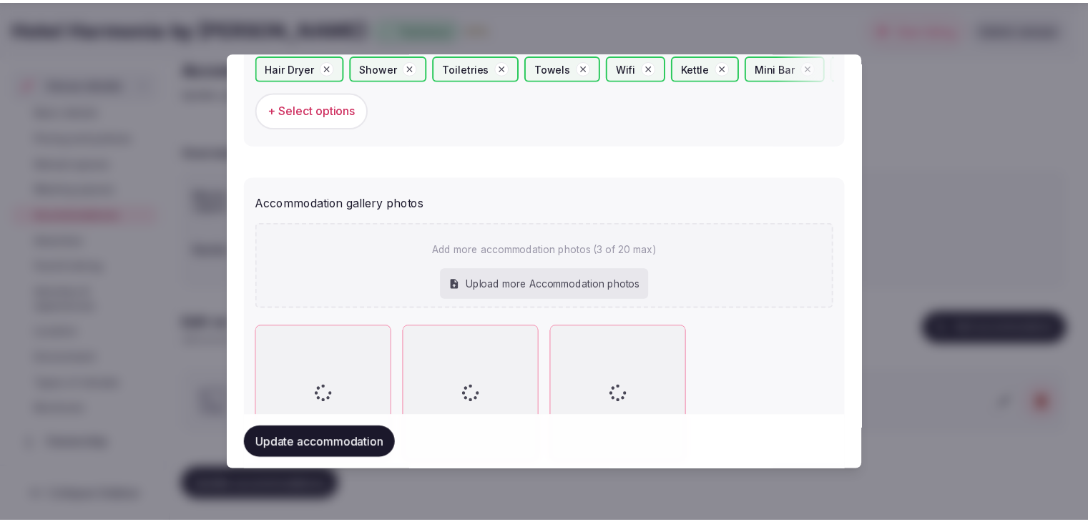
scroll to position [1547, 0]
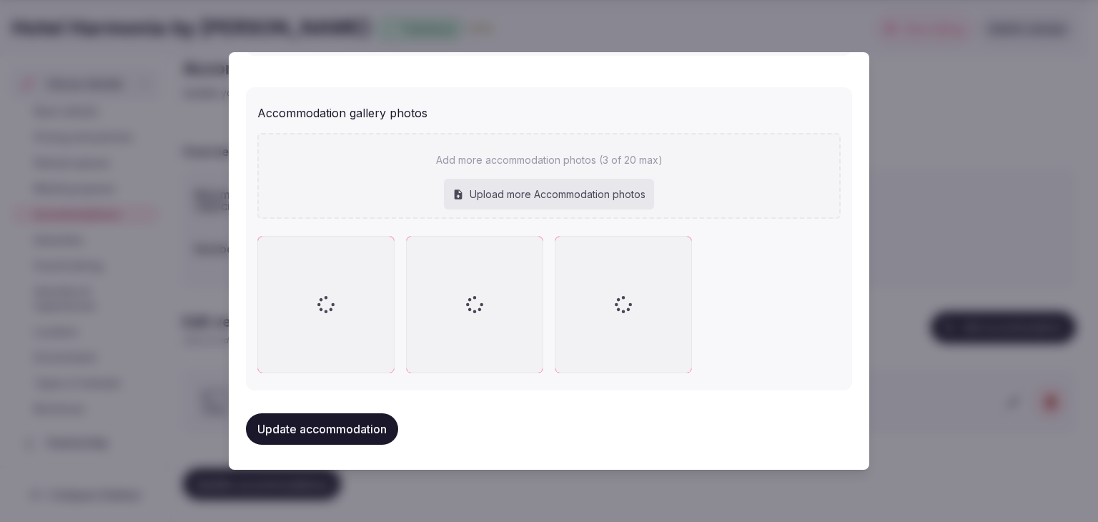
click at [948, 215] on div at bounding box center [549, 261] width 1098 height 522
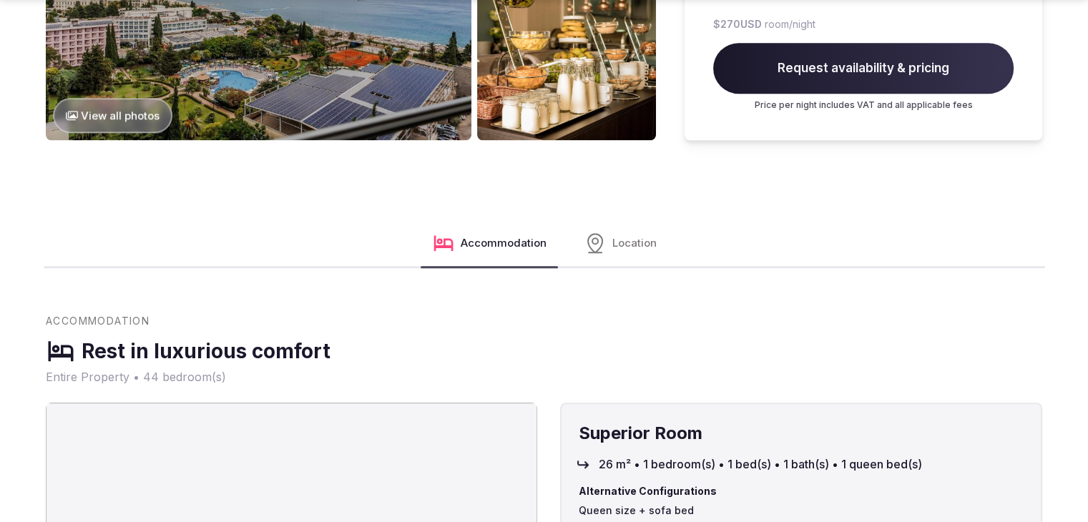
scroll to position [1502, 0]
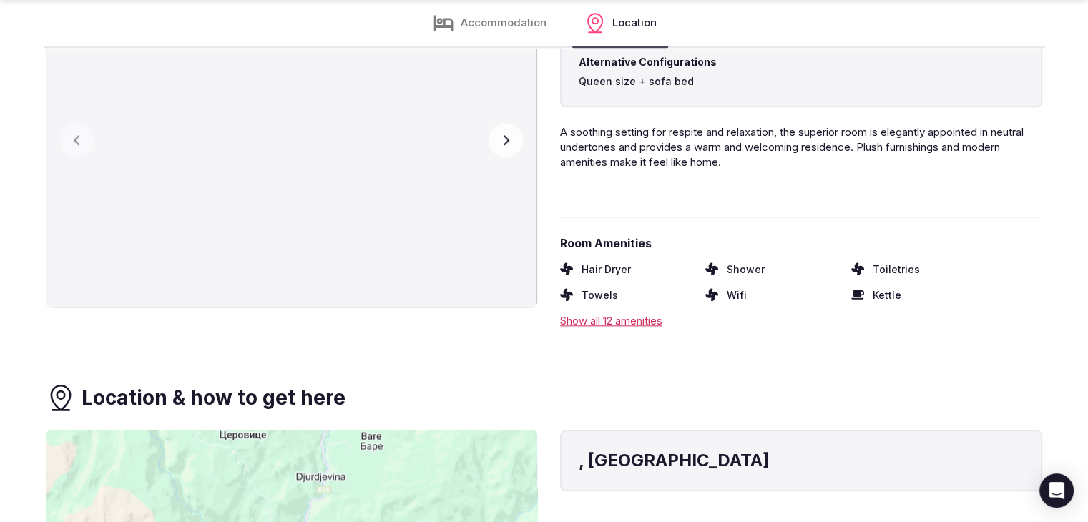
click at [498, 134] on button "Next slide" at bounding box center [505, 140] width 34 height 34
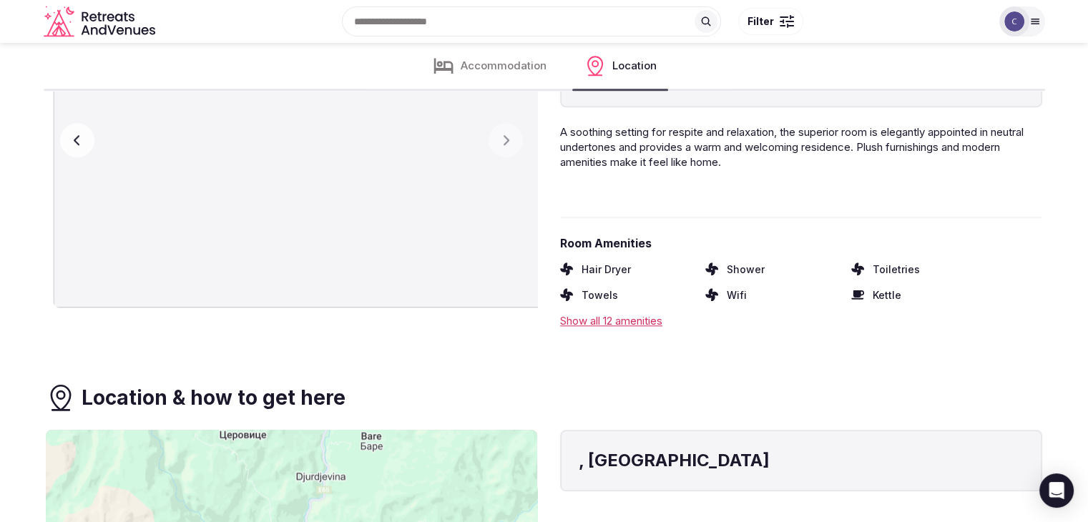
scroll to position [1216, 0]
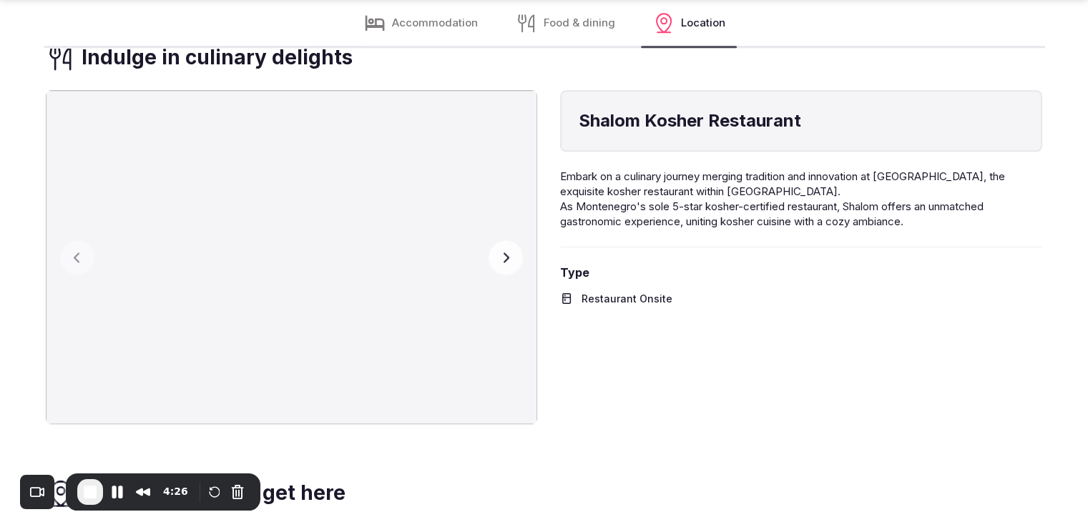
scroll to position [1933, 0]
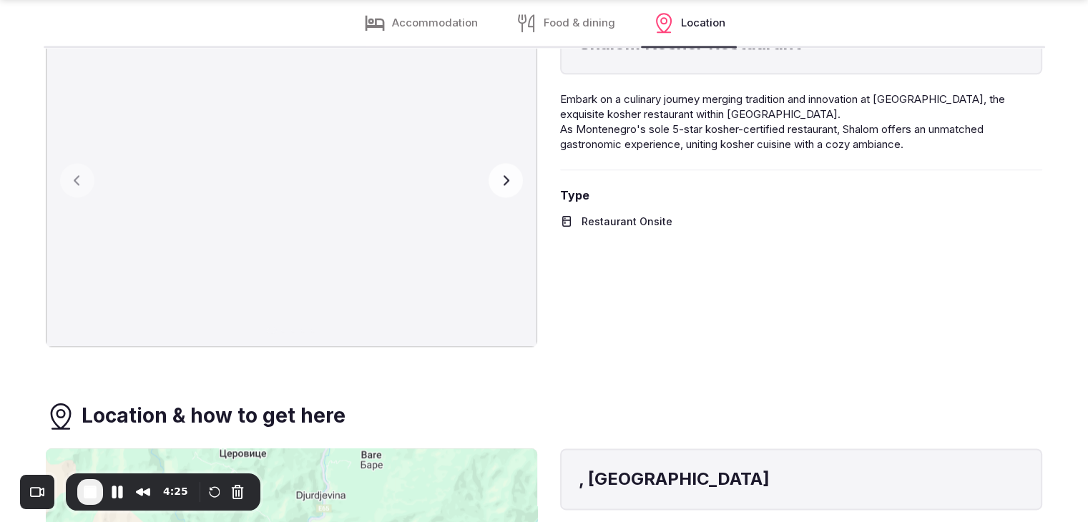
click at [510, 182] on icon "button" at bounding box center [505, 179] width 11 height 11
click at [516, 169] on button "Next slide" at bounding box center [505, 180] width 34 height 34
click at [509, 180] on icon "button" at bounding box center [505, 179] width 11 height 11
click at [84, 181] on button "Previous slide" at bounding box center [77, 180] width 34 height 34
click at [84, 183] on button "Previous slide" at bounding box center [77, 180] width 34 height 34
